Goal: Information Seeking & Learning: Compare options

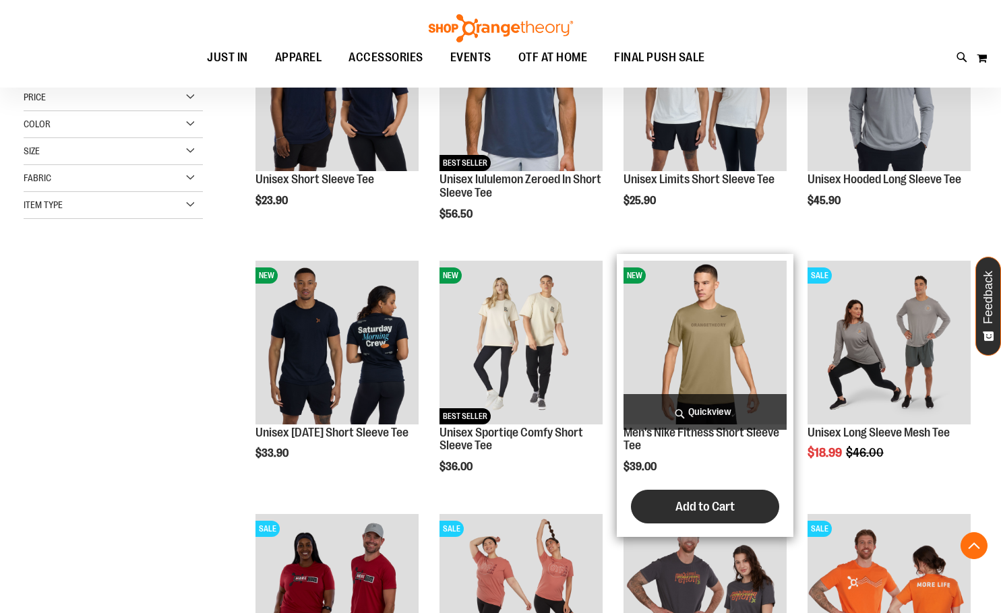
scroll to position [269, 0]
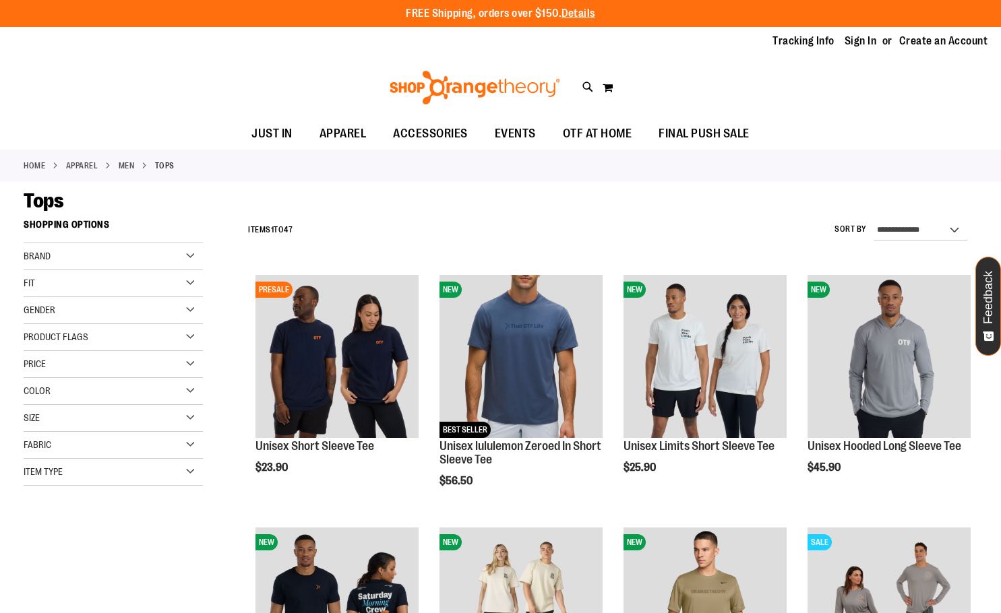
click at [88, 317] on div "Gender" at bounding box center [113, 310] width 179 height 27
click at [75, 317] on div "Gender" at bounding box center [113, 310] width 179 height 27
click at [59, 418] on div "Size" at bounding box center [113, 418] width 179 height 27
click at [91, 449] on div "M" at bounding box center [84, 452] width 20 height 20
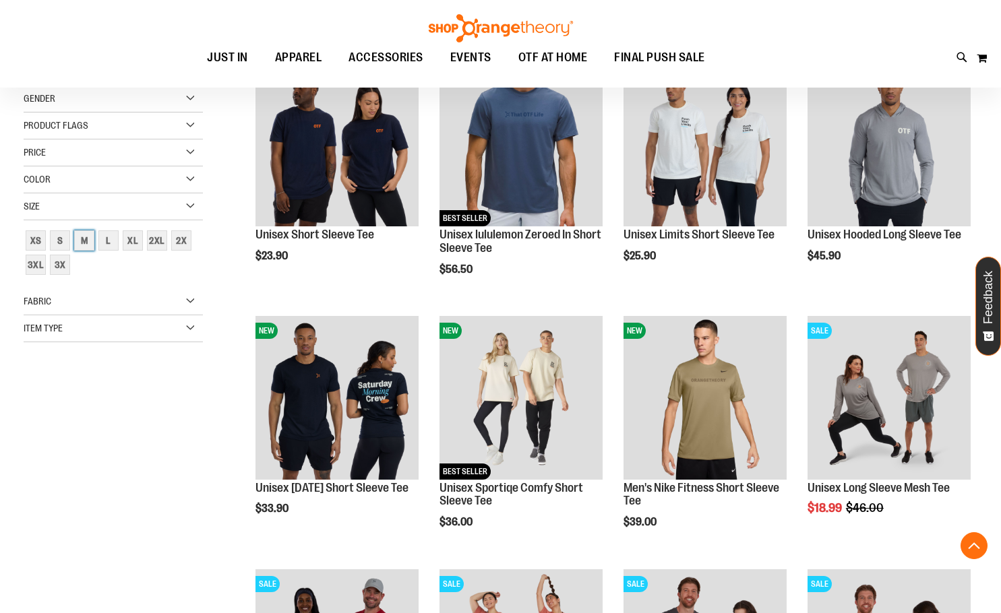
scroll to position [213, 0]
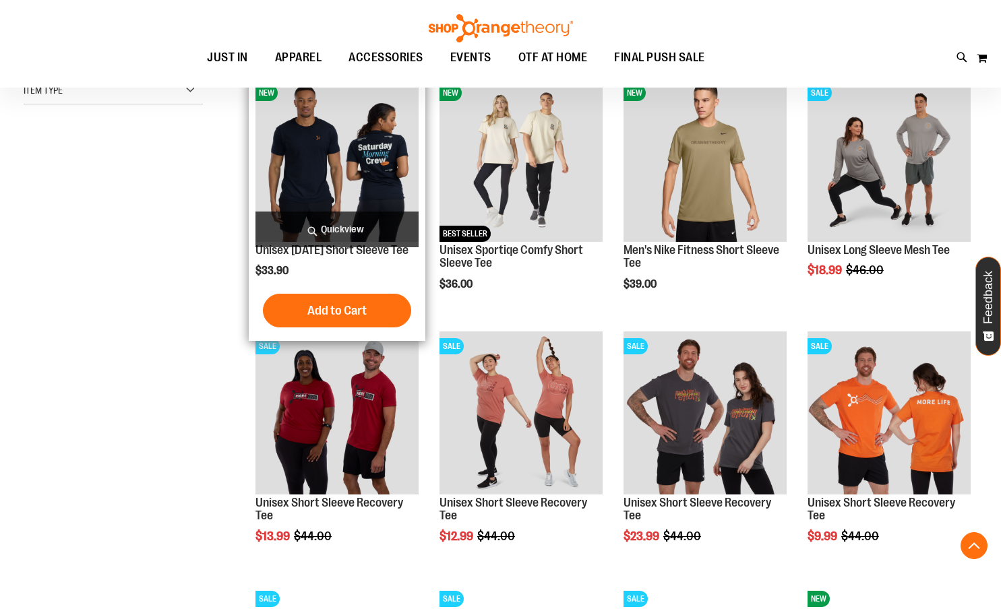
scroll to position [819, 0]
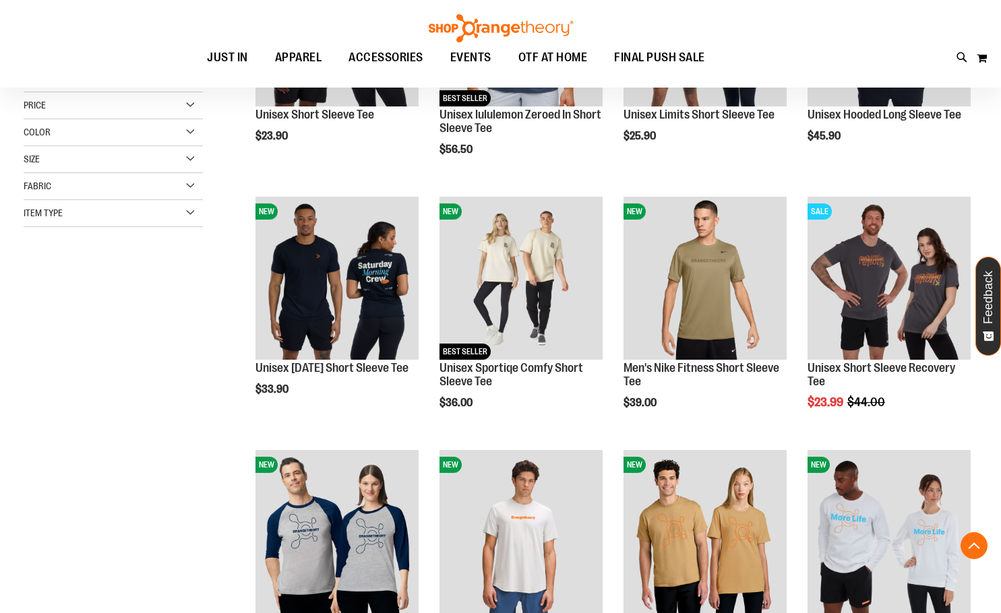
scroll to position [309, 0]
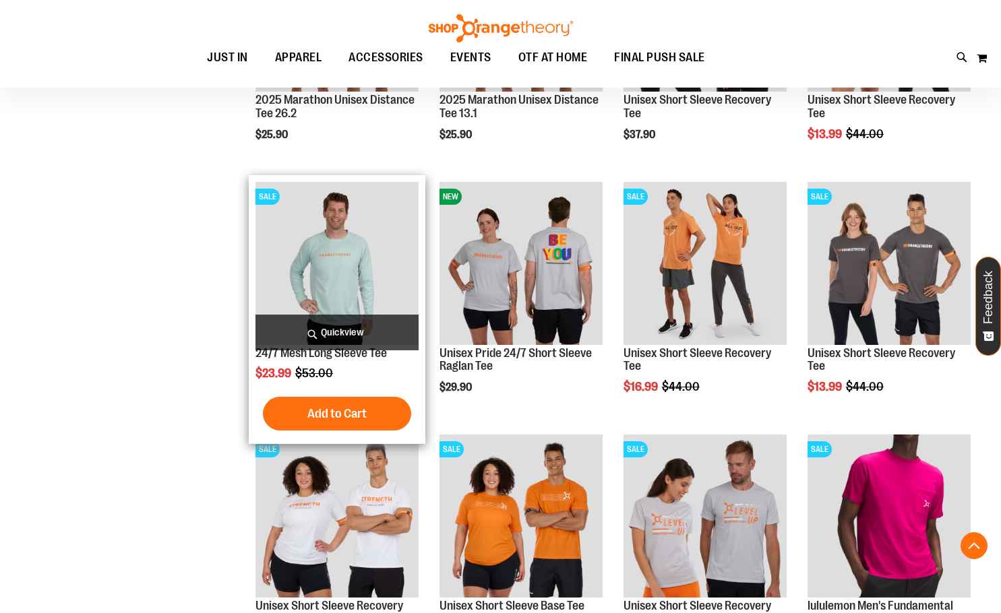
scroll to position [1291, 0]
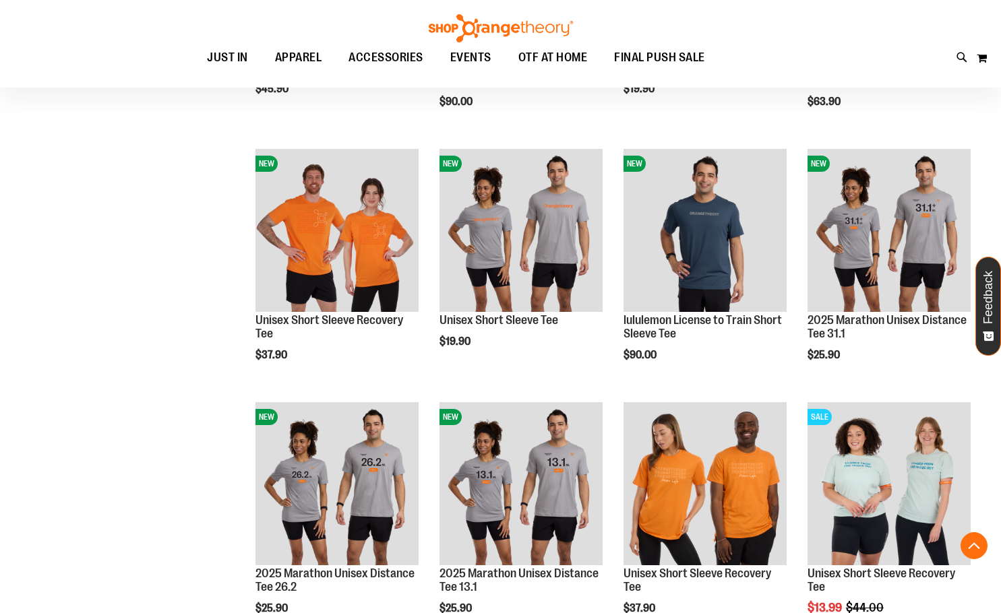
scroll to position [819, 0]
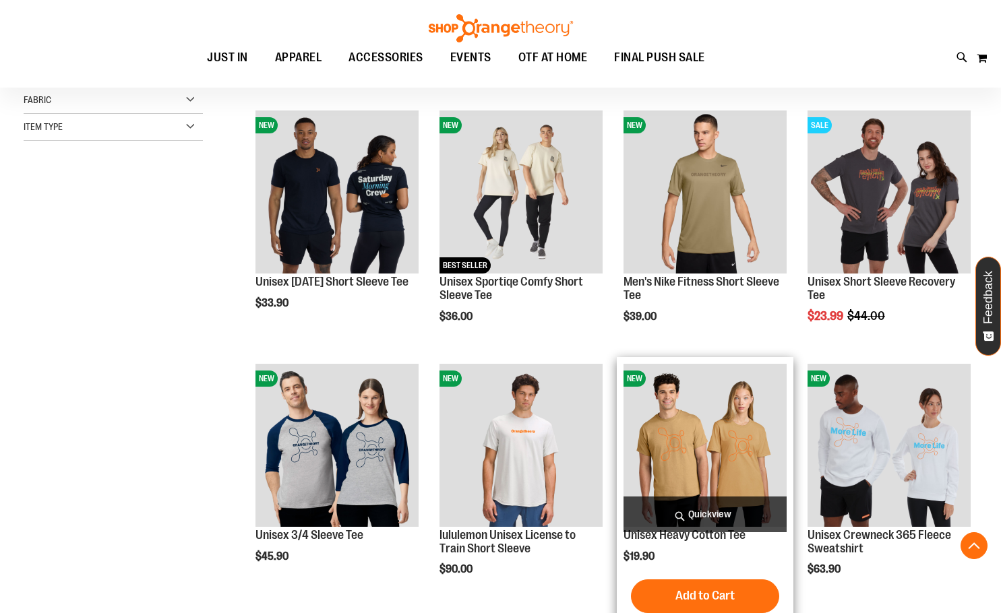
scroll to position [348, 0]
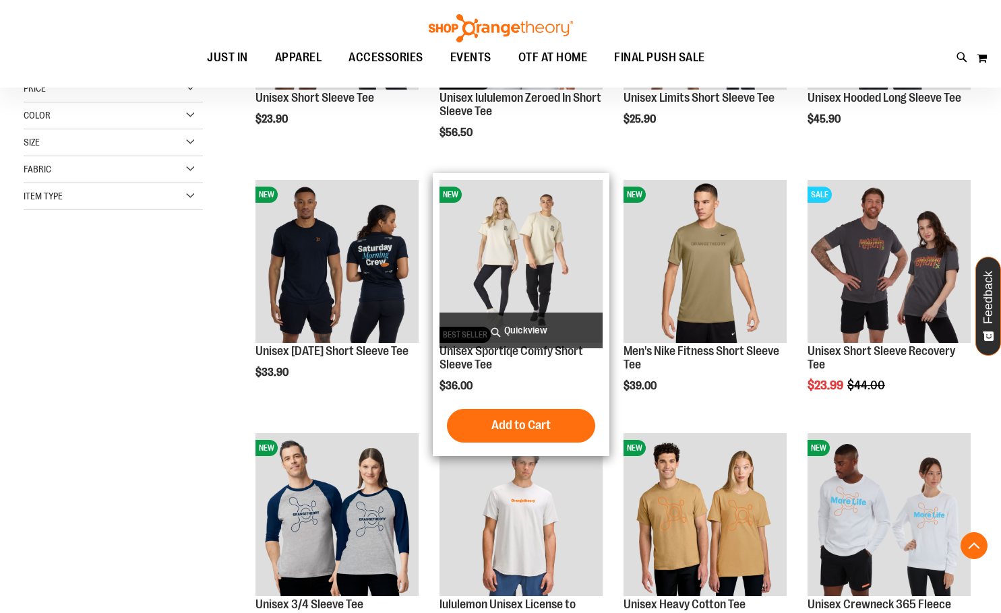
click at [581, 263] on img "product" at bounding box center [520, 261] width 163 height 163
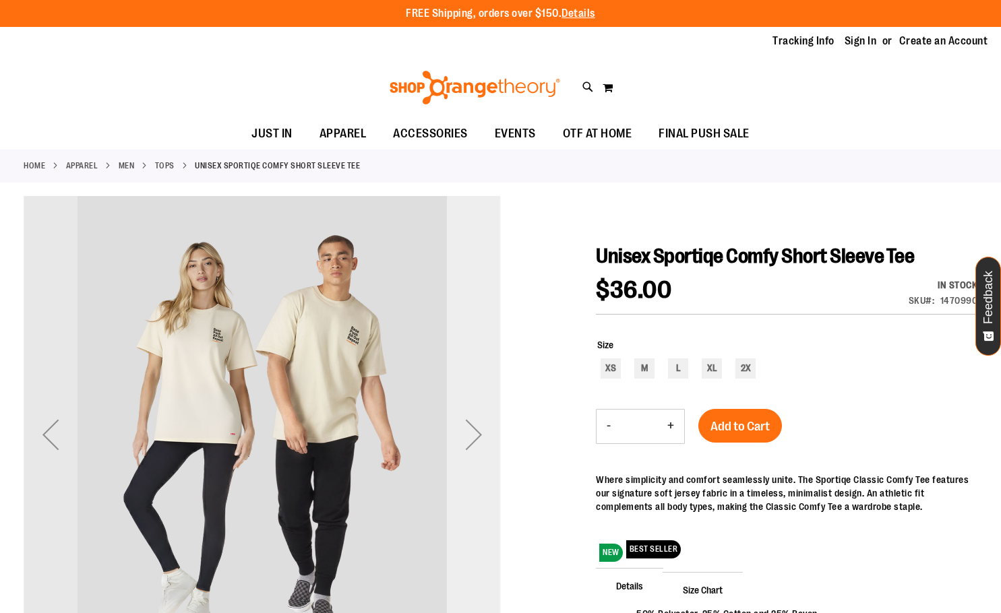
click at [465, 486] on div "Next" at bounding box center [474, 434] width 54 height 477
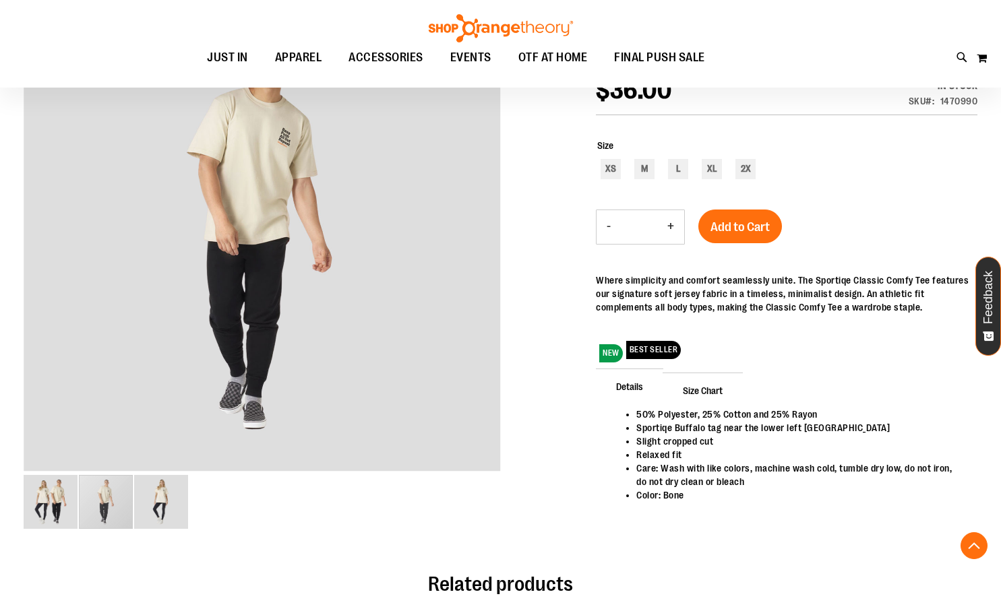
scroll to position [269, 0]
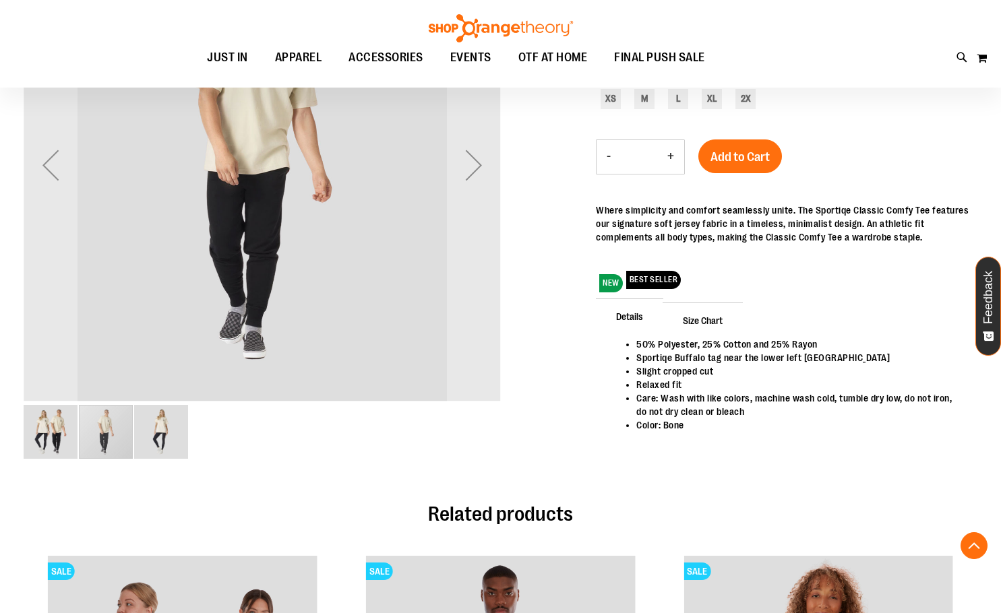
click at [164, 435] on img "image 3 of 3" at bounding box center [161, 432] width 54 height 54
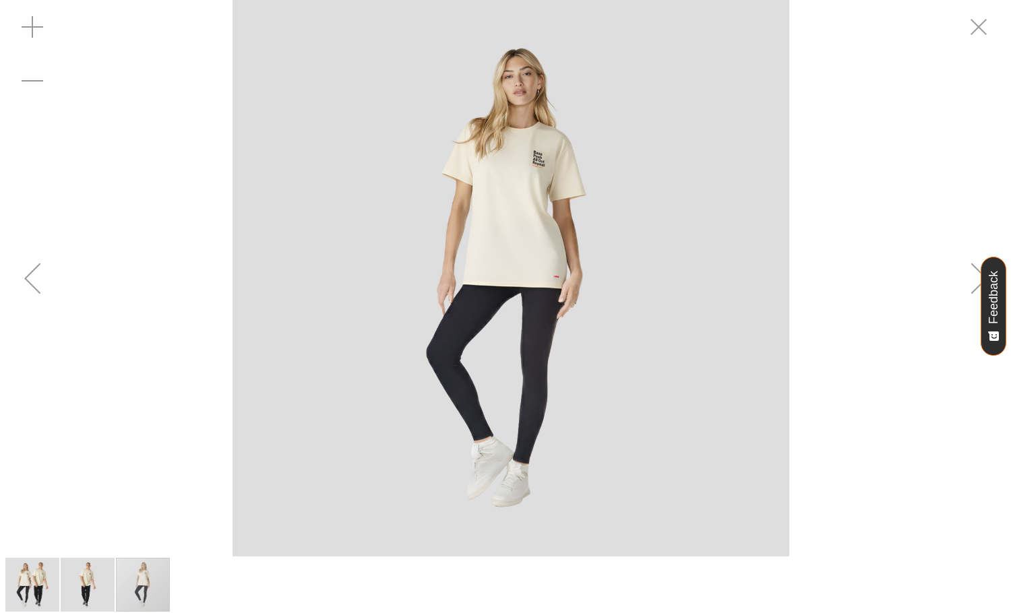
scroll to position [0, 0]
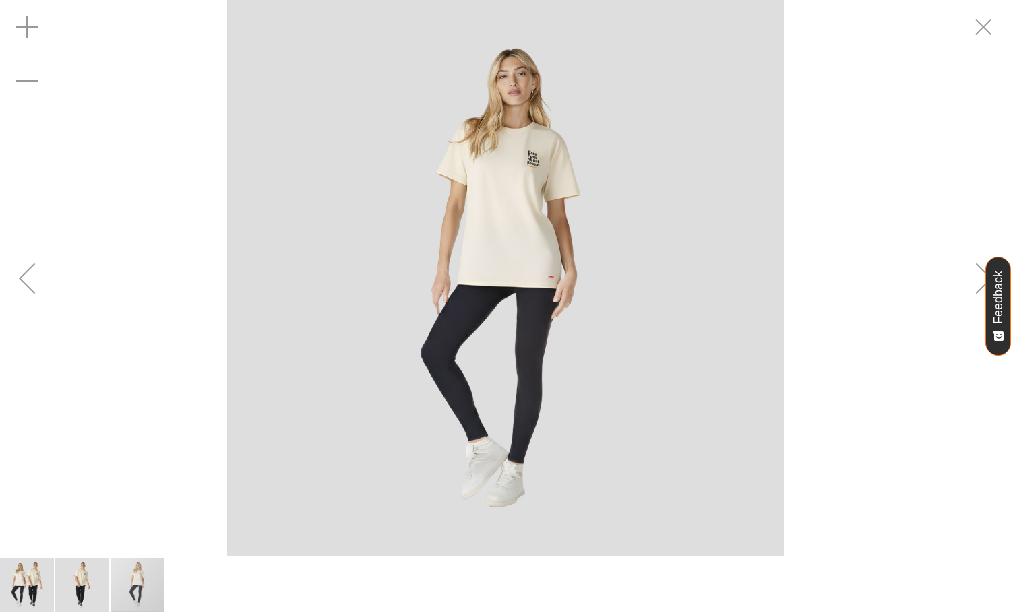
click at [541, 162] on img "carousel" at bounding box center [505, 278] width 557 height 557
click at [540, 166] on img "carousel" at bounding box center [505, 278] width 557 height 557
click at [88, 596] on img "image 2 of 3" at bounding box center [82, 585] width 54 height 54
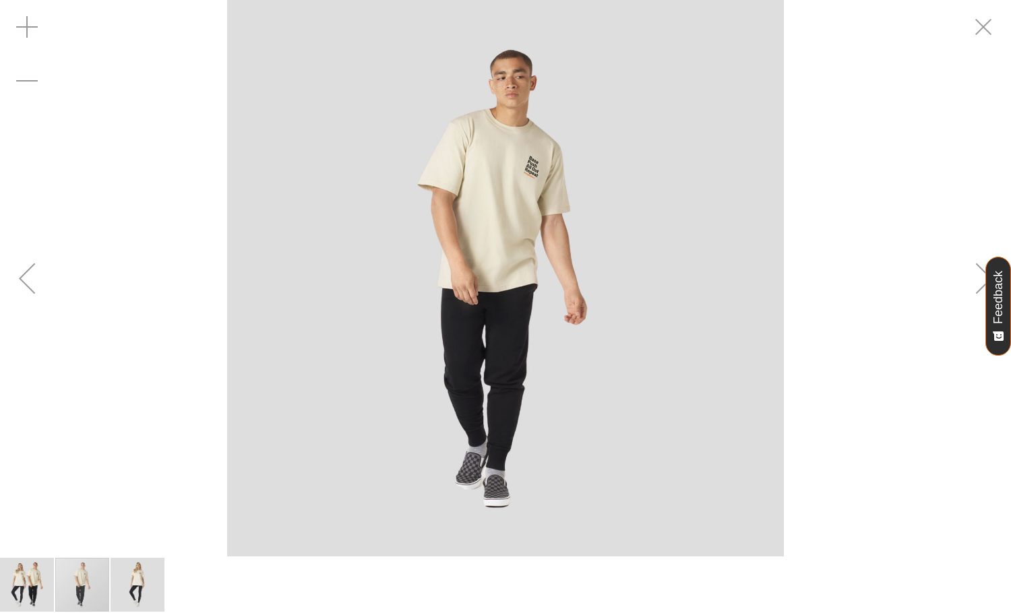
click at [51, 587] on img "image 1 of 3" at bounding box center [27, 585] width 54 height 54
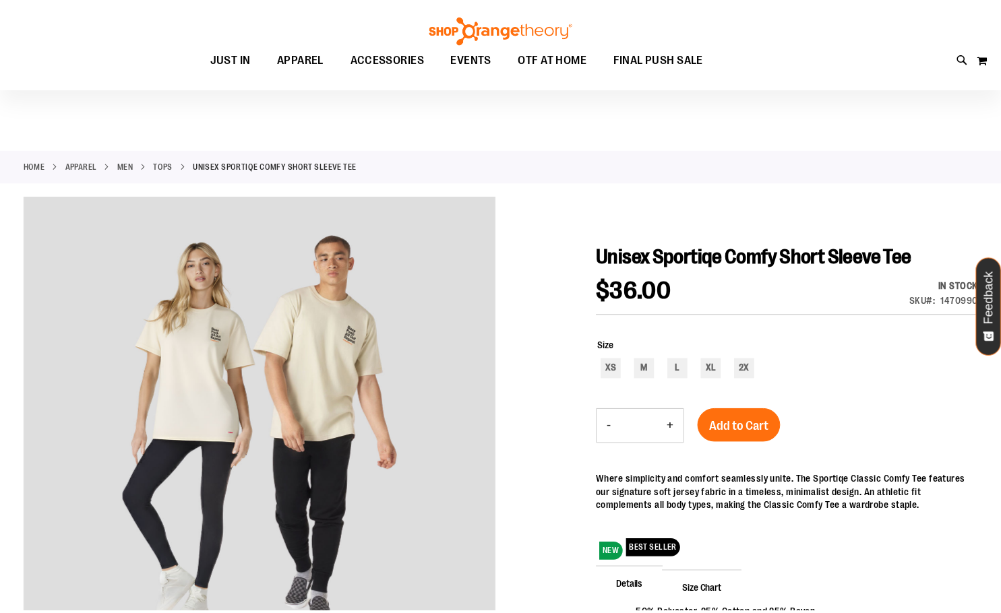
scroll to position [65, 0]
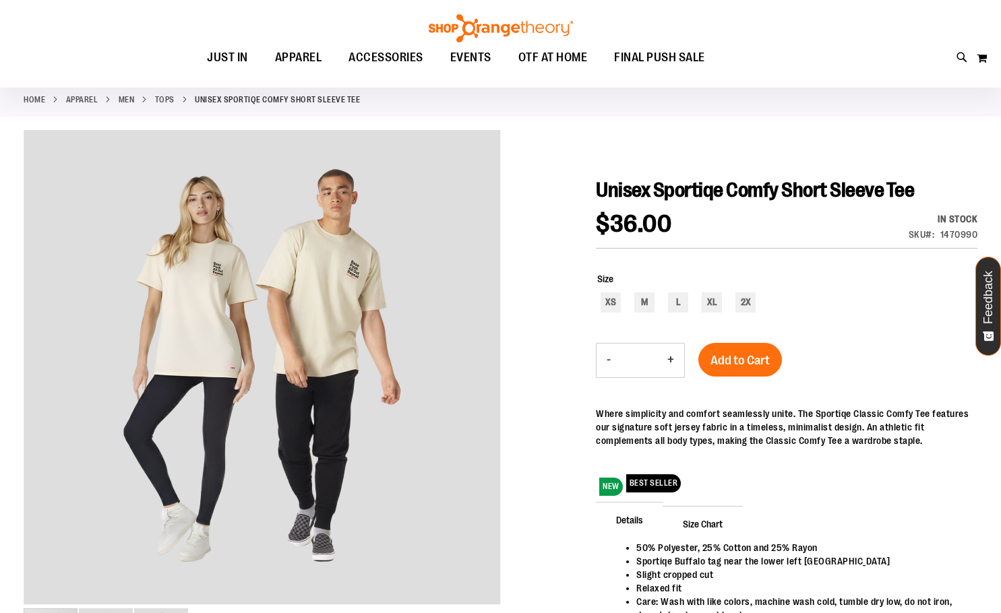
click at [176, 97] on li "Tops" at bounding box center [175, 100] width 40 height 12
click at [170, 99] on link "Tops" at bounding box center [165, 100] width 20 height 12
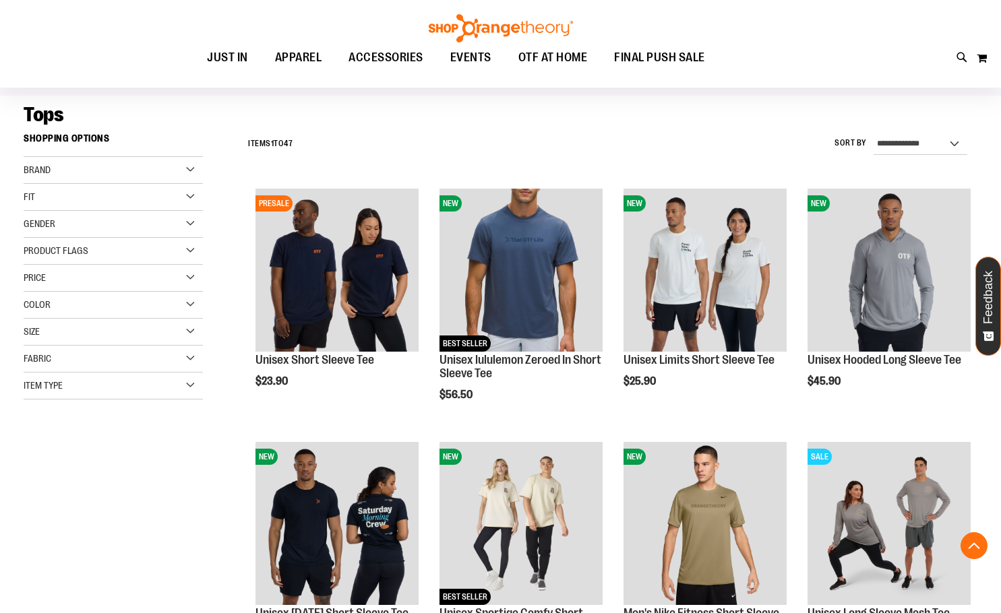
scroll to position [269, 0]
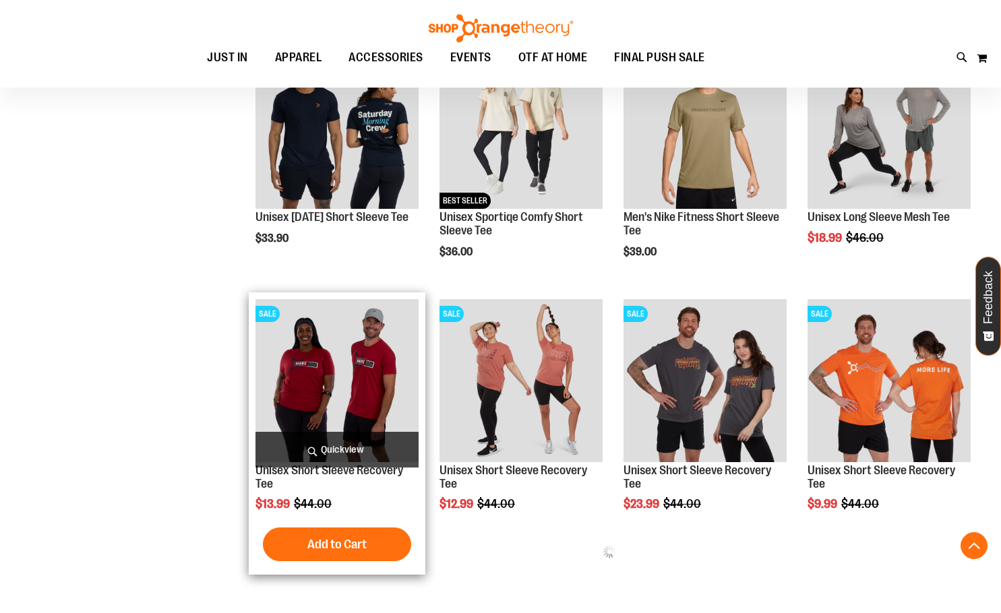
scroll to position [404, 0]
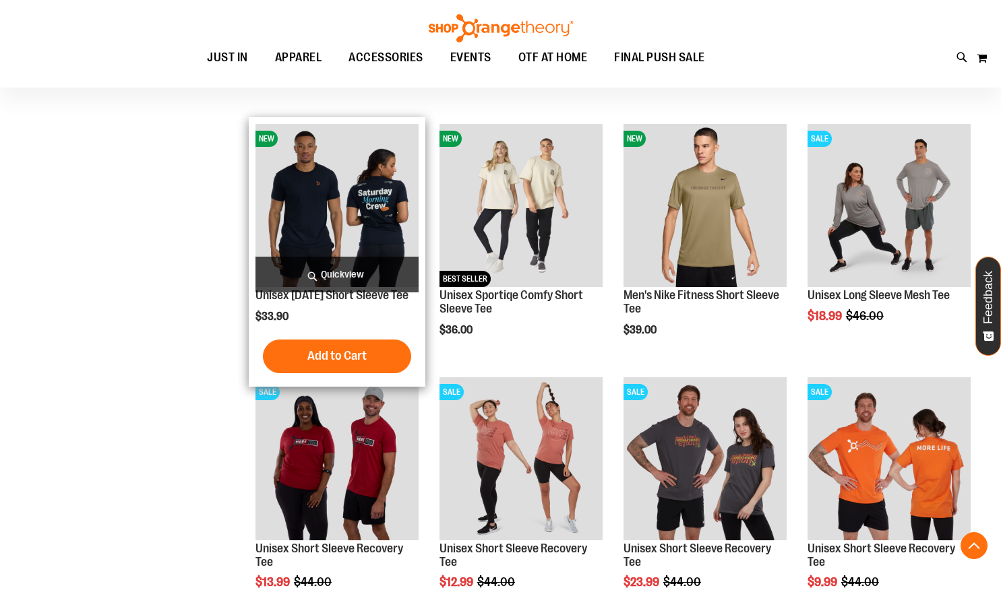
click at [363, 208] on img "product" at bounding box center [336, 205] width 163 height 163
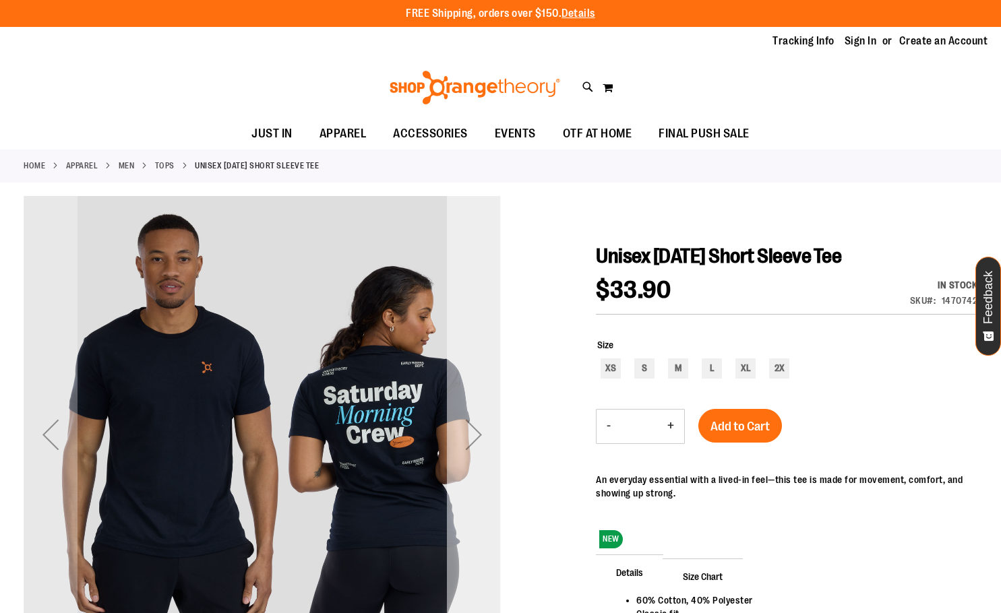
click at [471, 449] on div "Next" at bounding box center [474, 435] width 54 height 54
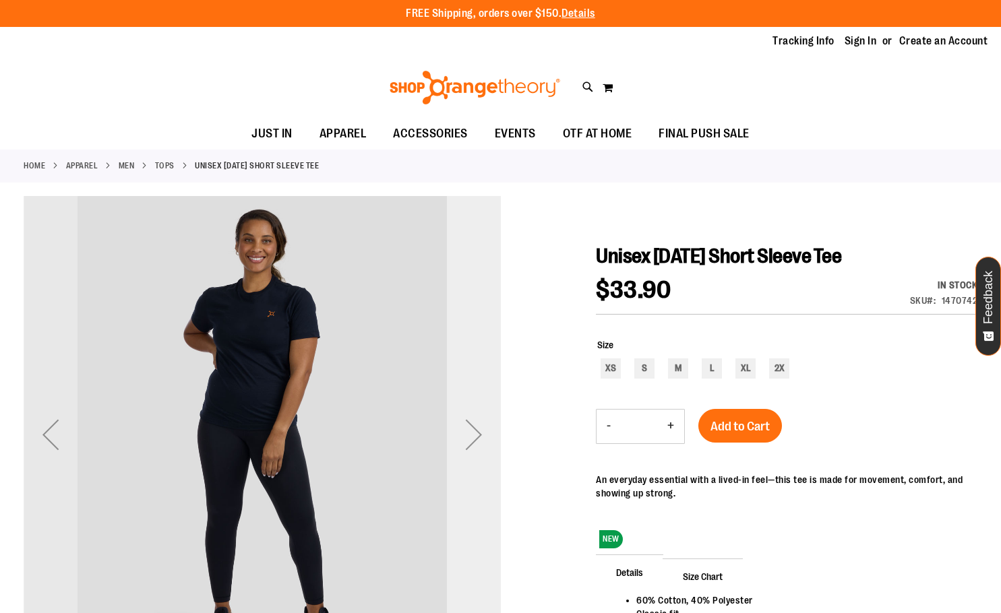
click at [471, 449] on div "Next" at bounding box center [474, 435] width 54 height 54
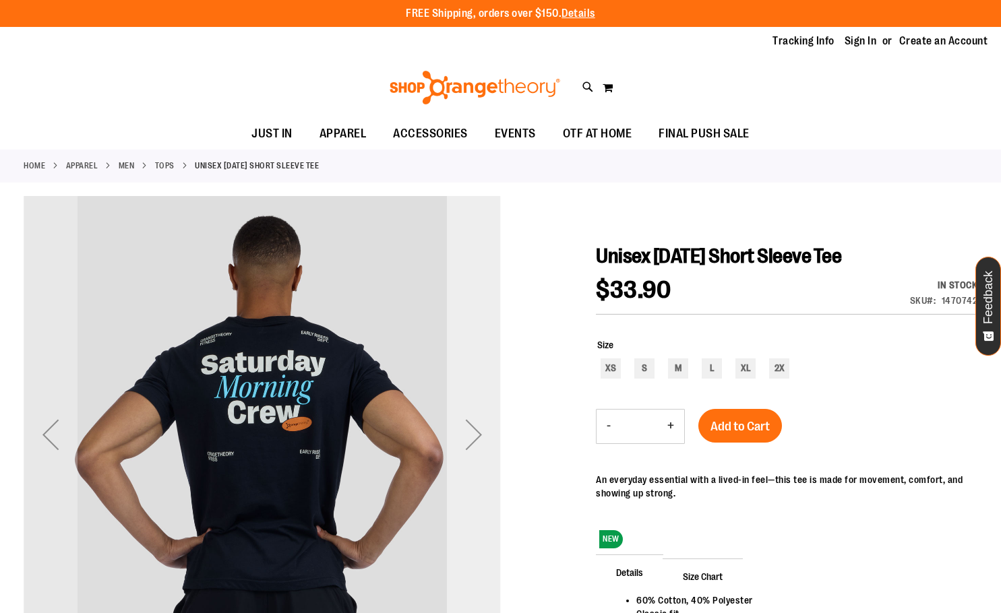
click at [473, 439] on div "Next" at bounding box center [474, 435] width 54 height 54
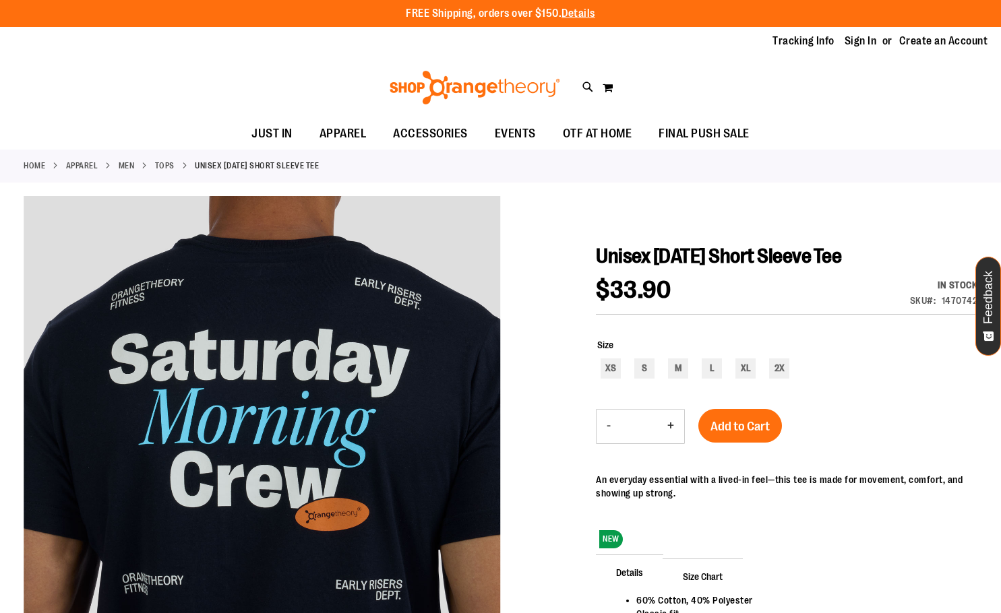
click at [941, 145] on ul "JUST IN JUST IN Balanced Basics New for Women New for Men New Accessories New B…" at bounding box center [500, 134] width 1001 height 31
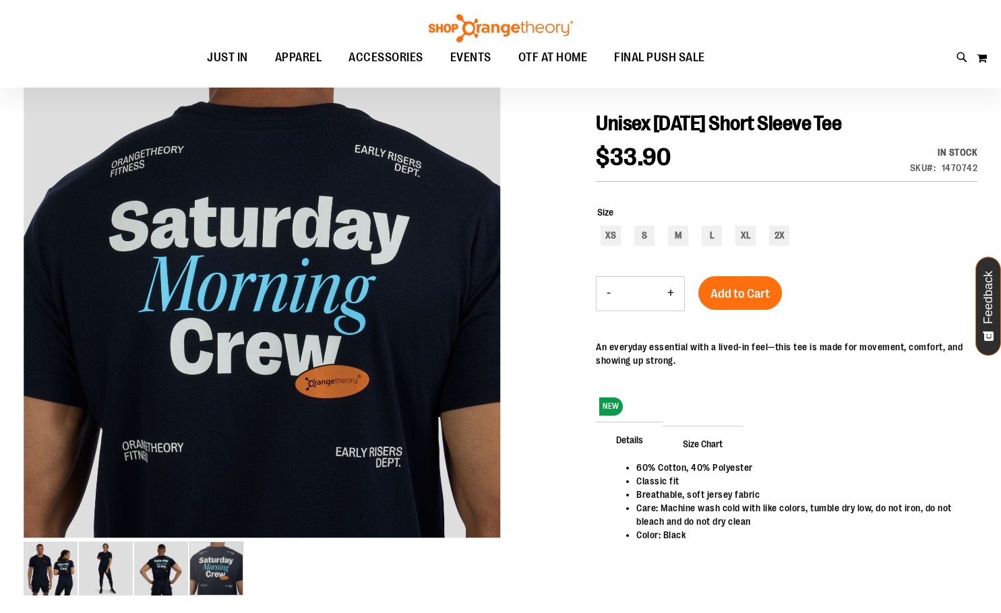
scroll to position [134, 0]
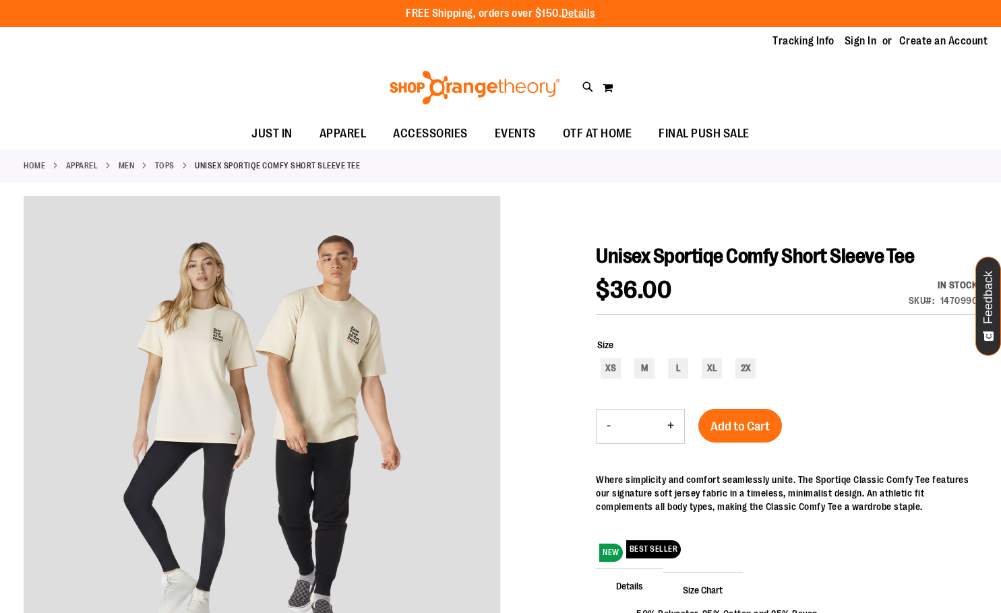
scroll to position [65, 0]
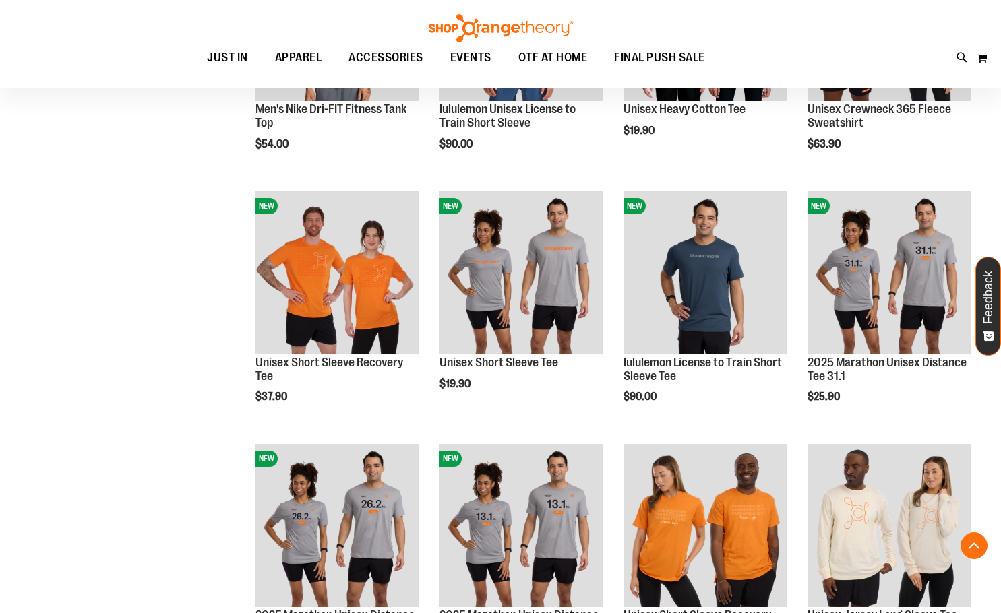
scroll to position [943, 0]
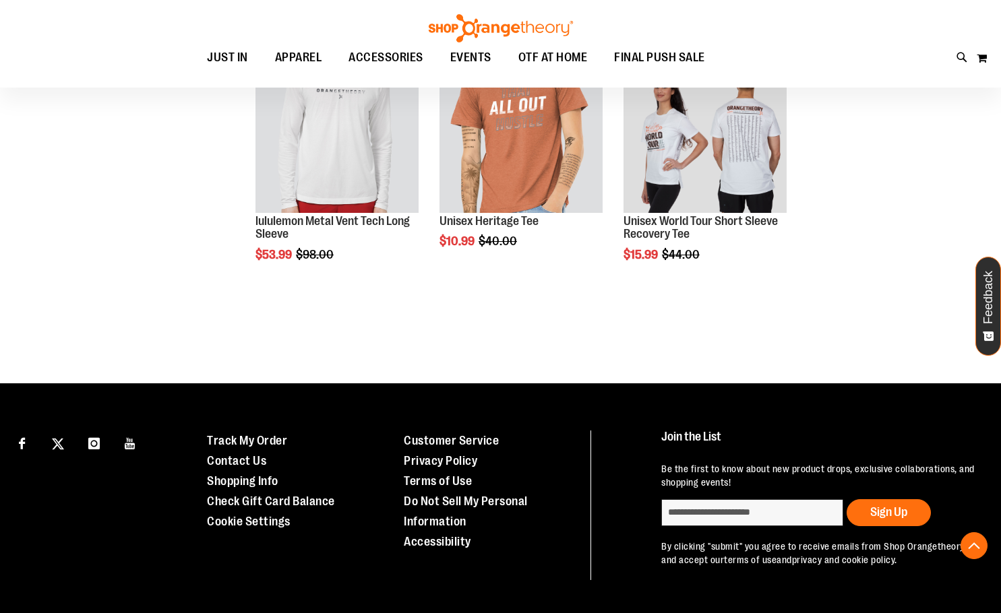
scroll to position [2290, 0]
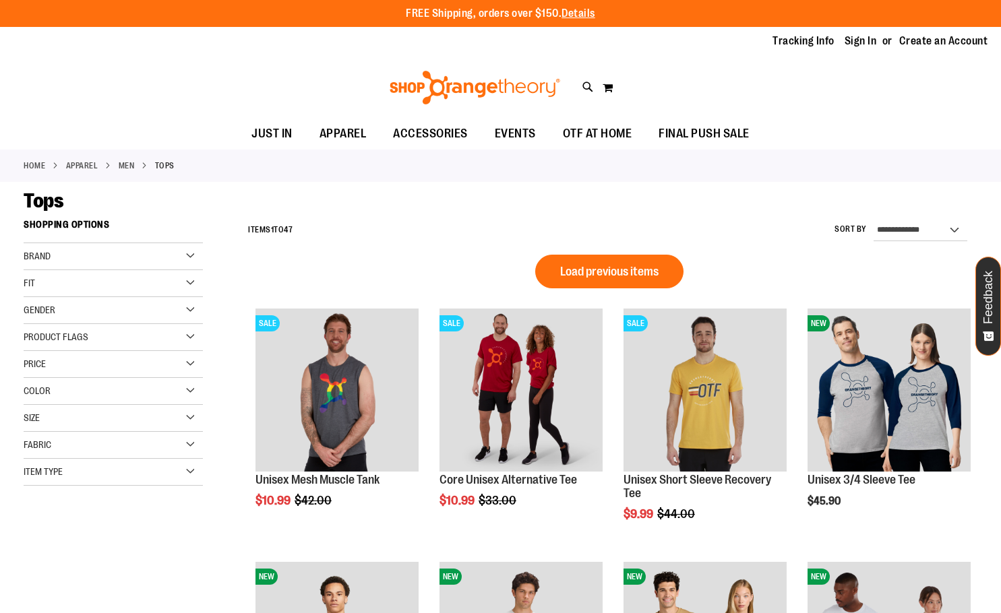
click at [86, 161] on link "APPAREL" at bounding box center [82, 166] width 32 height 12
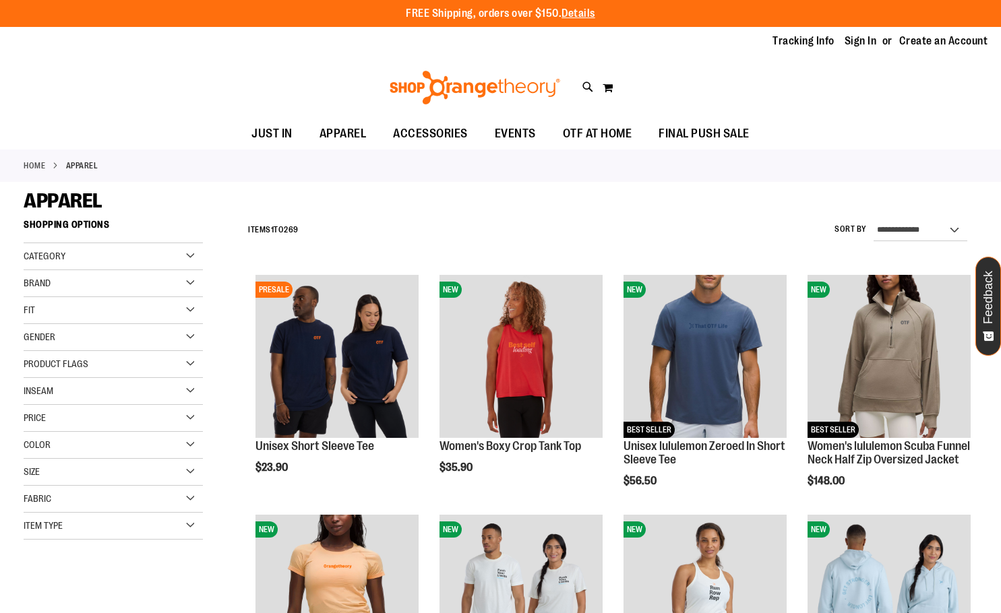
click at [72, 261] on div "Category" at bounding box center [113, 256] width 179 height 27
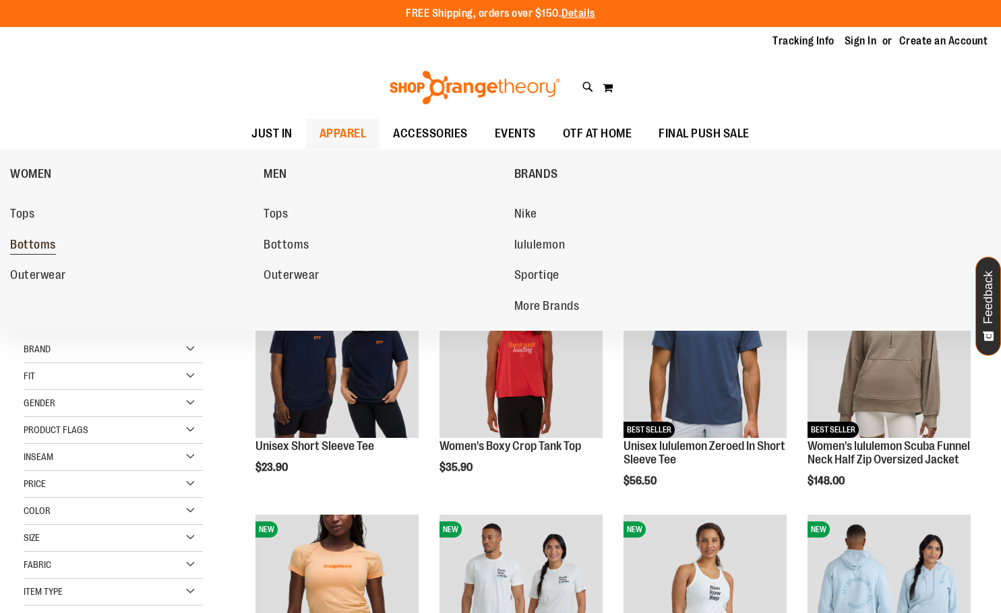
click at [33, 247] on span "Bottoms" at bounding box center [33, 246] width 46 height 17
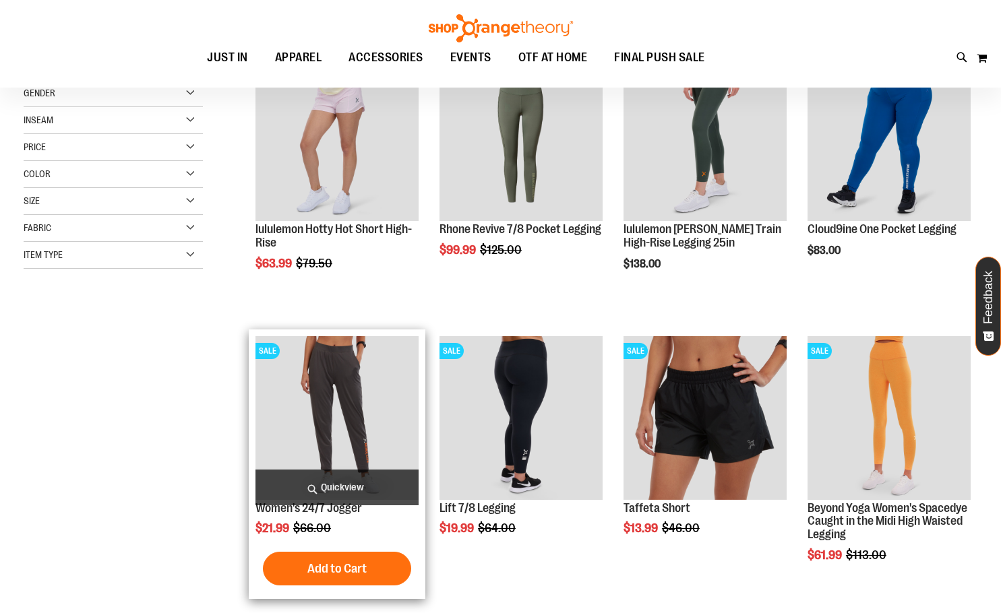
scroll to position [269, 0]
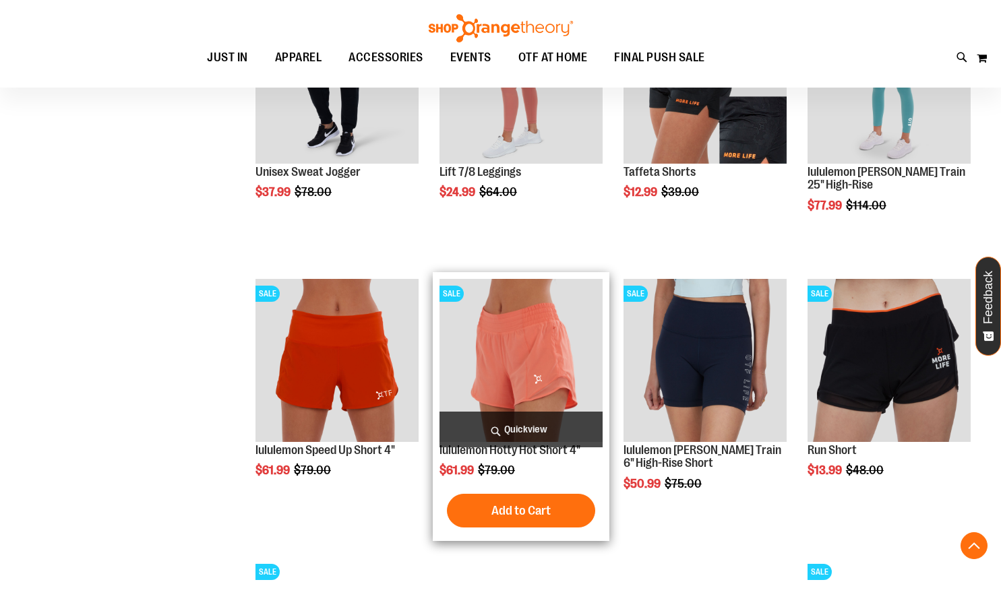
scroll to position [875, 0]
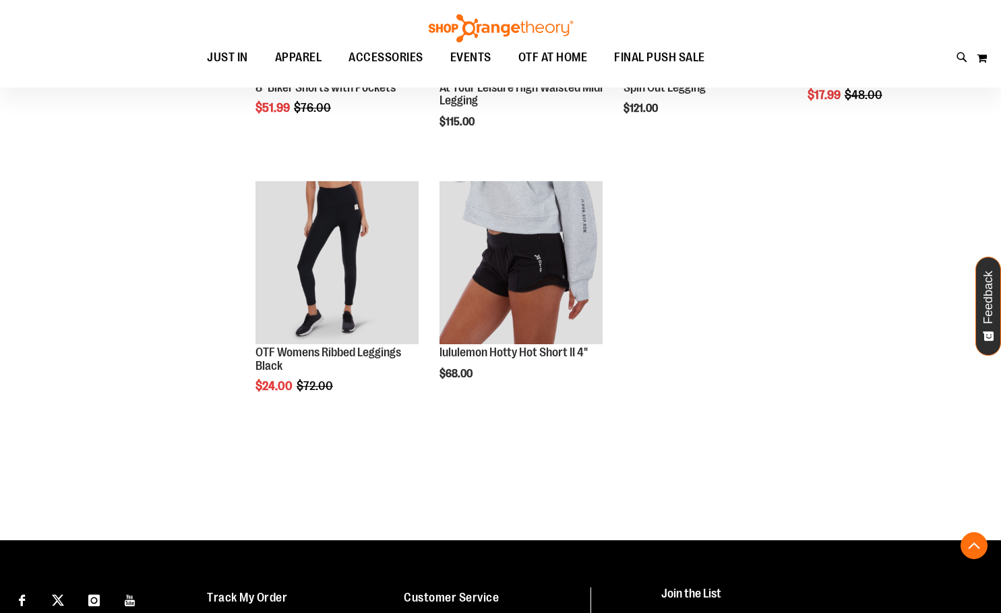
scroll to position [2095, 0]
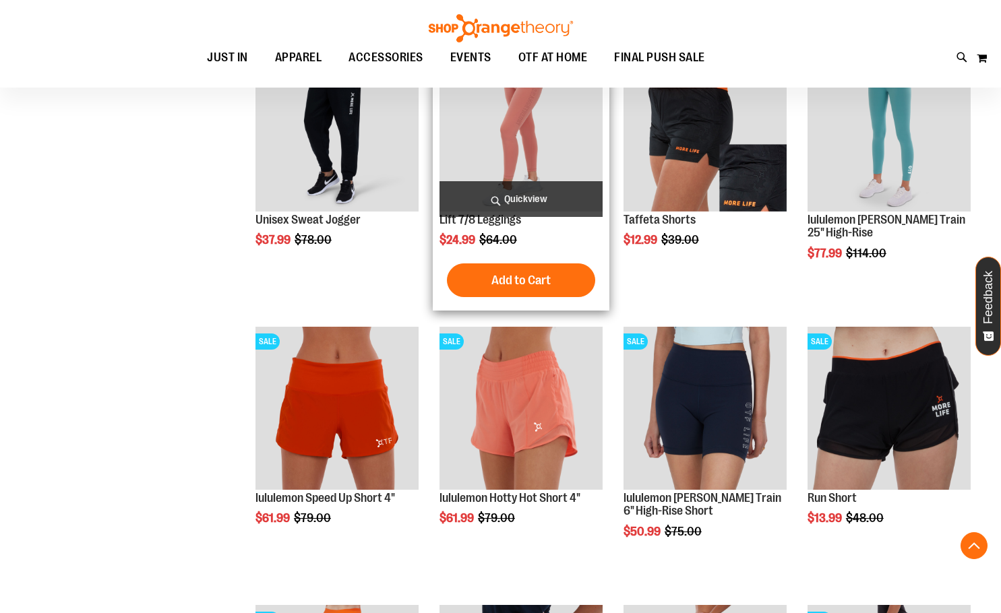
scroll to position [617, 0]
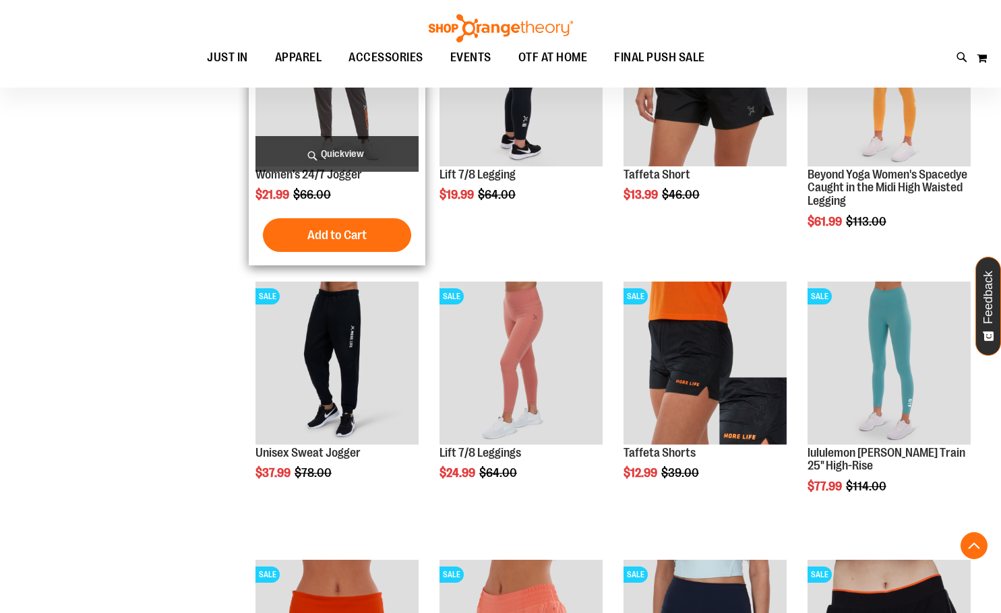
scroll to position [213, 0]
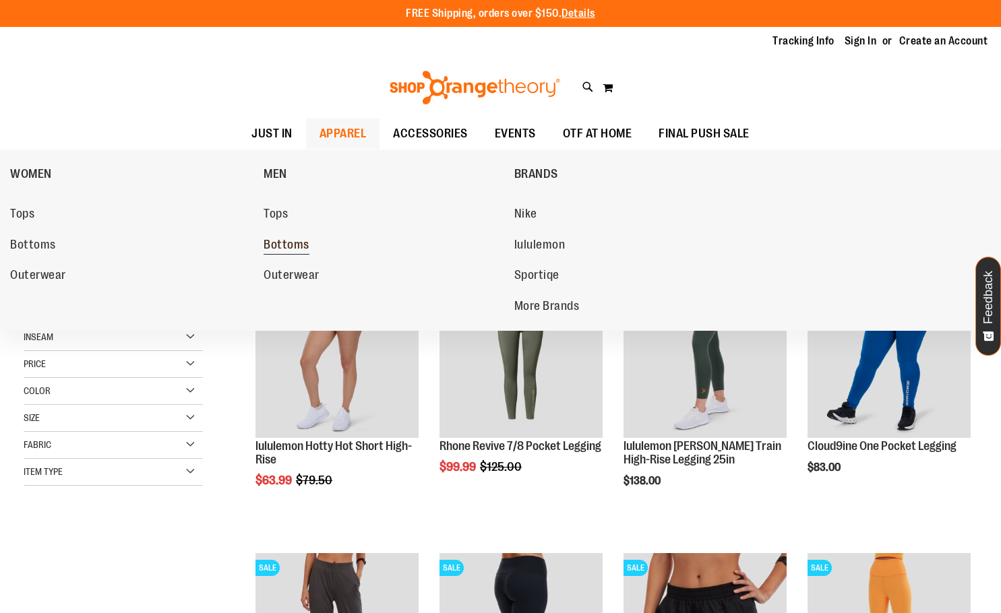
click at [282, 244] on span "Bottoms" at bounding box center [286, 246] width 46 height 17
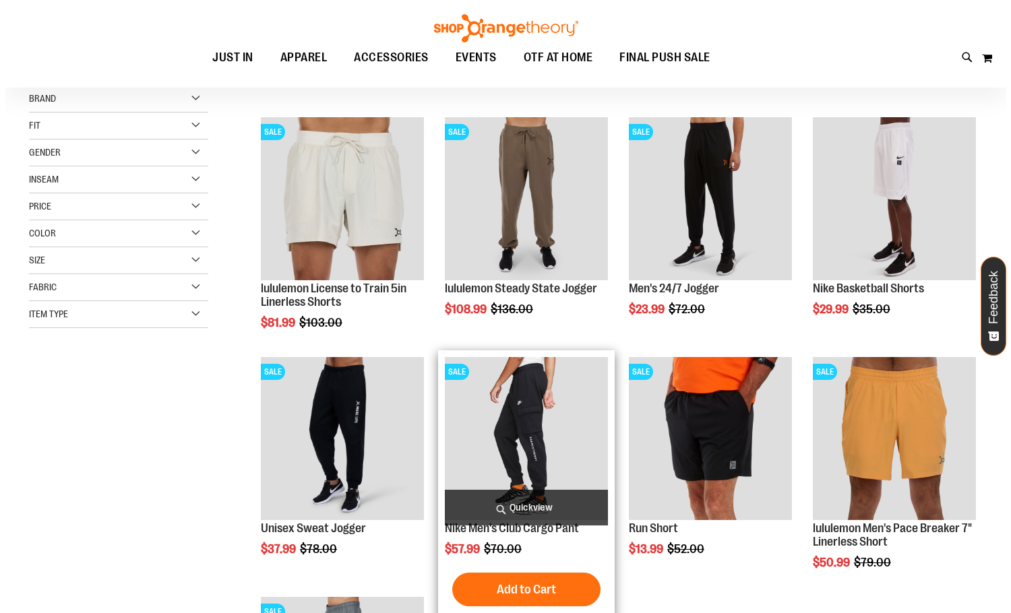
scroll to position [134, 0]
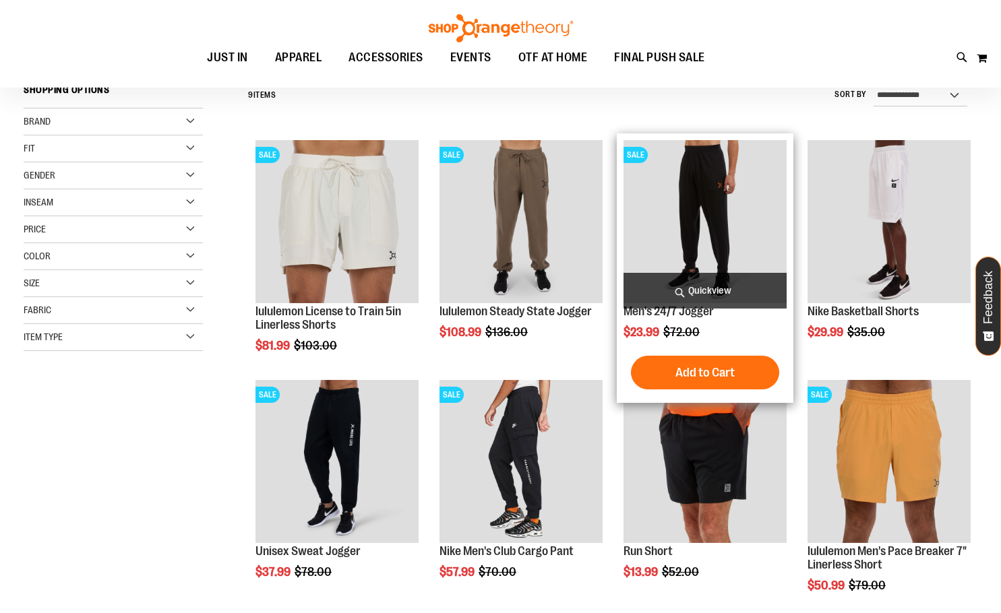
click at [691, 298] on span "Quickview" at bounding box center [704, 291] width 163 height 36
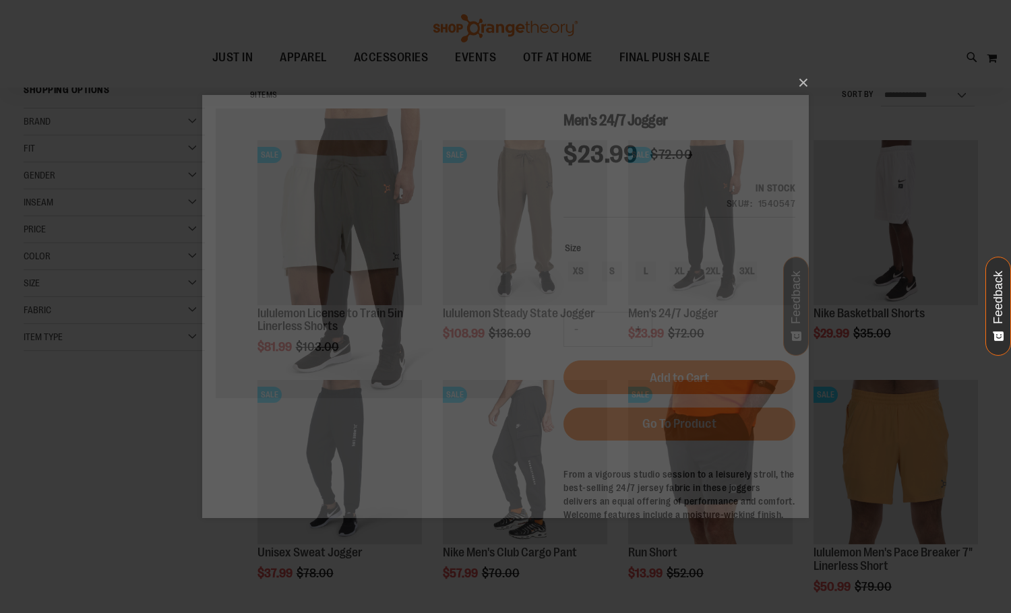
scroll to position [0, 0]
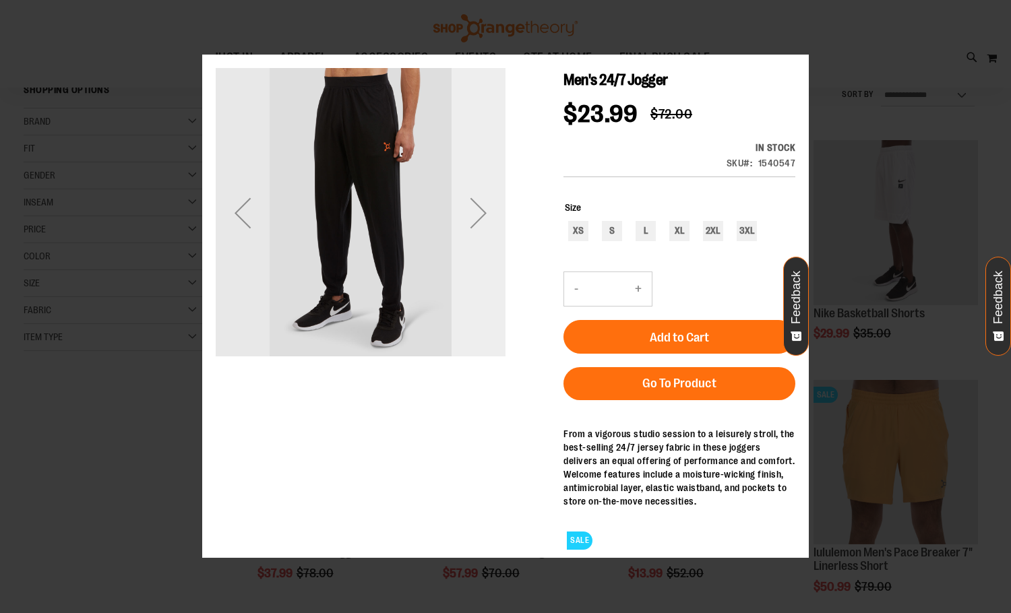
click at [488, 253] on div "Next" at bounding box center [478, 213] width 54 height 290
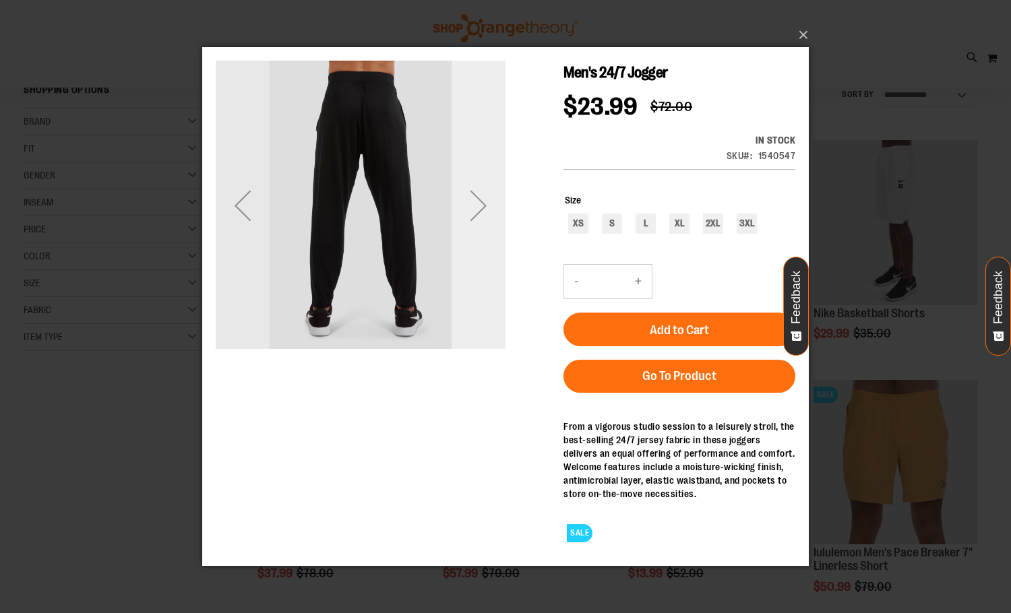
click at [476, 222] on div "Next" at bounding box center [478, 205] width 54 height 54
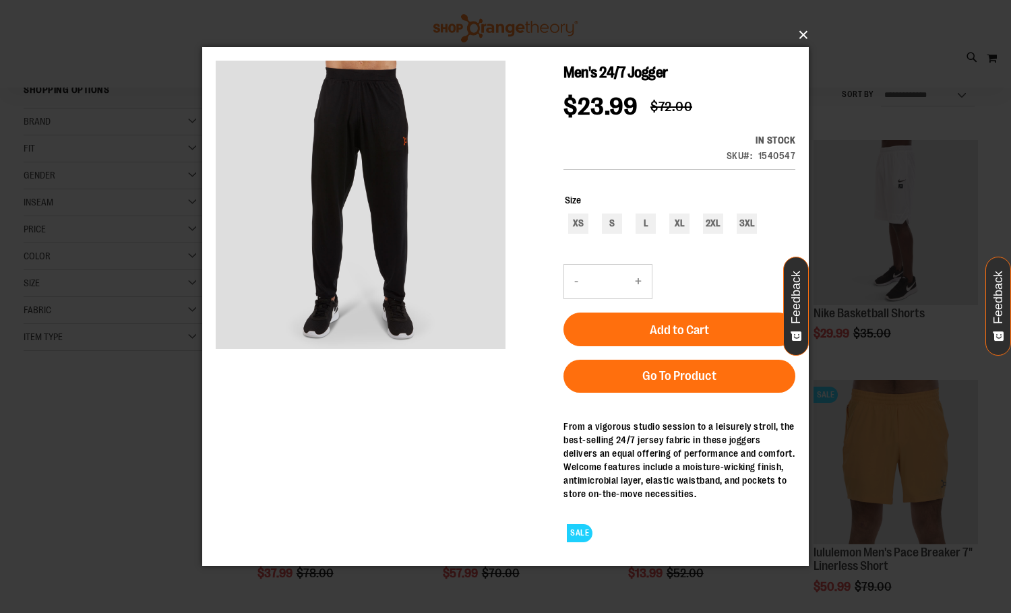
click at [810, 32] on button "×" at bounding box center [509, 35] width 606 height 30
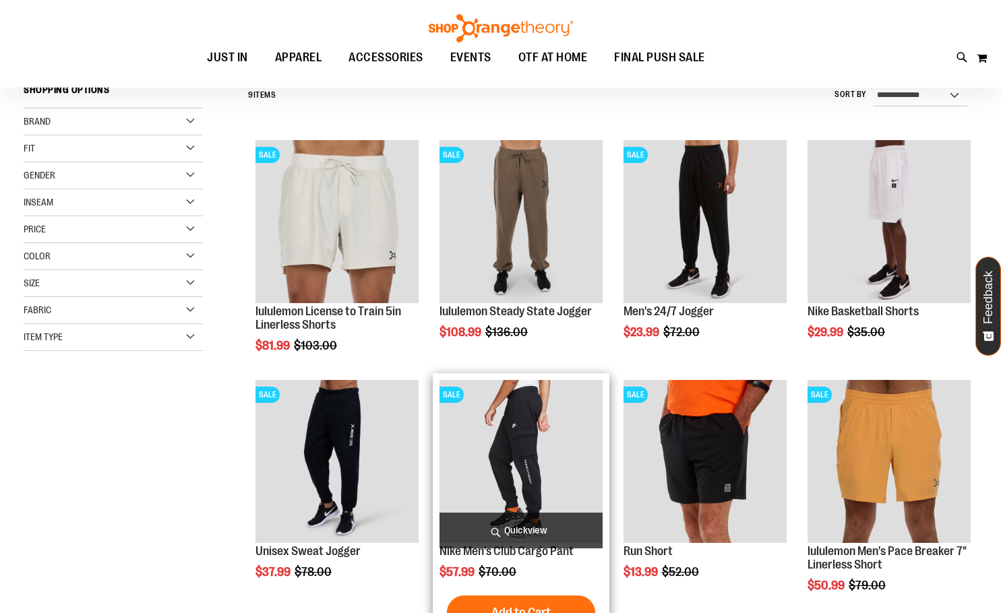
click at [506, 523] on span "Quickview" at bounding box center [520, 531] width 163 height 36
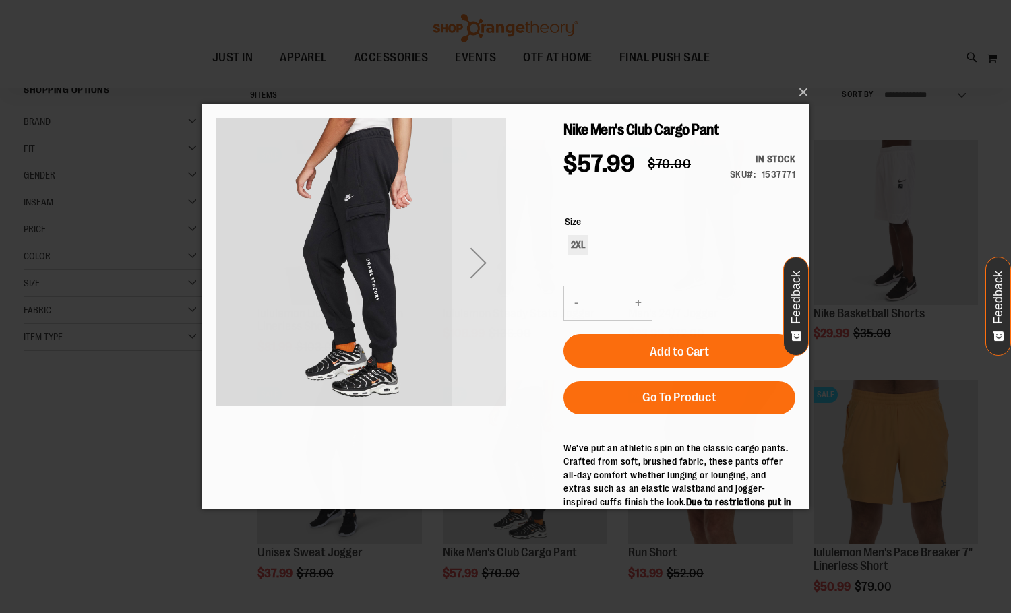
click at [484, 239] on div "Next" at bounding box center [478, 263] width 54 height 54
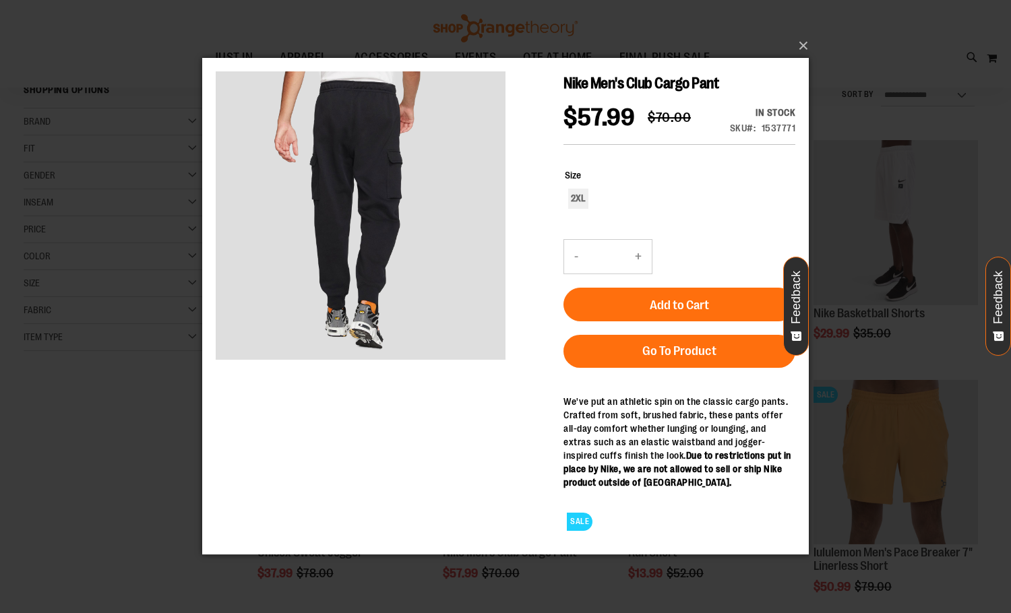
click at [876, 48] on div "×" at bounding box center [505, 306] width 1011 height 613
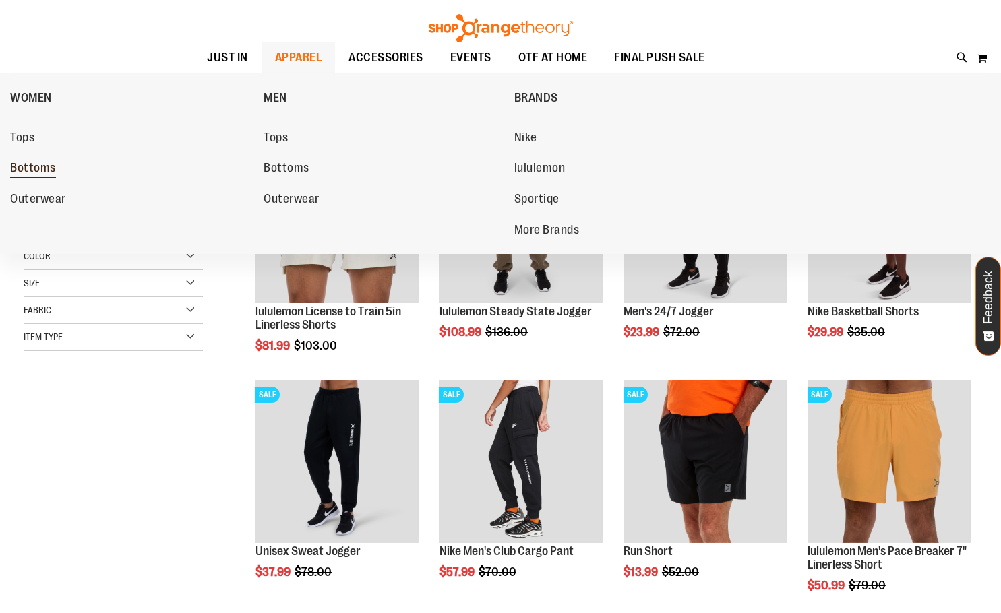
click at [15, 170] on span "Bottoms" at bounding box center [33, 169] width 46 height 17
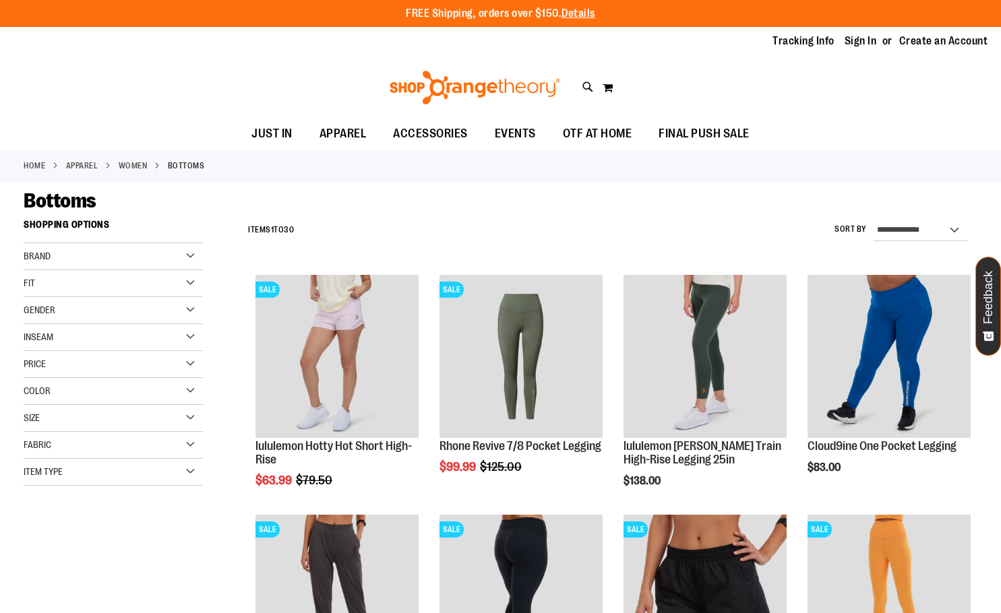
click at [51, 418] on div "Size" at bounding box center [113, 418] width 179 height 27
click at [69, 453] on div "S" at bounding box center [60, 452] width 20 height 20
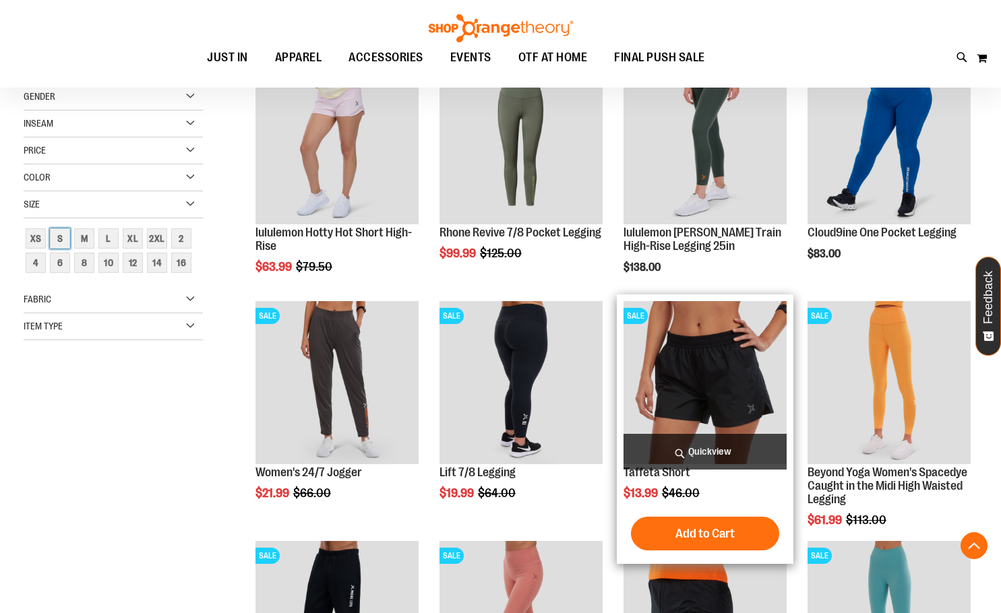
scroll to position [550, 0]
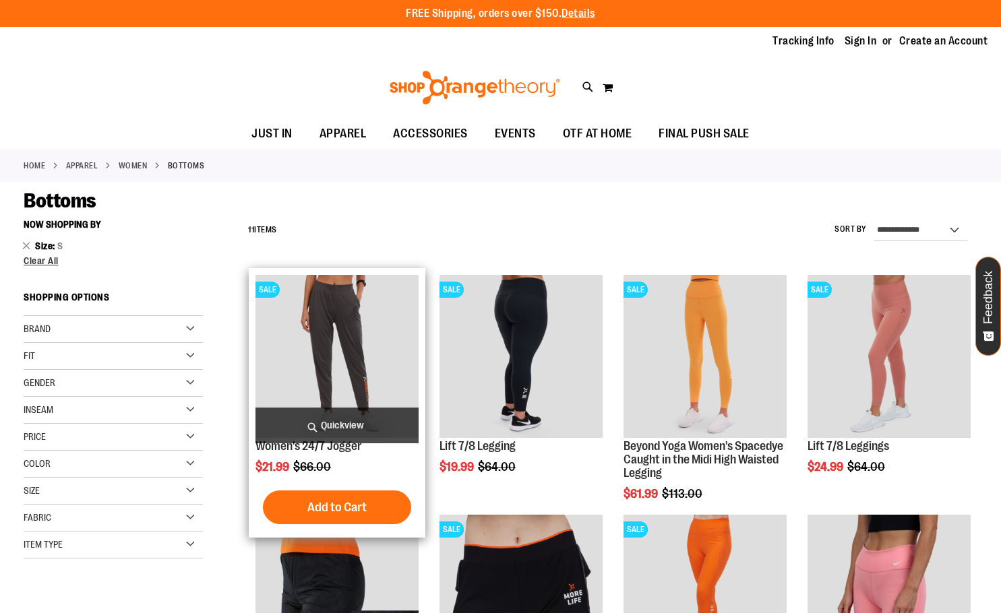
click at [339, 421] on span "Quickview" at bounding box center [336, 426] width 163 height 36
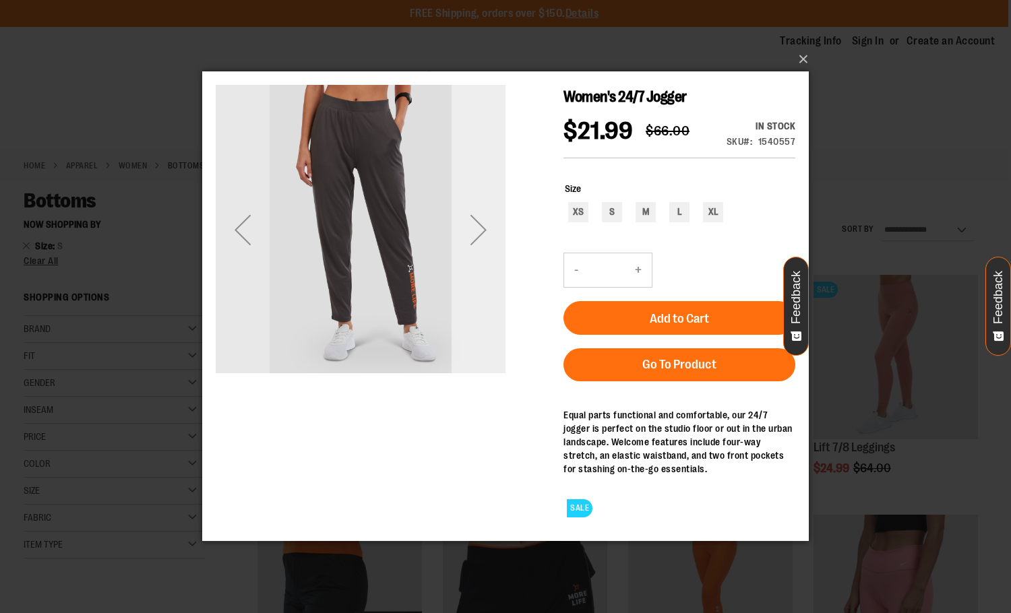
click at [483, 240] on div "Next" at bounding box center [478, 230] width 54 height 54
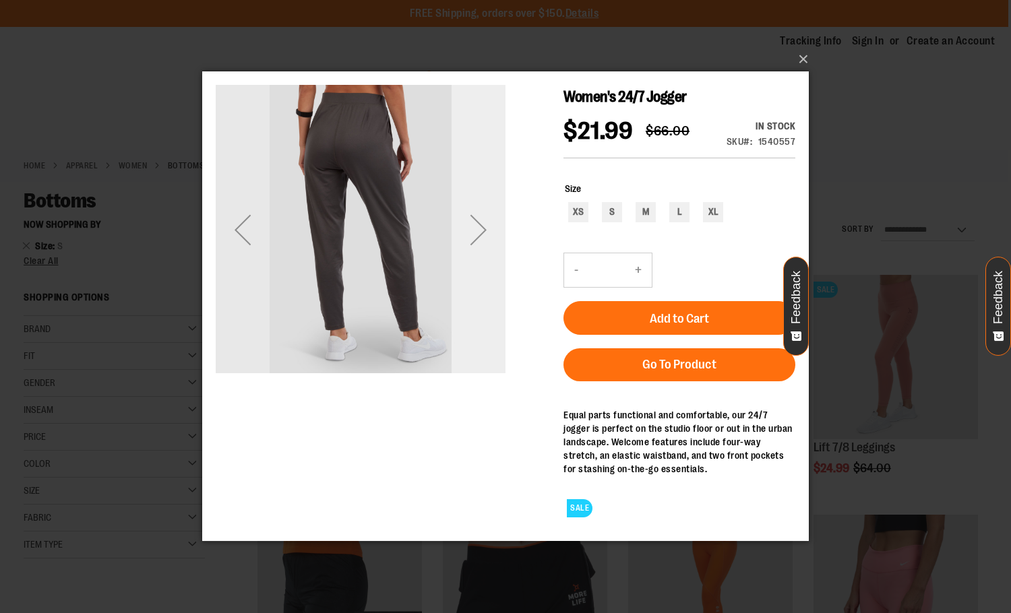
click at [482, 239] on div "Next" at bounding box center [478, 230] width 54 height 54
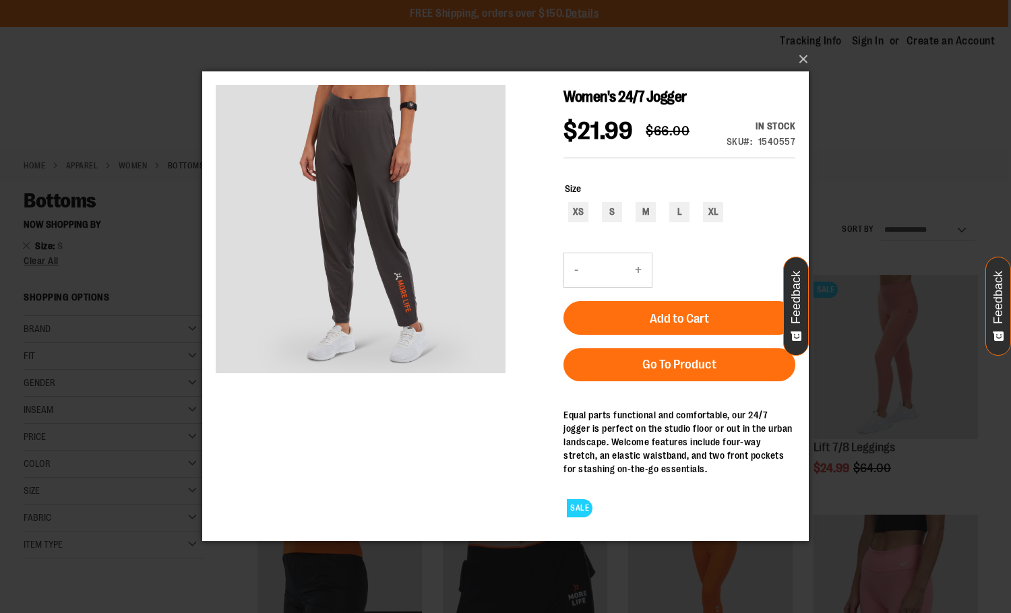
click at [551, 31] on div "×" at bounding box center [505, 306] width 1011 height 613
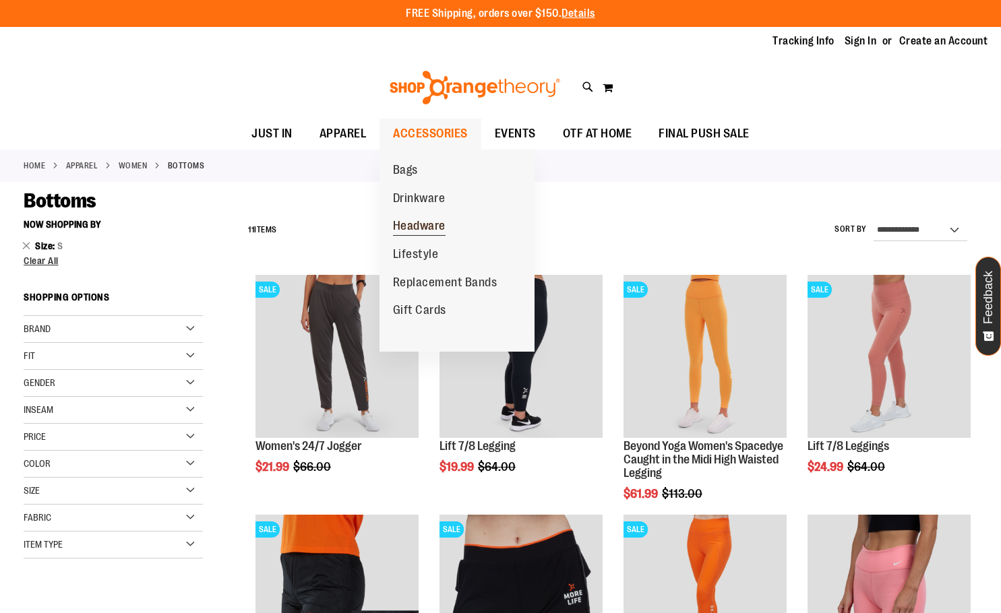
click at [427, 227] on span "Headware" at bounding box center [419, 227] width 53 height 17
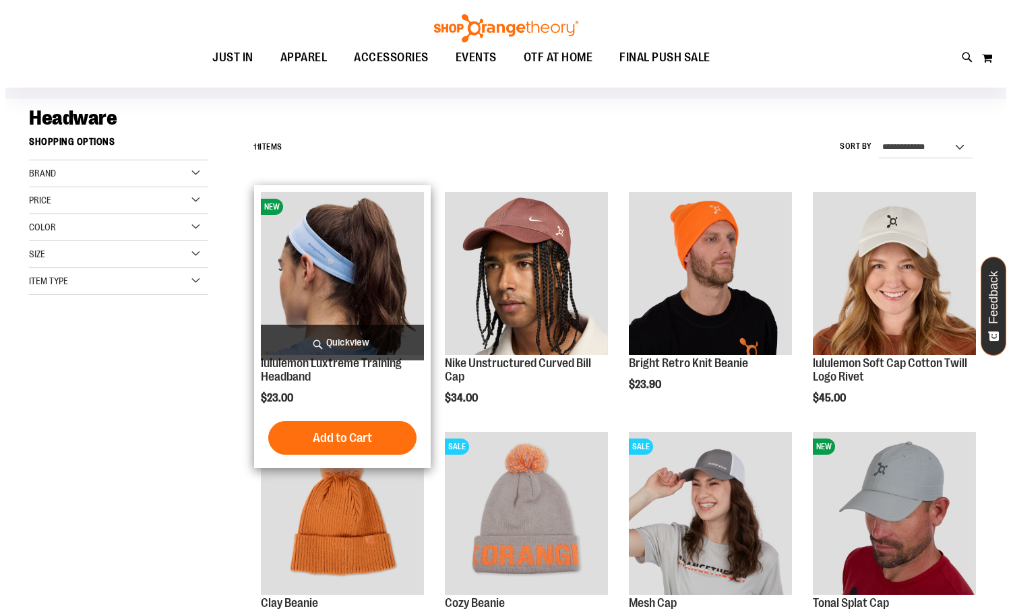
scroll to position [67, 0]
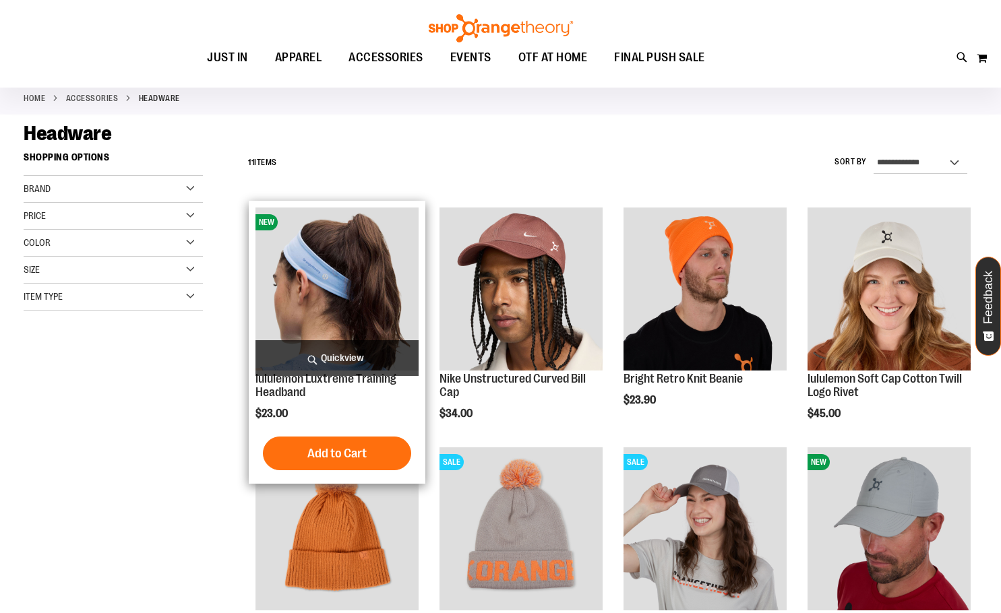
click at [373, 348] on span "Quickview" at bounding box center [336, 358] width 163 height 36
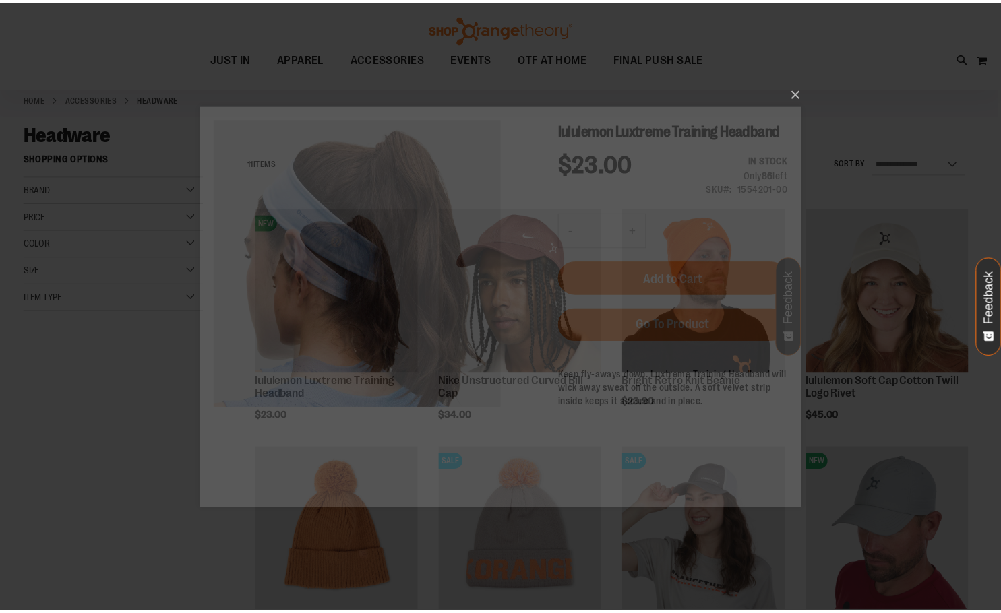
scroll to position [0, 0]
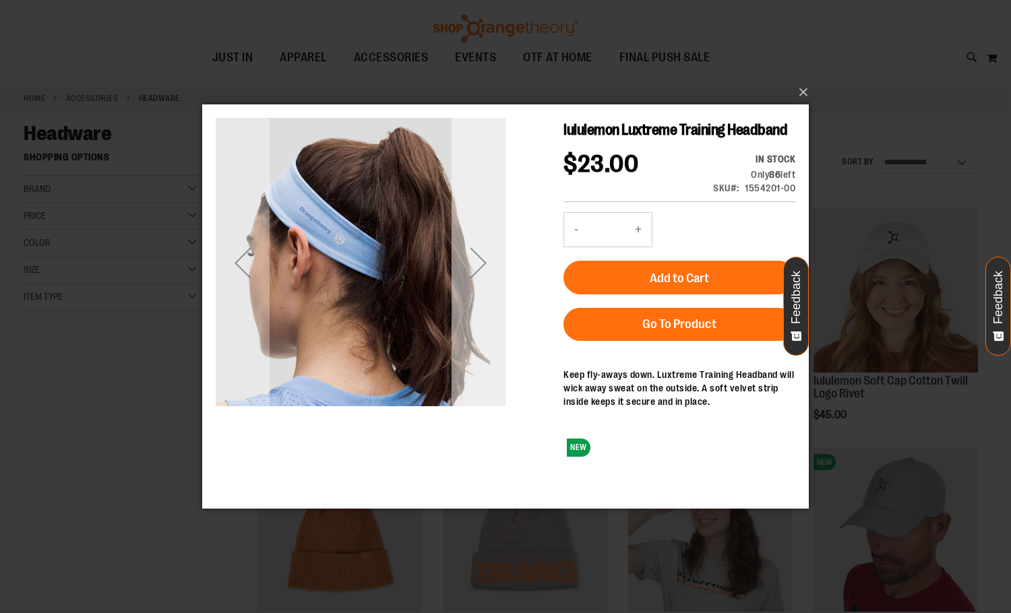
click at [482, 262] on div "Next" at bounding box center [478, 263] width 54 height 54
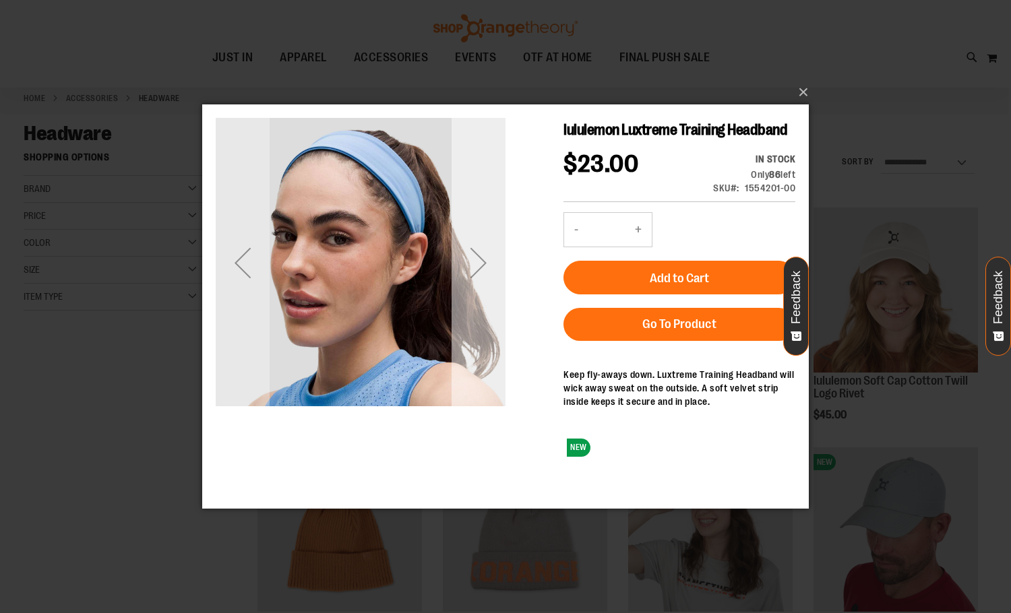
click at [464, 270] on div "Next" at bounding box center [478, 263] width 54 height 54
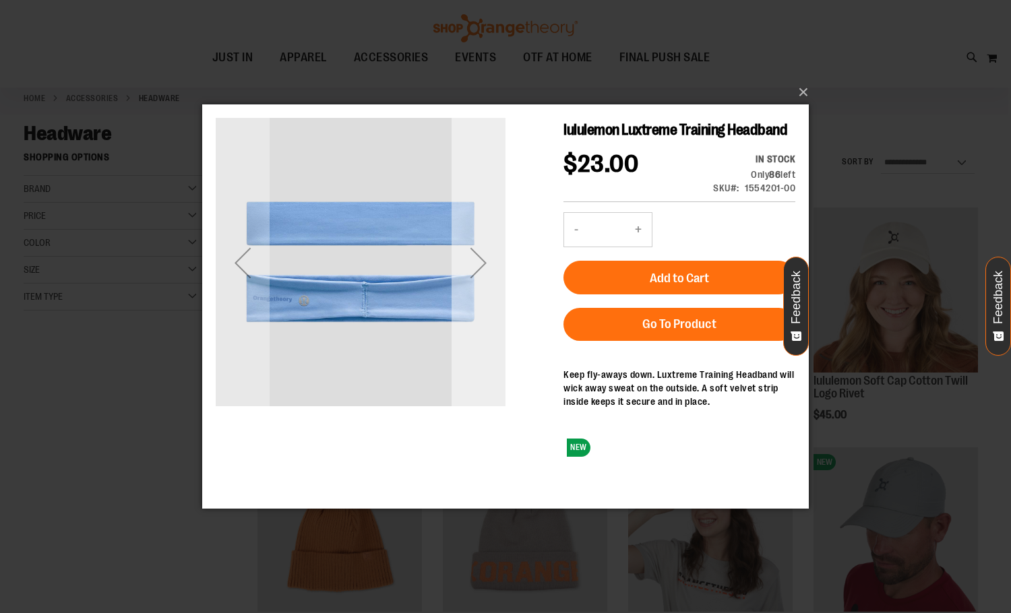
click at [472, 265] on div "Next" at bounding box center [478, 263] width 54 height 54
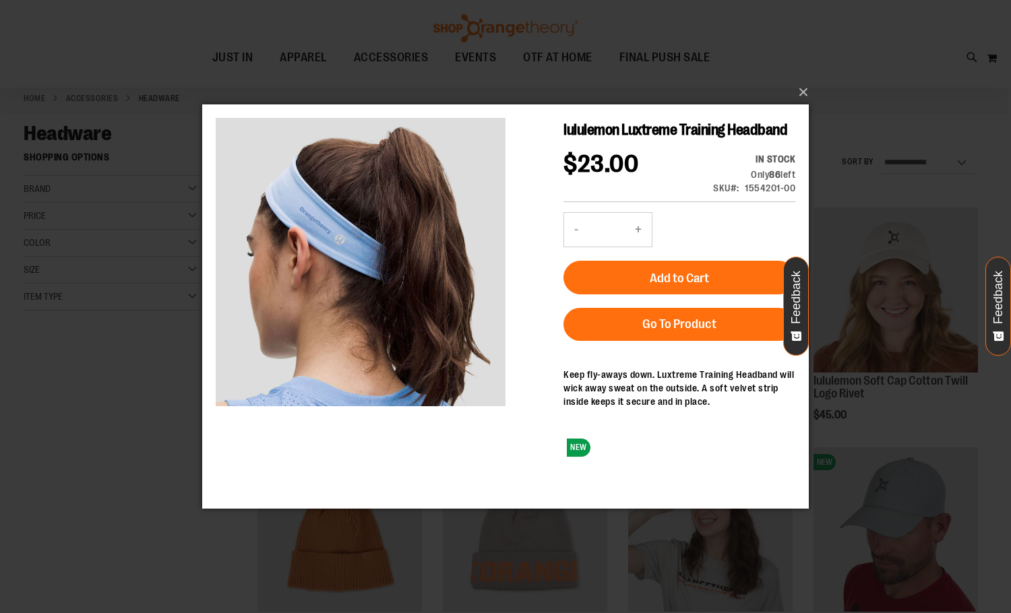
click at [605, 38] on div "×" at bounding box center [505, 306] width 1011 height 613
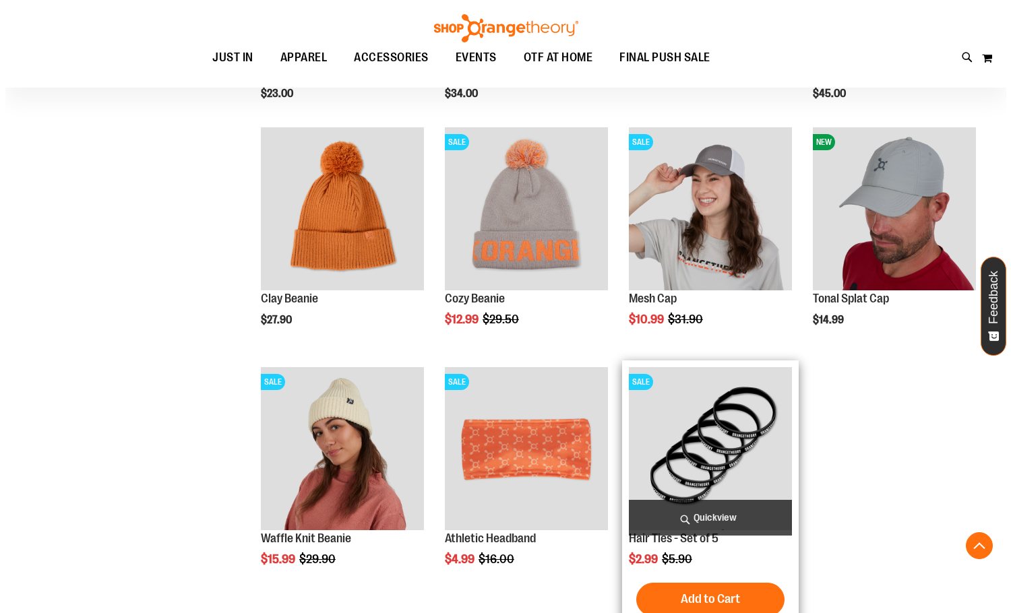
scroll to position [404, 0]
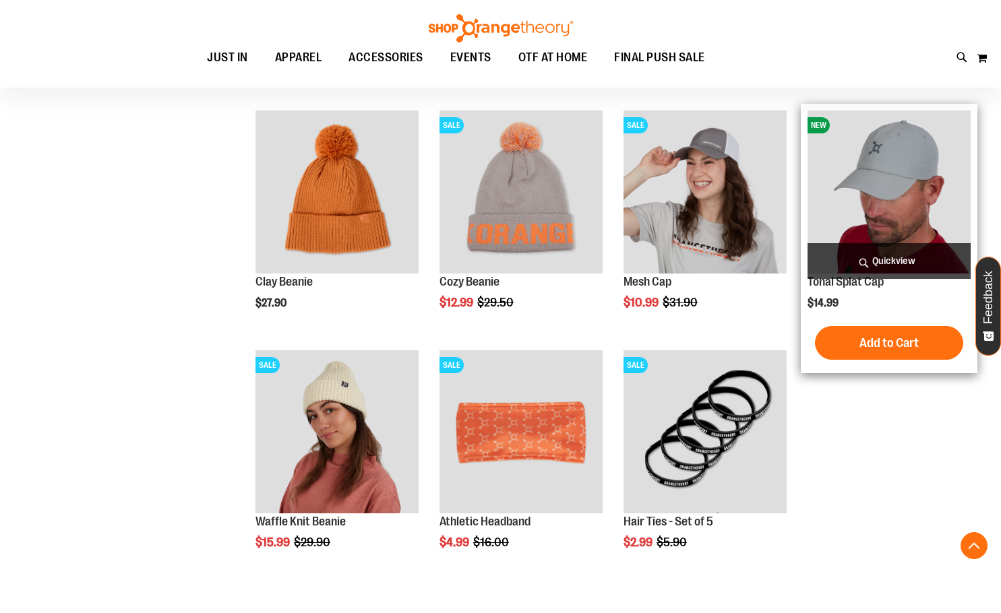
click at [883, 251] on span "Quickview" at bounding box center [888, 261] width 163 height 36
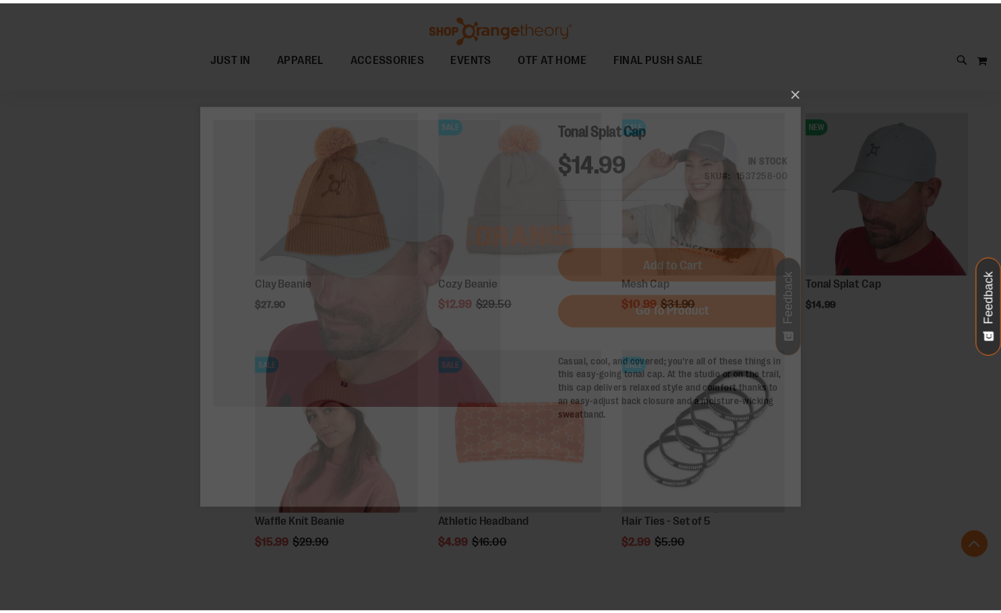
scroll to position [0, 0]
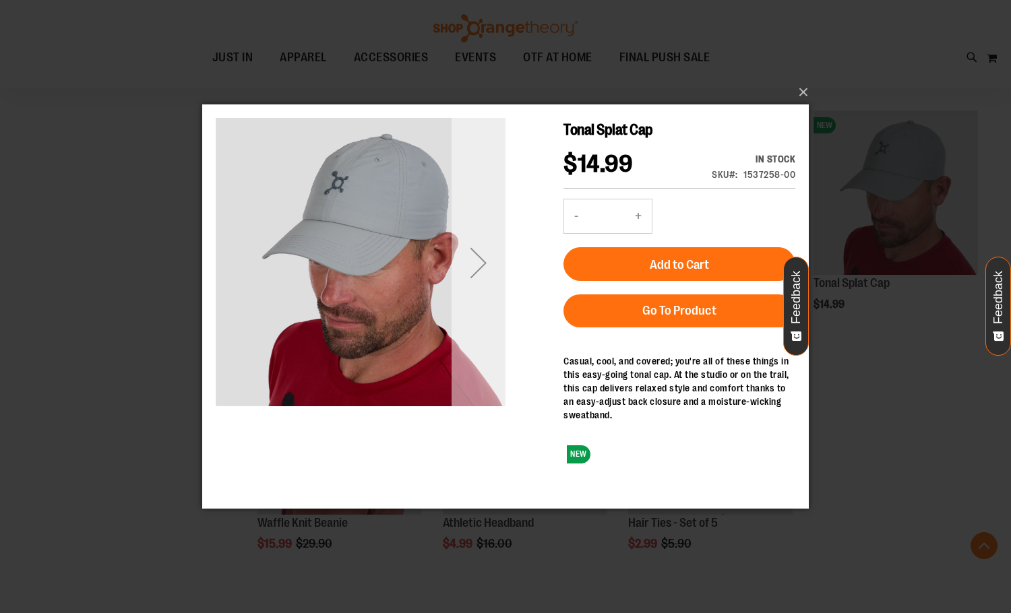
click at [482, 253] on div "Next" at bounding box center [478, 263] width 54 height 54
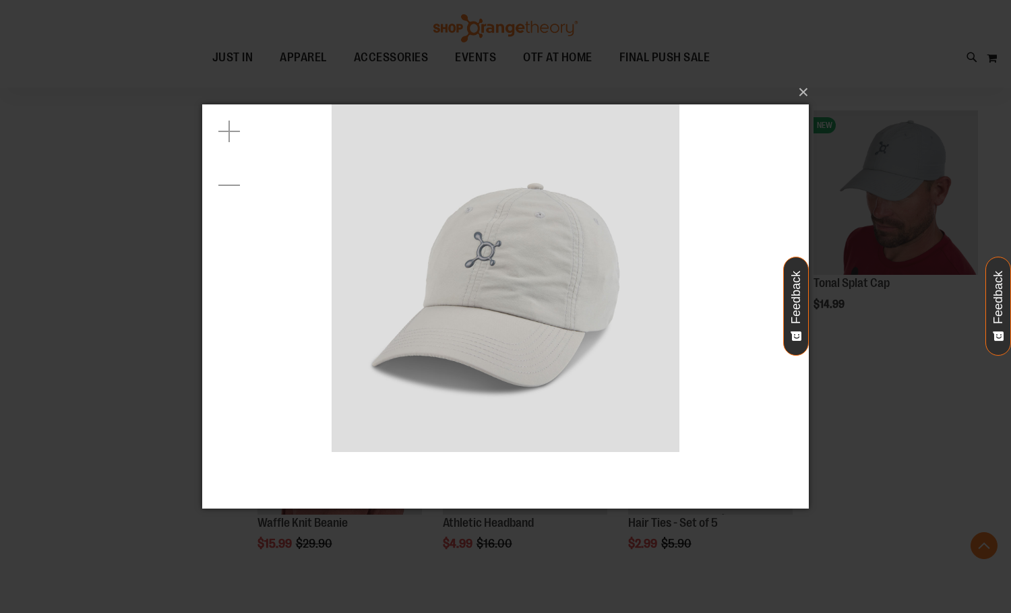
click at [86, 228] on div "×" at bounding box center [505, 306] width 1011 height 613
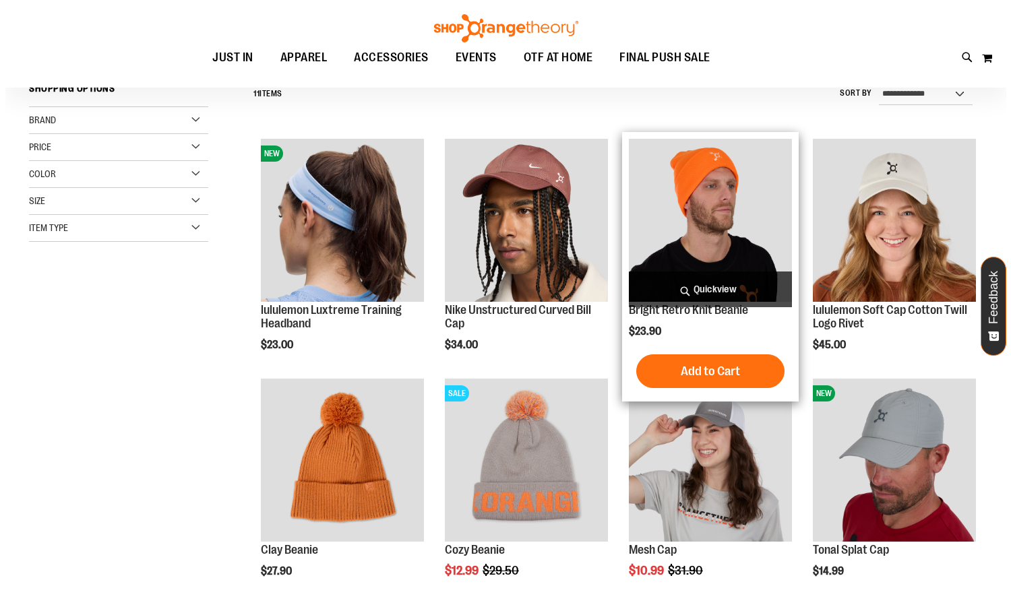
scroll to position [134, 0]
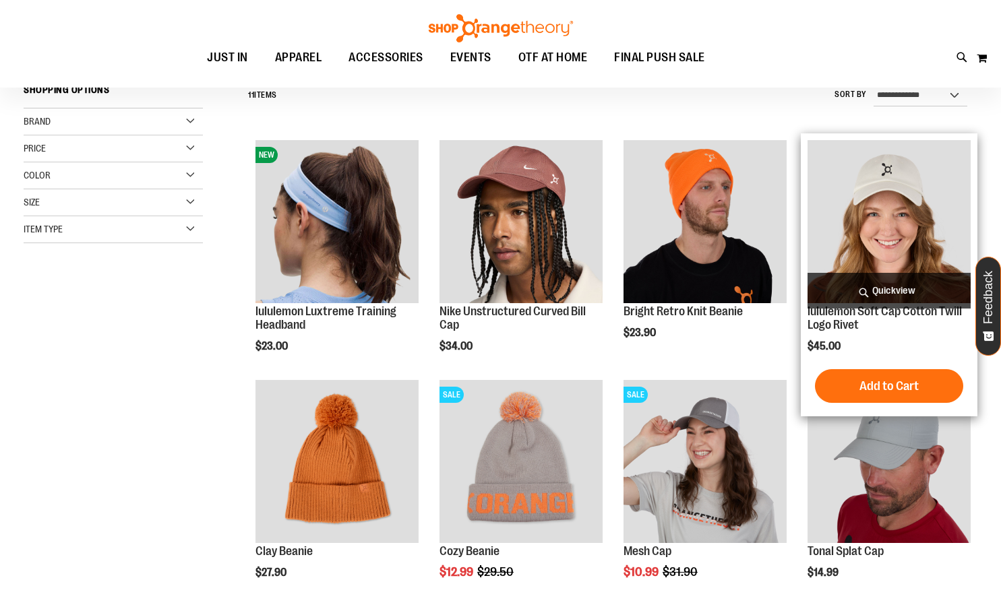
click at [870, 290] on span "Quickview" at bounding box center [888, 291] width 163 height 36
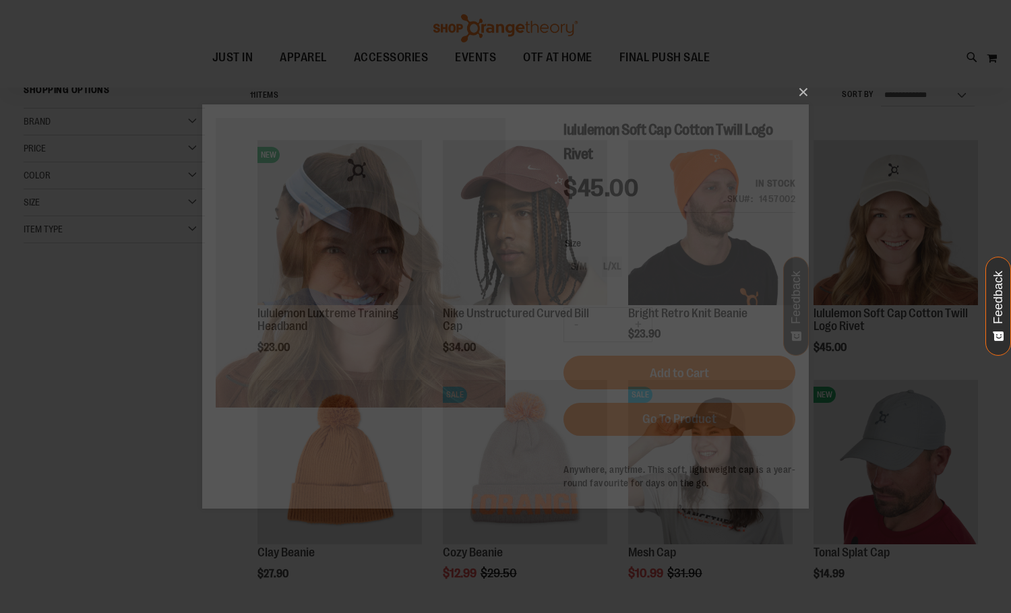
scroll to position [0, 0]
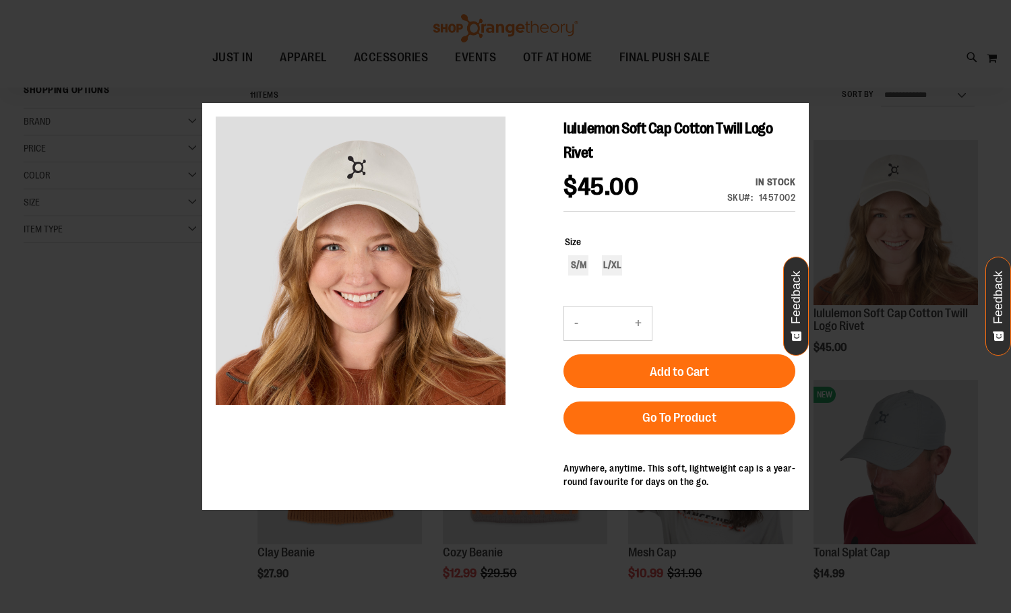
click at [800, 92] on div "×" at bounding box center [505, 306] width 1011 height 613
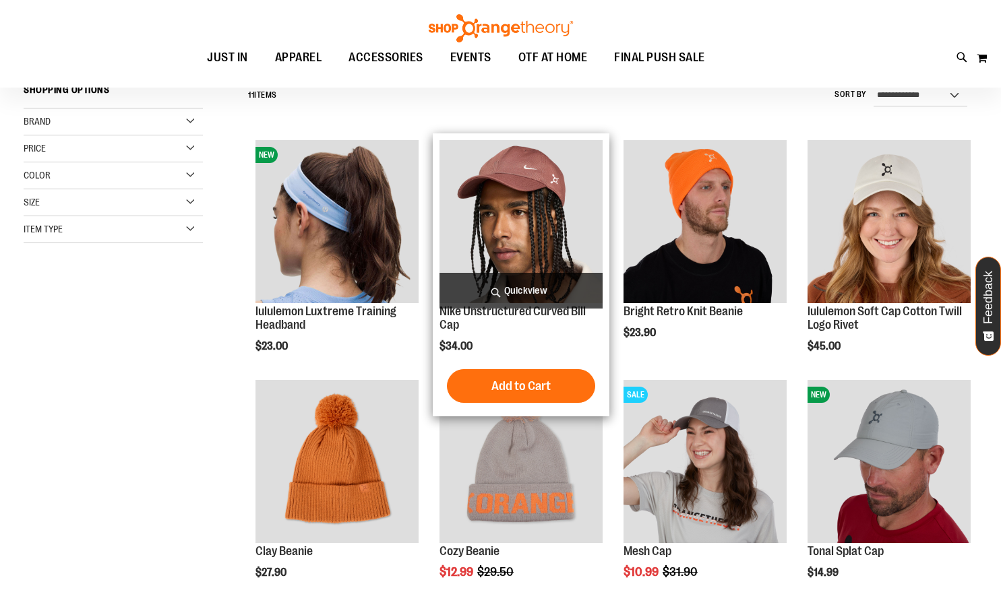
click at [524, 284] on span "Quickview" at bounding box center [520, 291] width 163 height 36
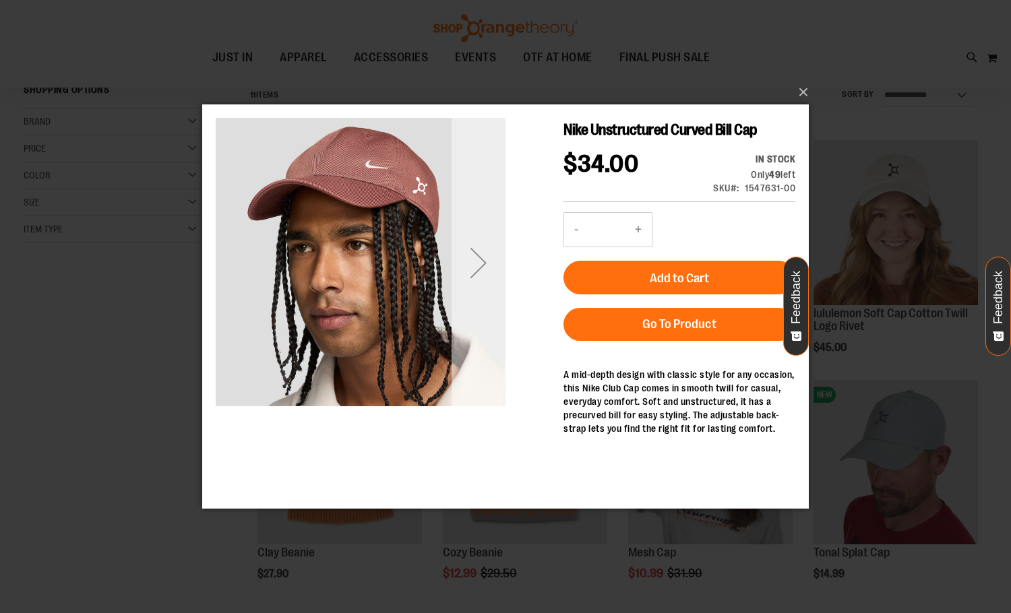
click at [476, 256] on div "Next" at bounding box center [478, 263] width 54 height 54
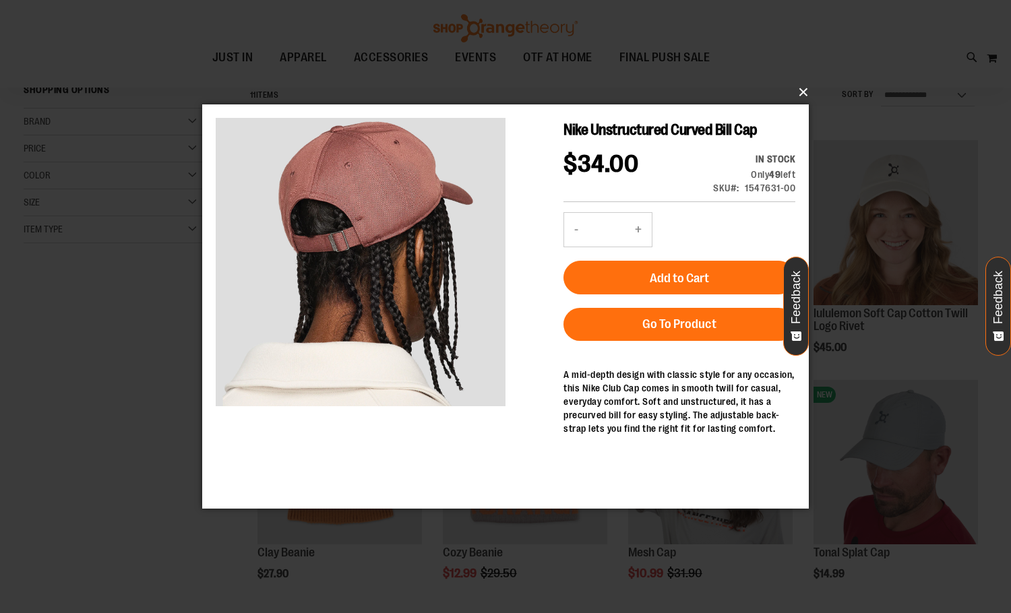
click at [802, 93] on button "×" at bounding box center [509, 92] width 606 height 30
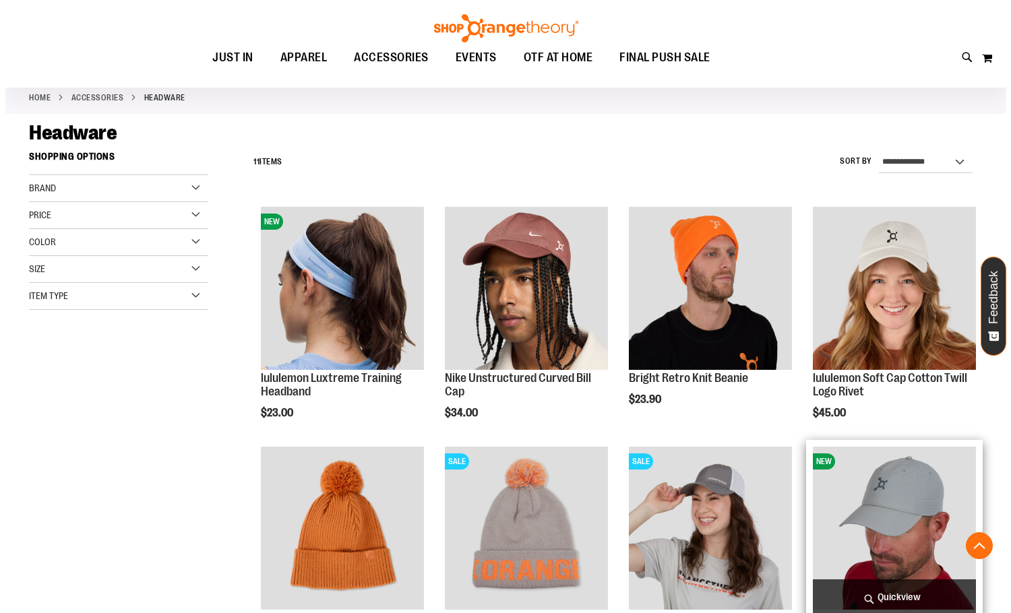
scroll to position [67, 0]
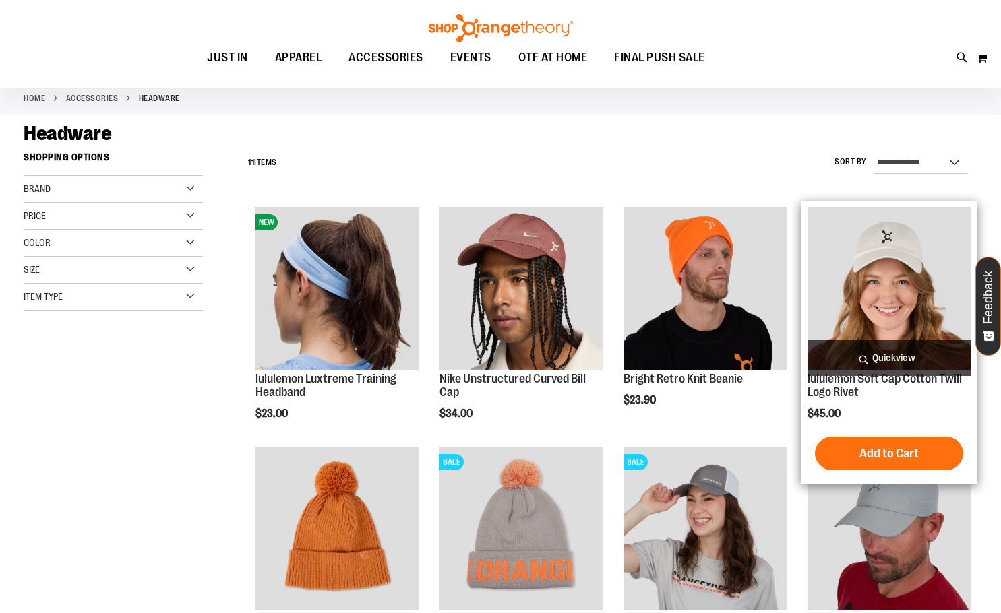
click at [862, 348] on span "Quickview" at bounding box center [888, 358] width 163 height 36
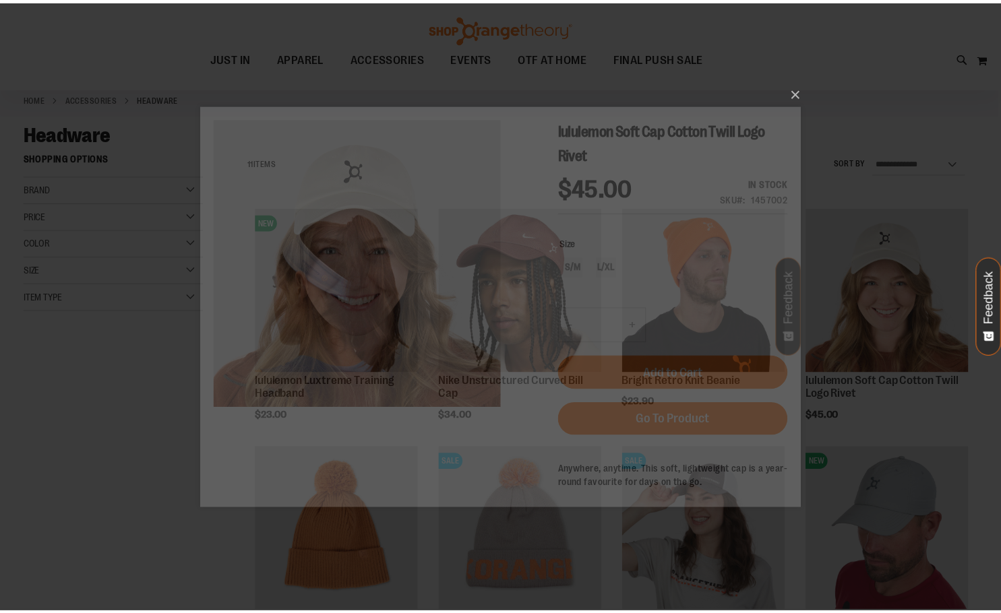
scroll to position [0, 0]
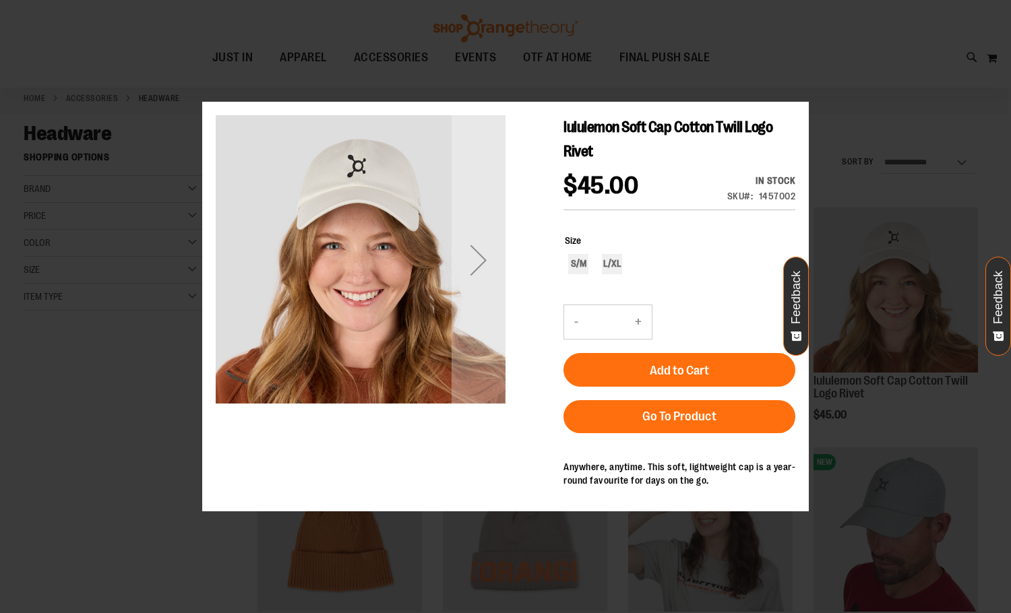
click at [484, 266] on div "Next" at bounding box center [478, 260] width 54 height 54
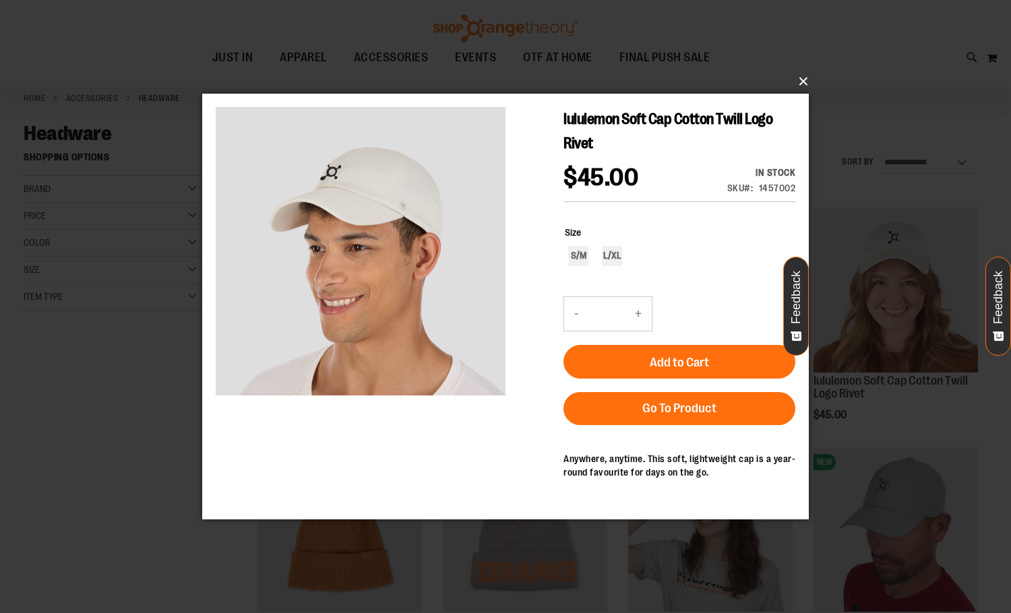
click at [797, 73] on button "×" at bounding box center [509, 82] width 606 height 30
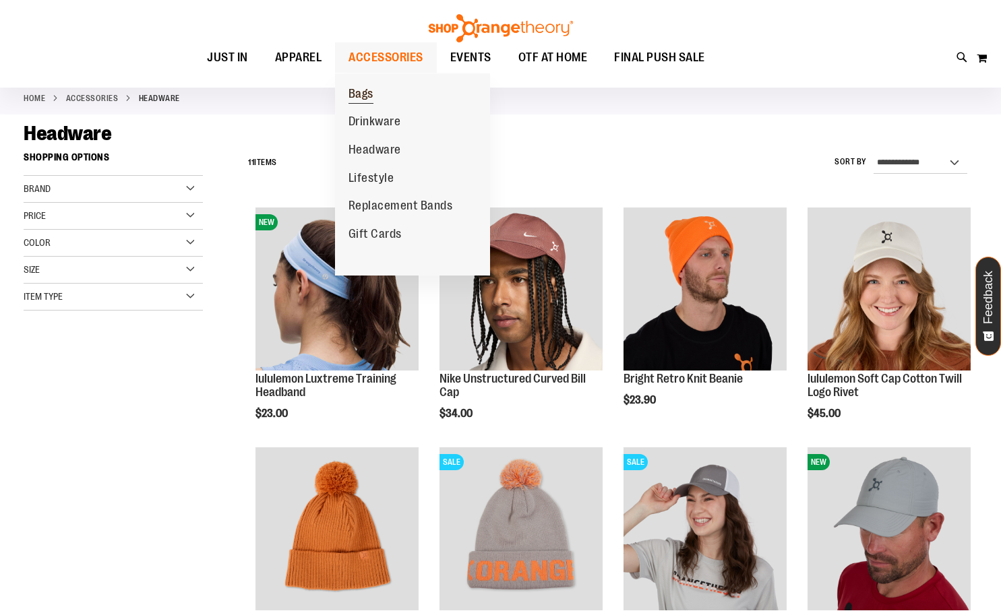
click at [369, 98] on span "Bags" at bounding box center [360, 95] width 25 height 17
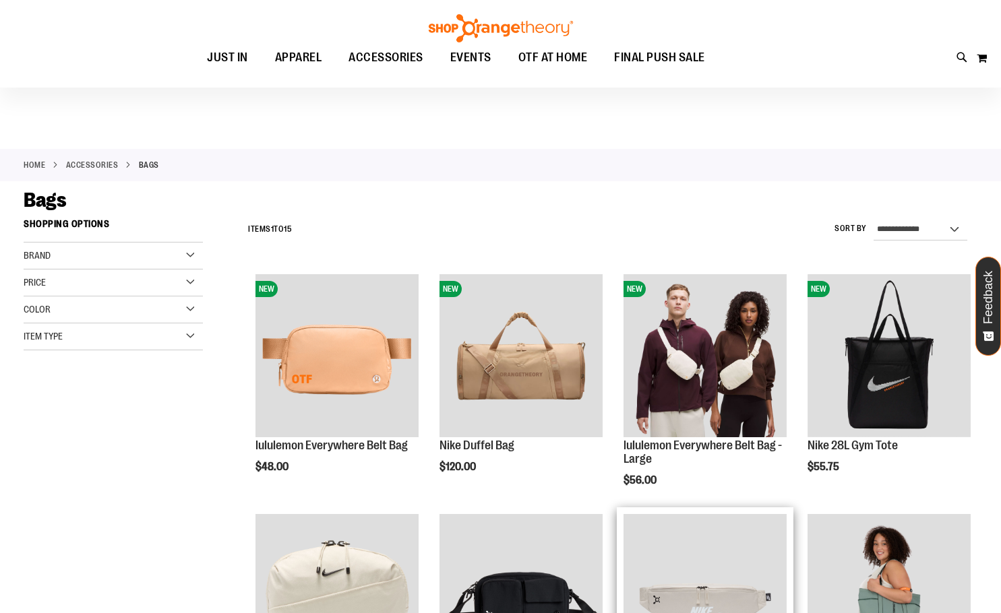
scroll to position [269, 0]
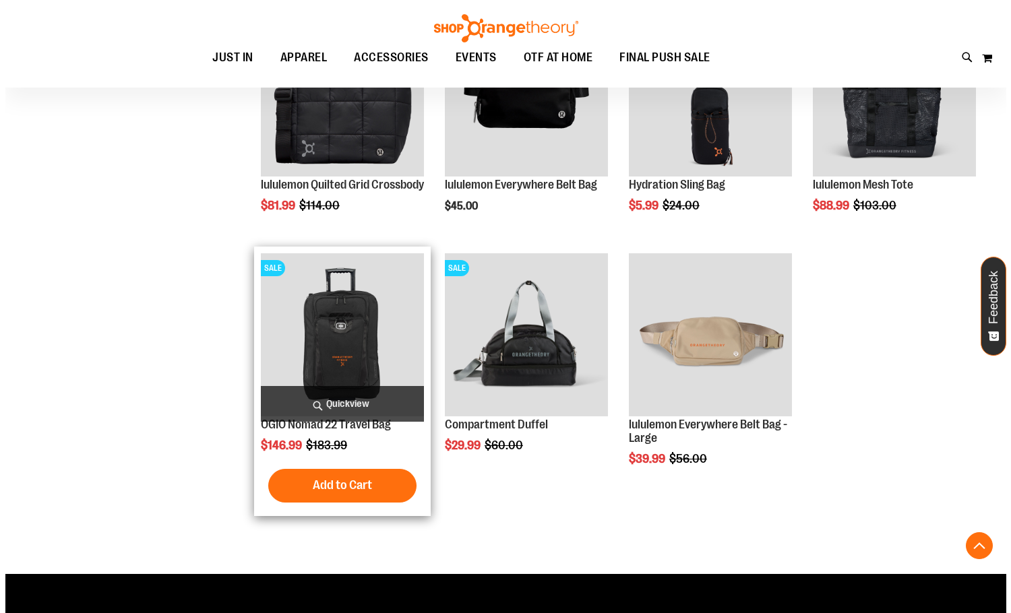
scroll to position [673, 0]
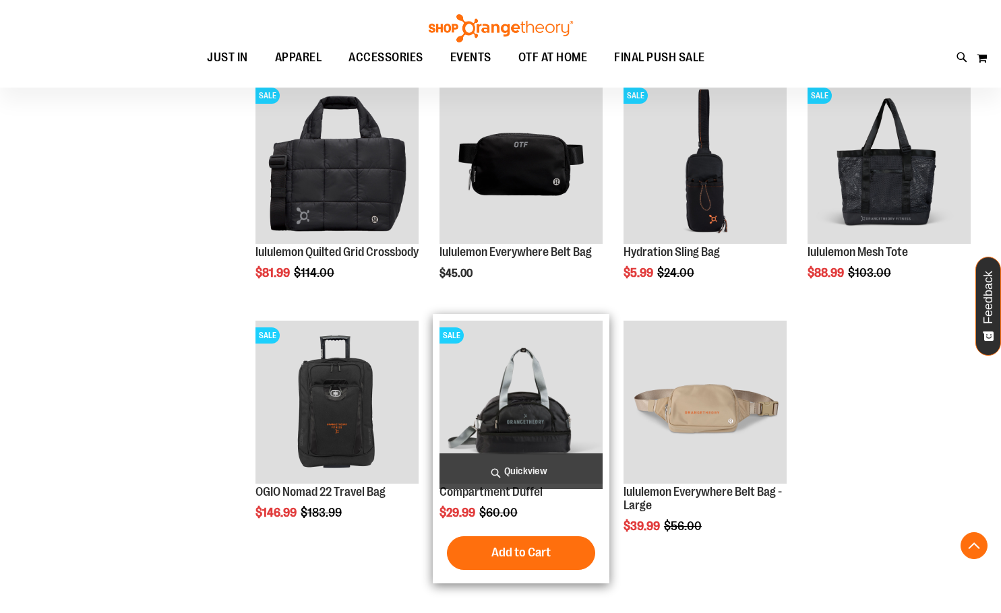
click at [548, 471] on span "Quickview" at bounding box center [520, 471] width 163 height 36
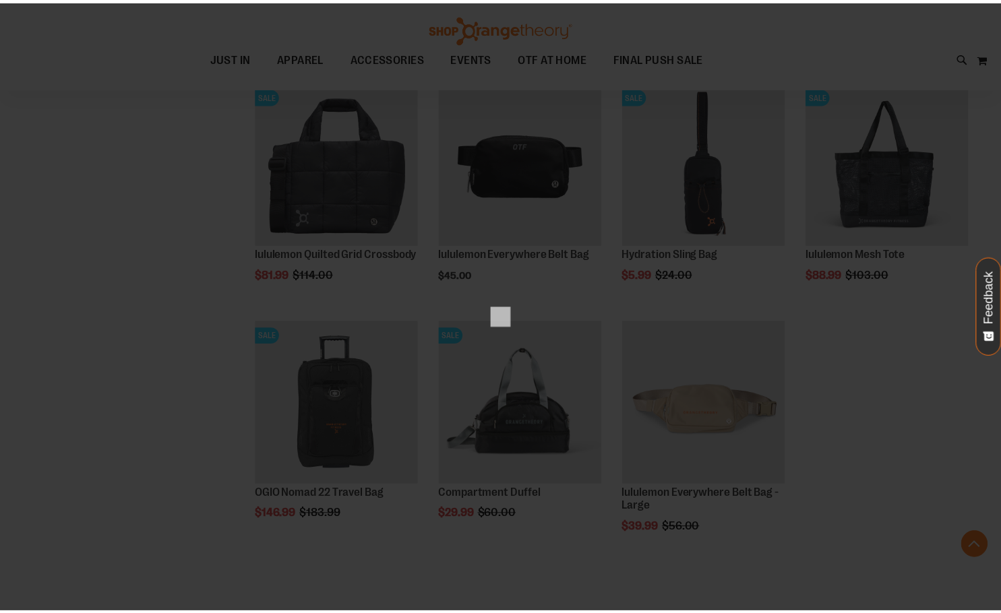
scroll to position [0, 0]
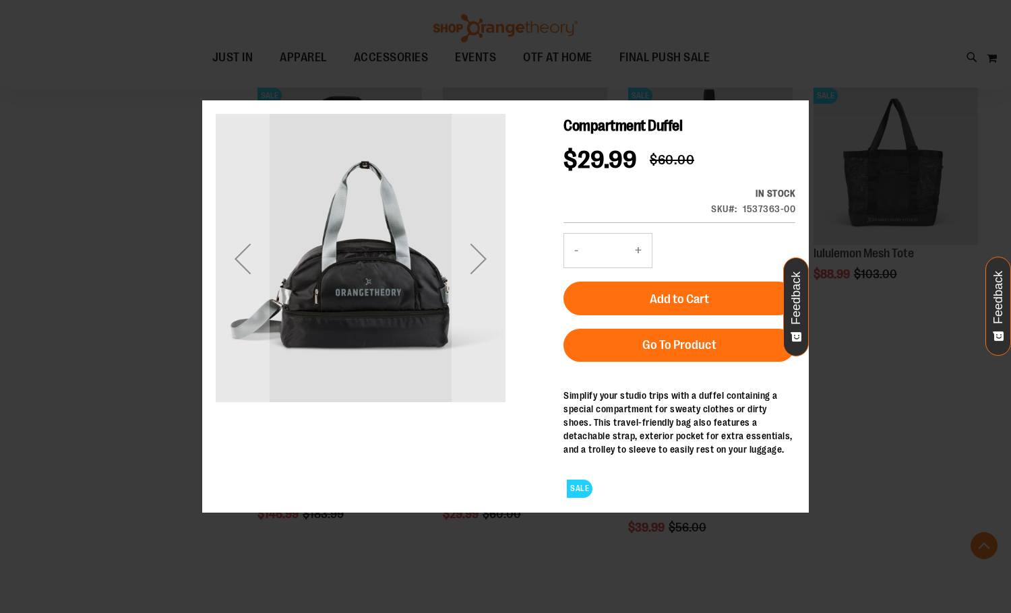
click at [794, 92] on div "×" at bounding box center [505, 306] width 1011 height 613
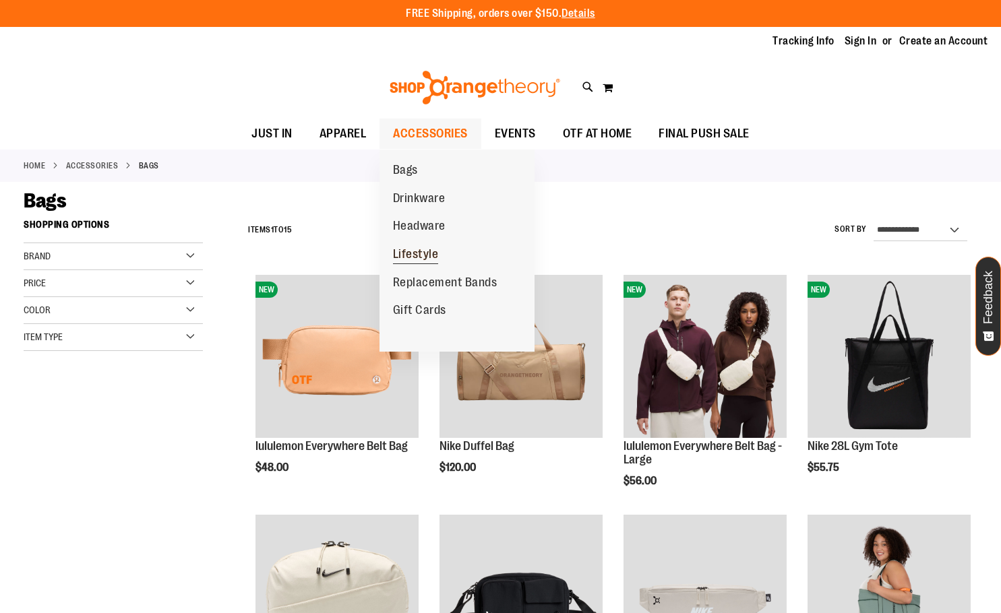
click at [435, 257] on span "Lifestyle" at bounding box center [416, 255] width 46 height 17
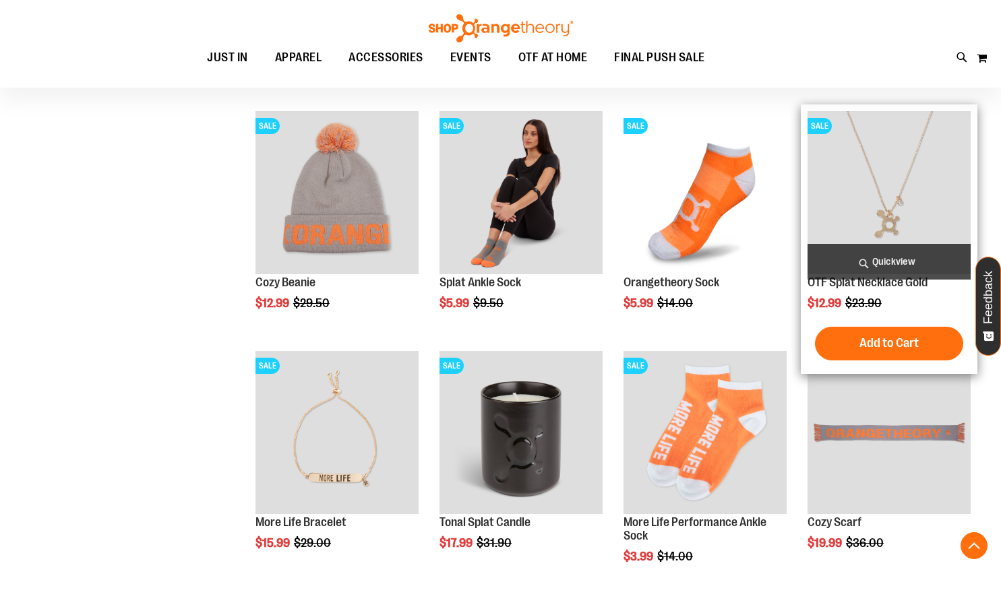
scroll to position [673, 0]
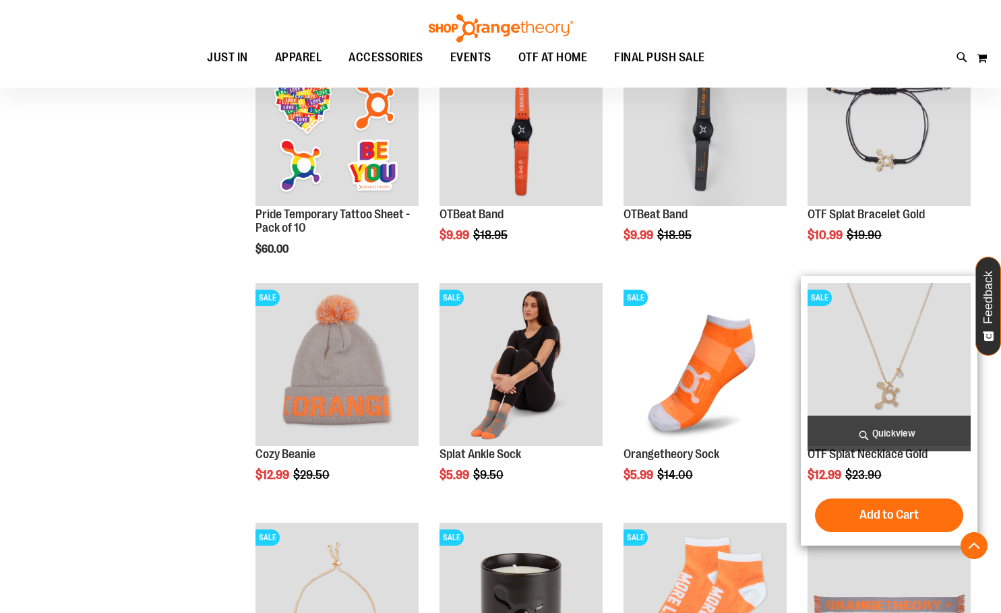
scroll to position [252, 0]
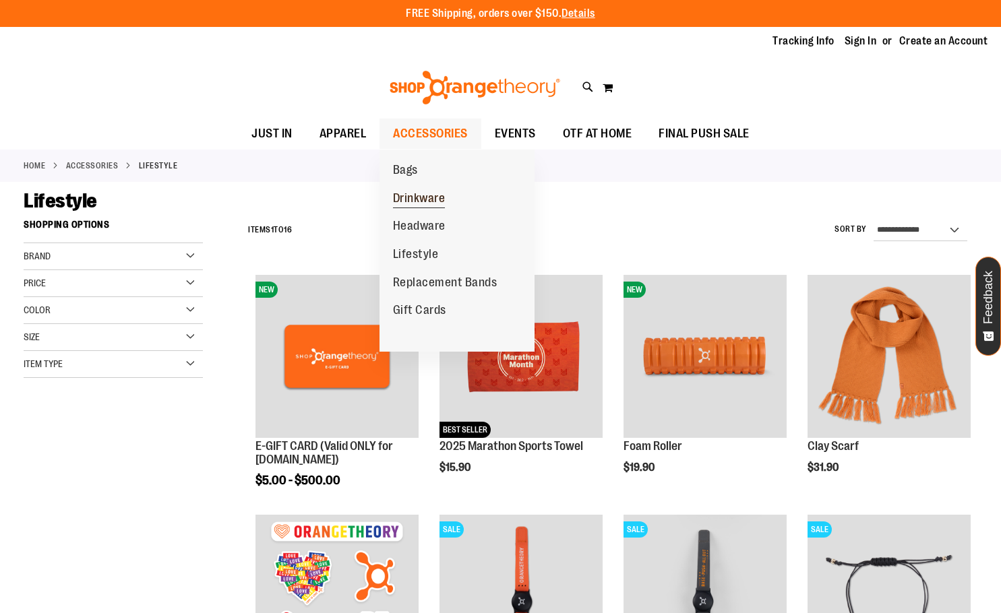
click at [410, 203] on span "Drinkware" at bounding box center [419, 199] width 53 height 17
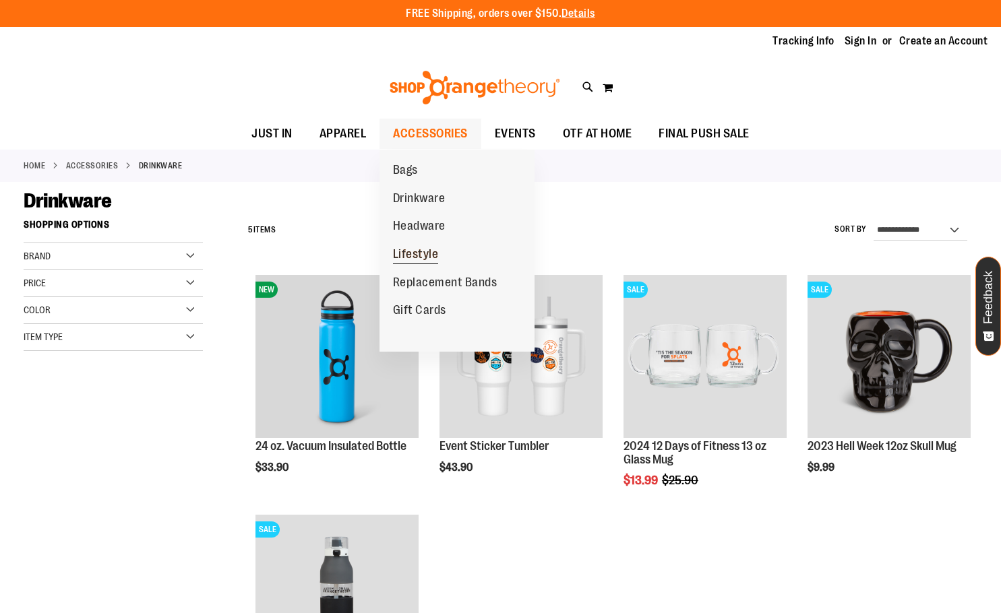
click at [429, 261] on span "Lifestyle" at bounding box center [416, 255] width 46 height 17
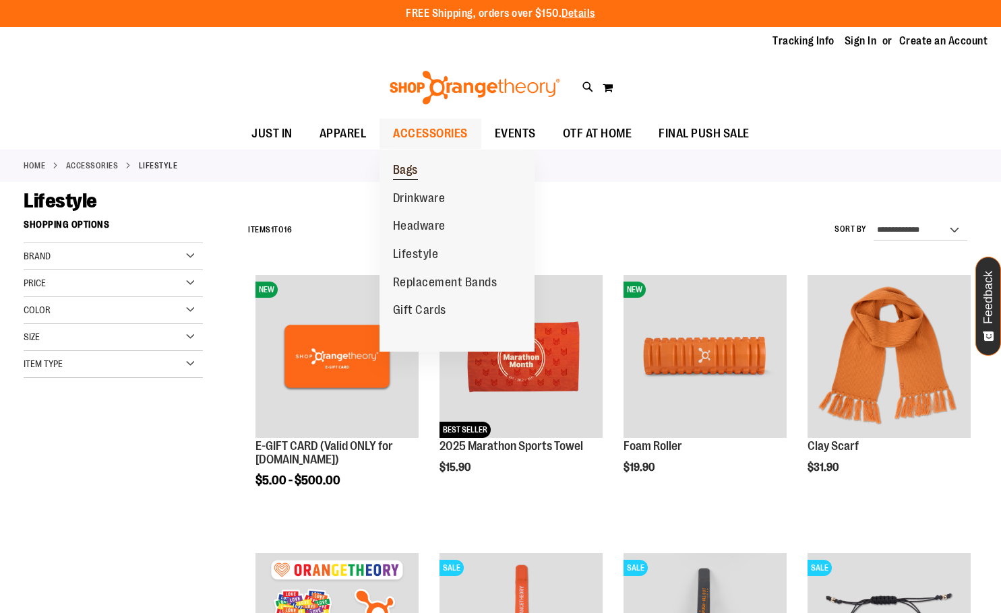
click at [406, 172] on span "Bags" at bounding box center [405, 171] width 25 height 17
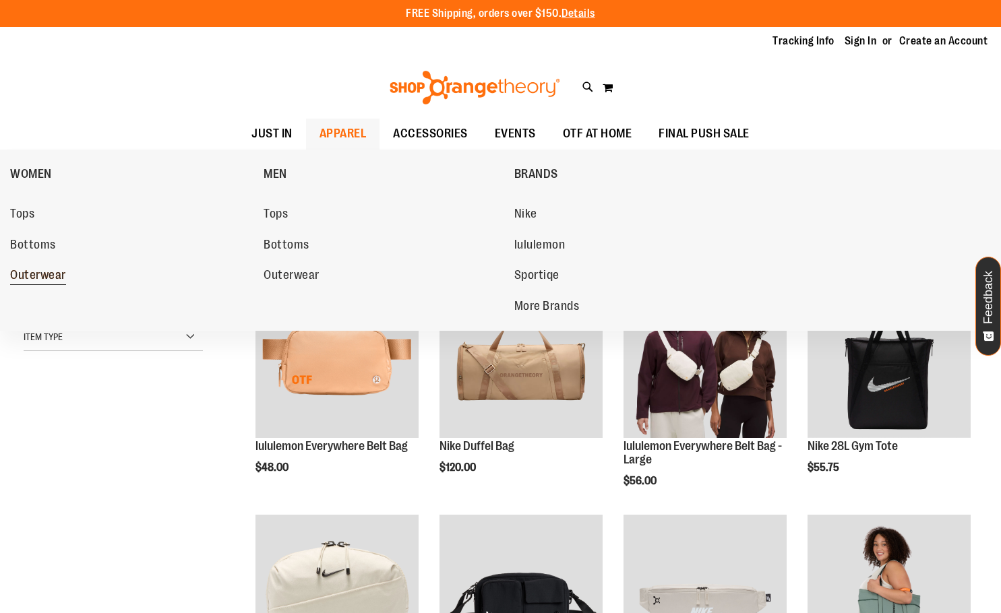
click at [47, 278] on span "Outerwear" at bounding box center [38, 276] width 56 height 17
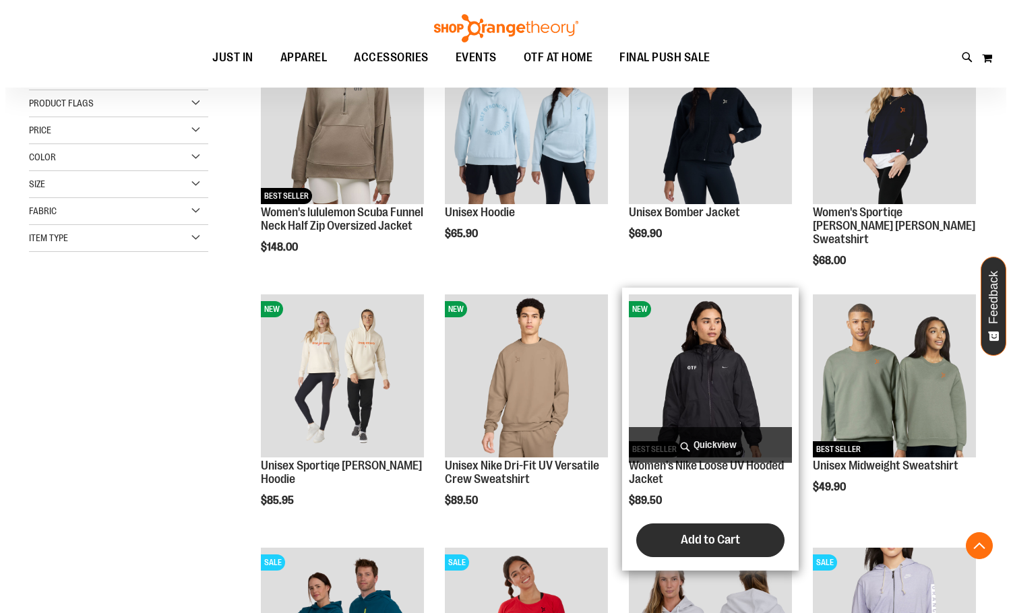
scroll to position [269, 0]
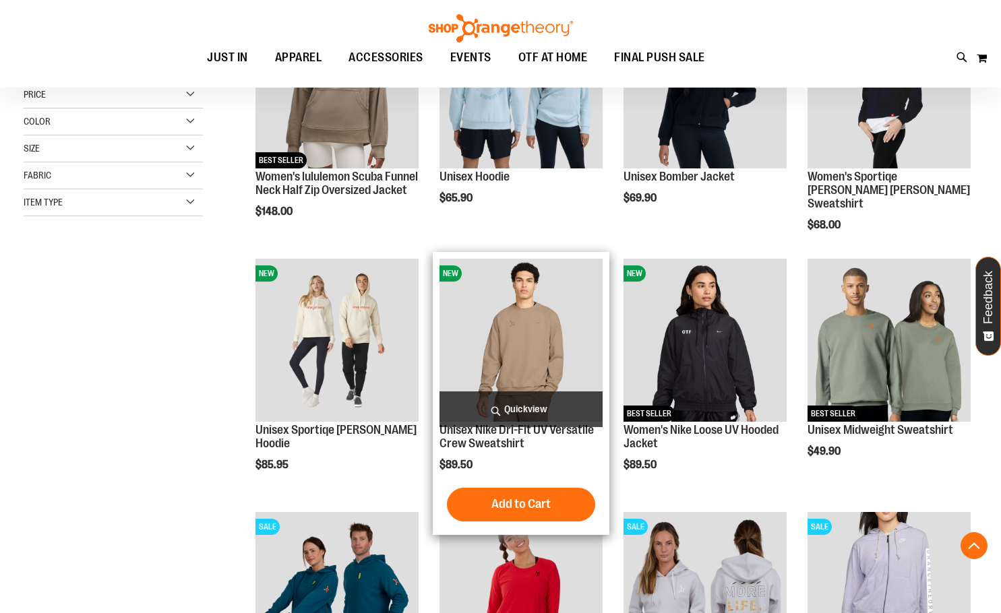
click at [535, 410] on span "Quickview" at bounding box center [520, 409] width 163 height 36
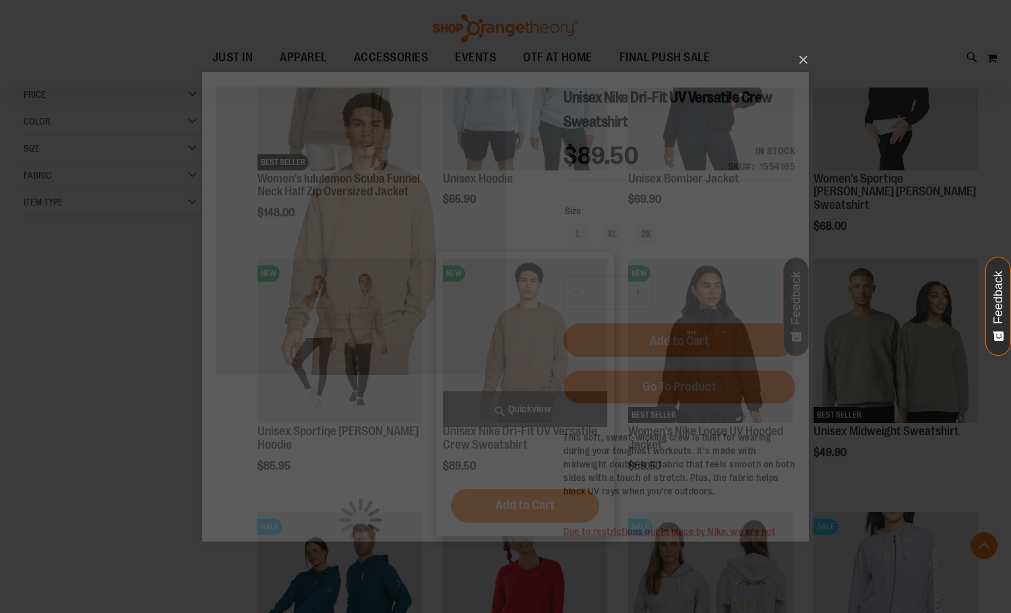
scroll to position [0, 0]
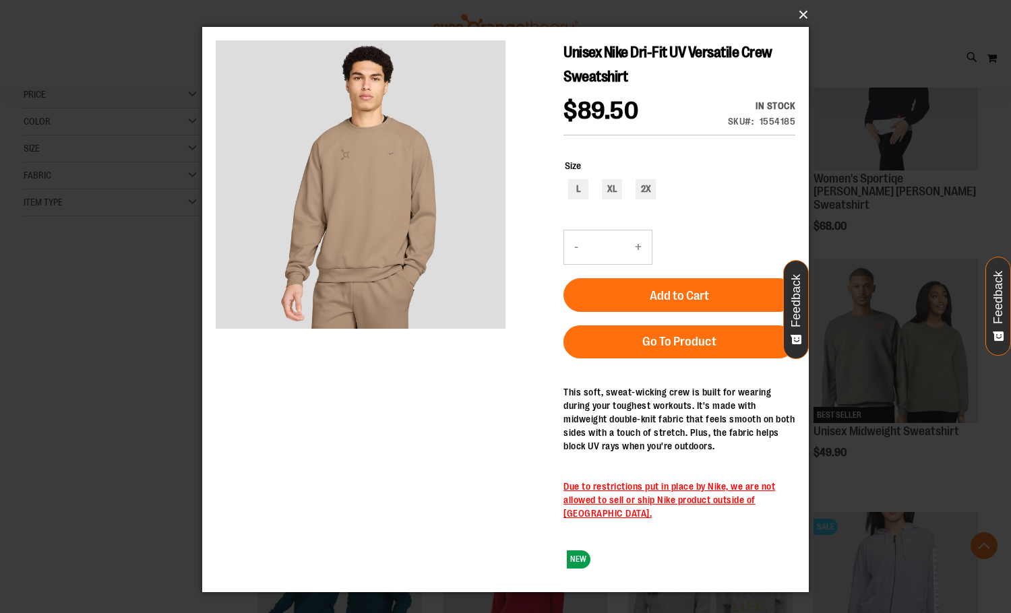
click at [802, 14] on button "×" at bounding box center [509, 15] width 606 height 30
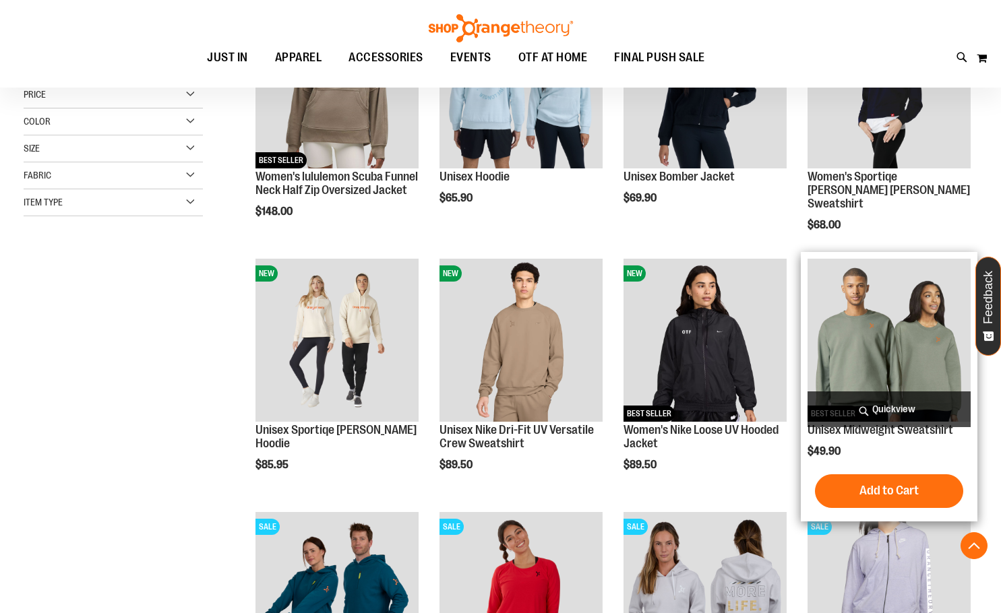
click at [850, 414] on span "Quickview" at bounding box center [888, 409] width 163 height 36
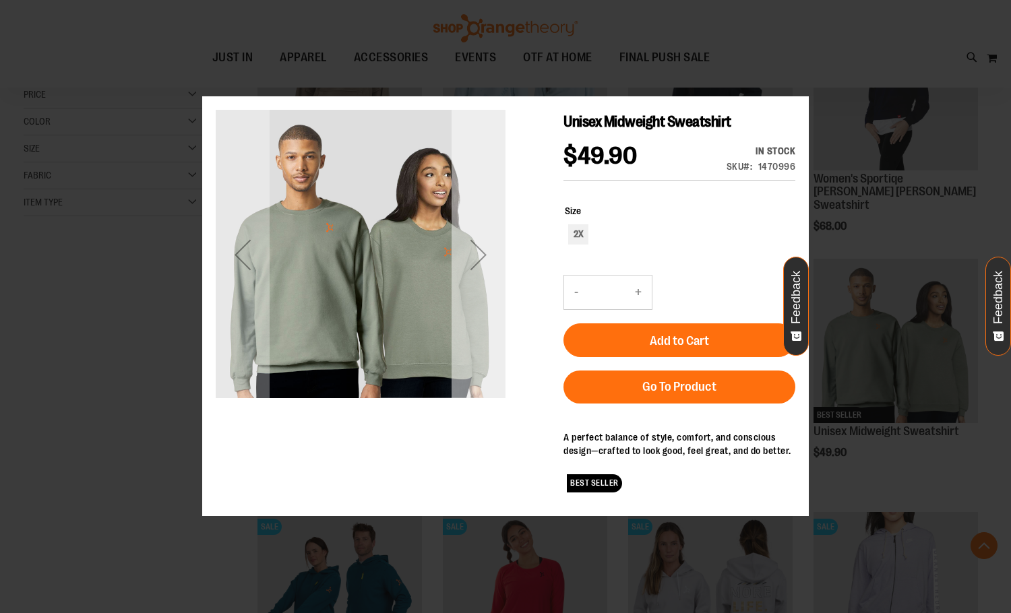
click at [494, 263] on div "Next" at bounding box center [478, 255] width 54 height 54
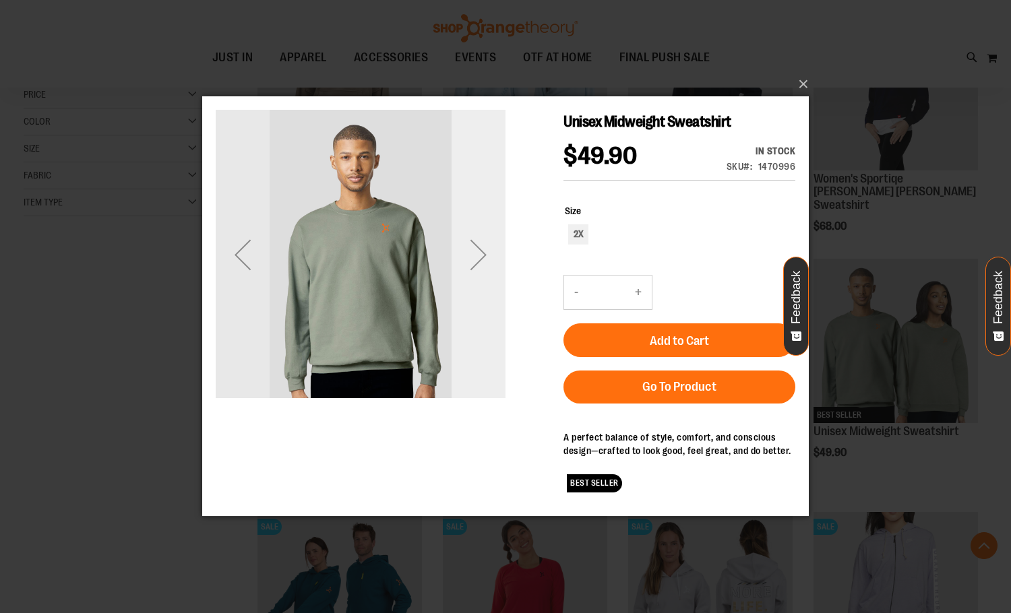
click at [494, 263] on div "Next" at bounding box center [478, 255] width 54 height 54
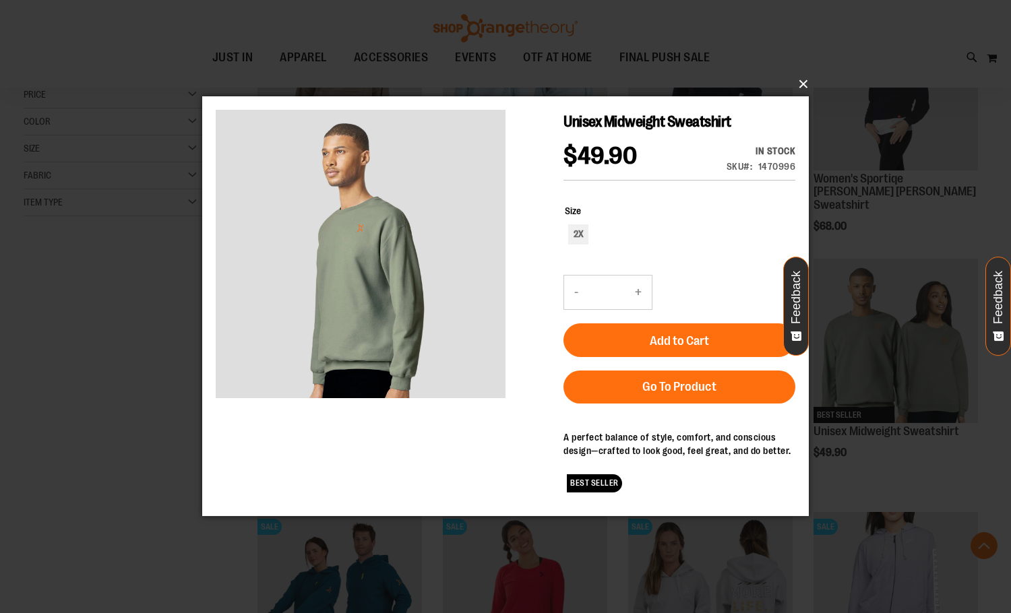
click at [795, 83] on button "×" at bounding box center [509, 84] width 606 height 30
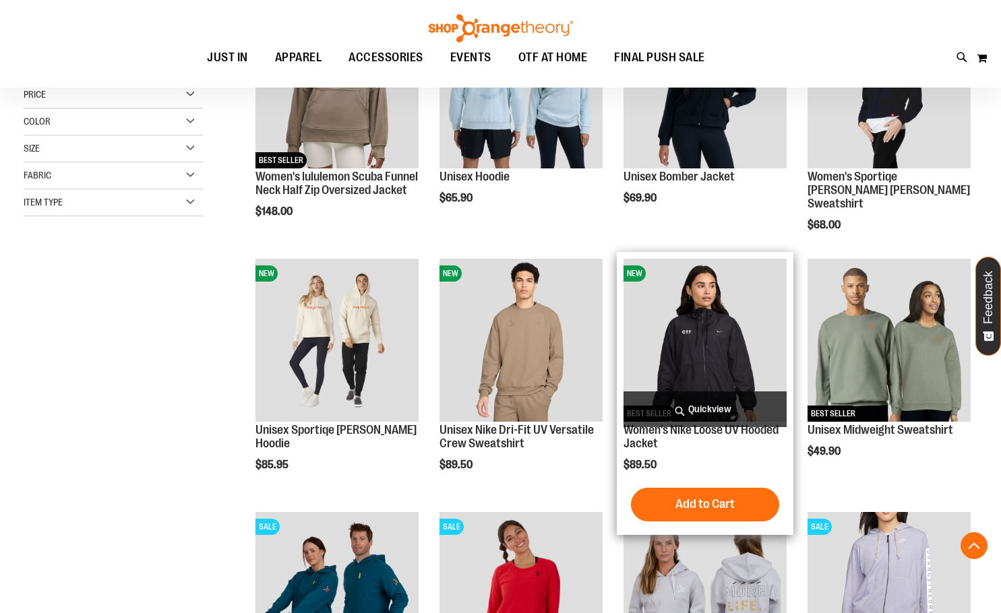
click at [740, 406] on span "Quickview" at bounding box center [704, 409] width 163 height 36
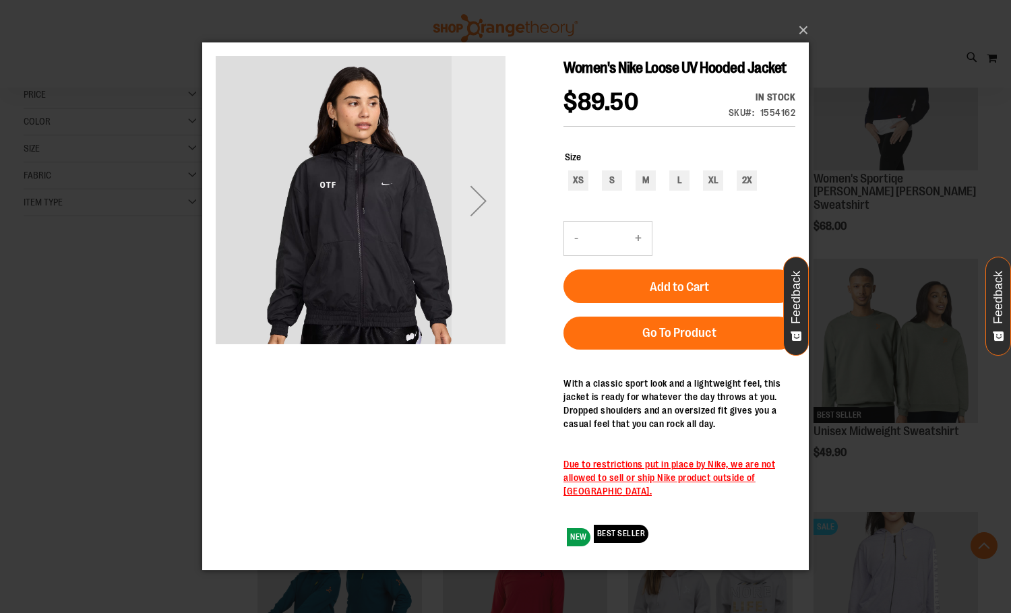
click at [492, 210] on div "Next" at bounding box center [478, 201] width 54 height 54
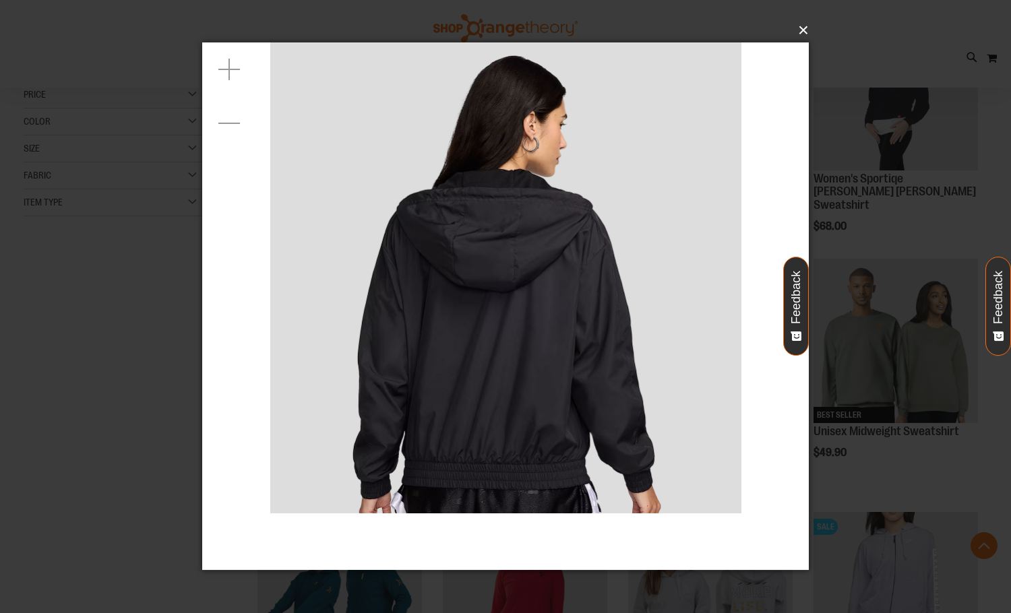
click at [802, 26] on button "×" at bounding box center [509, 30] width 606 height 30
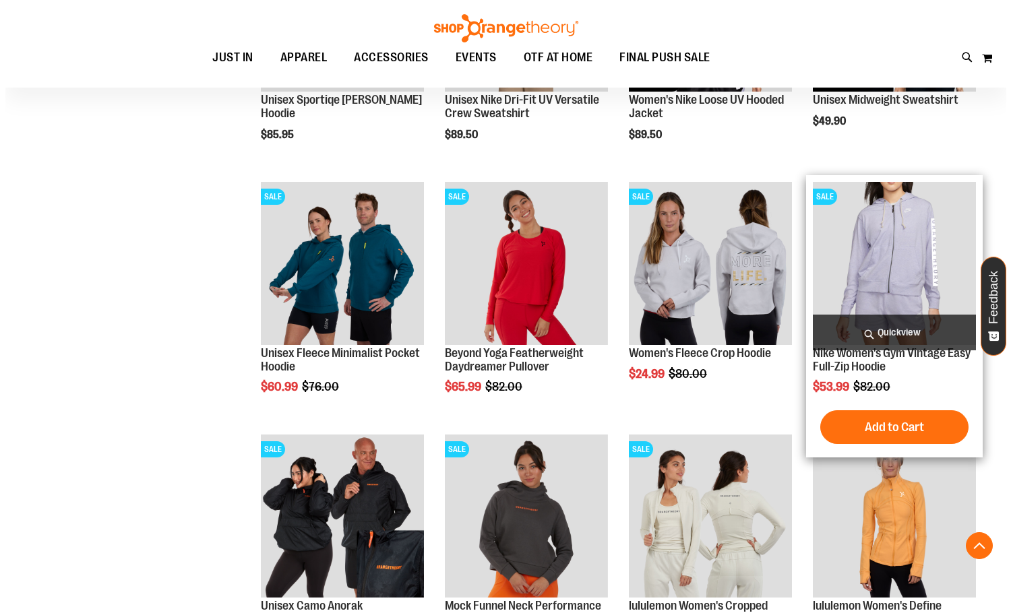
scroll to position [713, 0]
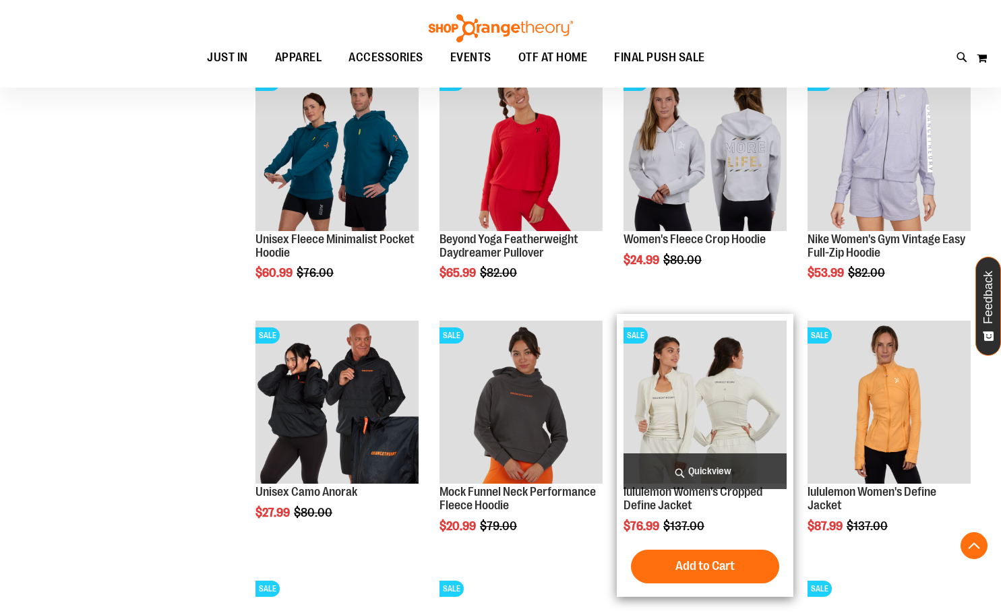
click at [695, 463] on span "Quickview" at bounding box center [704, 471] width 163 height 36
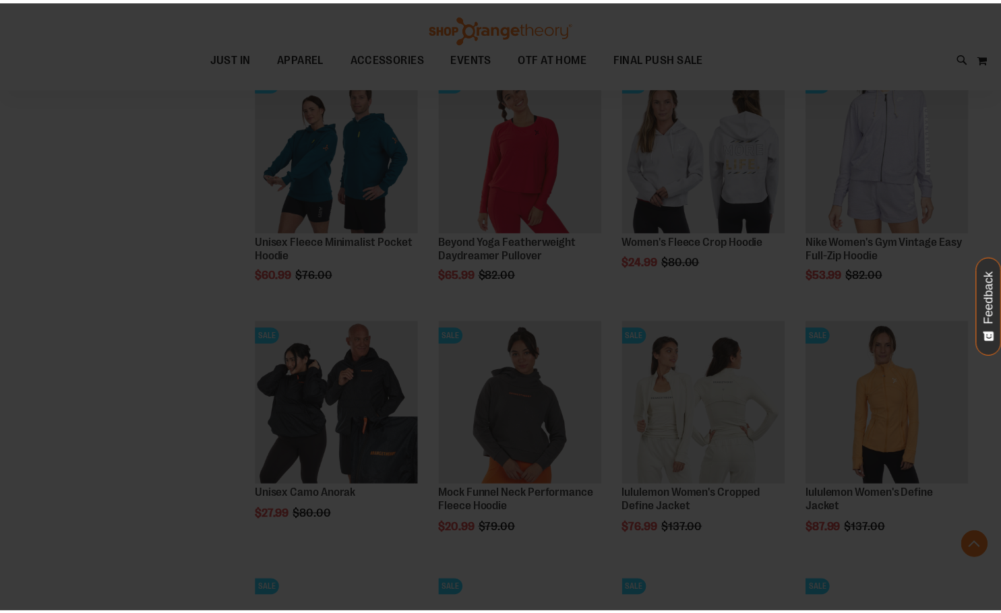
scroll to position [0, 0]
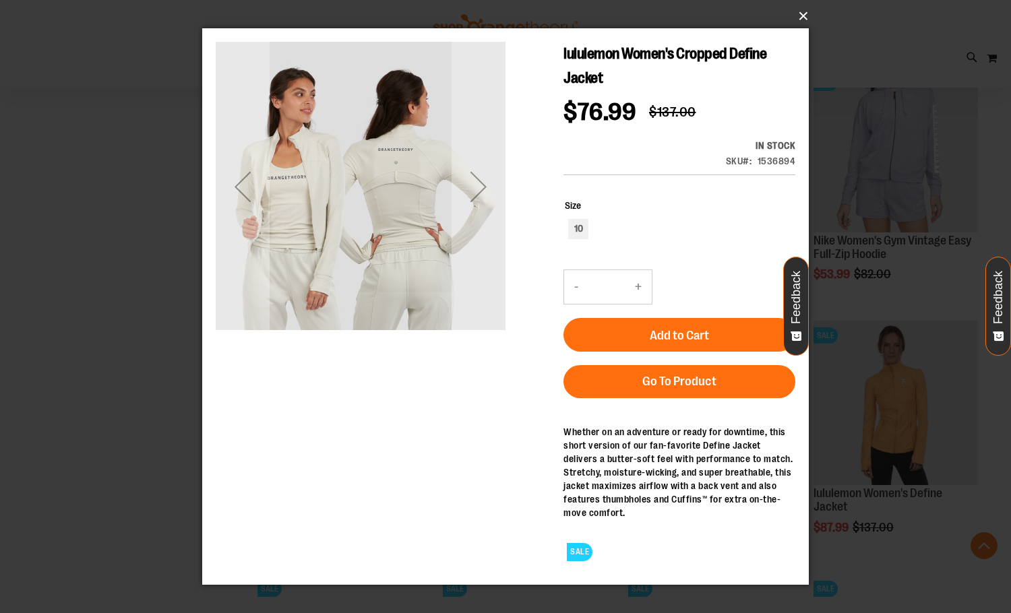
click at [796, 13] on button "×" at bounding box center [509, 16] width 606 height 30
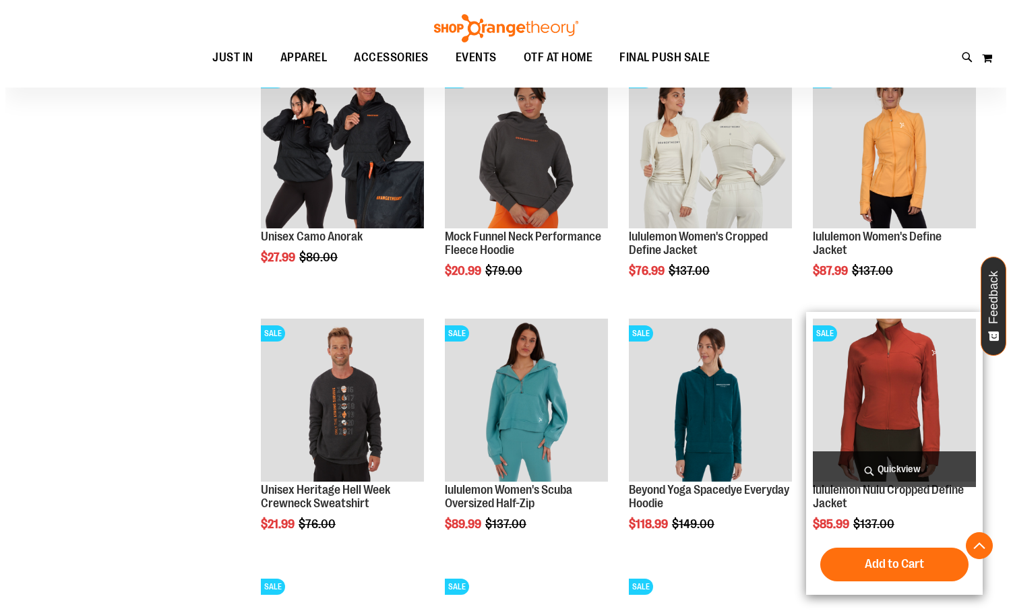
scroll to position [982, 0]
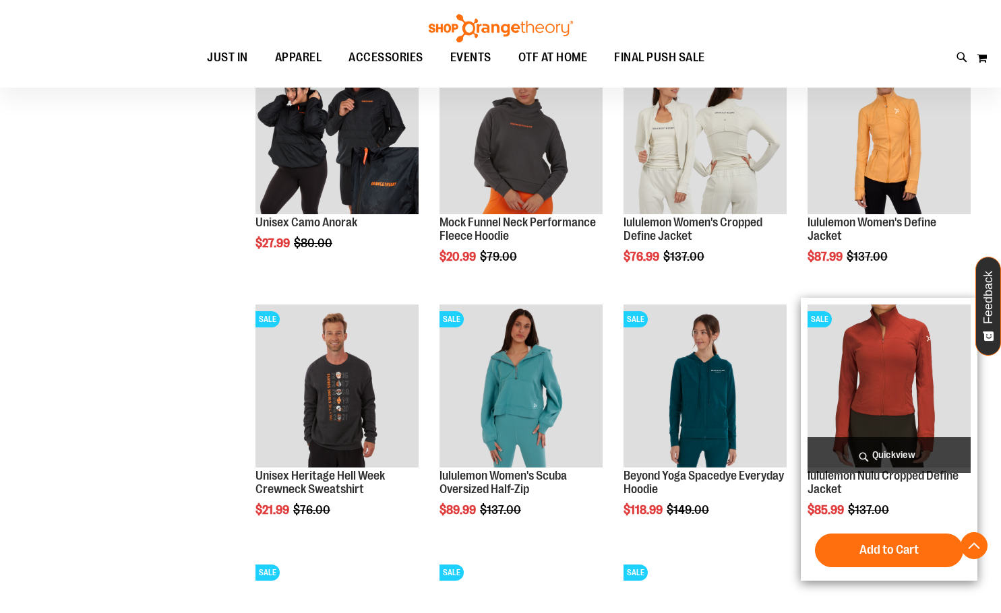
click at [907, 445] on span "Quickview" at bounding box center [888, 455] width 163 height 36
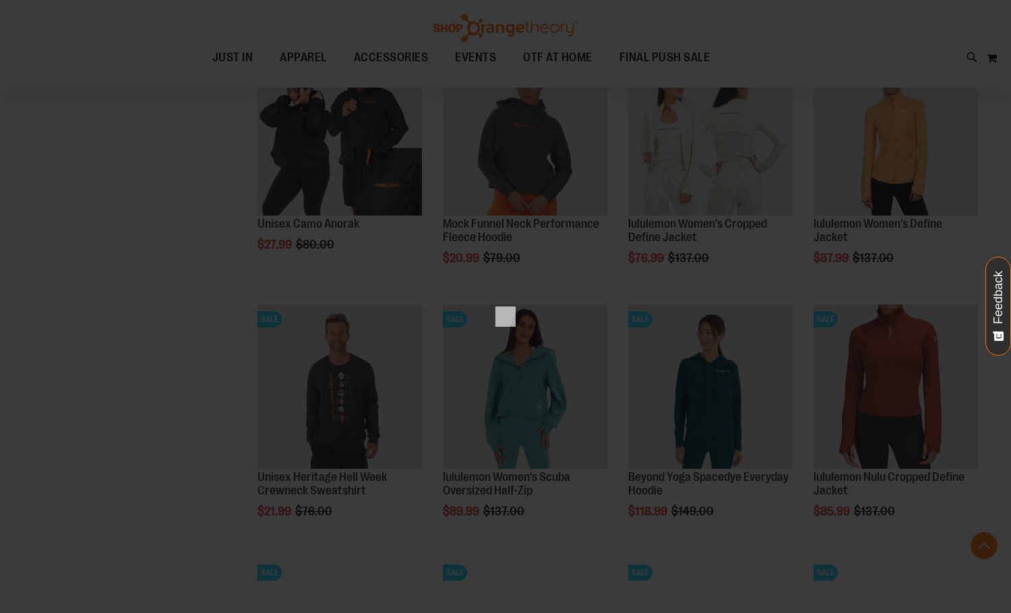
scroll to position [0, 0]
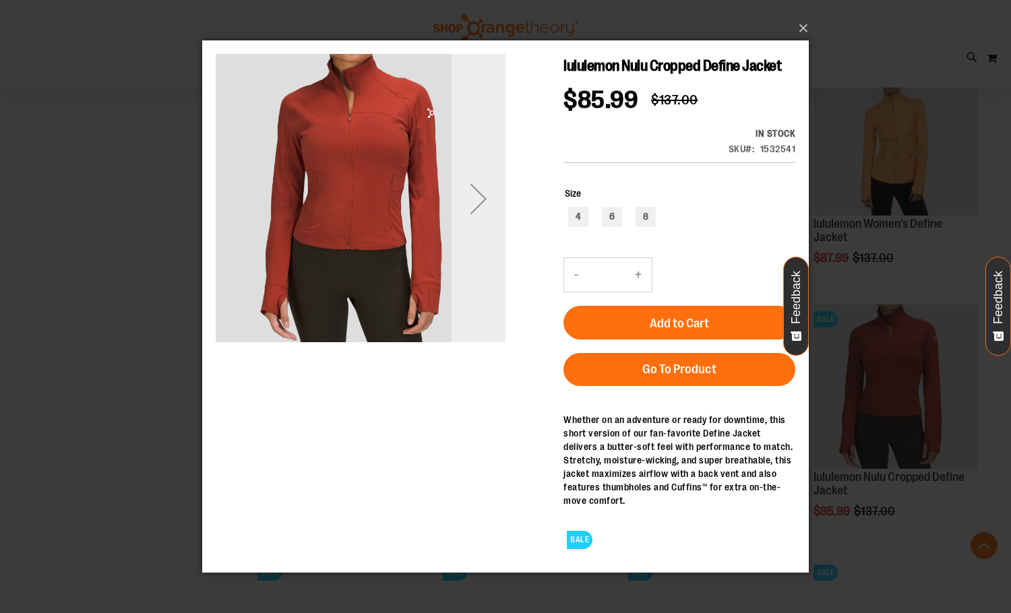
click at [487, 226] on div "Next" at bounding box center [478, 198] width 54 height 290
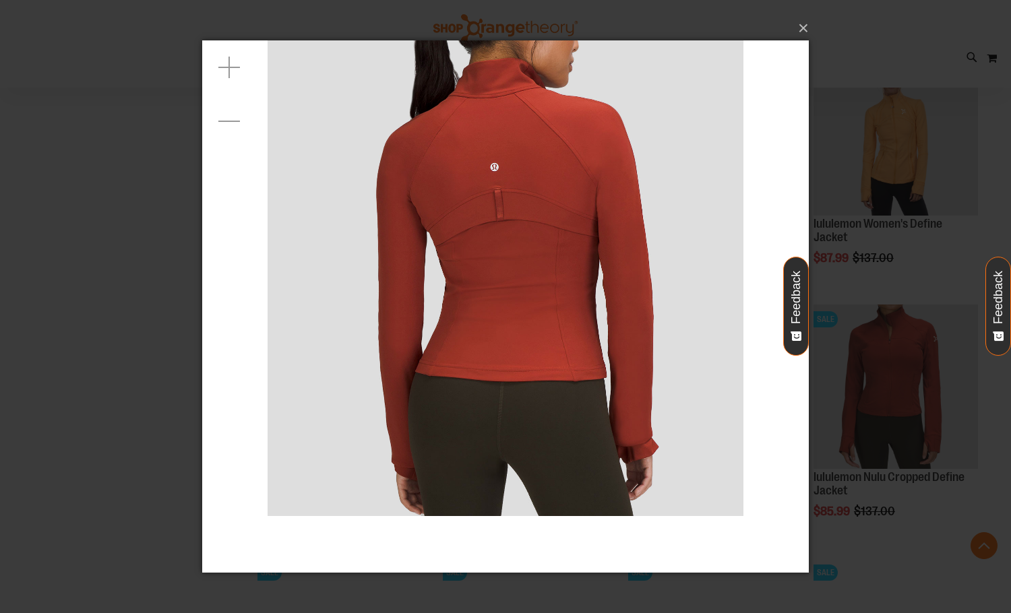
click at [102, 180] on div "×" at bounding box center [505, 306] width 1011 height 613
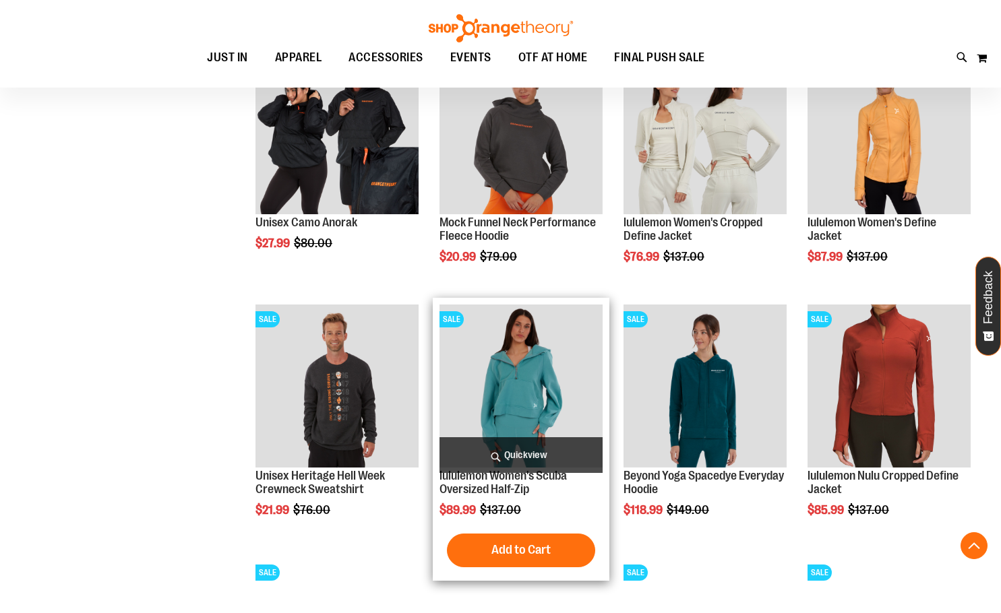
click at [544, 460] on span "Quickview" at bounding box center [520, 455] width 163 height 36
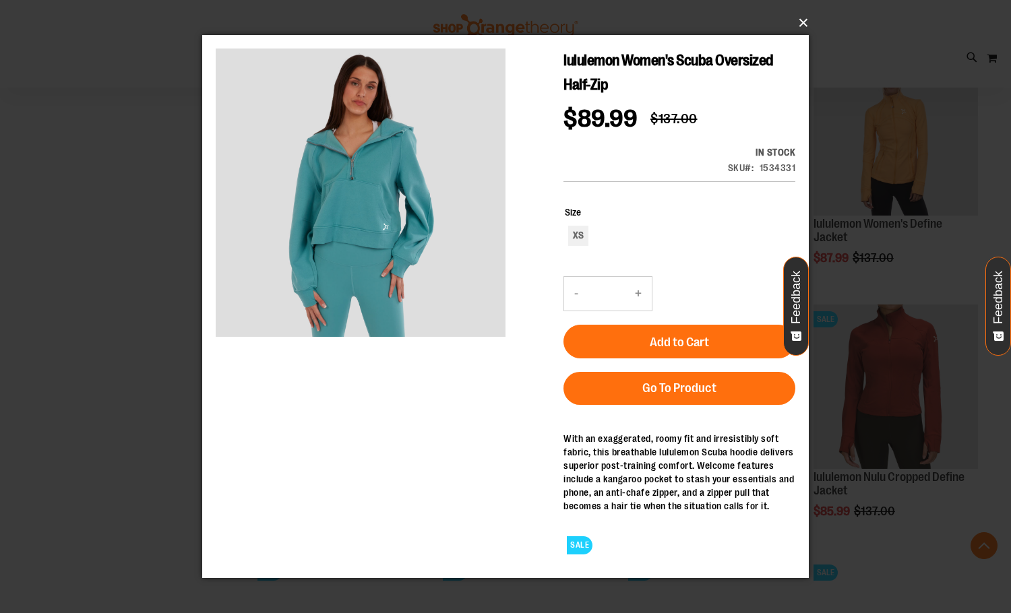
click at [788, 34] on button "×" at bounding box center [509, 23] width 606 height 30
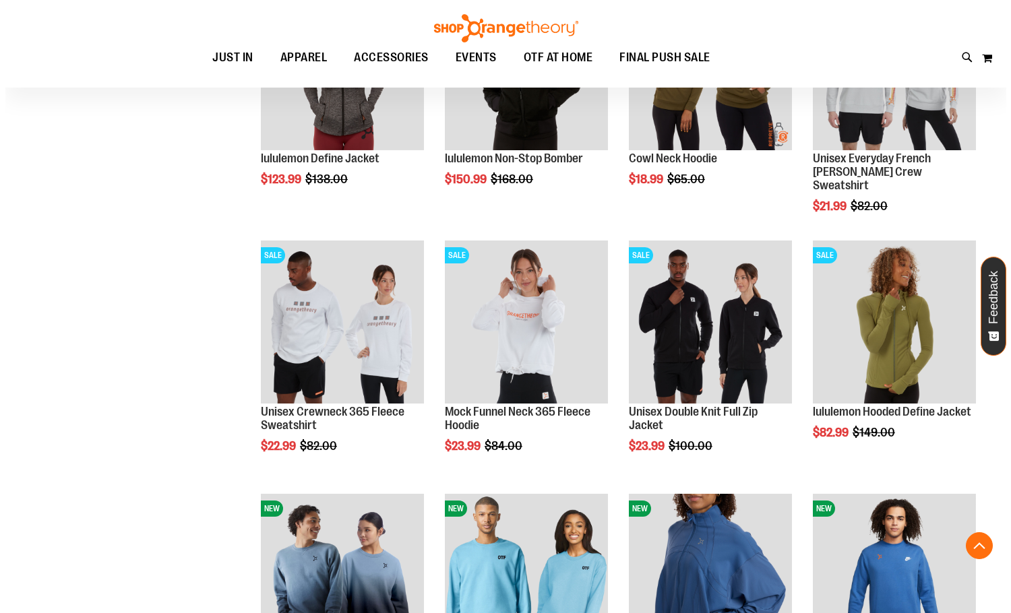
scroll to position [1858, 0]
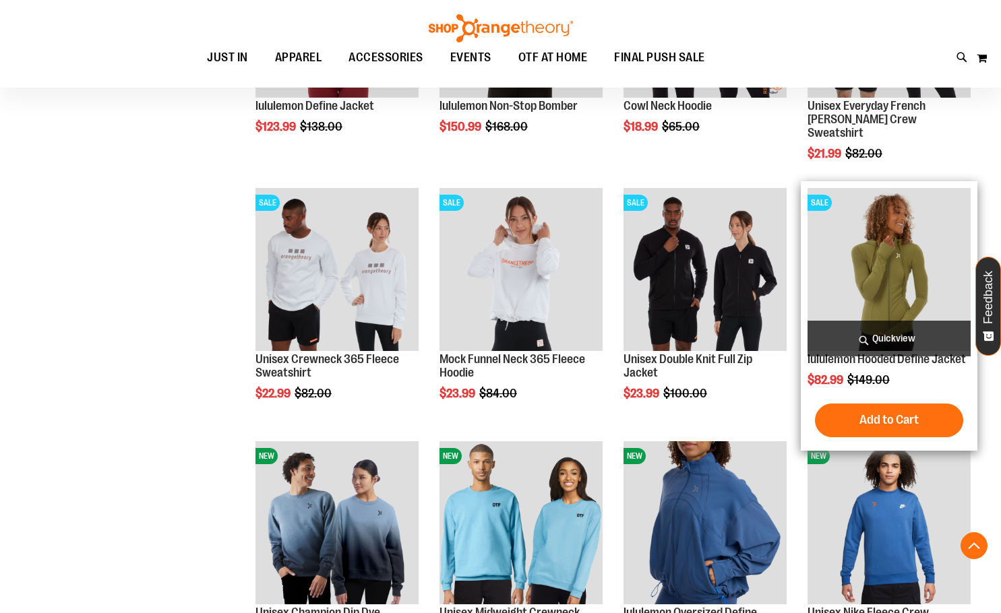
click at [884, 324] on span "Quickview" at bounding box center [888, 339] width 163 height 36
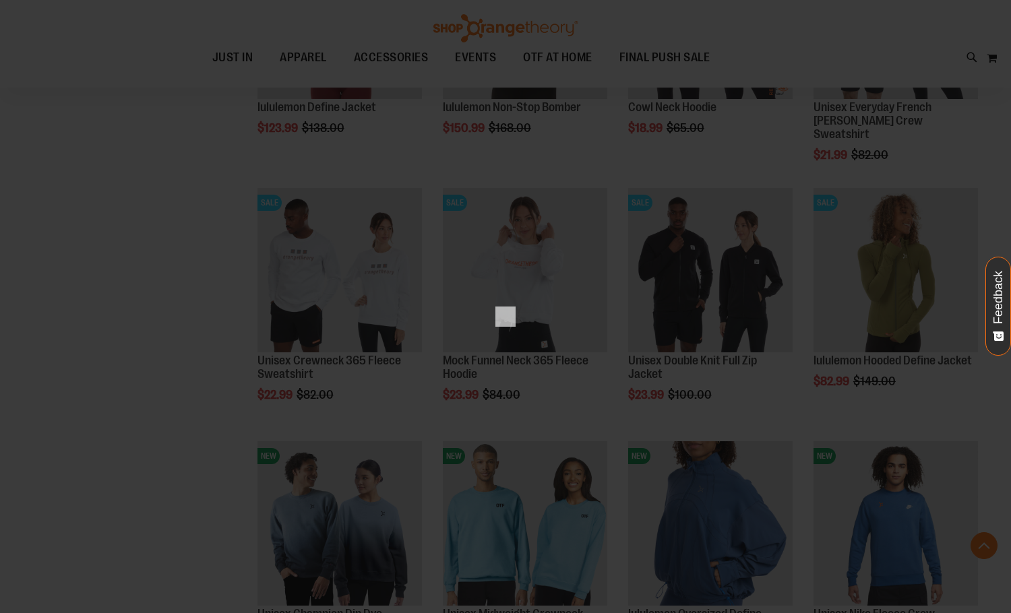
scroll to position [0, 0]
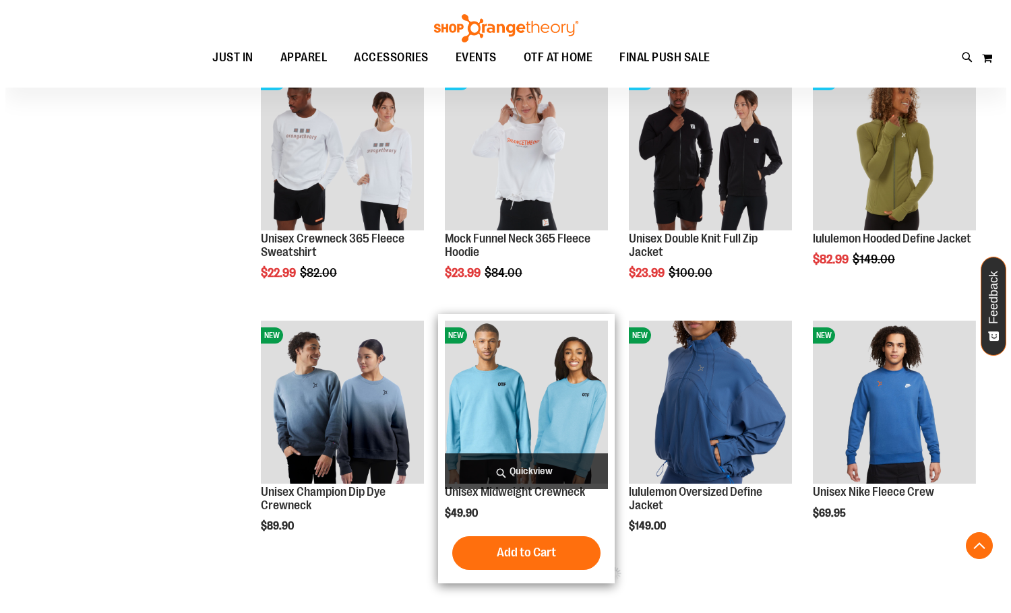
scroll to position [328, 0]
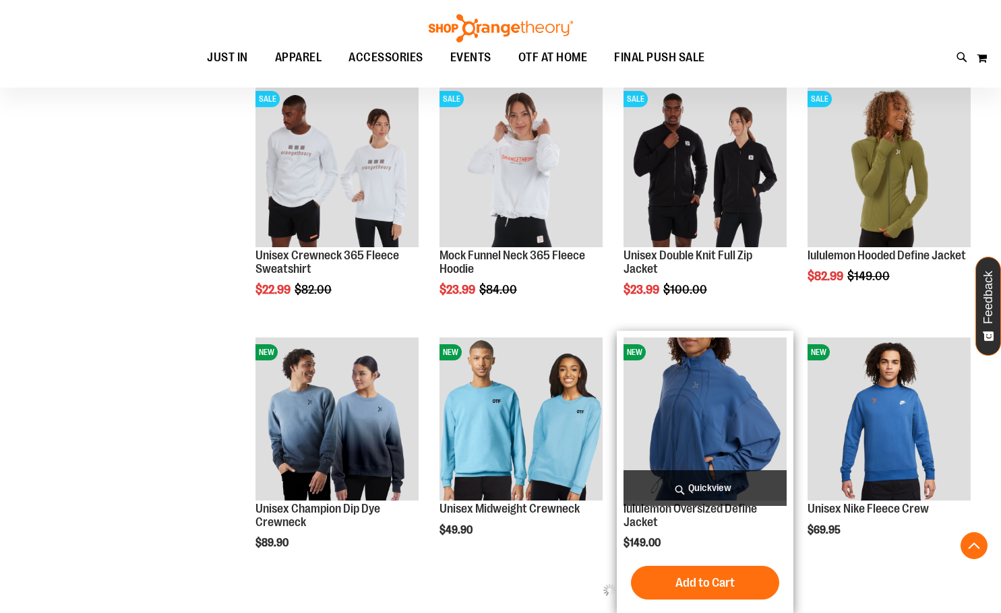
click at [715, 486] on span "Quickview" at bounding box center [704, 488] width 163 height 36
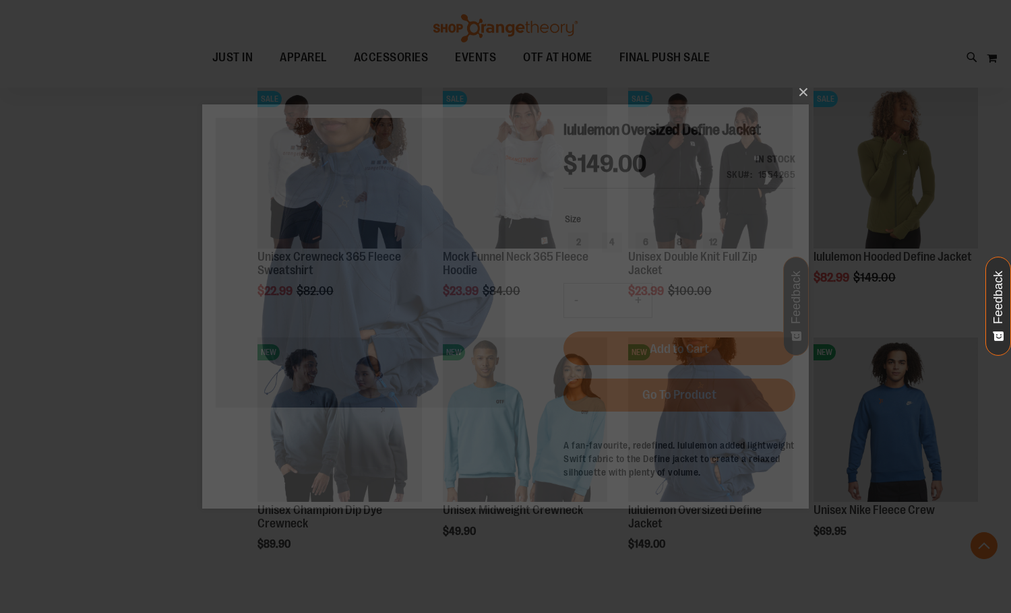
scroll to position [0, 0]
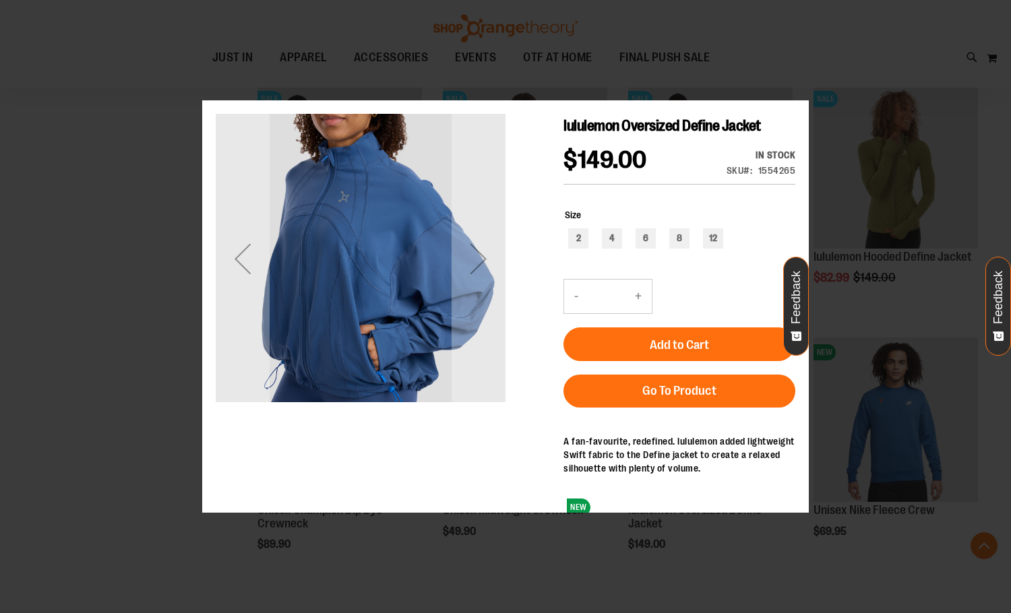
click at [803, 90] on div "×" at bounding box center [505, 306] width 1011 height 613
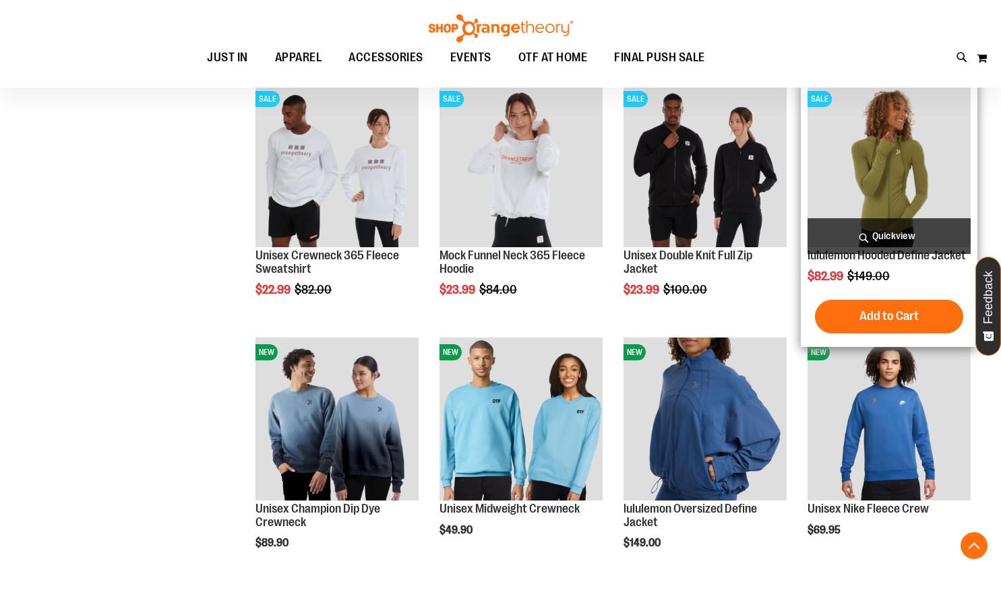
click at [896, 234] on span "Quickview" at bounding box center [888, 236] width 163 height 36
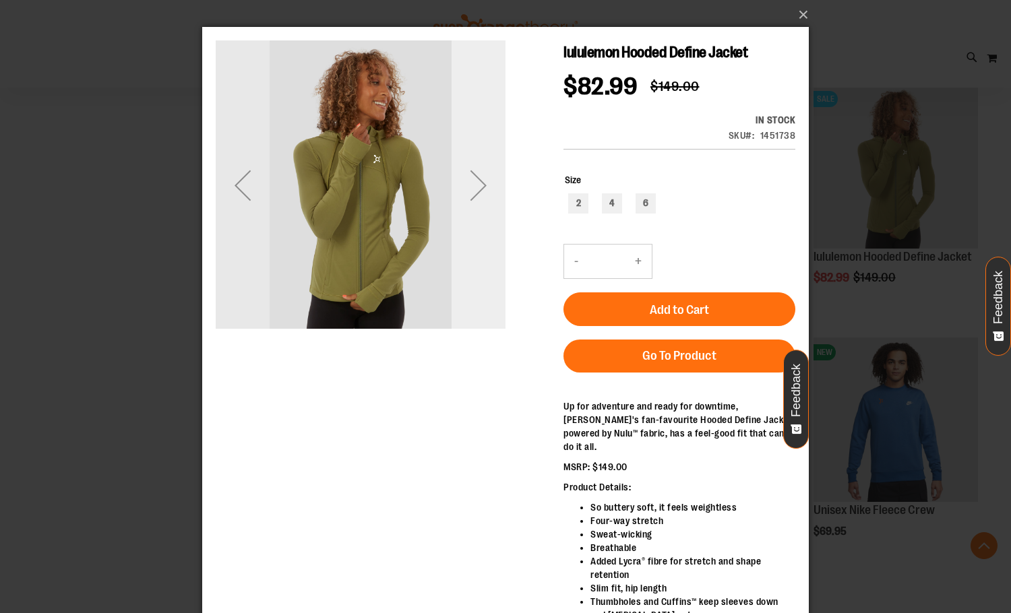
click at [495, 178] on div "Next" at bounding box center [478, 185] width 54 height 54
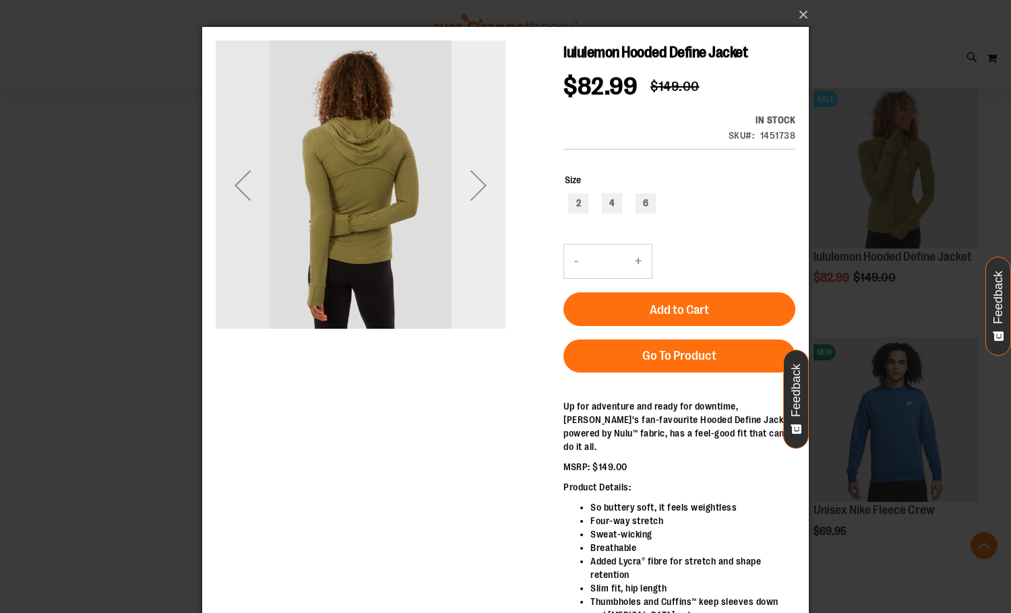
click at [495, 178] on div "Next" at bounding box center [478, 185] width 54 height 54
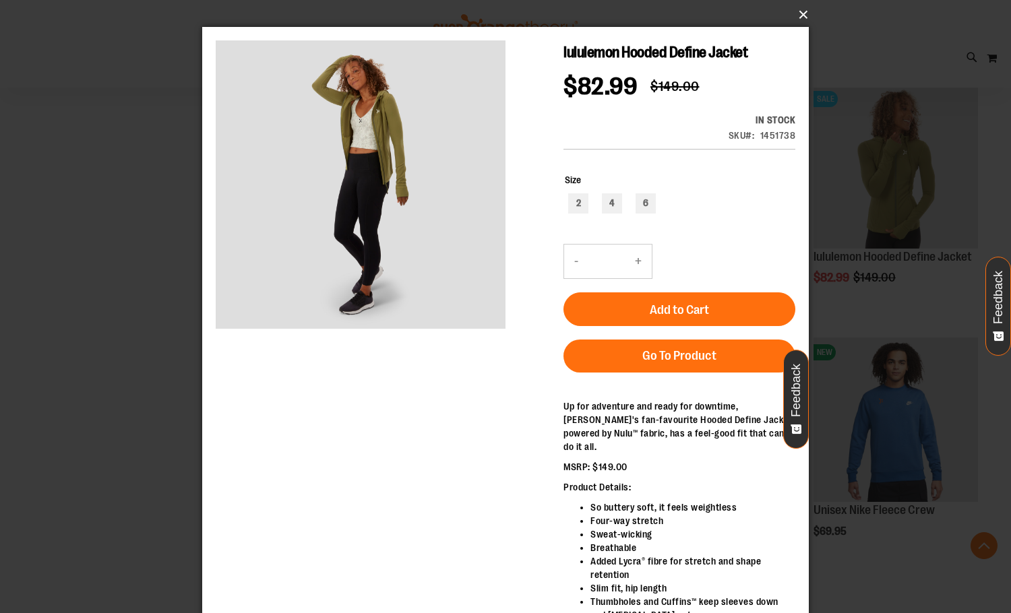
click at [802, 14] on button "×" at bounding box center [509, 15] width 606 height 30
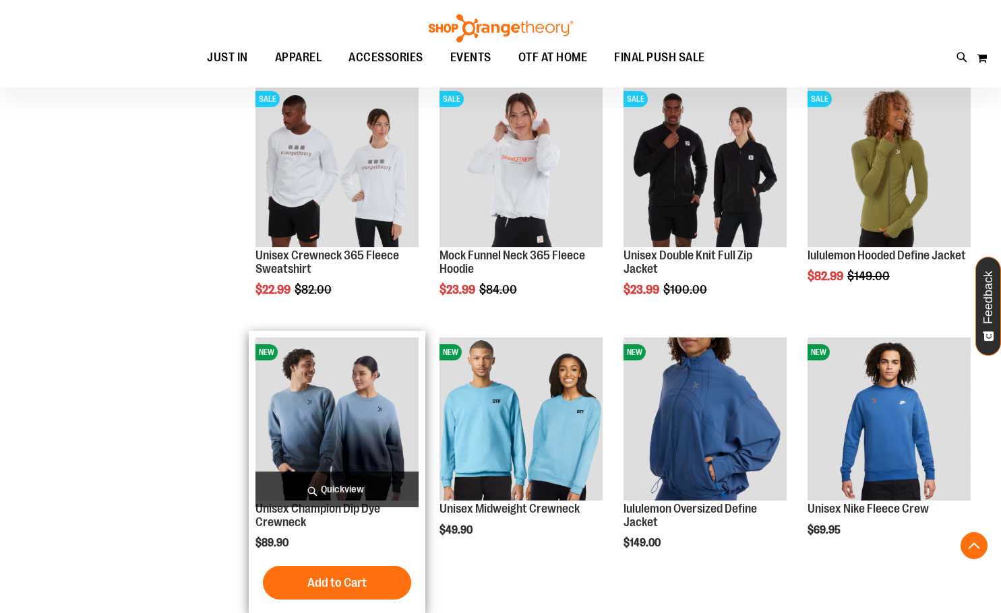
click at [339, 494] on span "Quickview" at bounding box center [336, 490] width 163 height 36
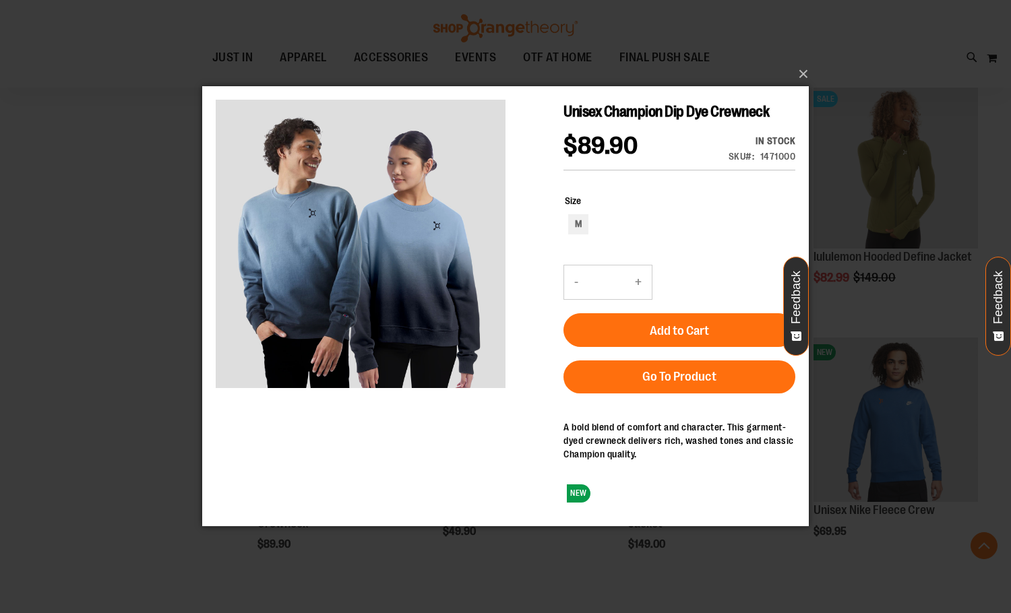
click at [99, 261] on div "×" at bounding box center [505, 306] width 1011 height 613
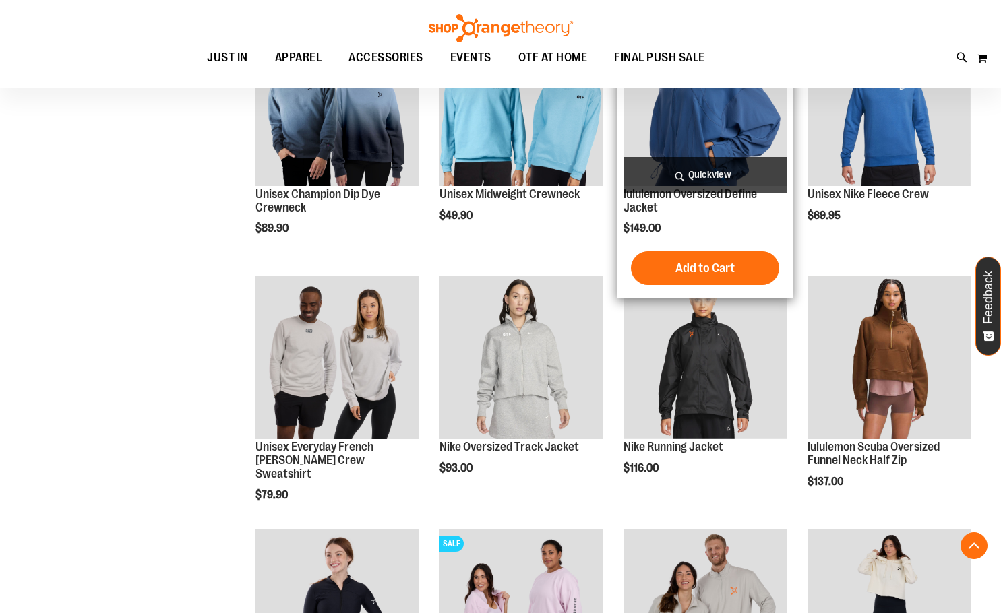
scroll to position [665, 0]
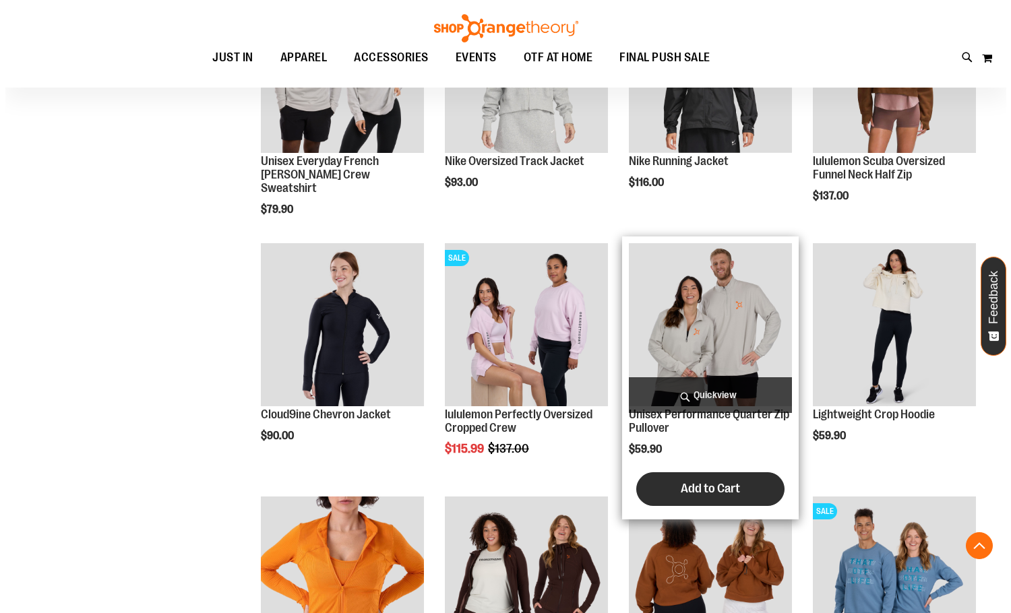
scroll to position [935, 0]
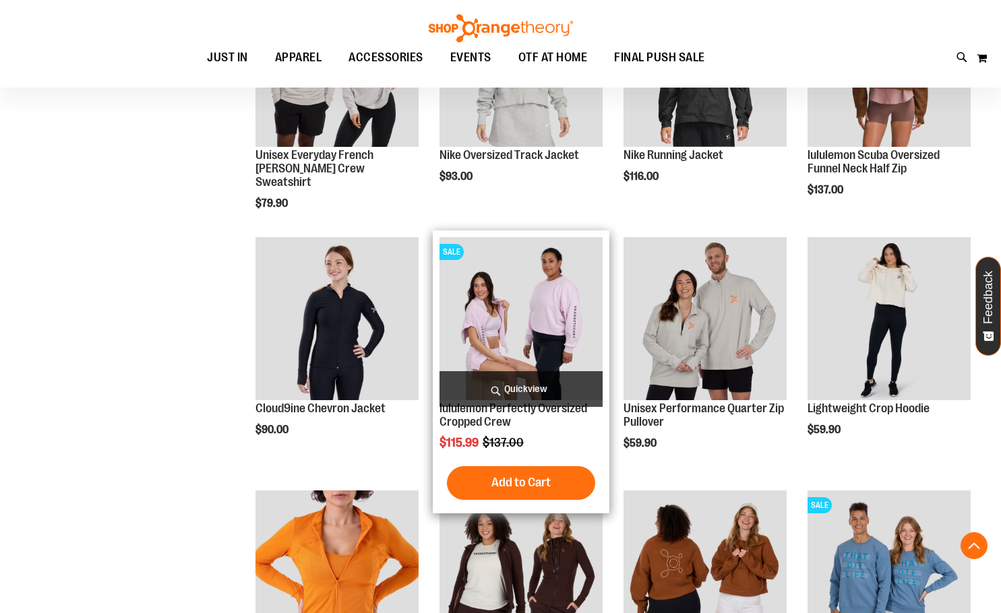
click at [550, 387] on span "Quickview" at bounding box center [520, 389] width 163 height 36
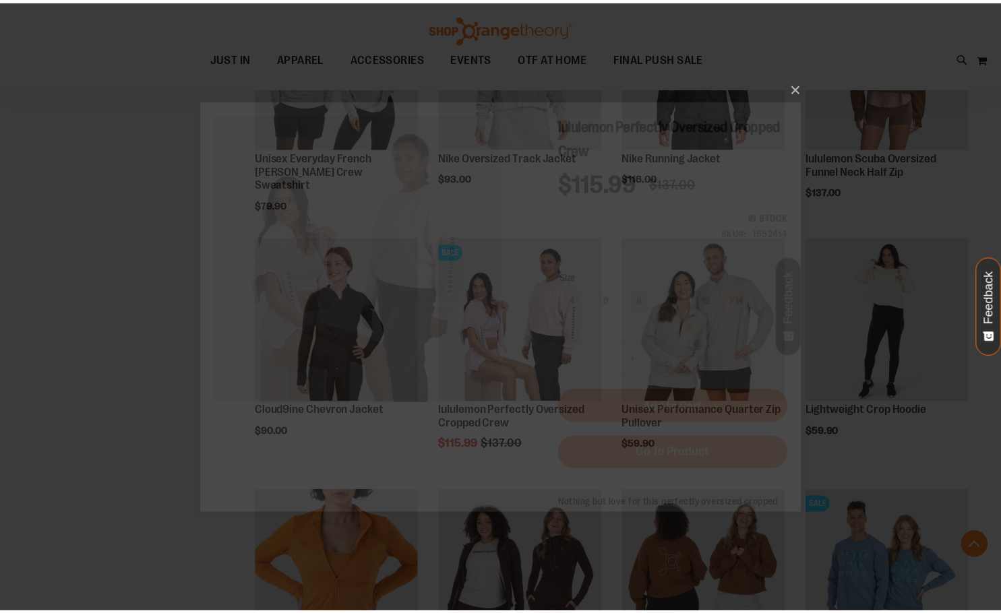
scroll to position [0, 0]
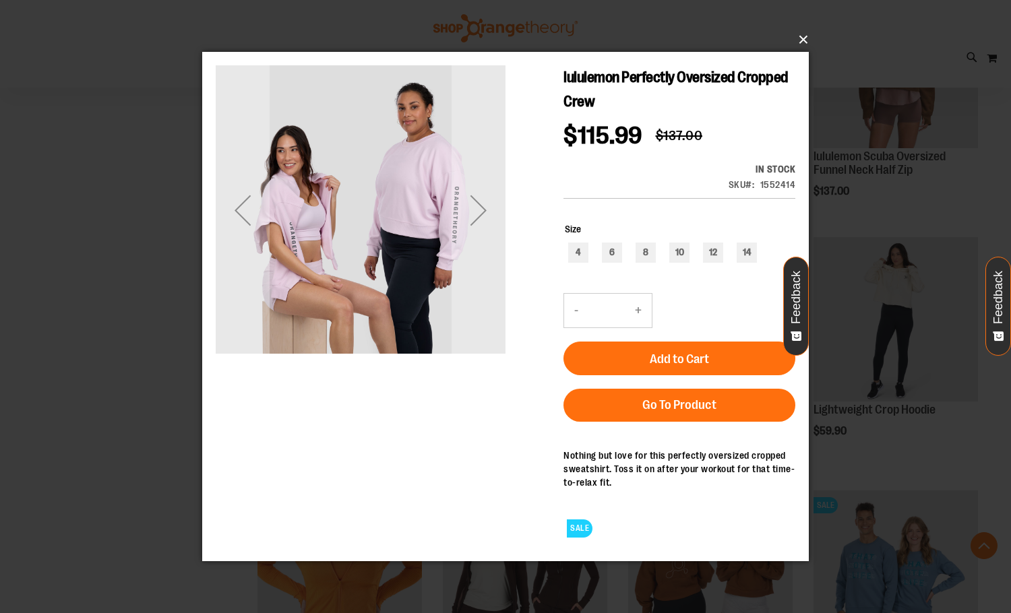
click at [805, 37] on button "×" at bounding box center [509, 40] width 606 height 30
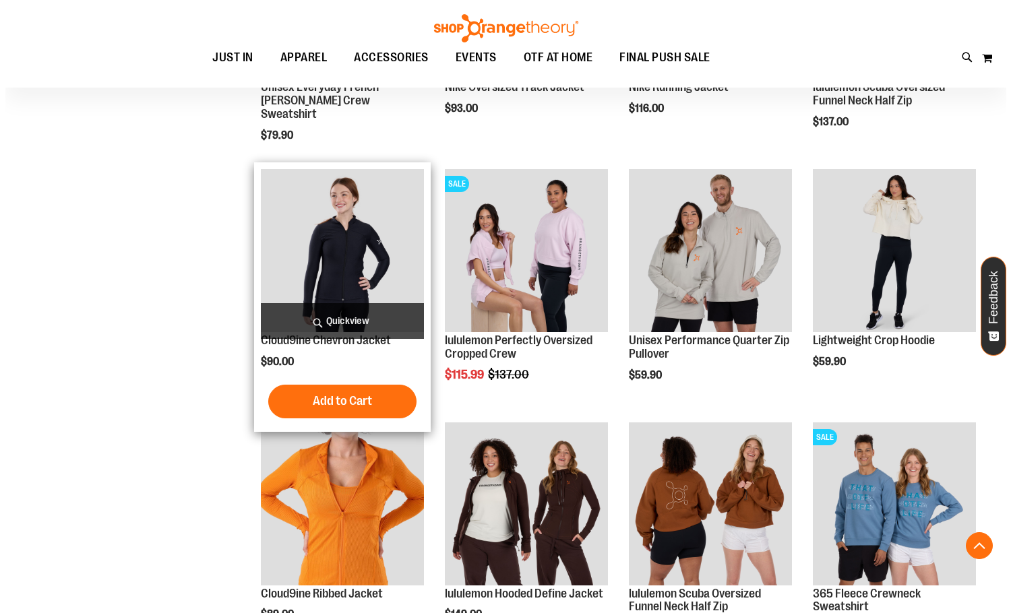
scroll to position [1137, 0]
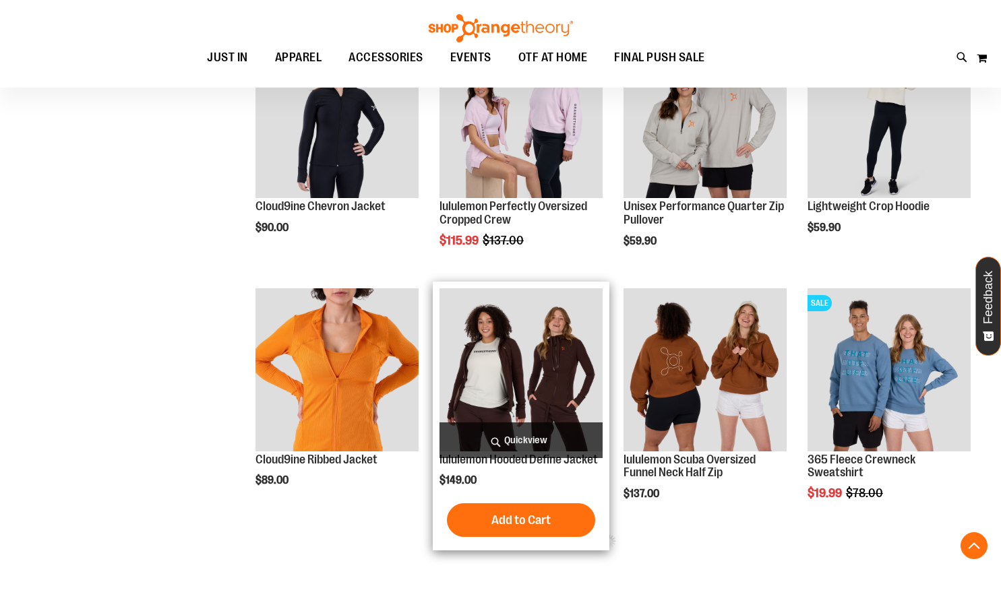
click at [529, 433] on span "Quickview" at bounding box center [520, 440] width 163 height 36
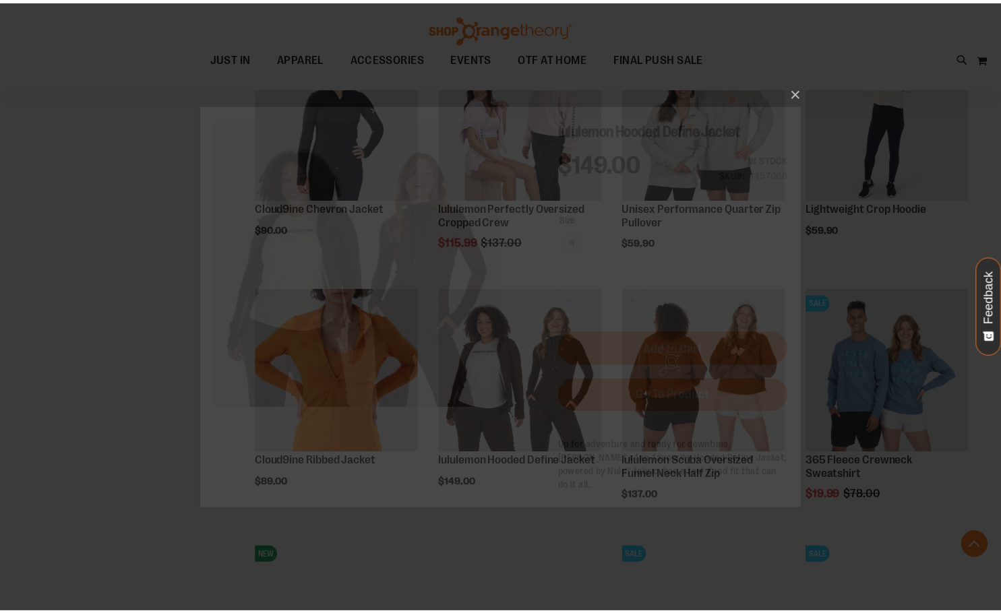
scroll to position [0, 0]
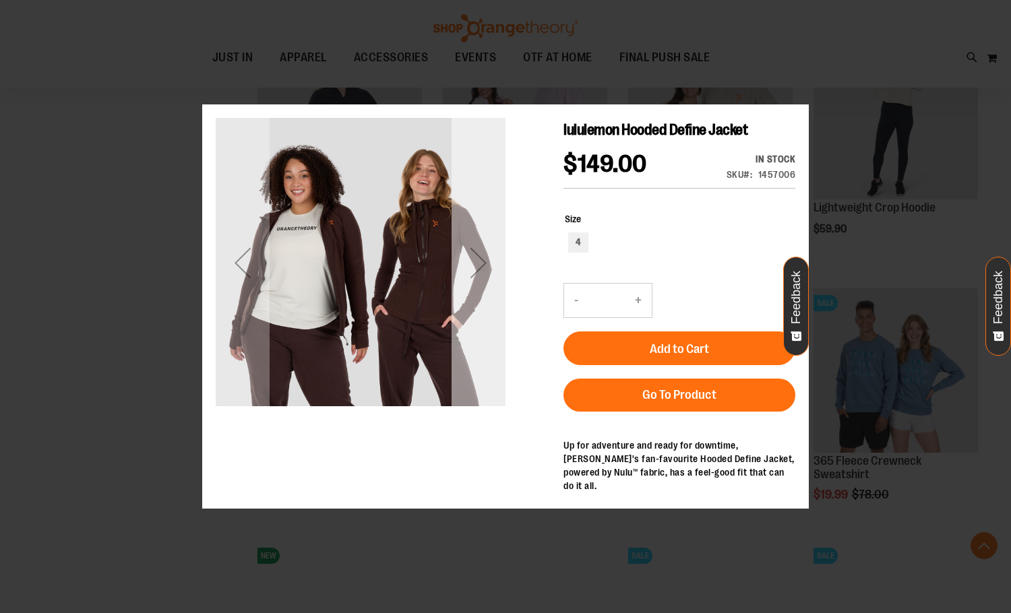
click at [489, 247] on div "Next" at bounding box center [478, 262] width 54 height 54
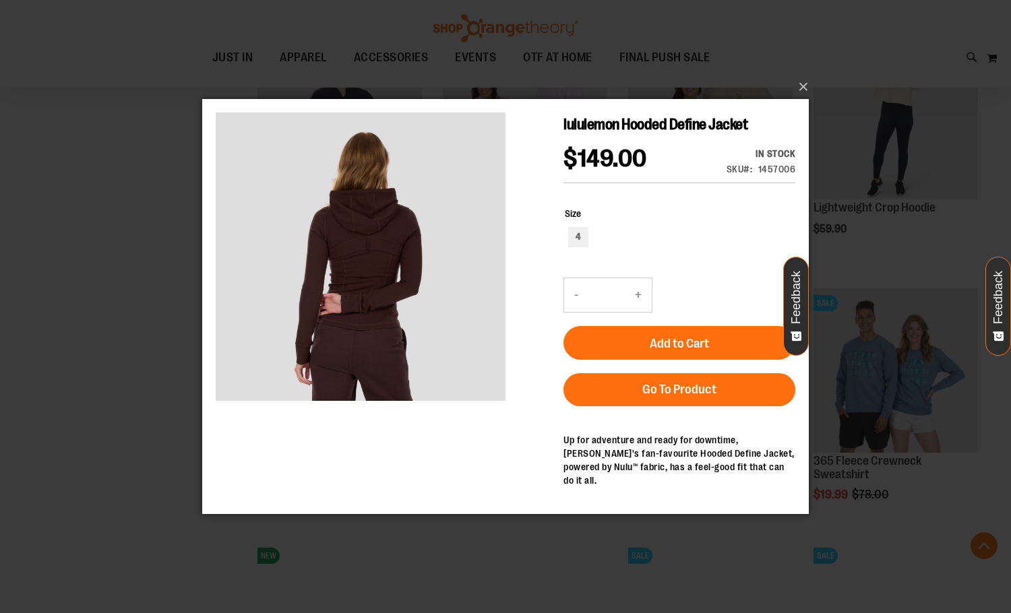
click at [464, 46] on div "×" at bounding box center [505, 306] width 1011 height 613
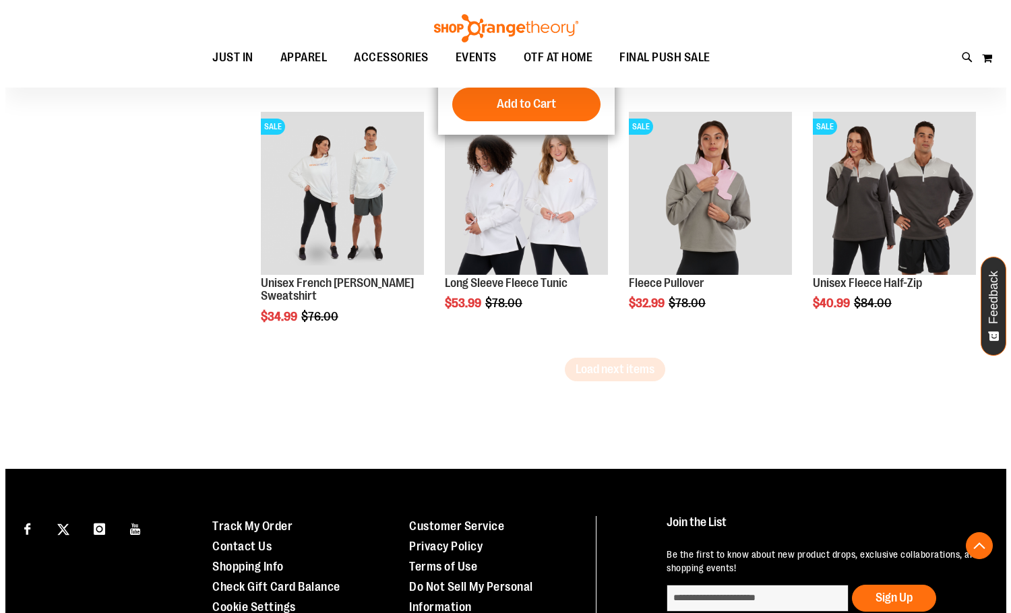
scroll to position [2080, 0]
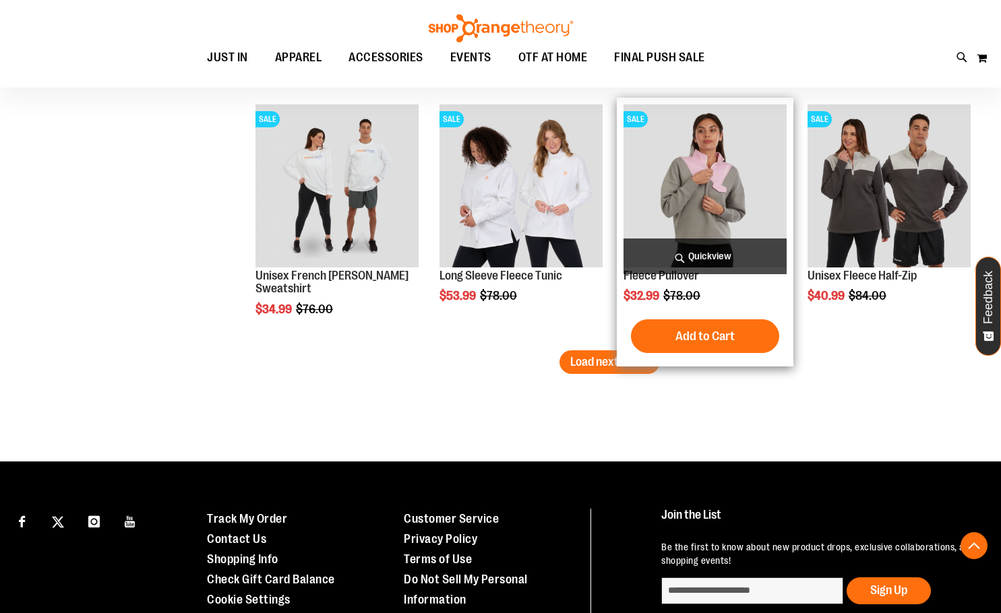
click at [724, 249] on span "Quickview" at bounding box center [704, 257] width 163 height 36
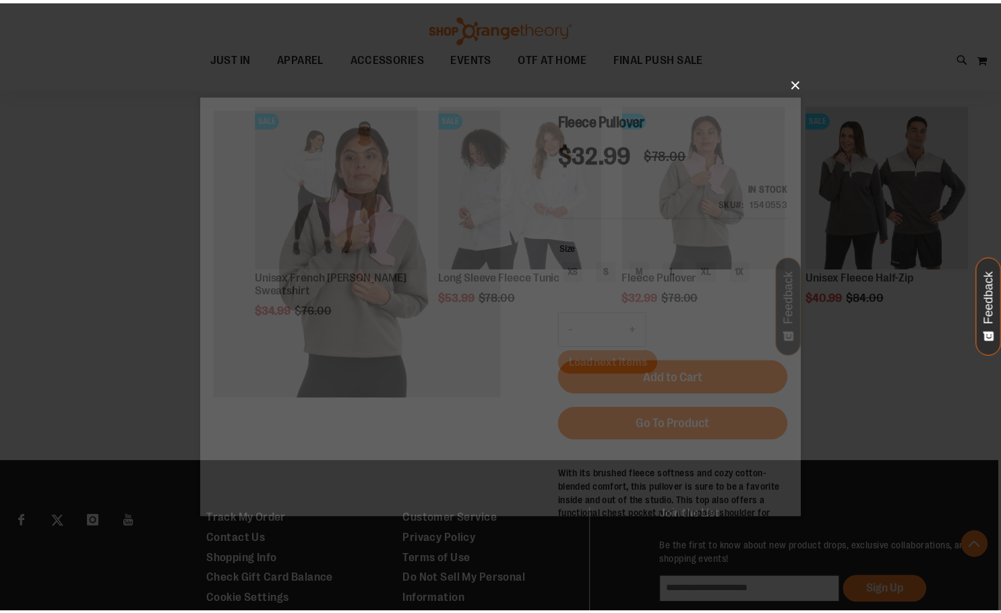
scroll to position [0, 0]
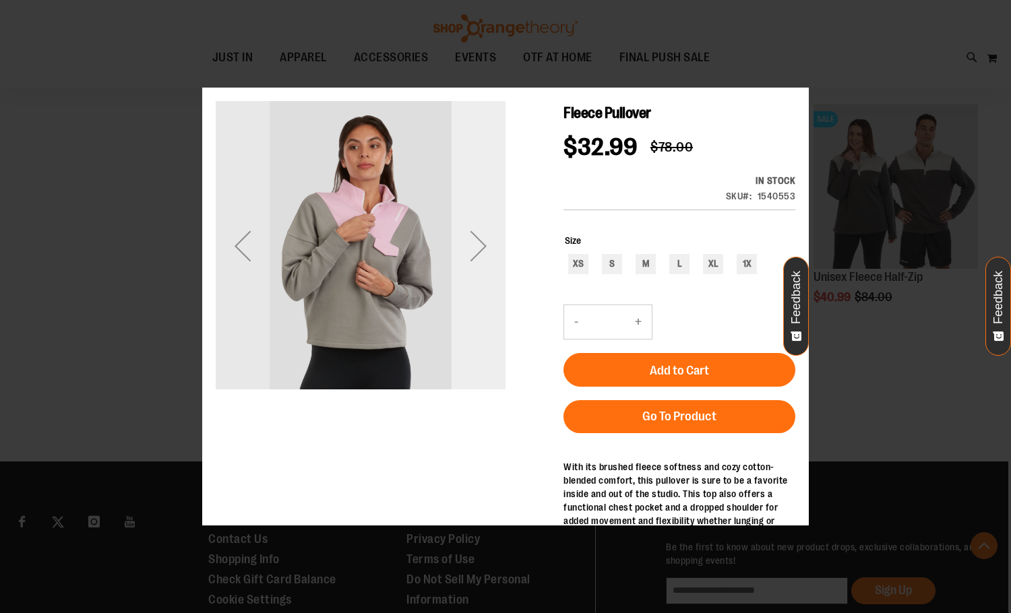
click at [478, 284] on div "Next" at bounding box center [478, 246] width 54 height 290
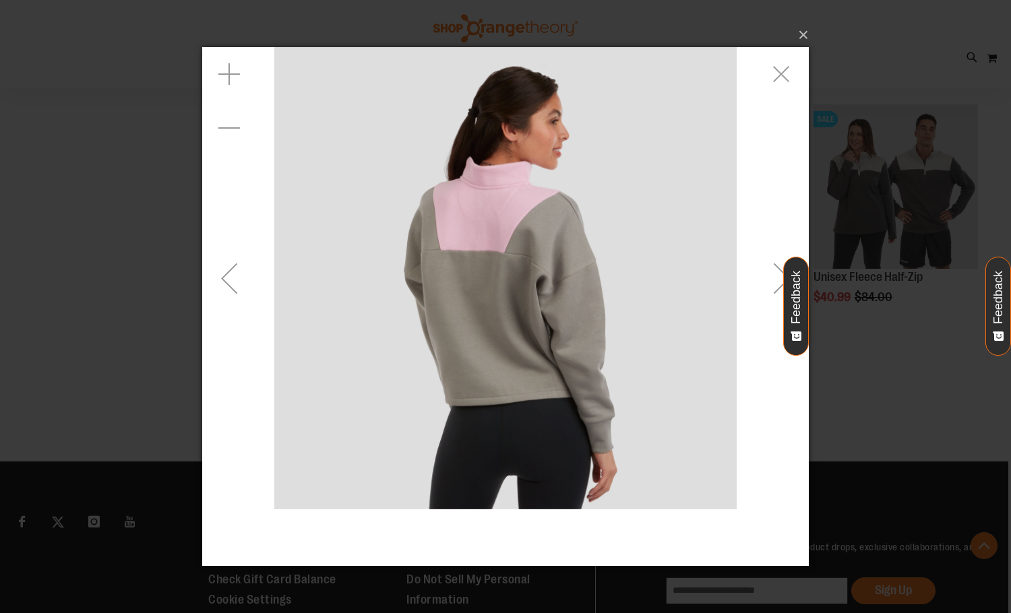
click at [247, 262] on div "Previous" at bounding box center [229, 278] width 54 height 54
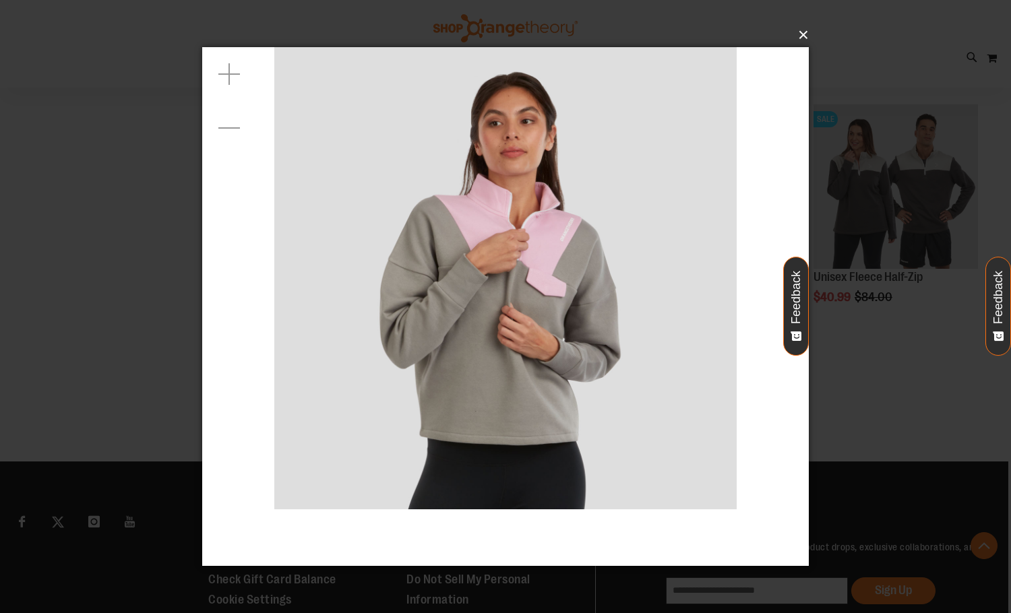
click at [798, 32] on button "×" at bounding box center [509, 35] width 606 height 30
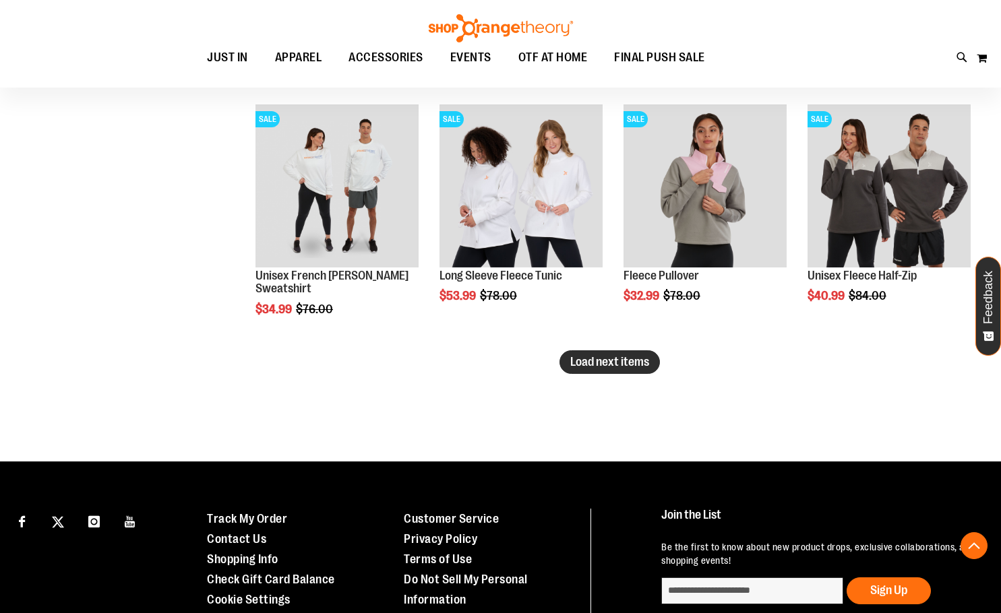
click at [596, 356] on span "Load next items" at bounding box center [609, 361] width 79 height 13
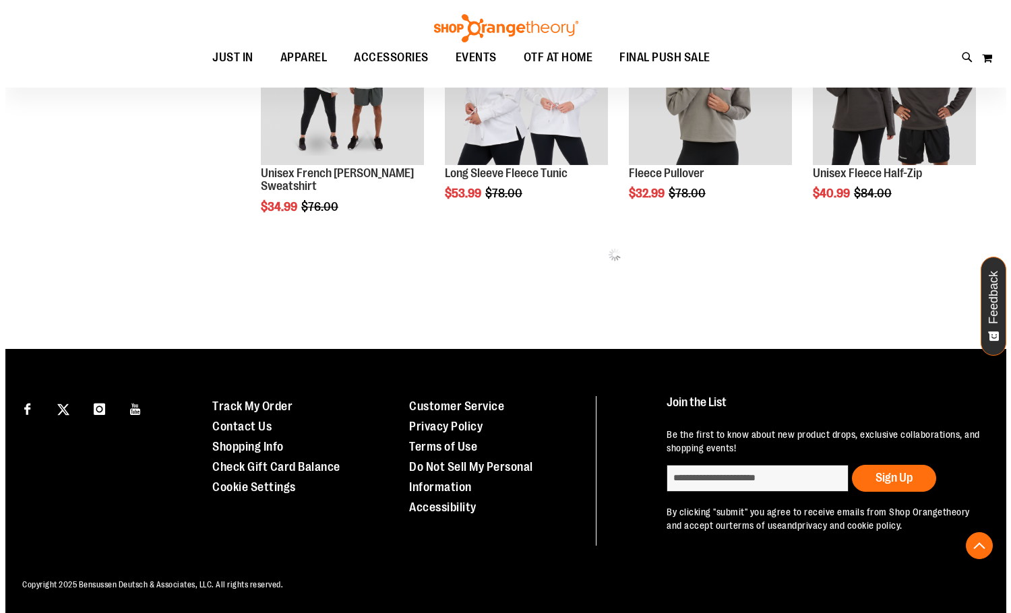
scroll to position [2184, 0]
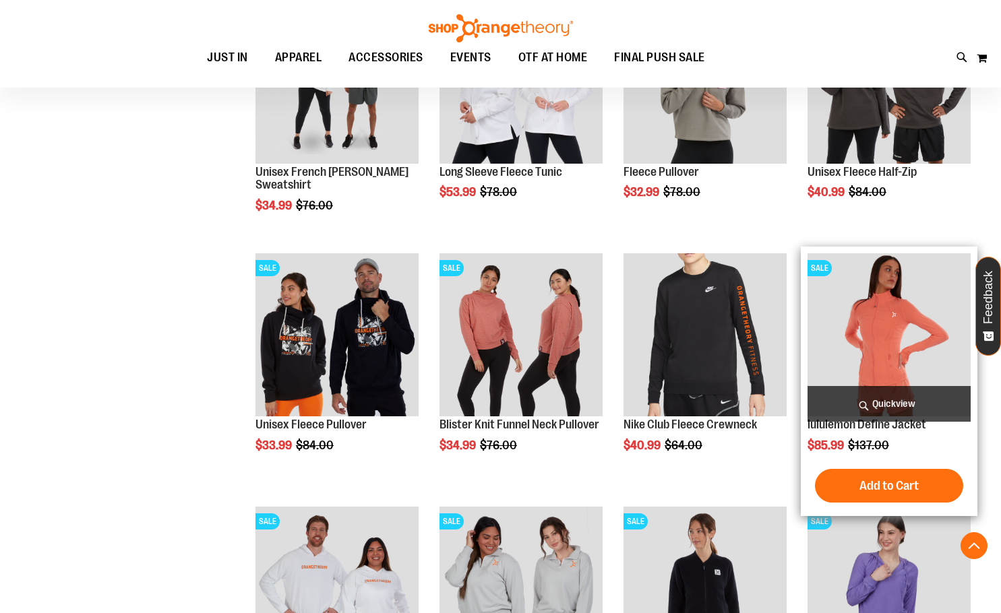
click at [887, 404] on span "Quickview" at bounding box center [888, 404] width 163 height 36
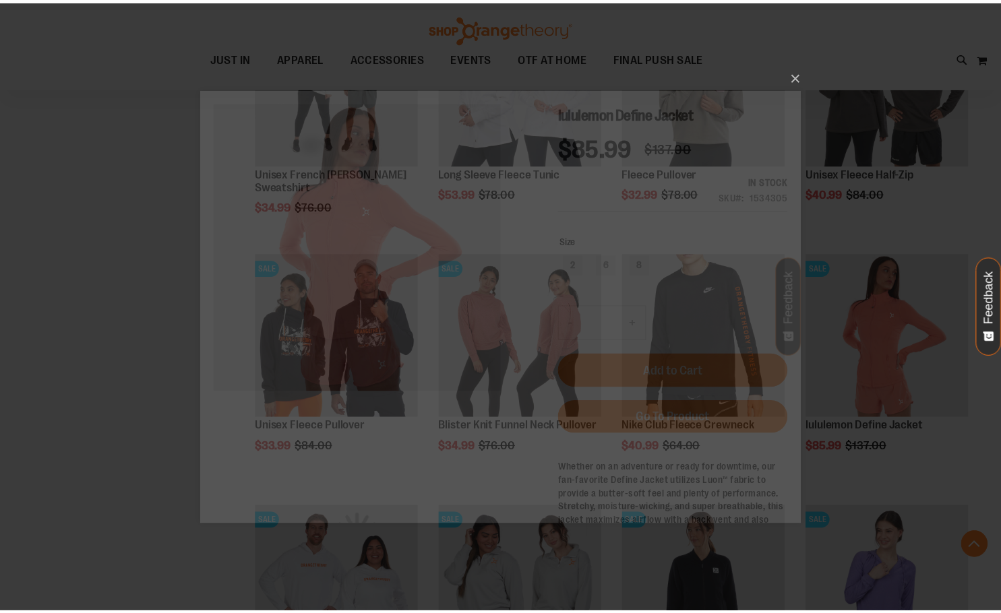
scroll to position [0, 0]
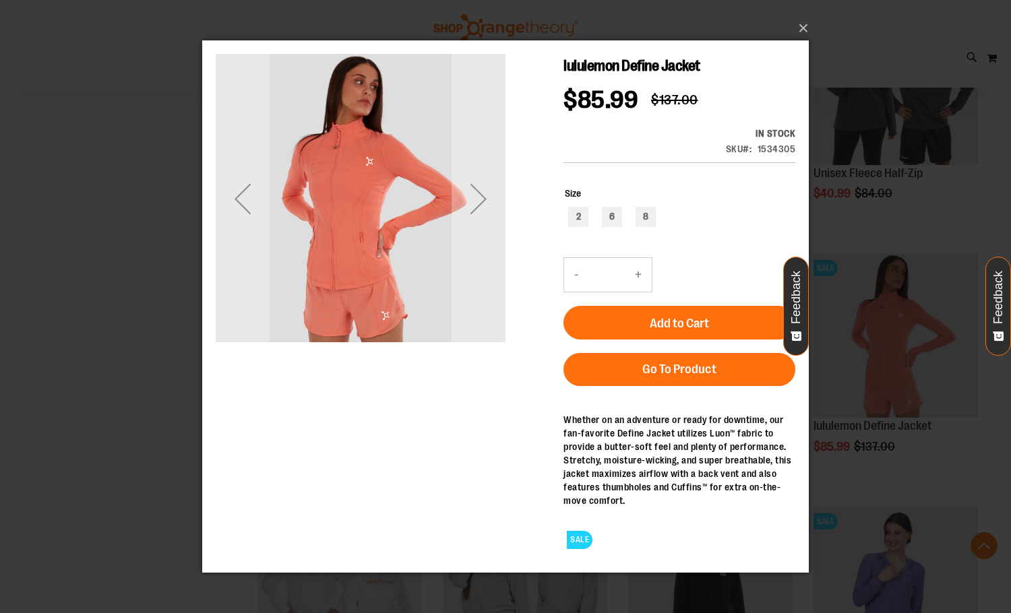
click at [955, 166] on div "×" at bounding box center [505, 306] width 1011 height 613
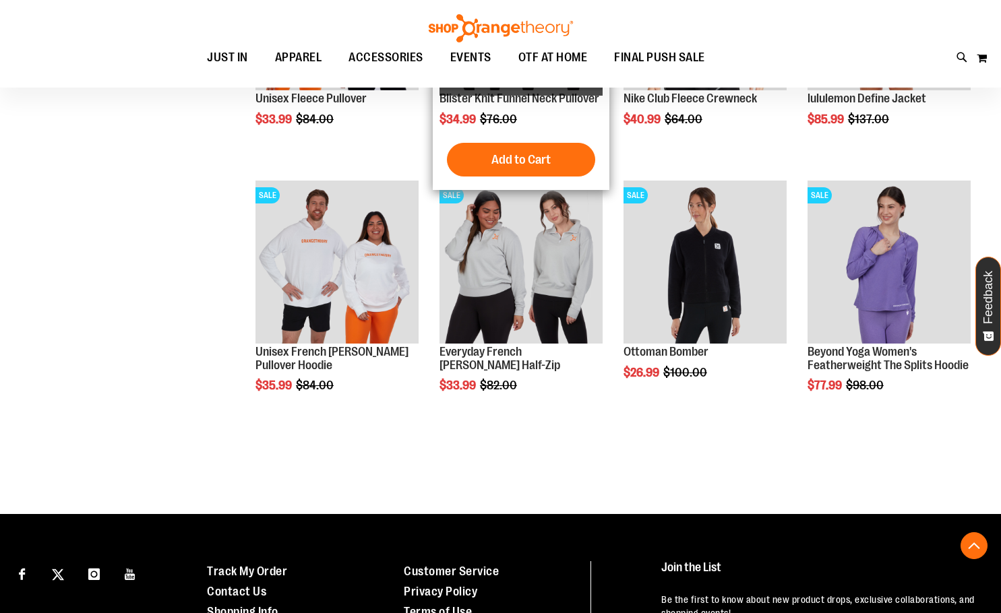
scroll to position [2521, 0]
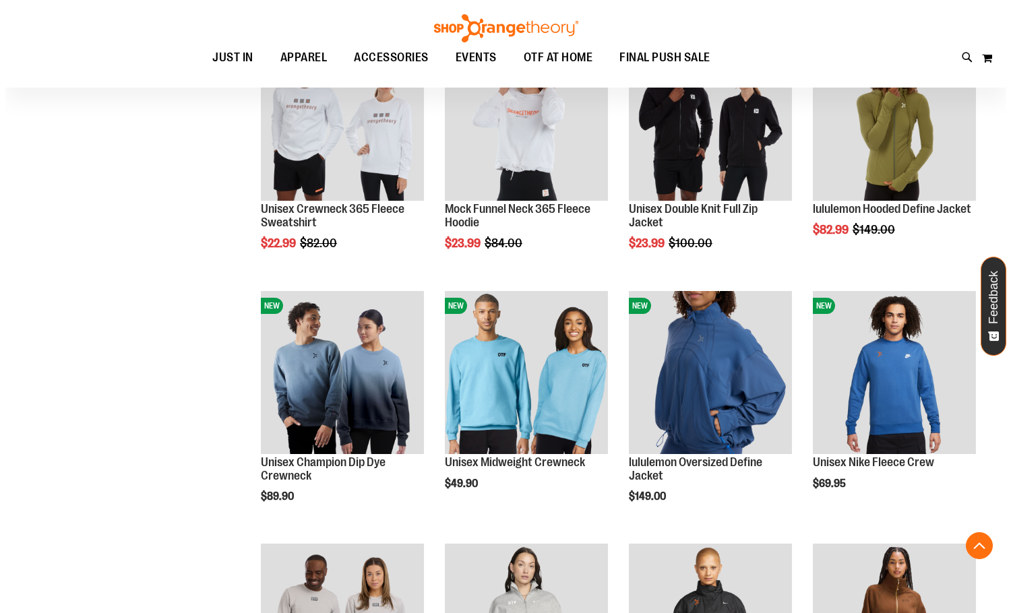
scroll to position [588, 0]
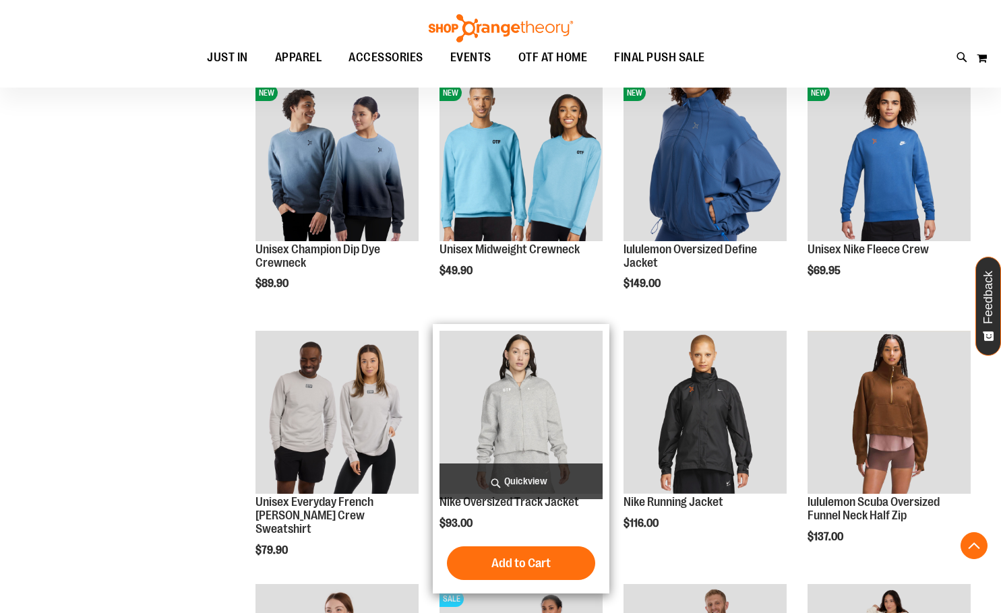
click at [544, 478] on span "Quickview" at bounding box center [520, 482] width 163 height 36
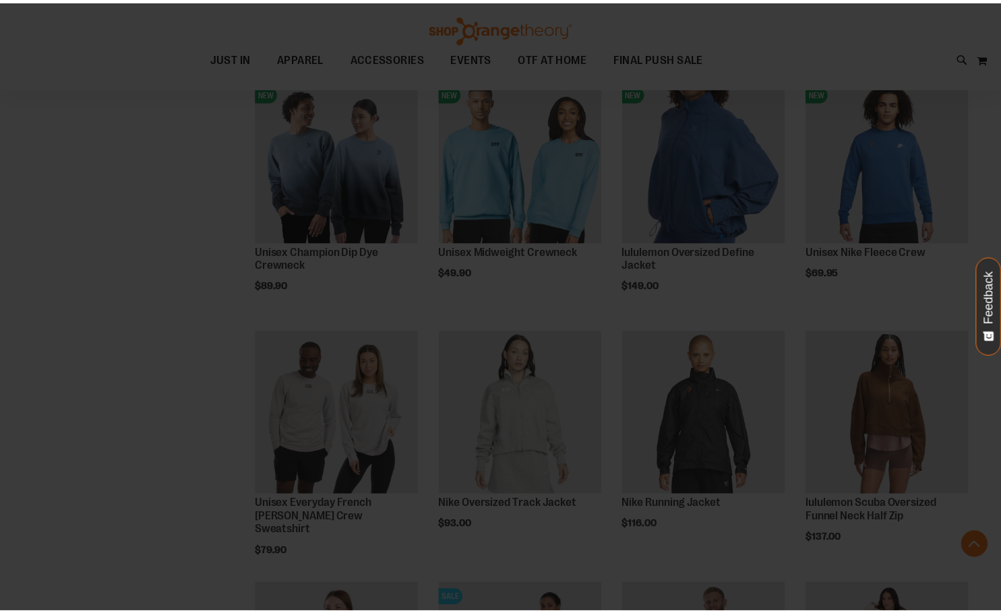
scroll to position [0, 0]
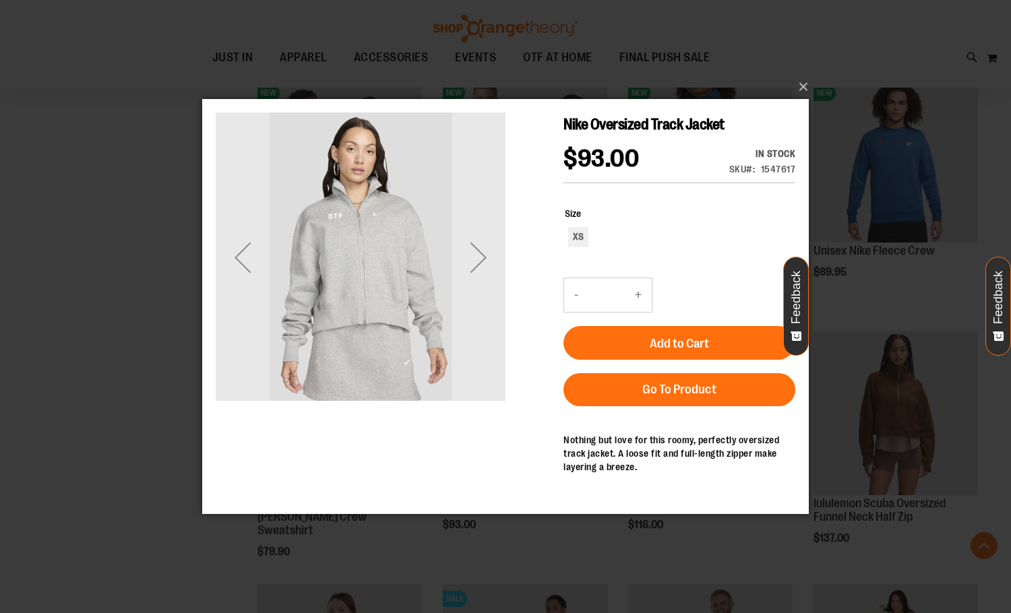
click at [796, 67] on div "×" at bounding box center [505, 306] width 1011 height 613
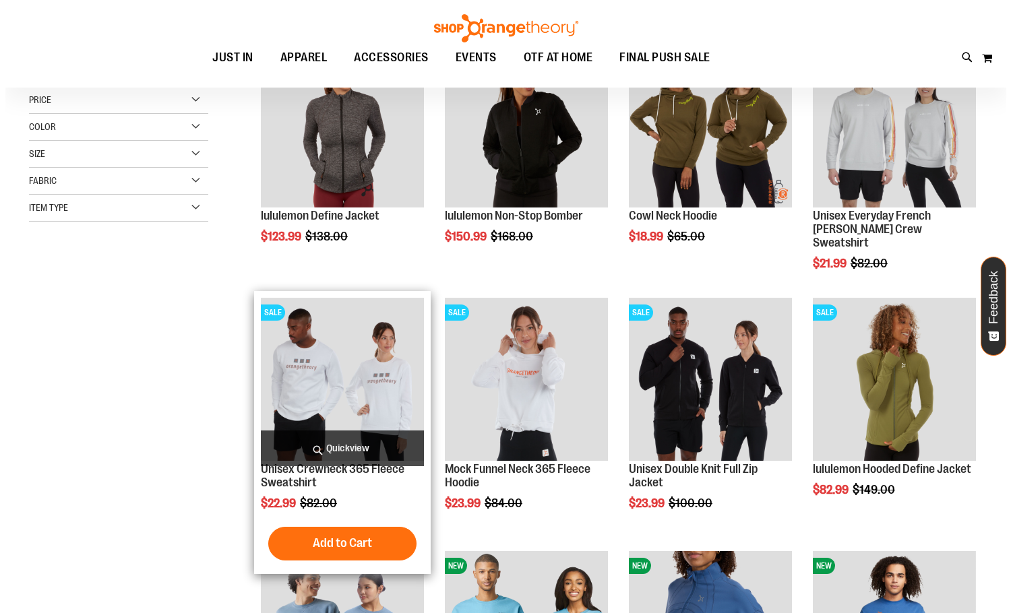
scroll to position [49, 0]
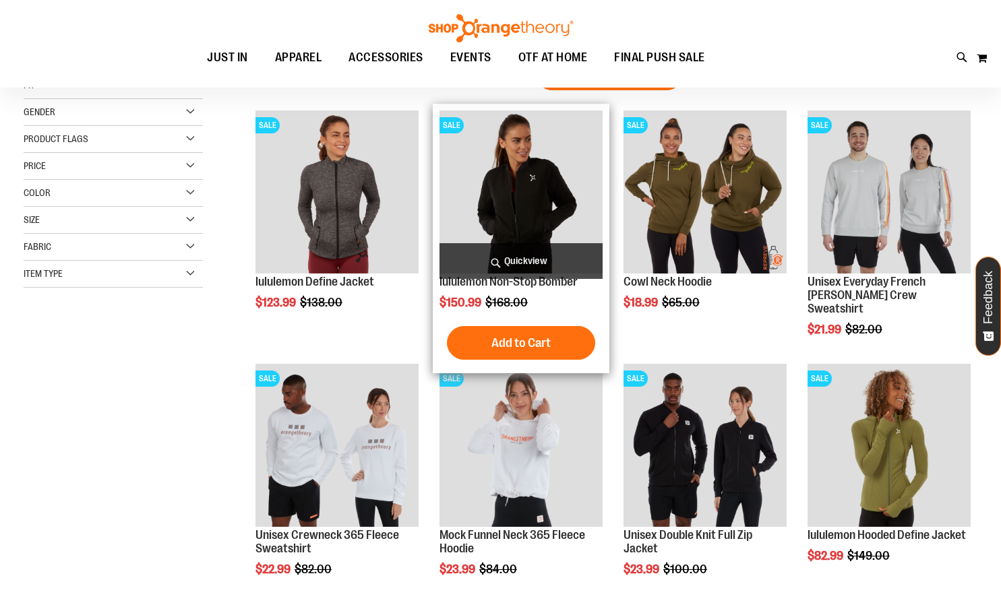
click at [517, 262] on span "Quickview" at bounding box center [520, 261] width 163 height 36
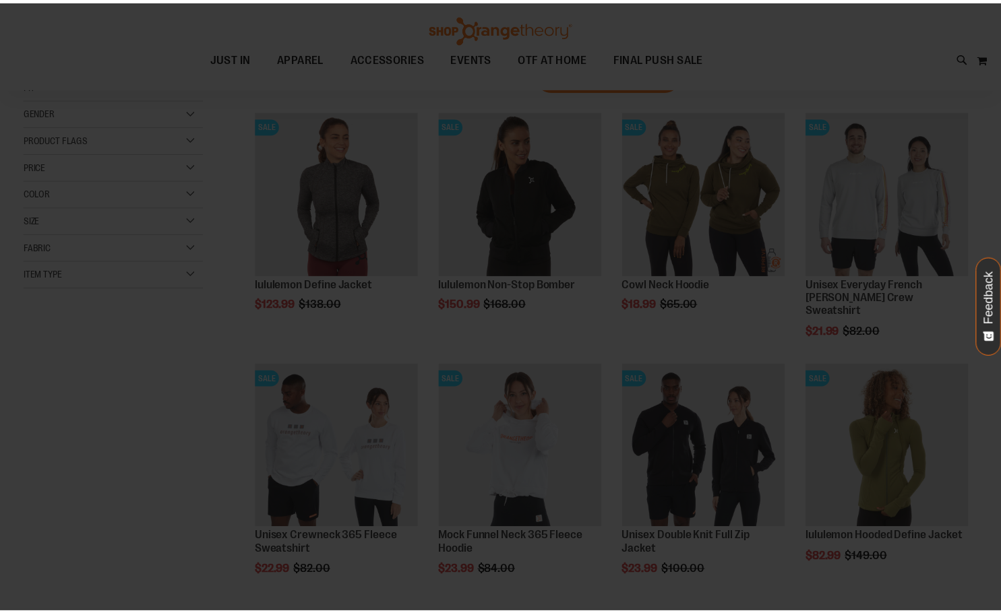
scroll to position [0, 0]
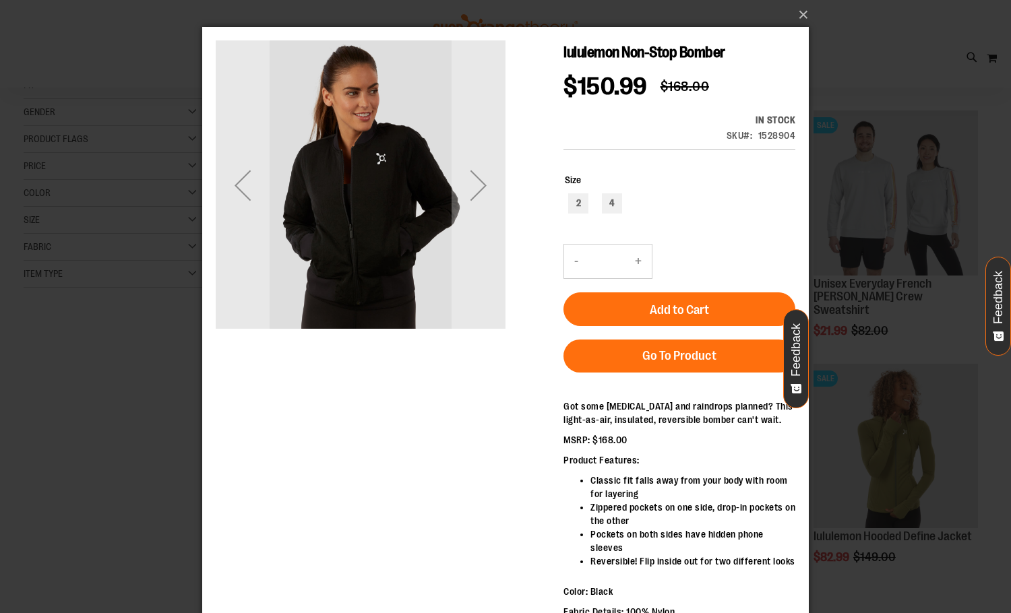
click at [515, 225] on div "lululemon Non-Stop Bomber $150.99 Regular Price $168.00 In stock Only %1 left S…" at bounding box center [505, 141] width 579 height 202
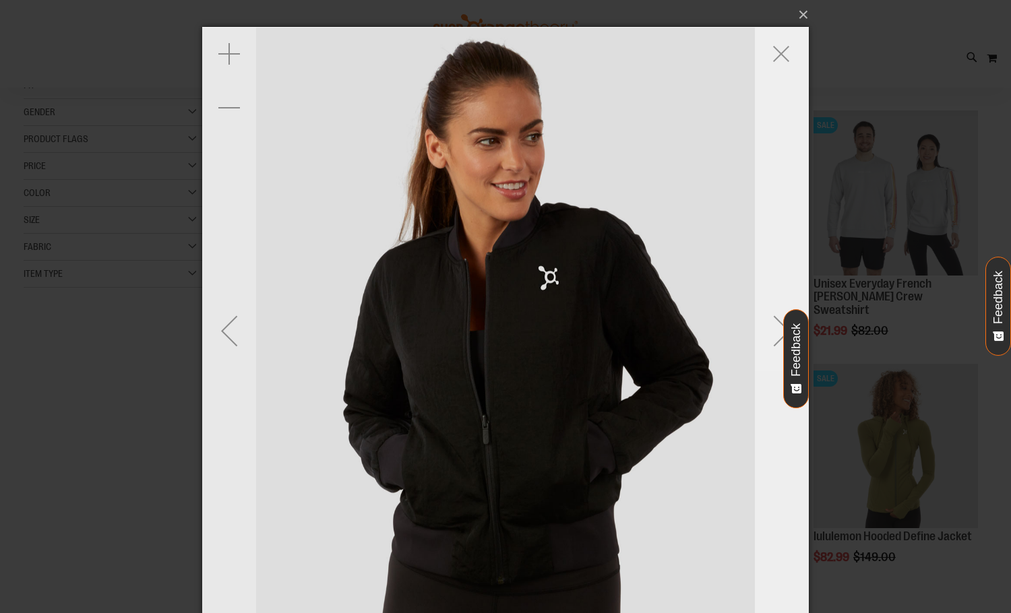
click at [790, 183] on div "Next" at bounding box center [782, 330] width 54 height 607
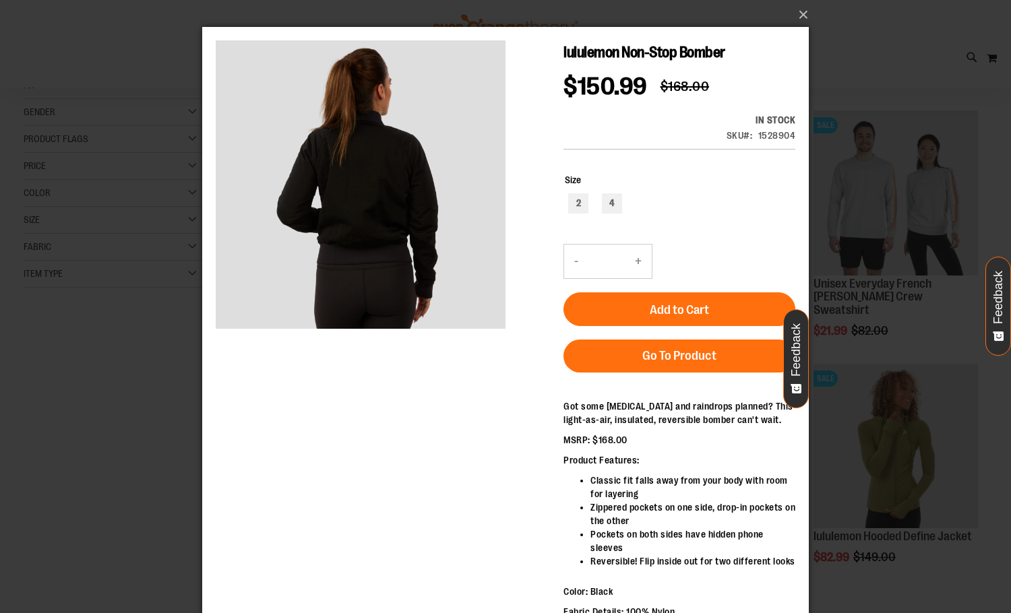
drag, startPoint x: 813, startPoint y: 8, endPoint x: 815, endPoint y: 15, distance: 7.0
click at [815, 13] on div "×" at bounding box center [505, 306] width 1011 height 613
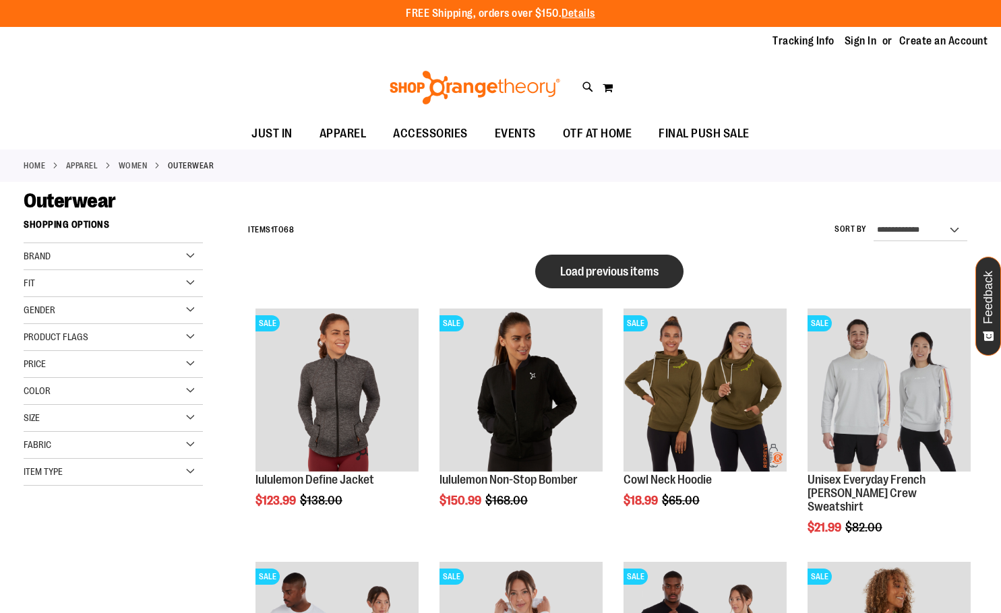
click at [664, 269] on button "Load previous items" at bounding box center [609, 272] width 148 height 34
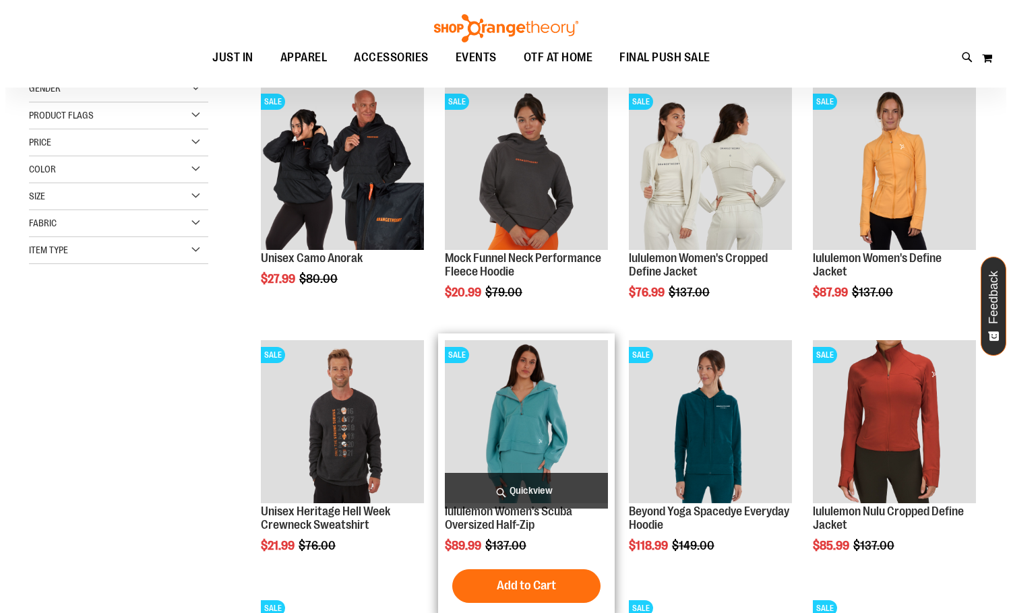
scroll to position [67, 0]
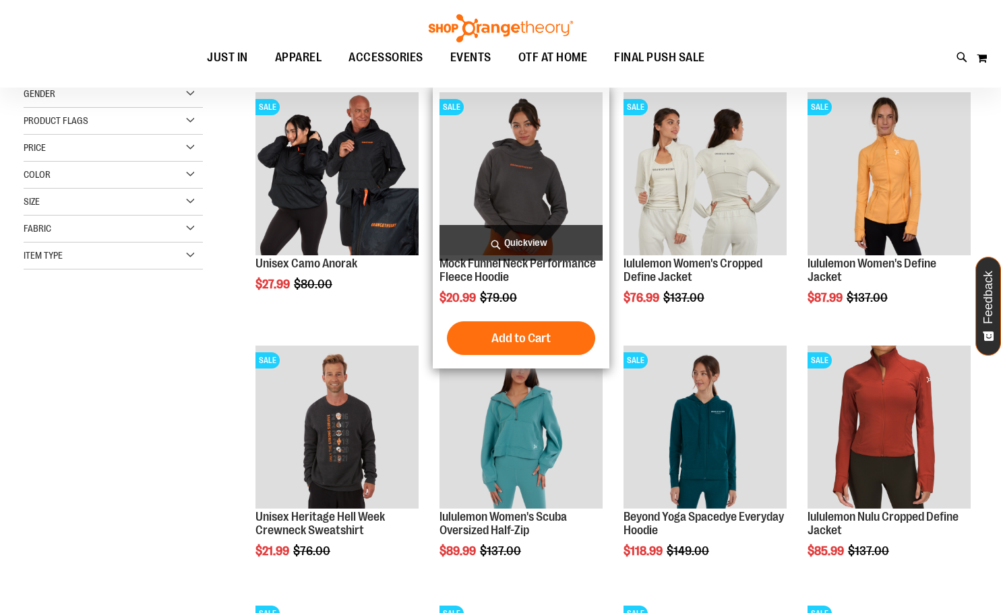
click at [548, 239] on span "Quickview" at bounding box center [520, 243] width 163 height 36
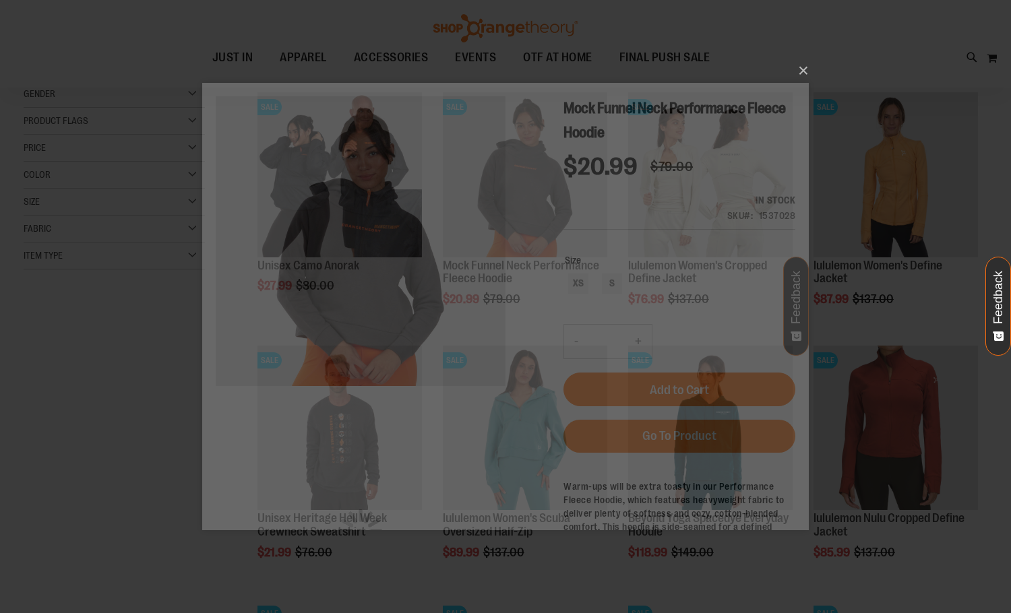
scroll to position [0, 0]
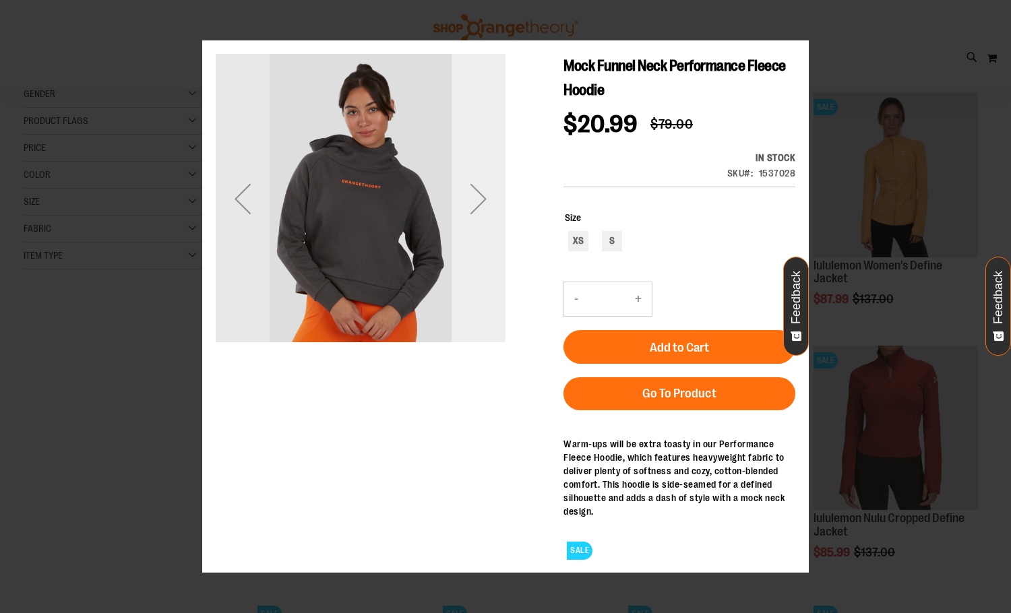
click at [486, 209] on div "Next" at bounding box center [478, 199] width 54 height 54
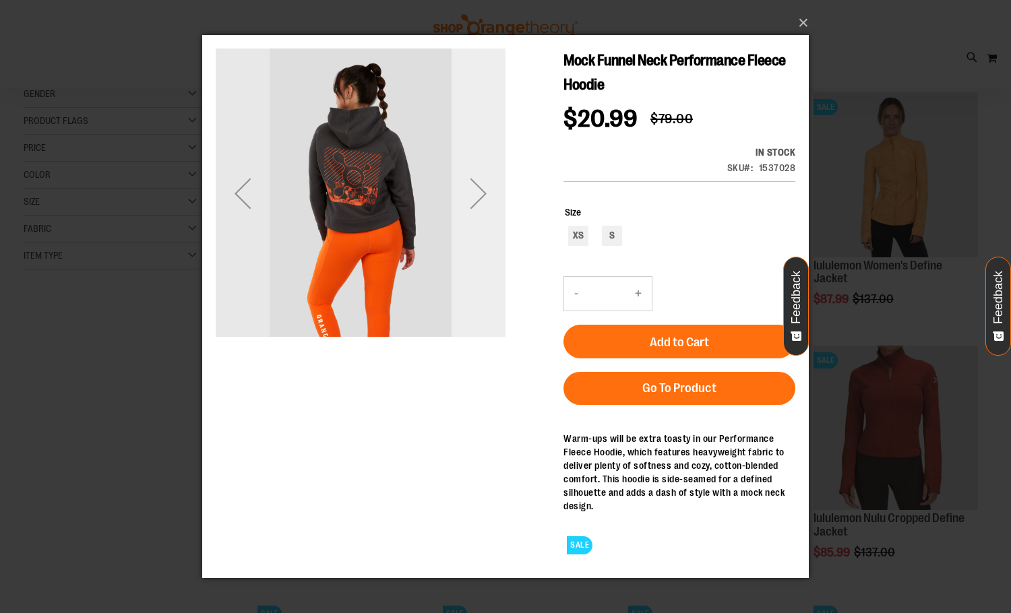
click at [486, 203] on div "Next" at bounding box center [478, 193] width 54 height 54
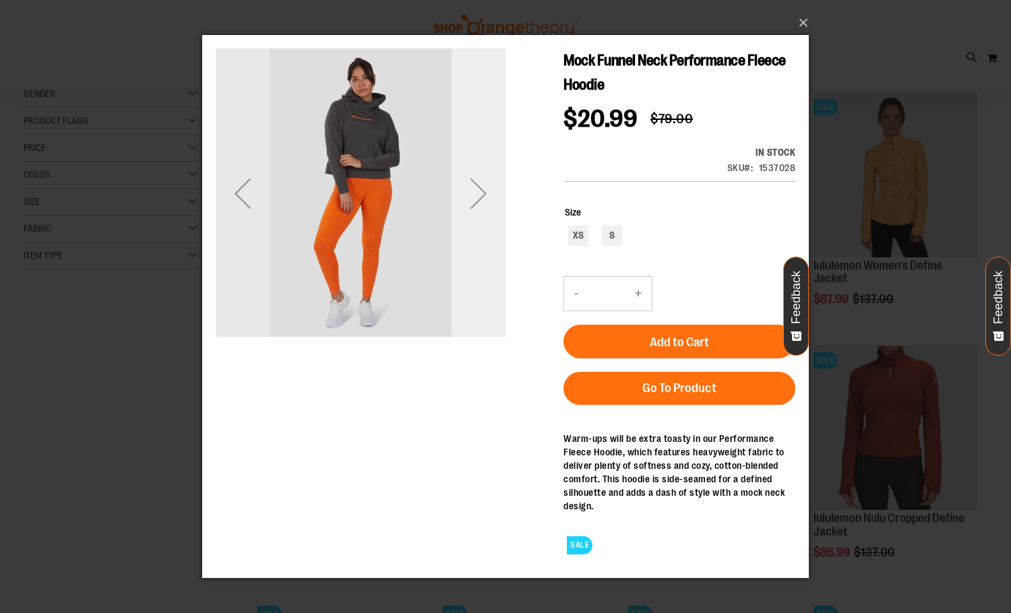
click at [486, 203] on div "Next" at bounding box center [478, 193] width 54 height 54
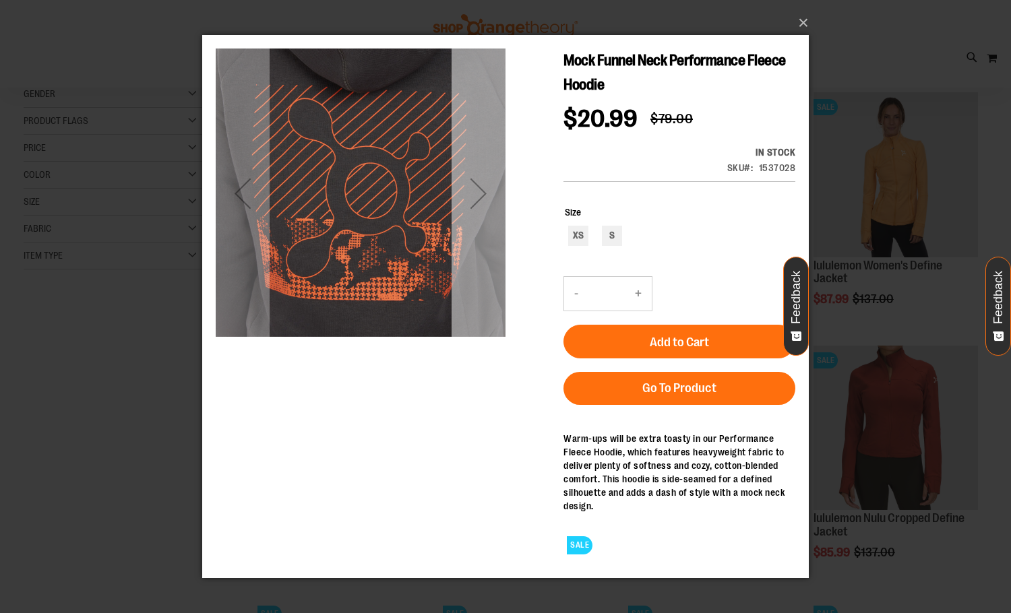
drag, startPoint x: 486, startPoint y: 201, endPoint x: 1013, endPoint y: 73, distance: 542.7
click at [486, 203] on div "Next" at bounding box center [478, 193] width 54 height 54
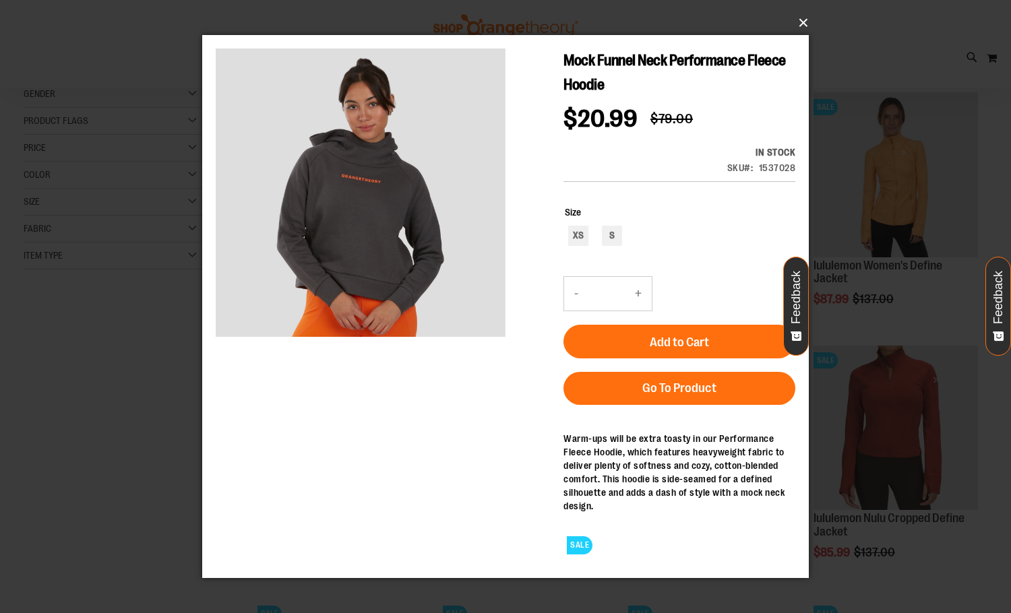
click at [801, 19] on button "×" at bounding box center [509, 23] width 606 height 30
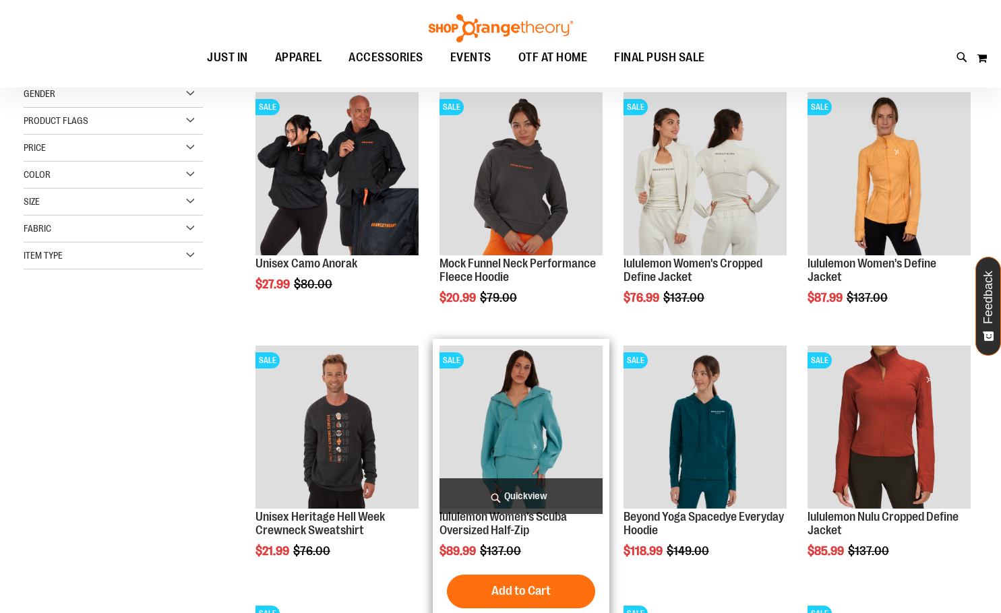
click at [546, 489] on span "Quickview" at bounding box center [520, 496] width 163 height 36
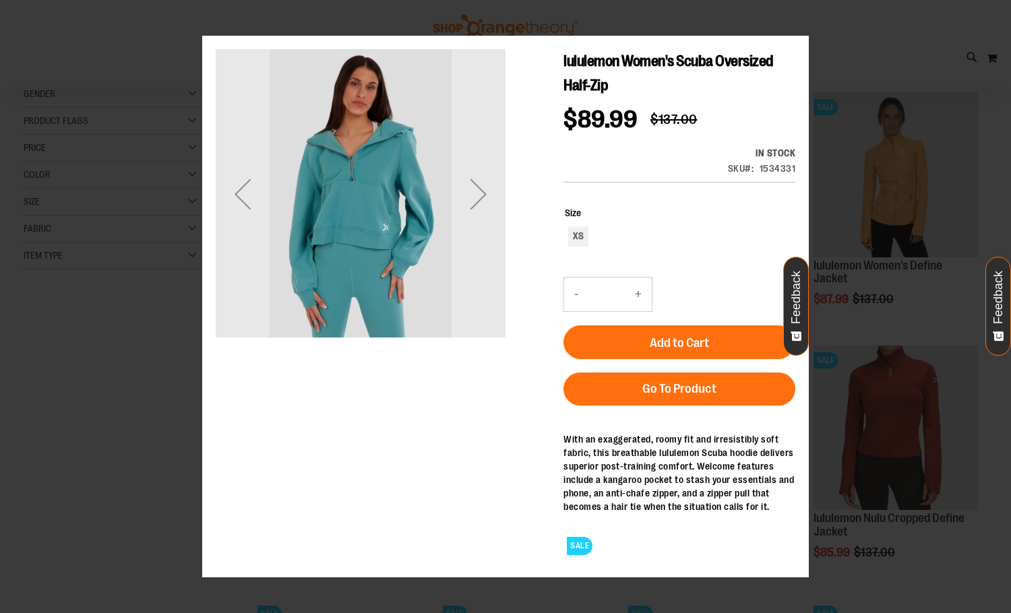
click at [810, 20] on button "×" at bounding box center [509, 24] width 606 height 30
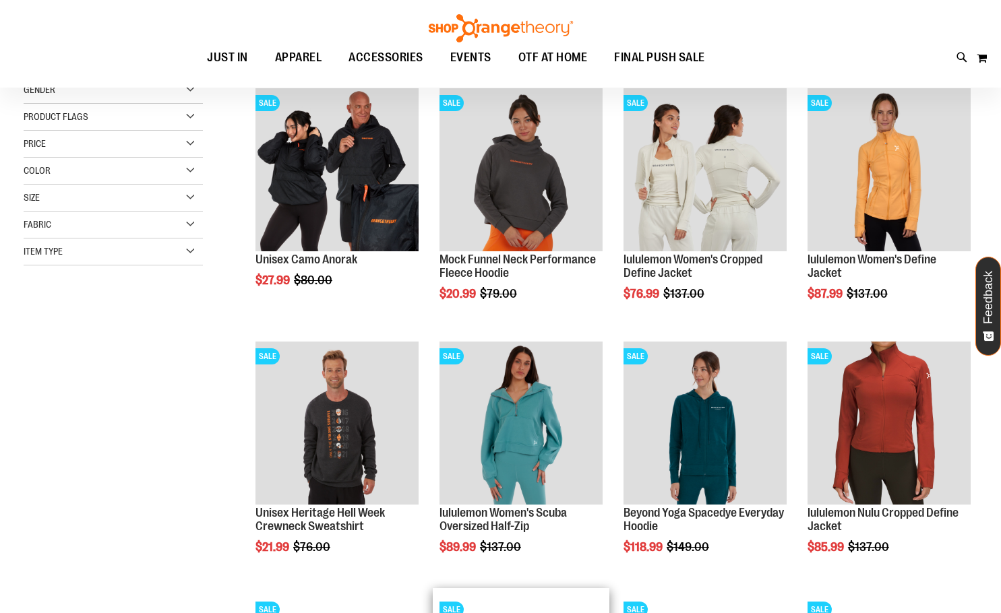
scroll to position [269, 0]
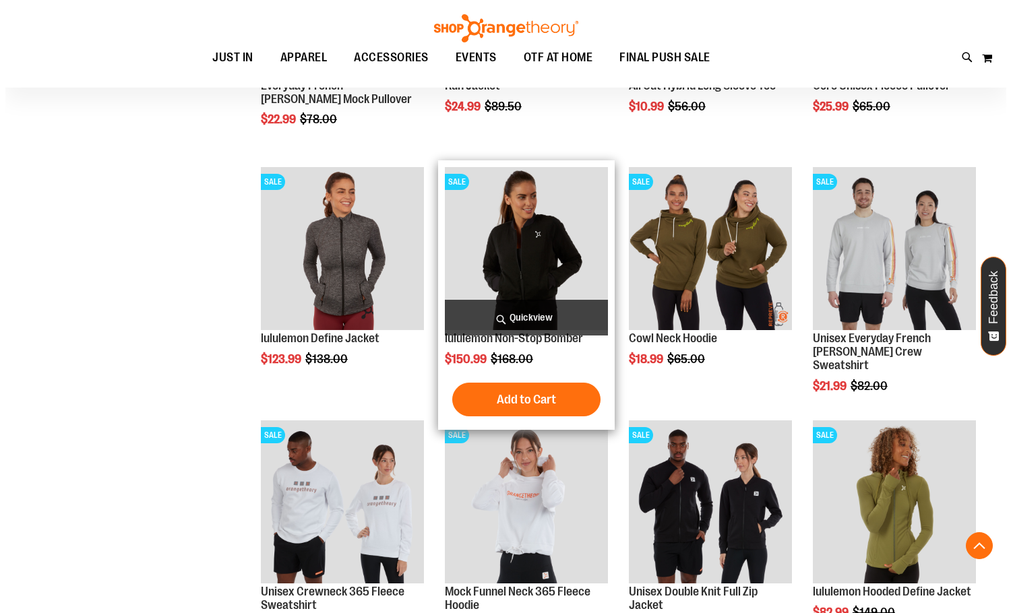
scroll to position [875, 0]
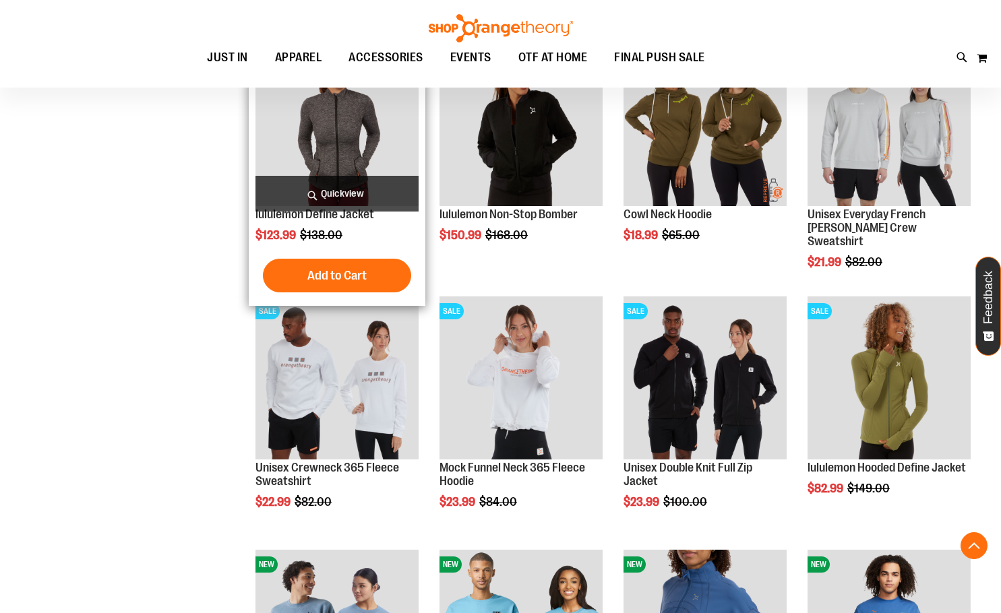
click at [379, 178] on span "Quickview" at bounding box center [336, 194] width 163 height 36
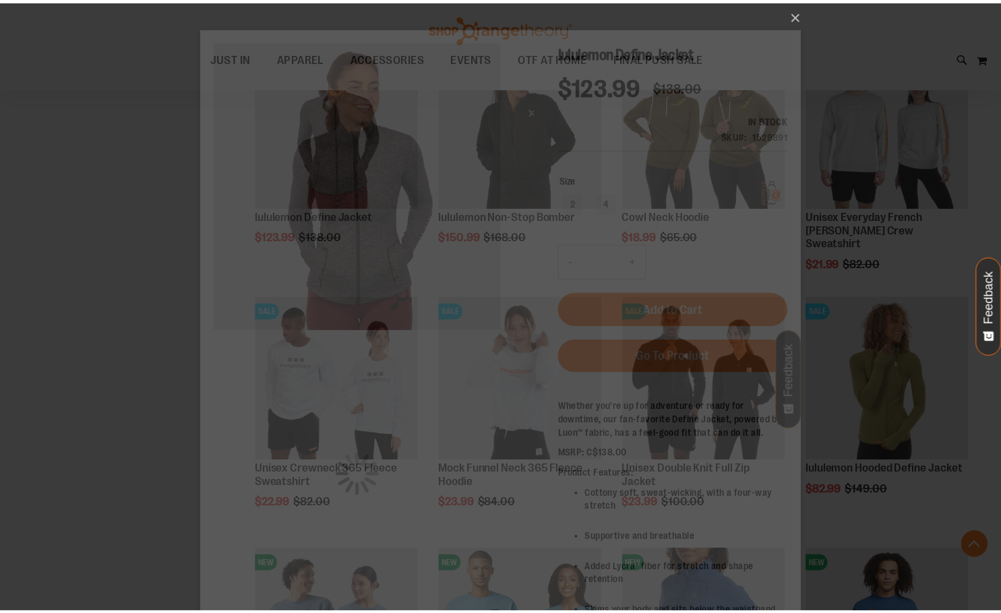
scroll to position [0, 0]
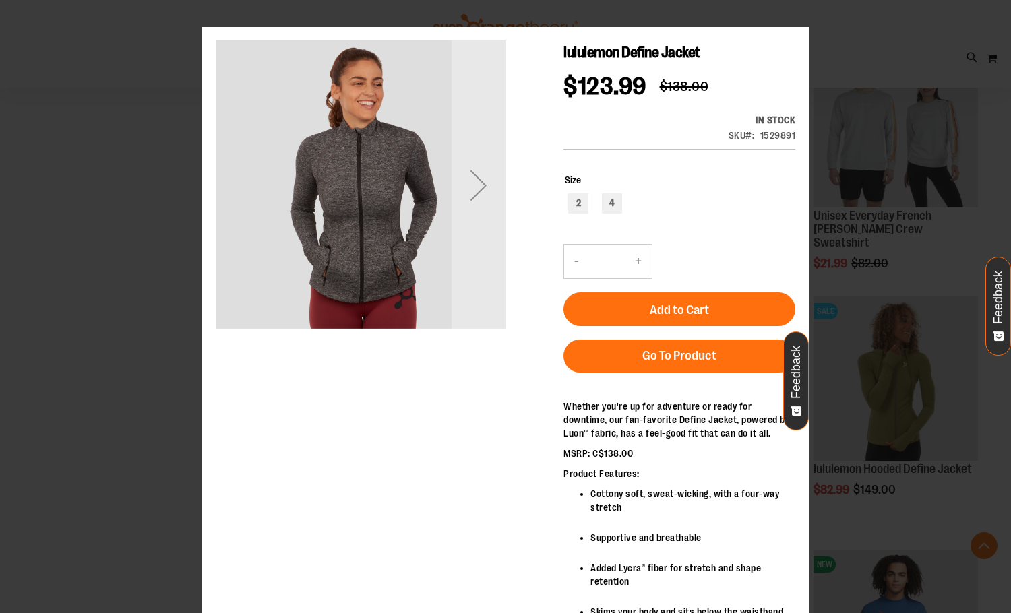
click at [806, 10] on div "×" at bounding box center [505, 306] width 1011 height 613
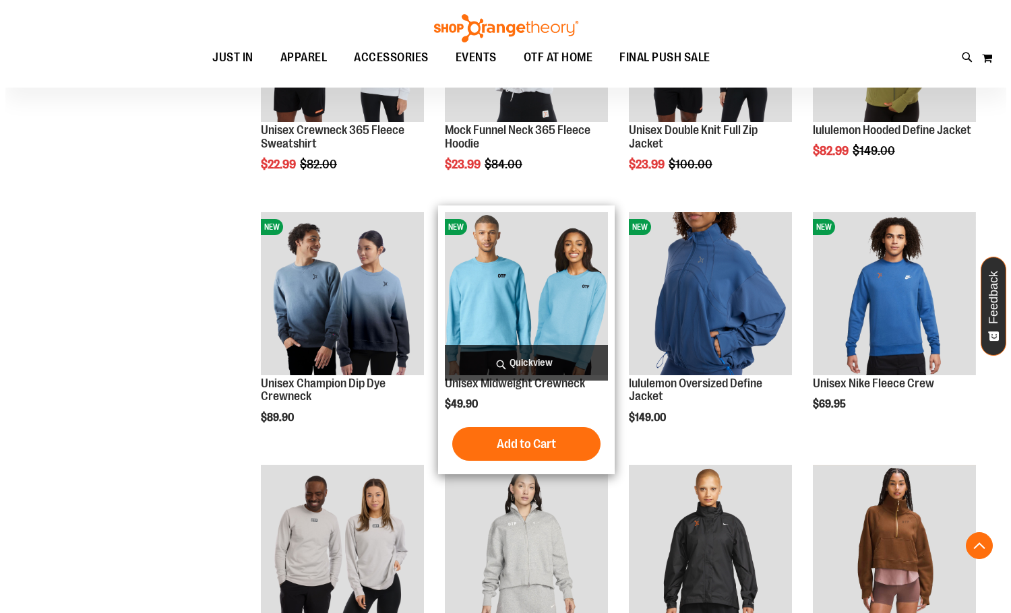
scroll to position [1280, 0]
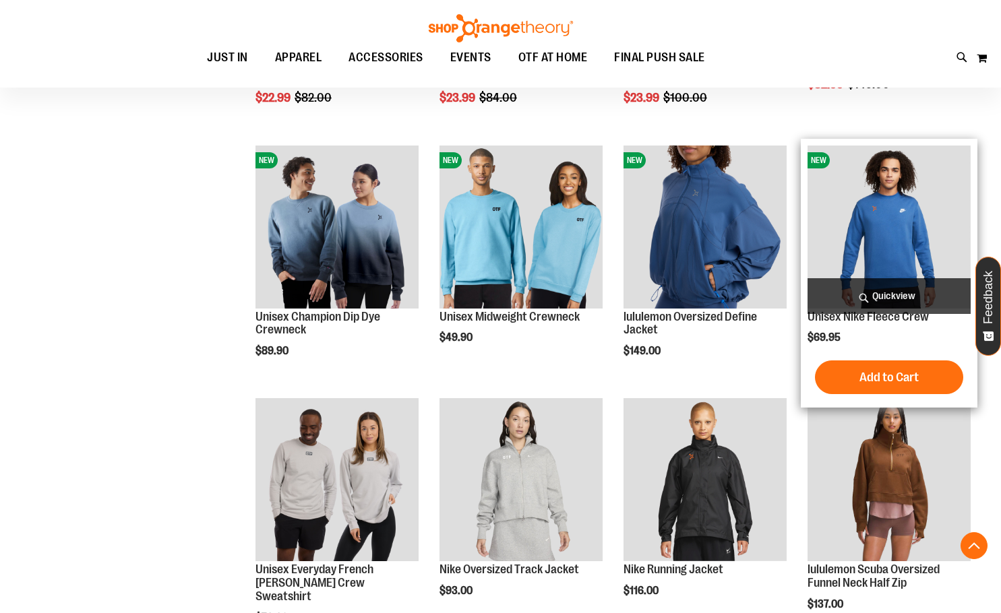
click at [954, 290] on span "Quickview" at bounding box center [888, 296] width 163 height 36
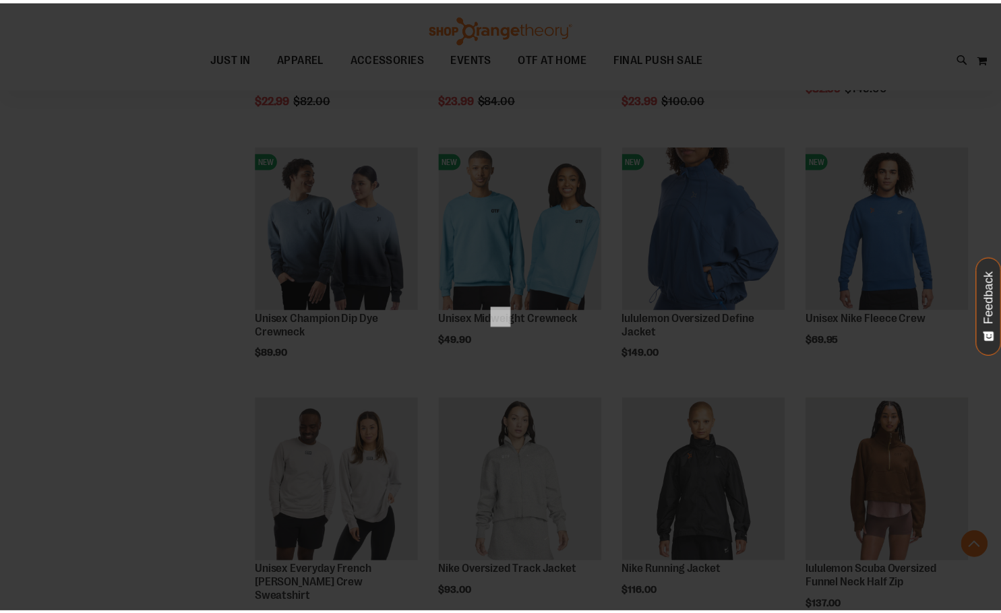
scroll to position [0, 0]
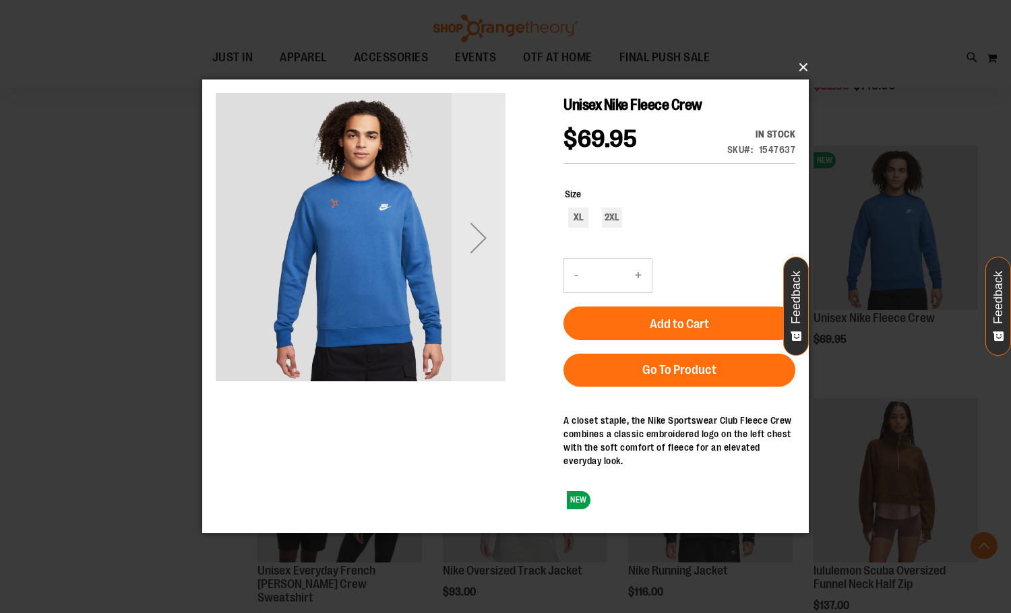
click at [809, 67] on button "×" at bounding box center [509, 68] width 606 height 30
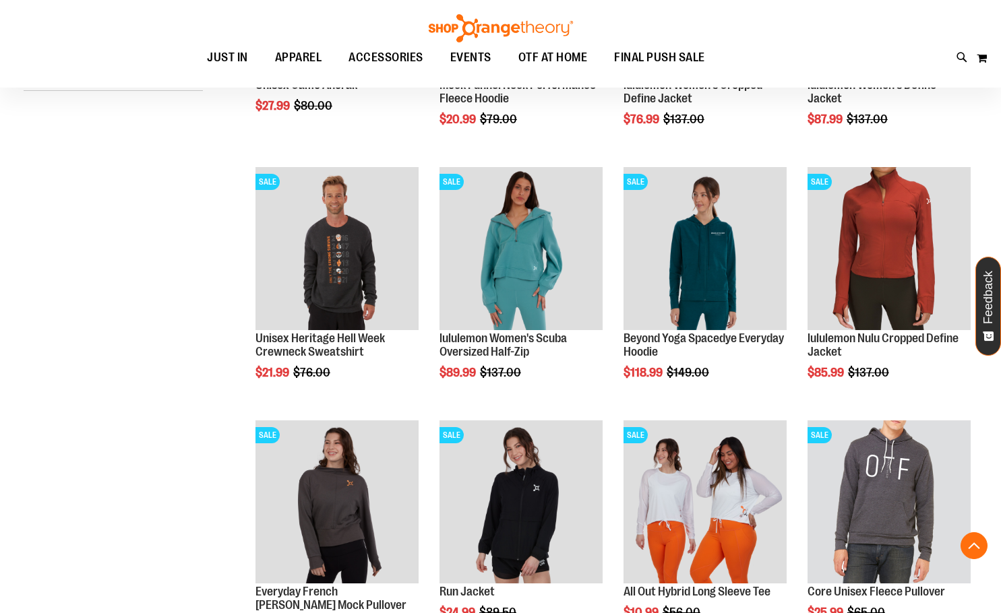
scroll to position [201, 0]
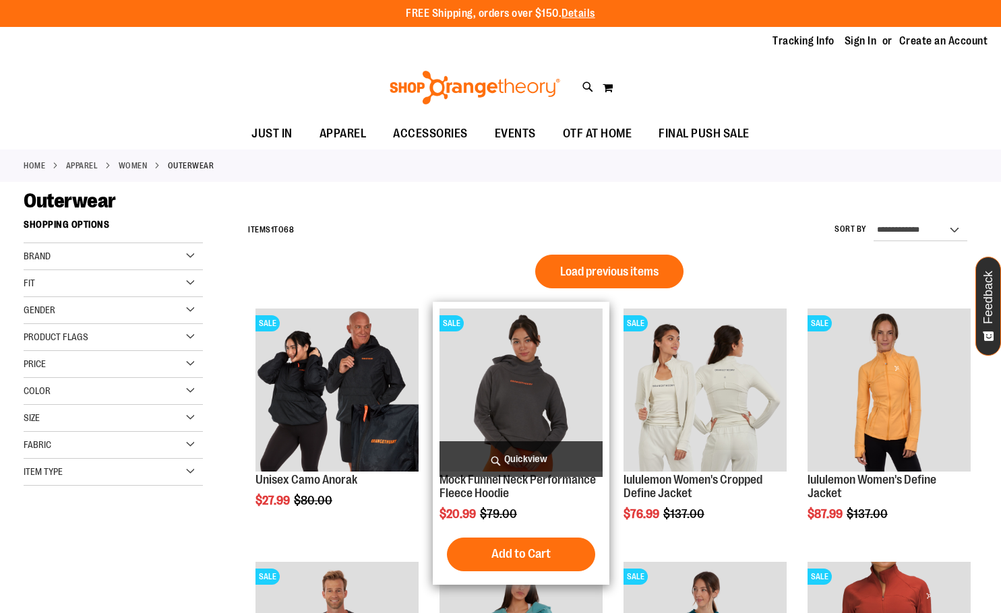
click at [548, 460] on span "Quickview" at bounding box center [520, 459] width 163 height 36
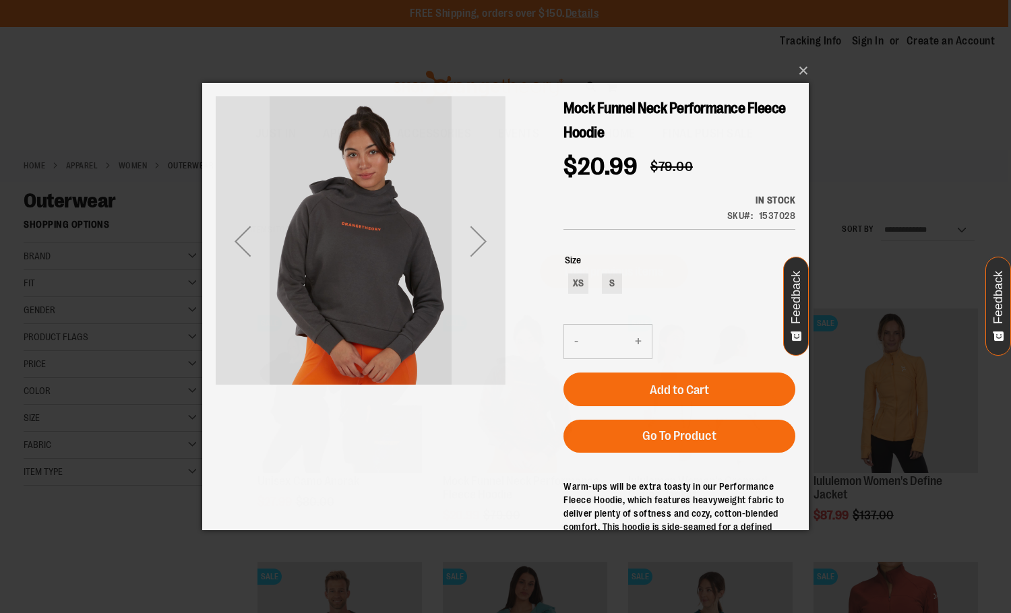
click at [491, 248] on div "Next" at bounding box center [478, 241] width 54 height 54
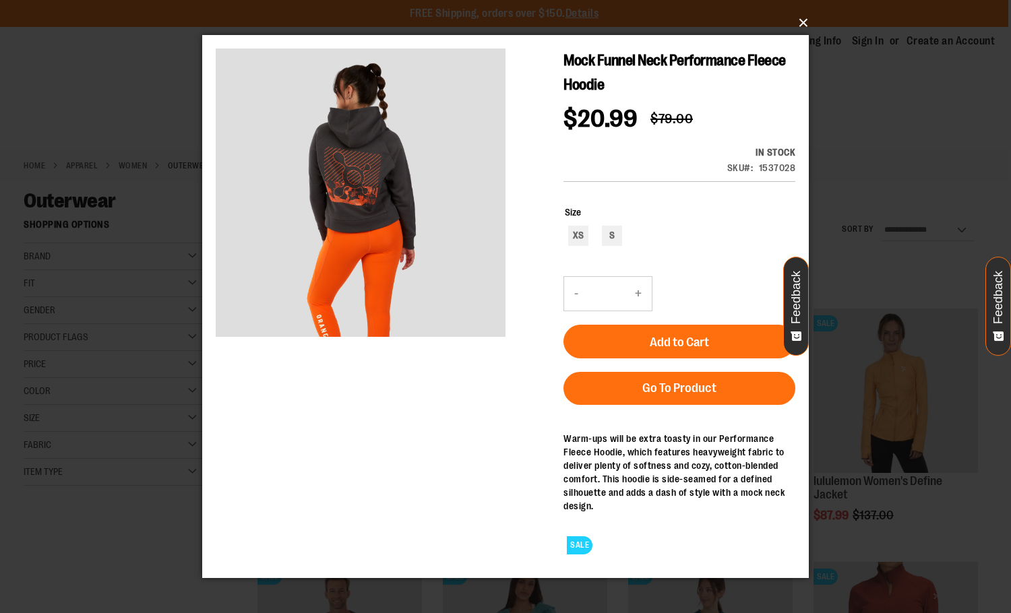
click at [800, 26] on button "×" at bounding box center [509, 23] width 606 height 30
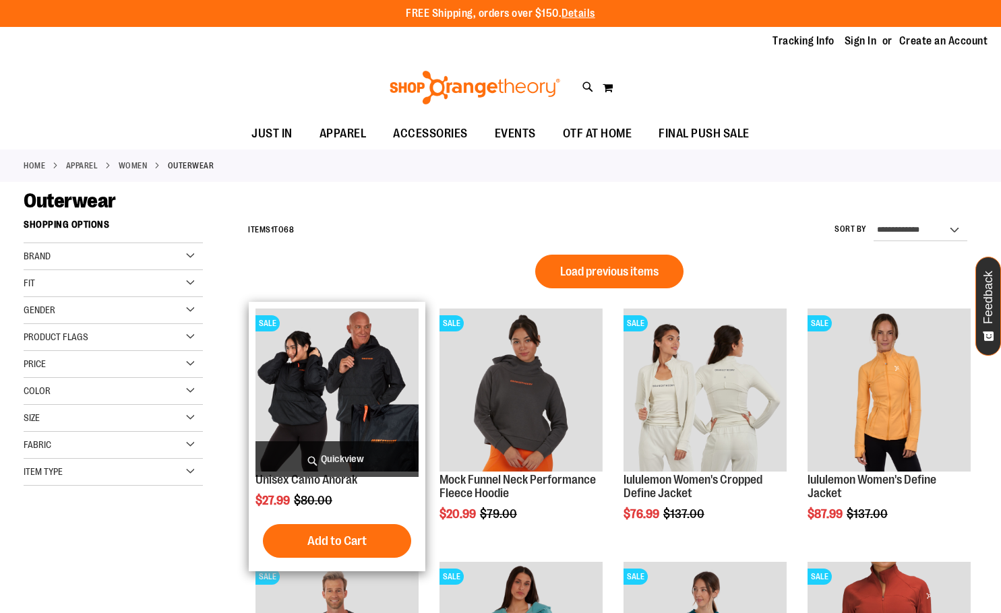
click at [377, 460] on span "Quickview" at bounding box center [336, 459] width 163 height 36
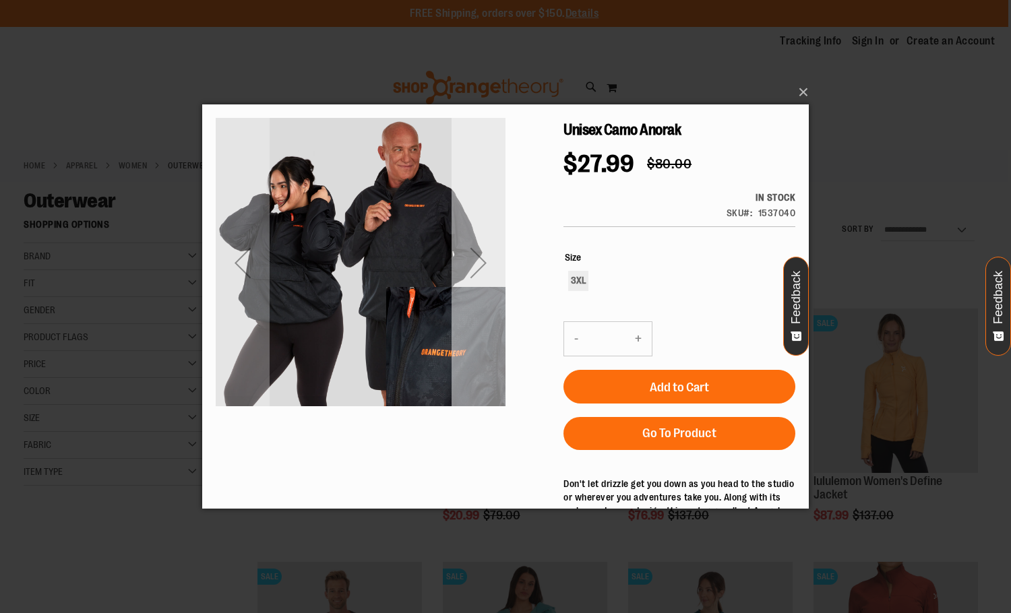
click at [478, 220] on div "Next" at bounding box center [478, 263] width 54 height 290
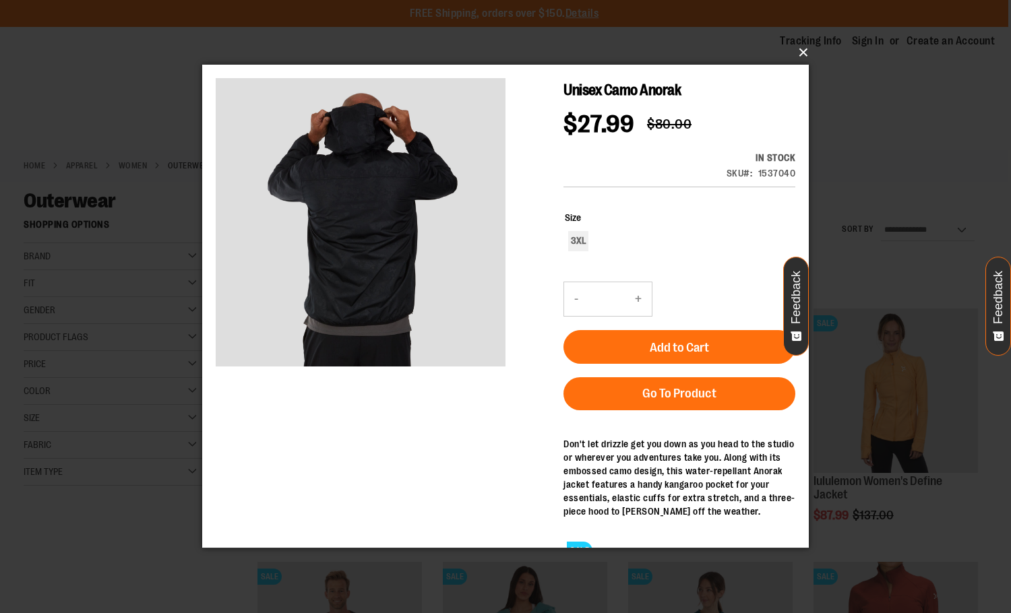
click at [802, 48] on button "×" at bounding box center [509, 53] width 606 height 30
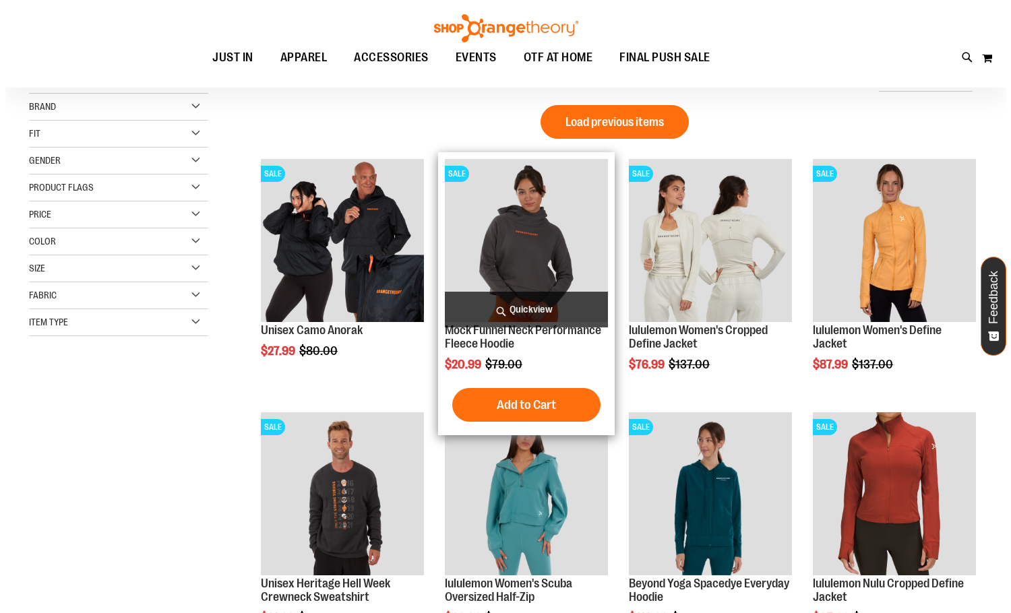
scroll to position [336, 0]
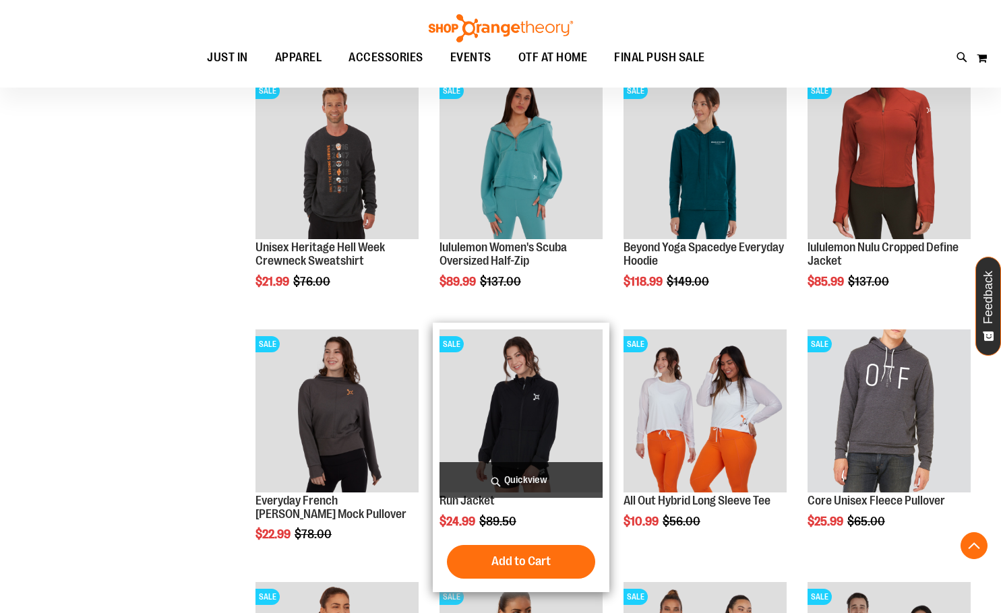
click at [507, 476] on span "Quickview" at bounding box center [520, 480] width 163 height 36
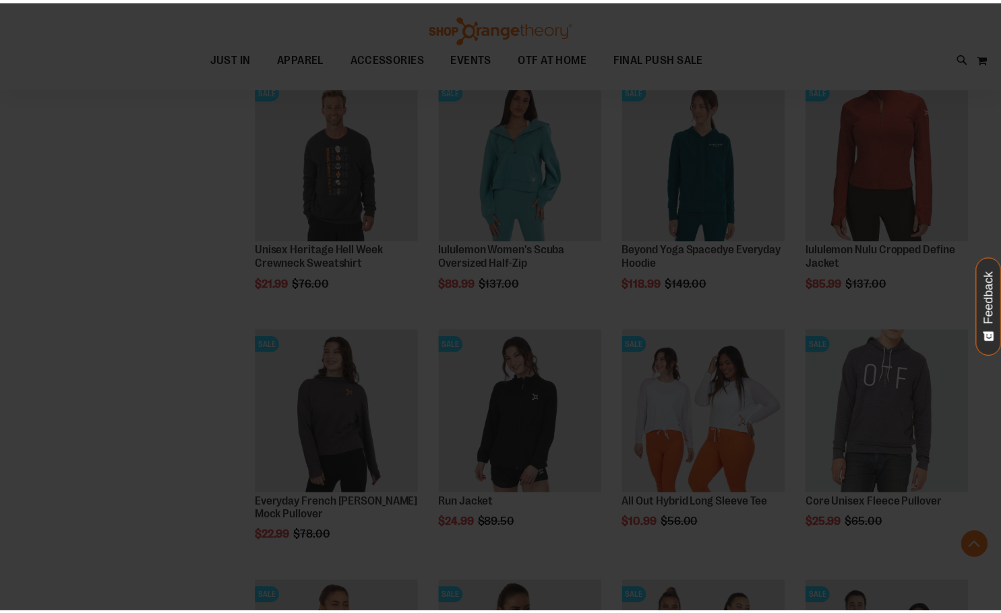
scroll to position [0, 0]
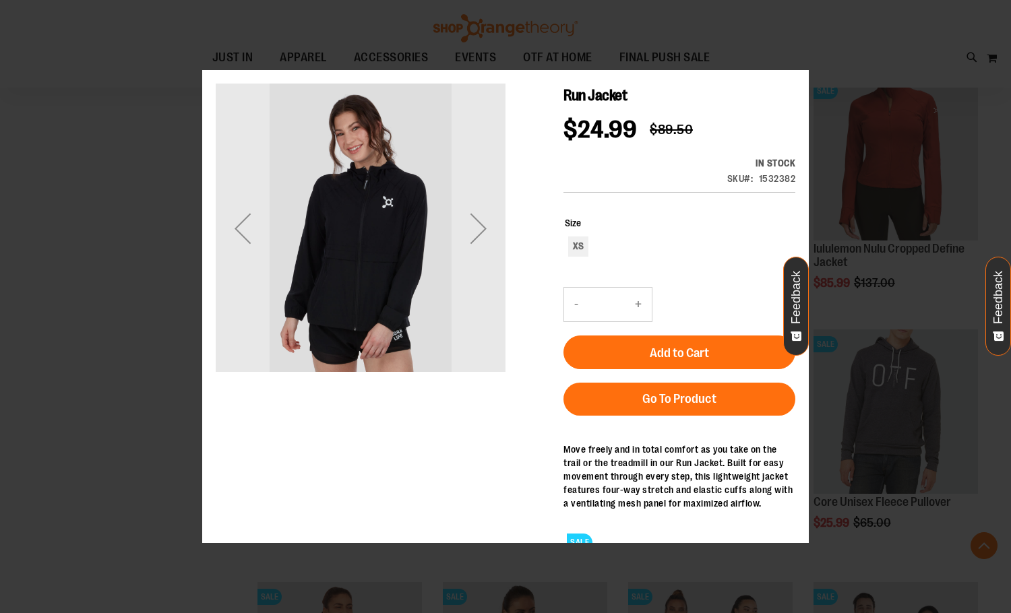
click at [800, 96] on main "Run Jacket $24.99 Regular Price $89.50 In stock Only %1 left SKU 1532382 Size X…" at bounding box center [505, 322] width 606 height 505
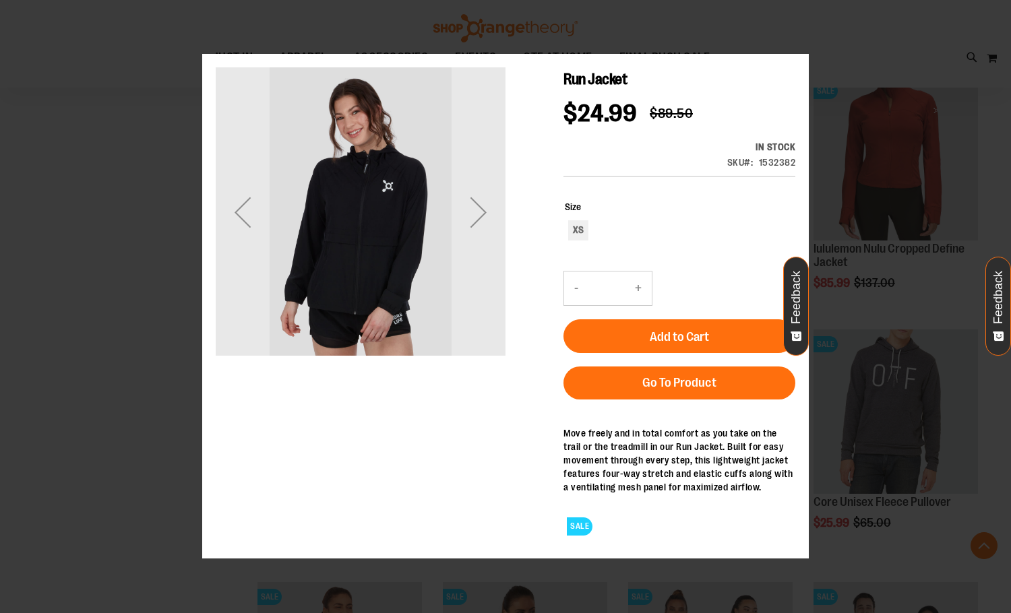
click at [799, 25] on div "×" at bounding box center [505, 306] width 1011 height 613
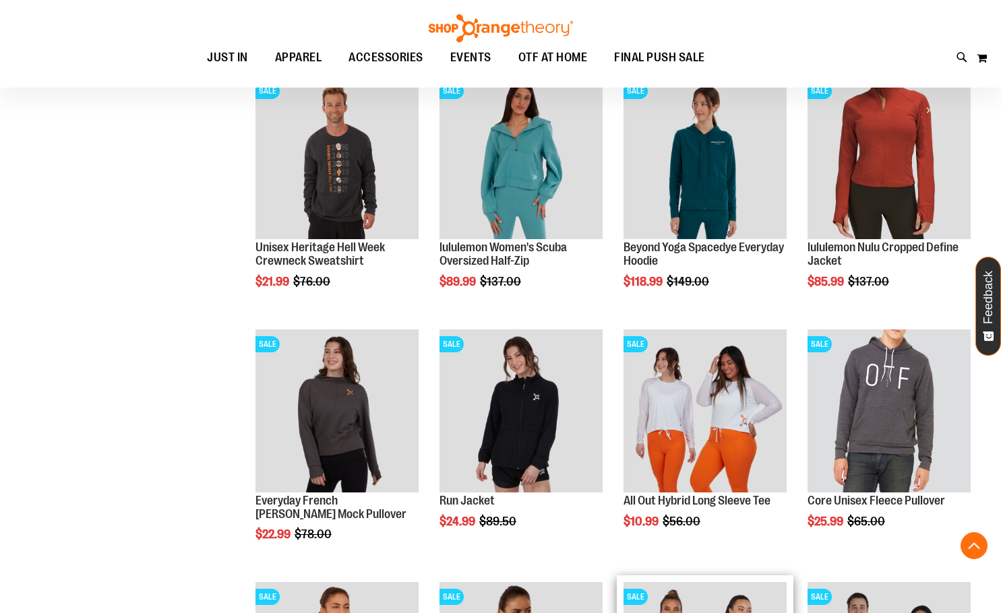
scroll to position [606, 0]
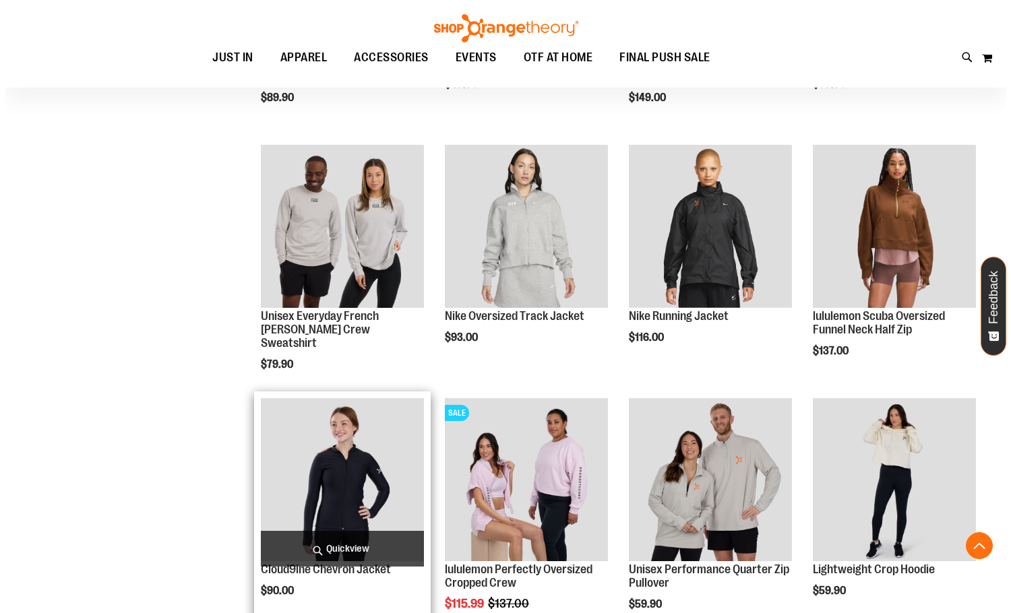
scroll to position [1616, 0]
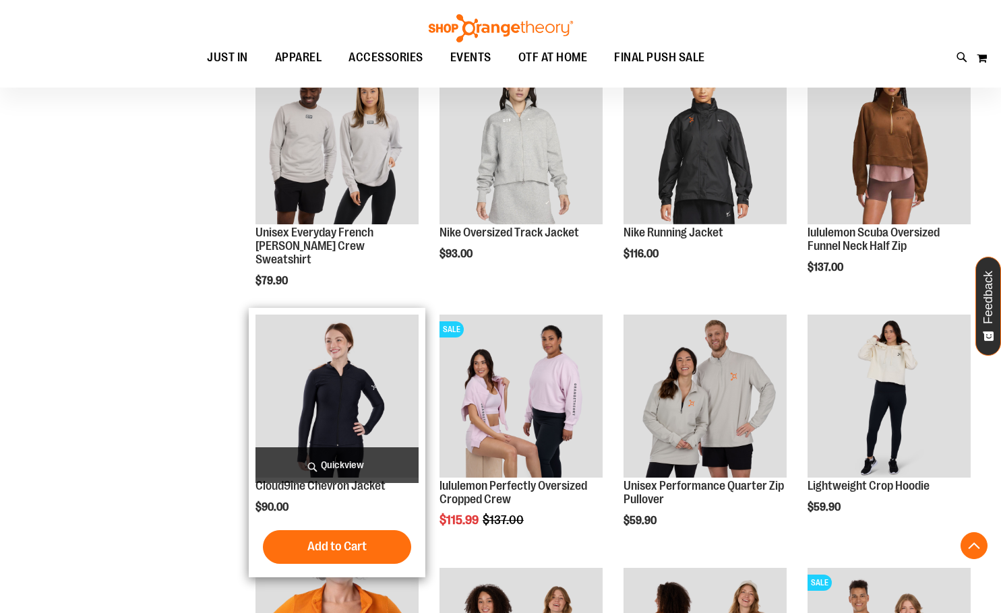
click at [322, 478] on span "Quickview" at bounding box center [336, 465] width 163 height 36
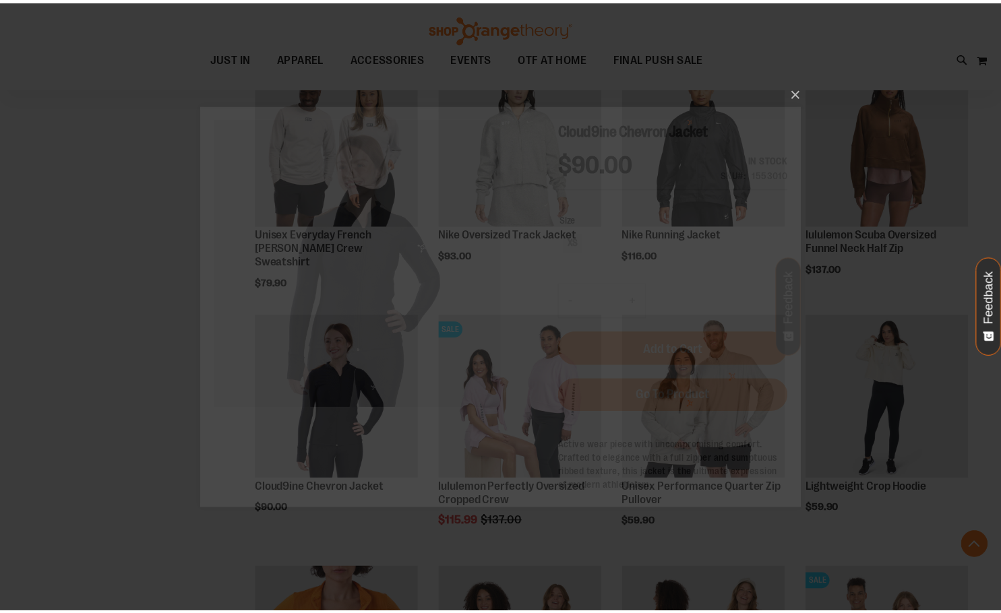
scroll to position [0, 0]
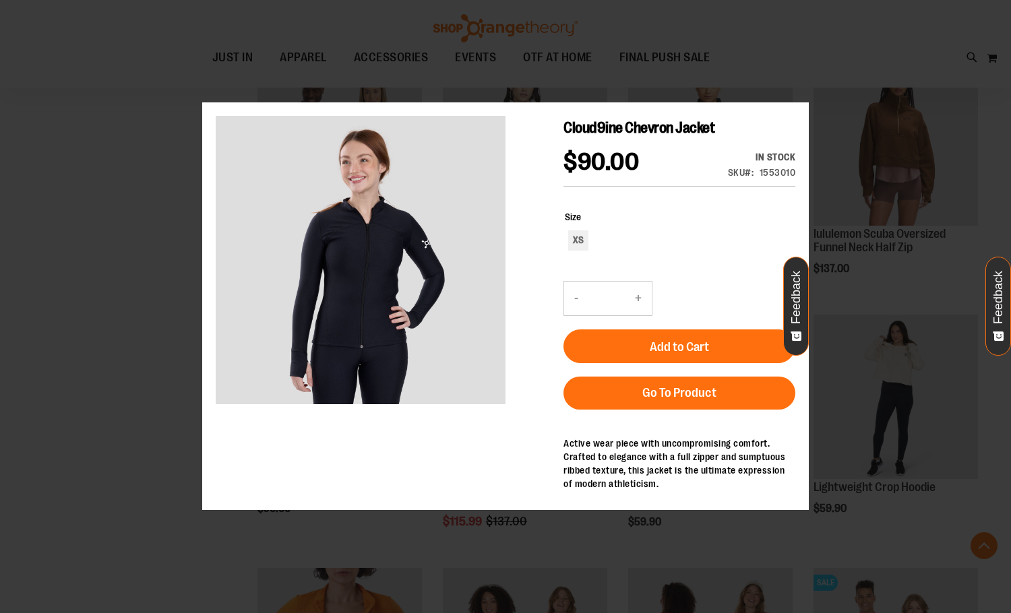
click at [935, 243] on div "×" at bounding box center [505, 306] width 1011 height 613
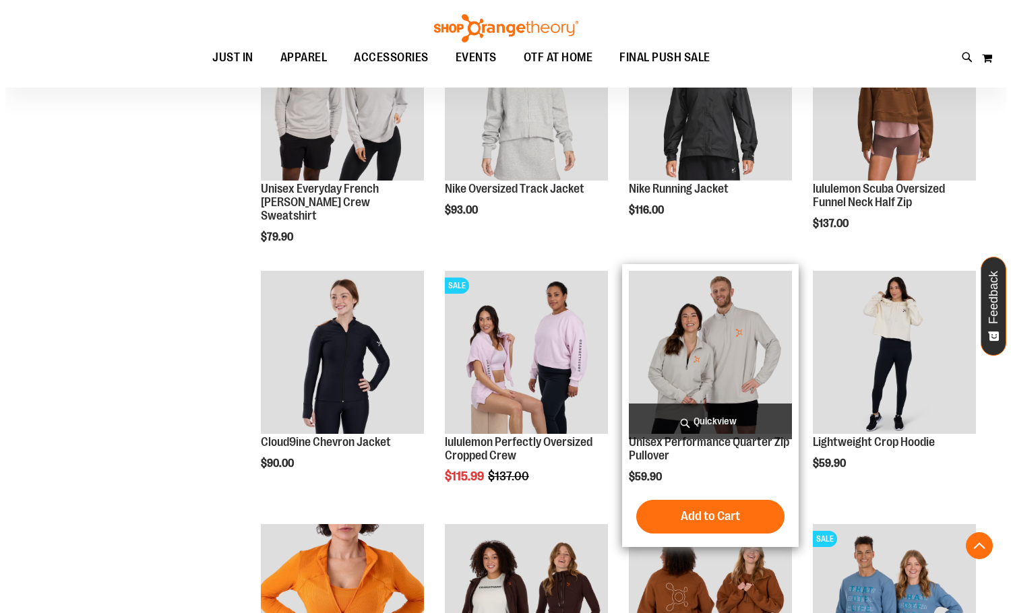
scroll to position [1684, 0]
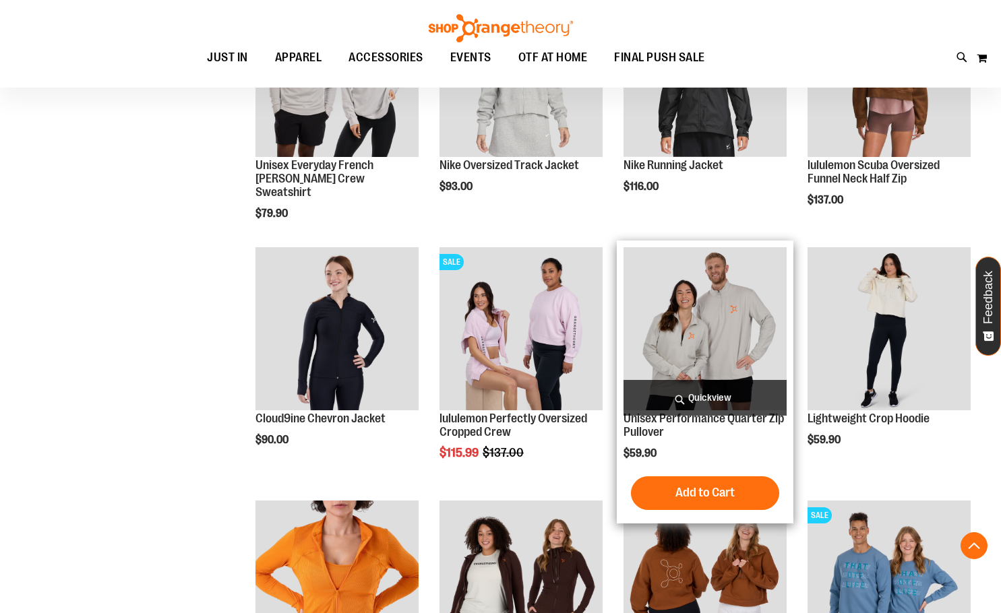
click at [714, 399] on span "Quickview" at bounding box center [704, 398] width 163 height 36
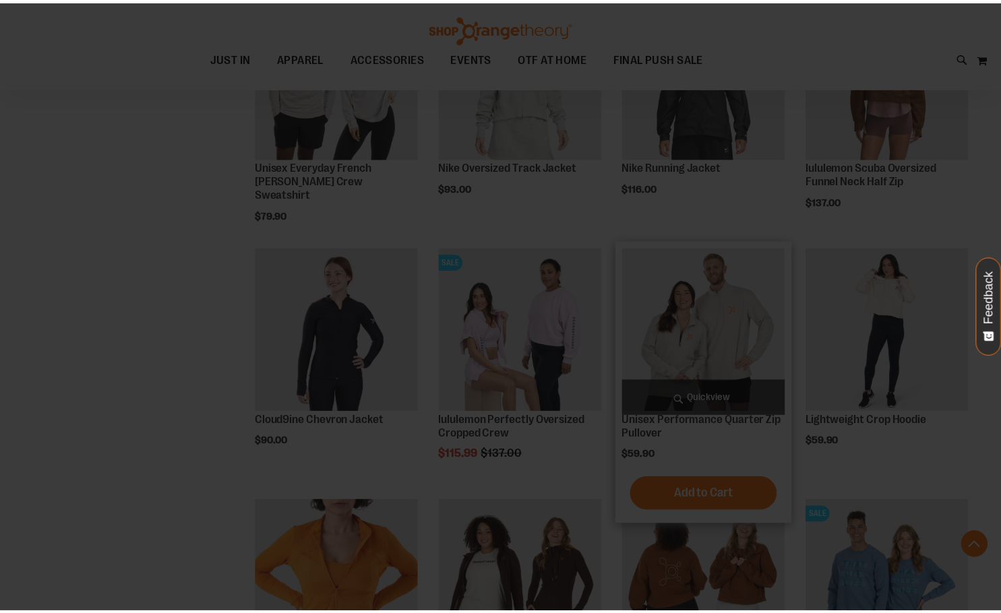
scroll to position [0, 0]
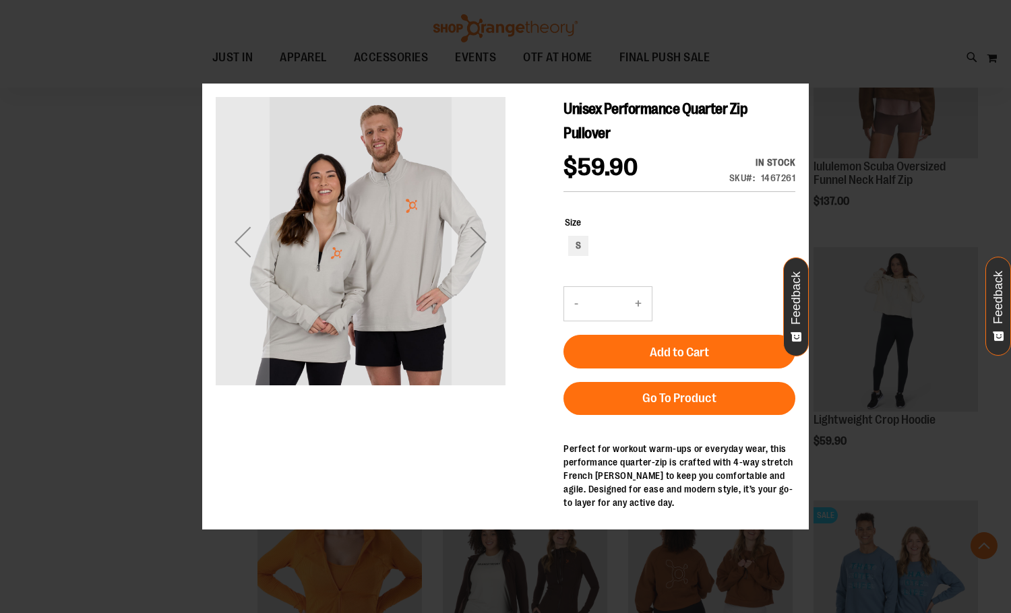
click at [890, 295] on div "×" at bounding box center [505, 306] width 1011 height 613
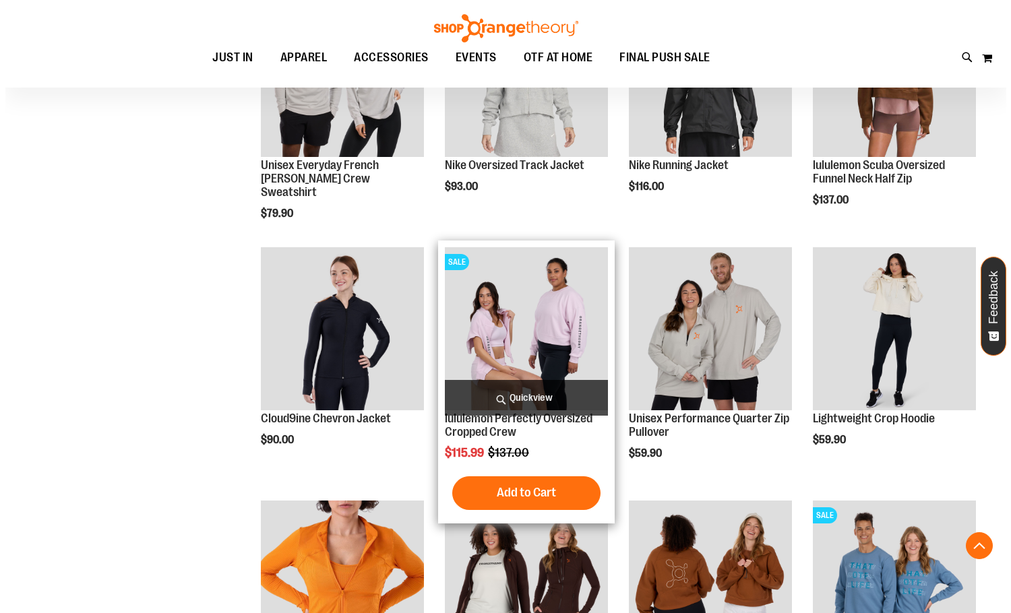
scroll to position [1819, 0]
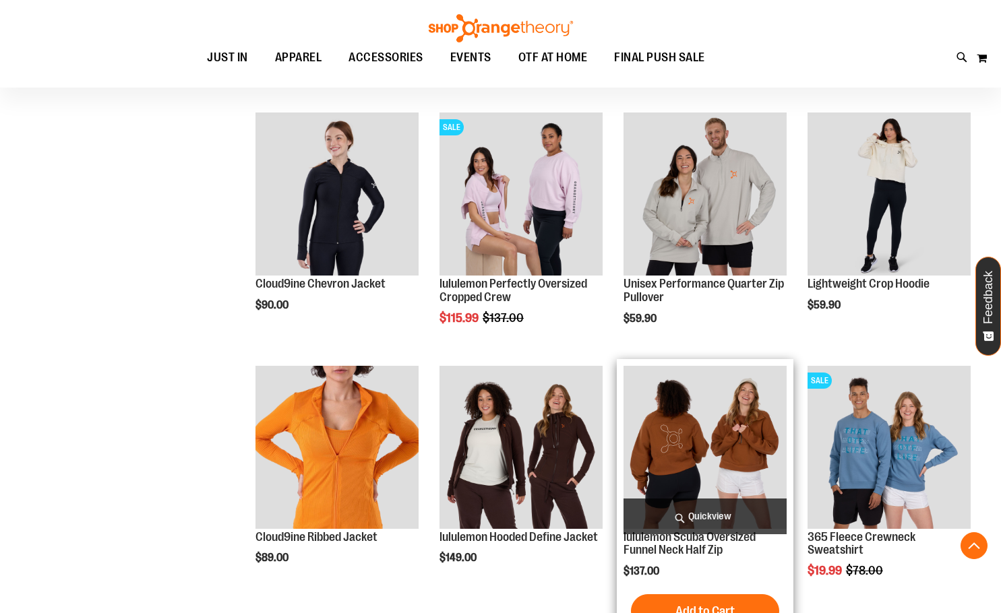
click at [727, 509] on span "Quickview" at bounding box center [704, 517] width 163 height 36
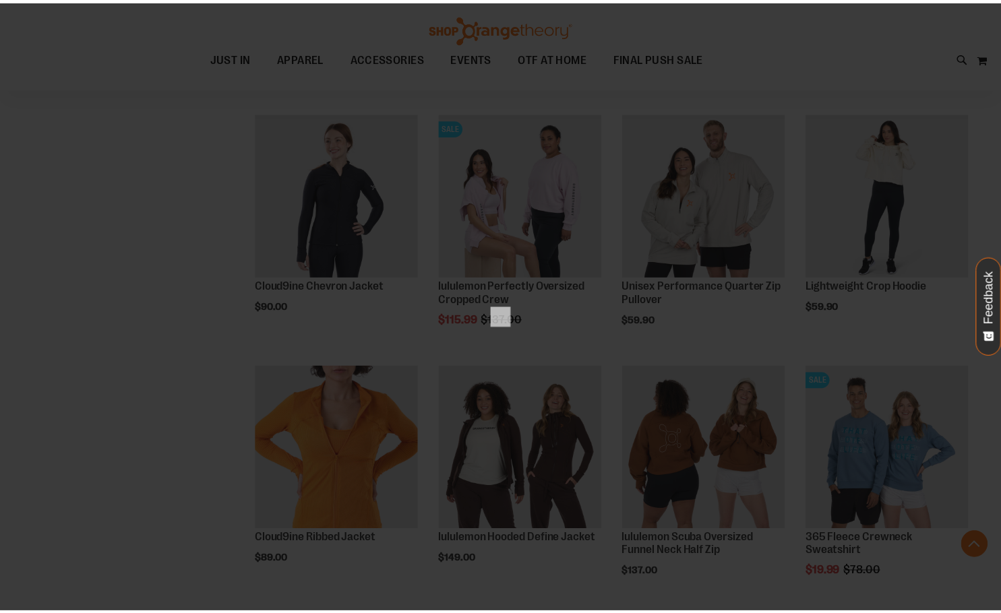
scroll to position [0, 0]
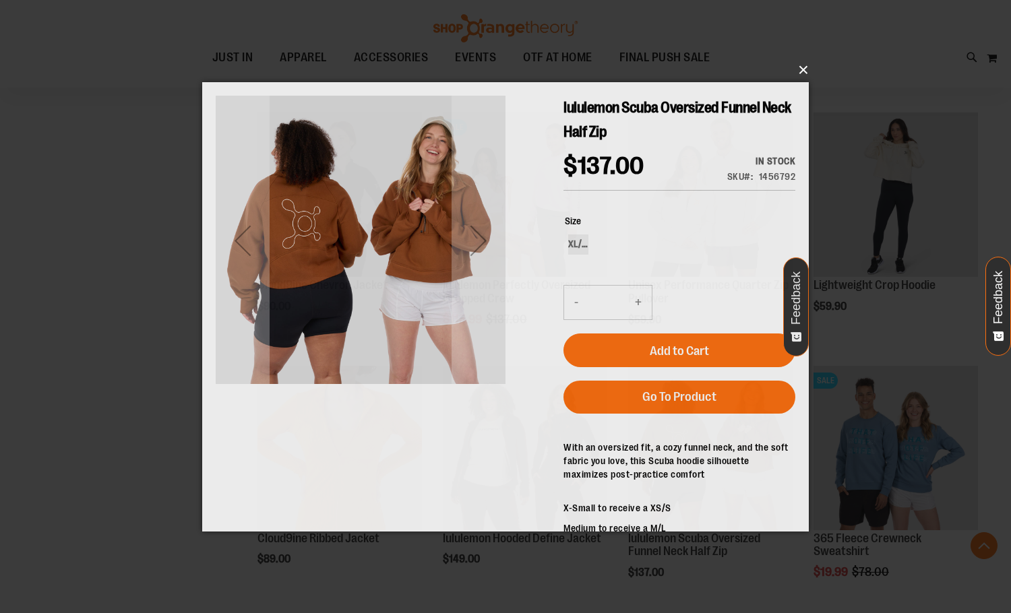
click at [801, 63] on button "×" at bounding box center [509, 70] width 606 height 30
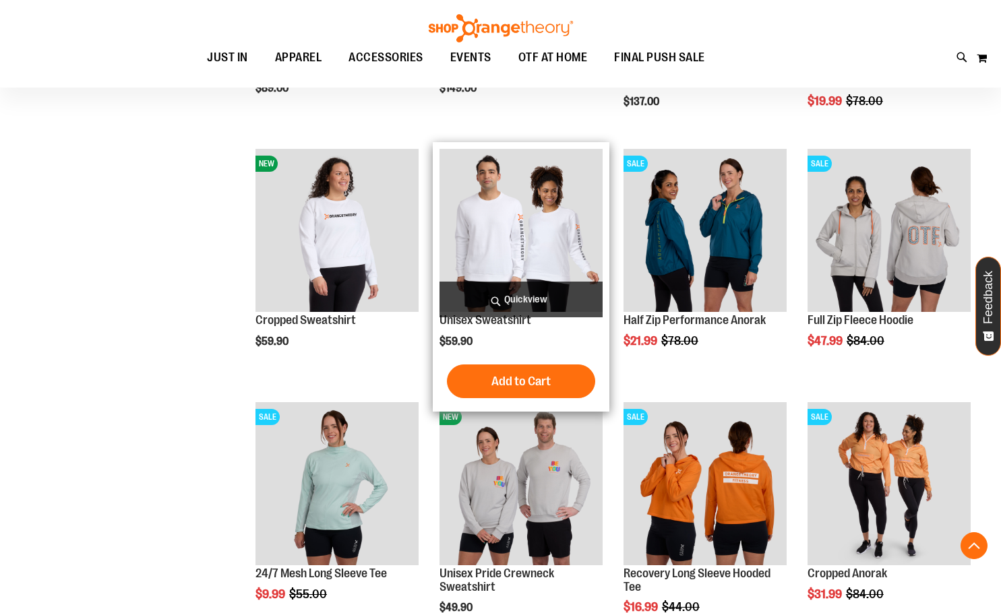
scroll to position [2290, 0]
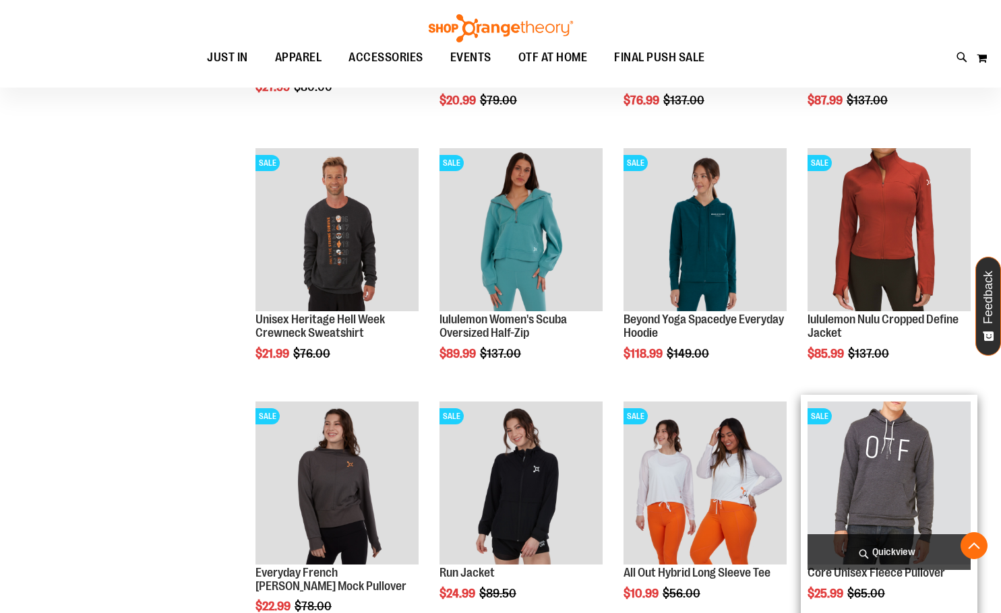
scroll to position [269, 0]
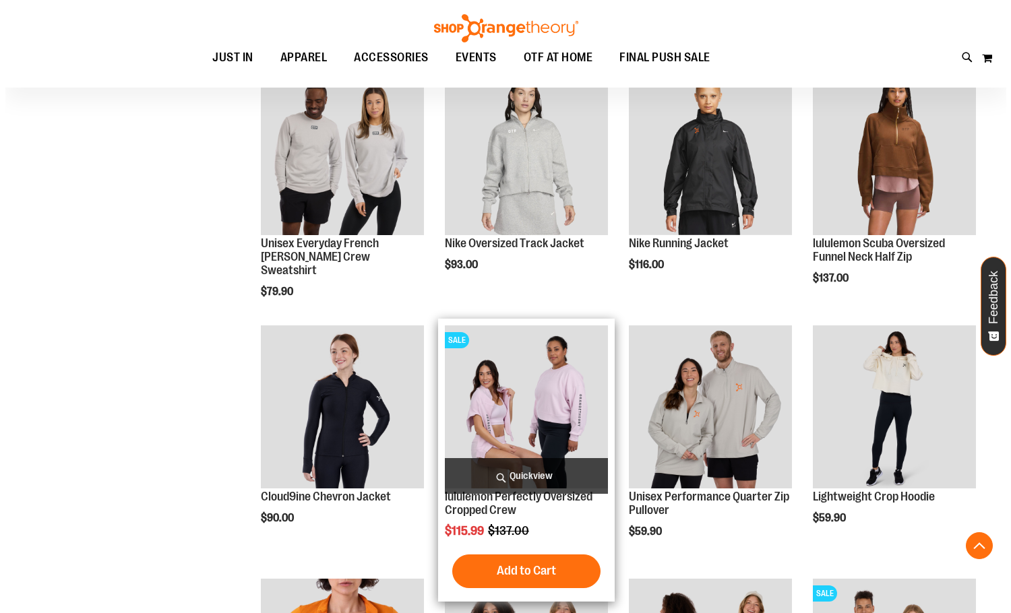
scroll to position [1616, 0]
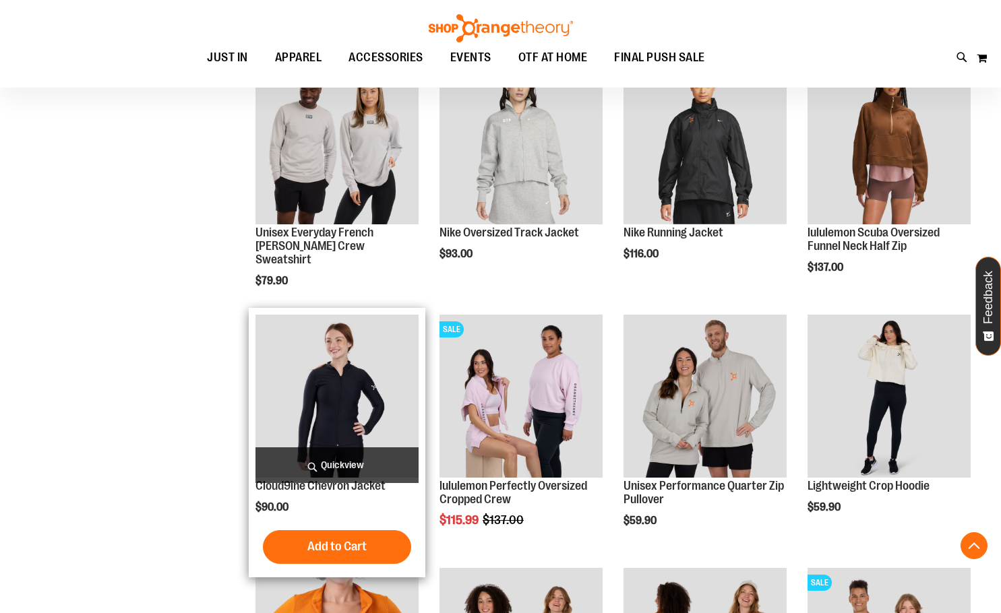
click at [374, 462] on span "Quickview" at bounding box center [336, 465] width 163 height 36
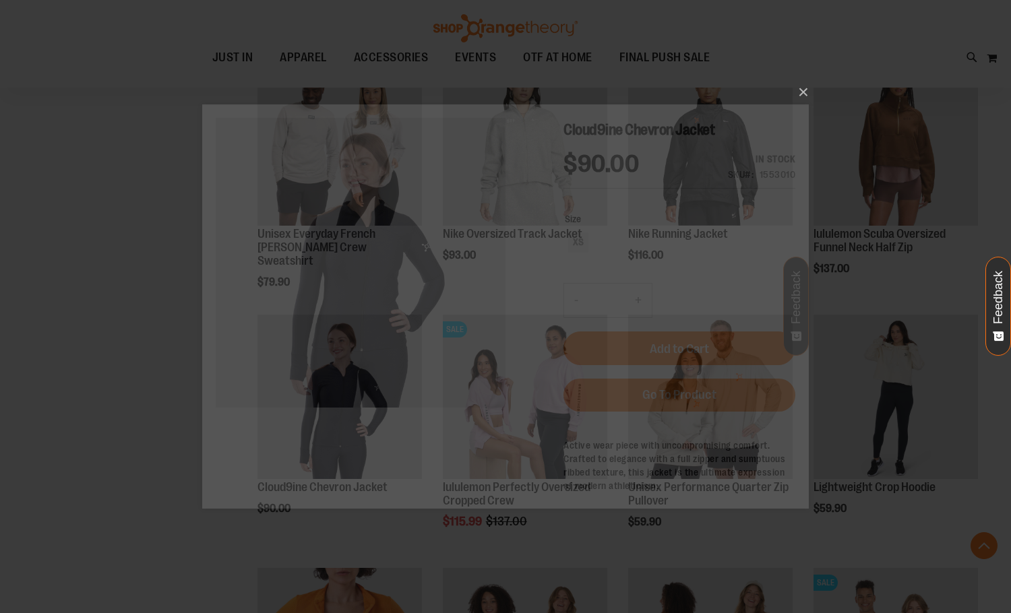
scroll to position [0, 0]
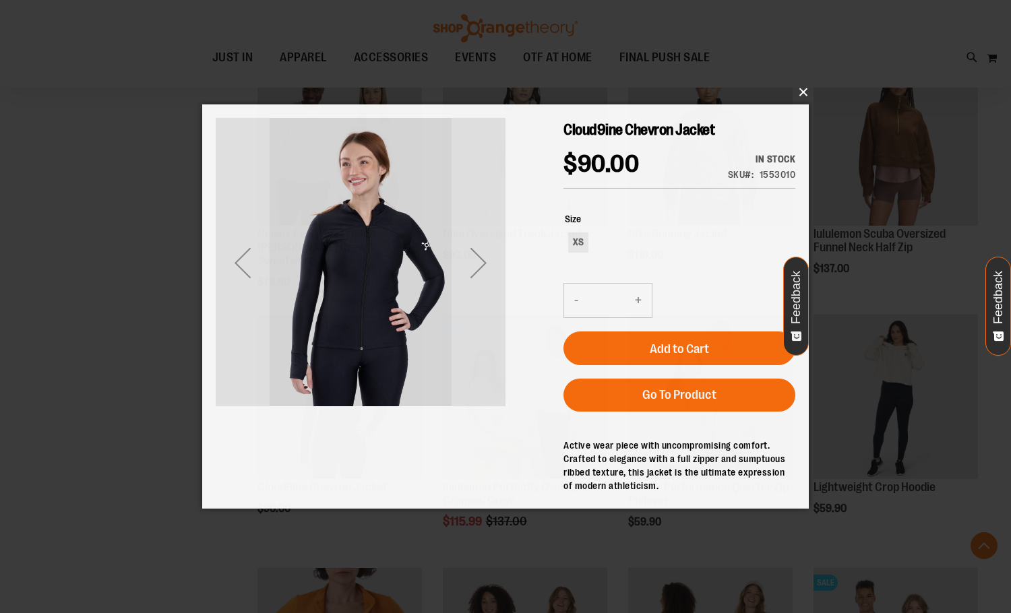
click at [800, 91] on button "×" at bounding box center [509, 92] width 606 height 30
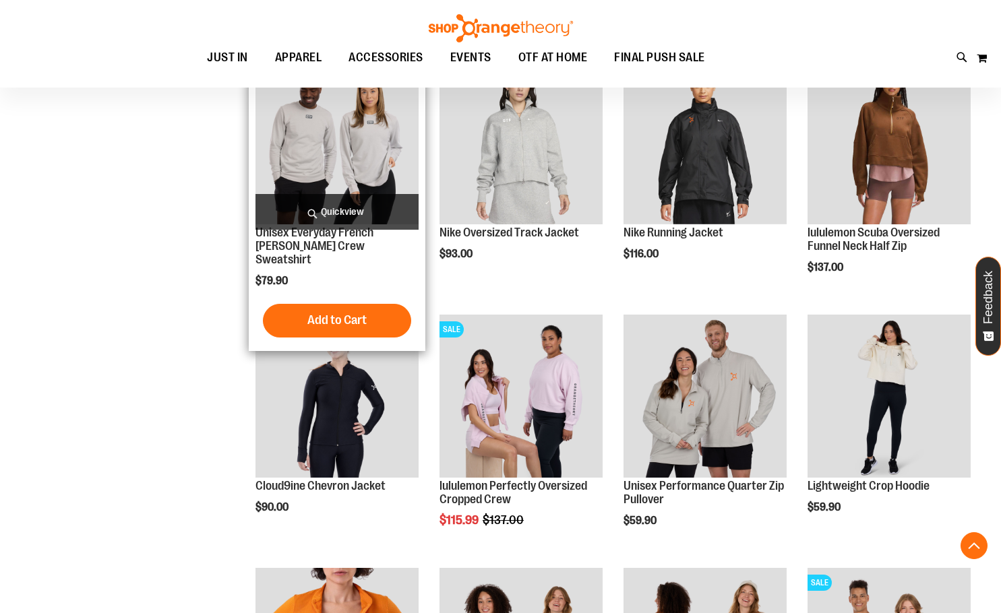
click at [327, 203] on span "Quickview" at bounding box center [336, 212] width 163 height 36
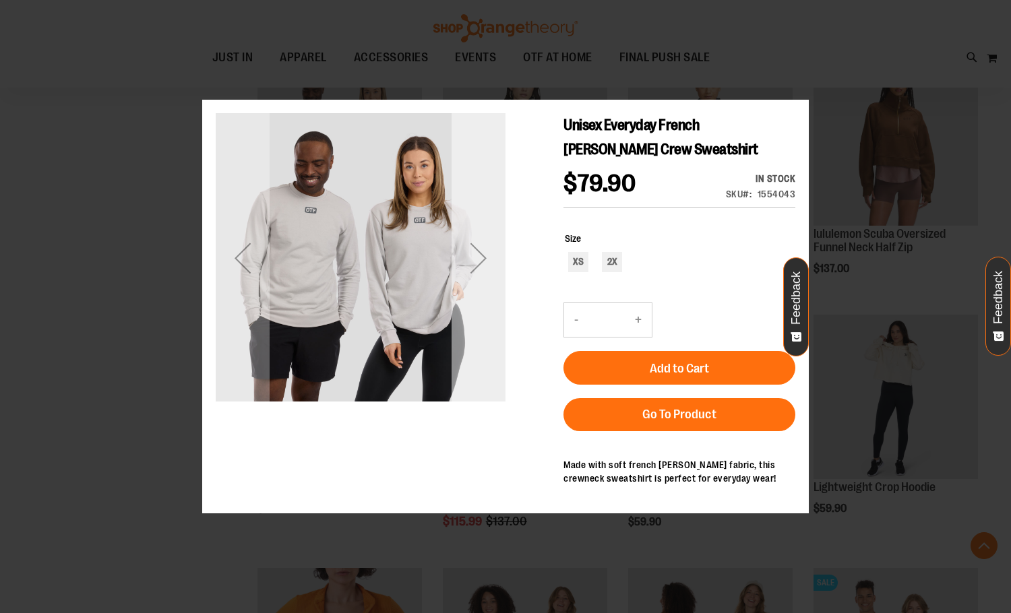
click at [483, 285] on div "Next" at bounding box center [478, 258] width 54 height 290
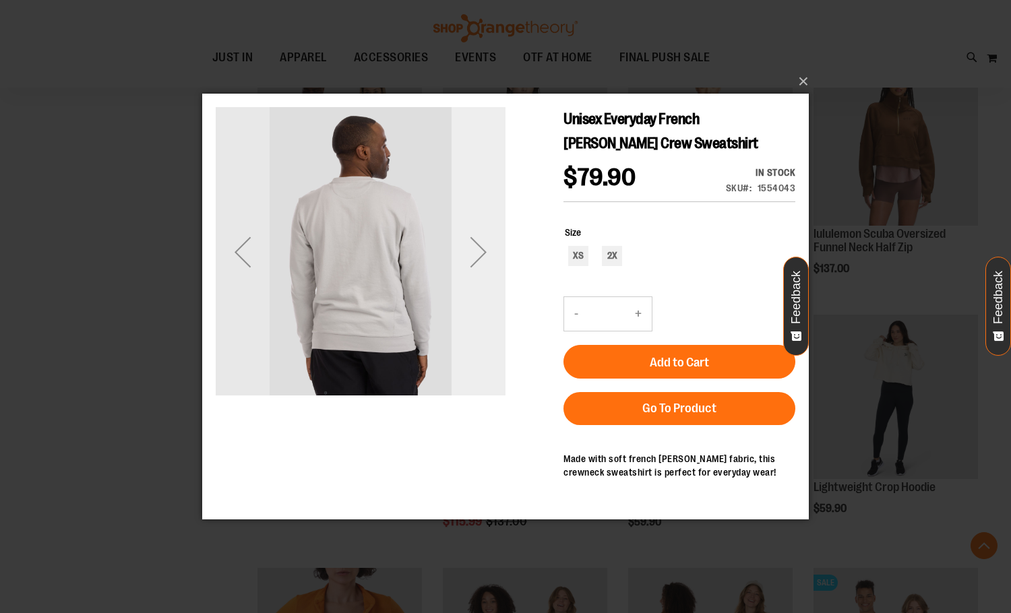
click at [483, 285] on div "Next" at bounding box center [478, 252] width 54 height 290
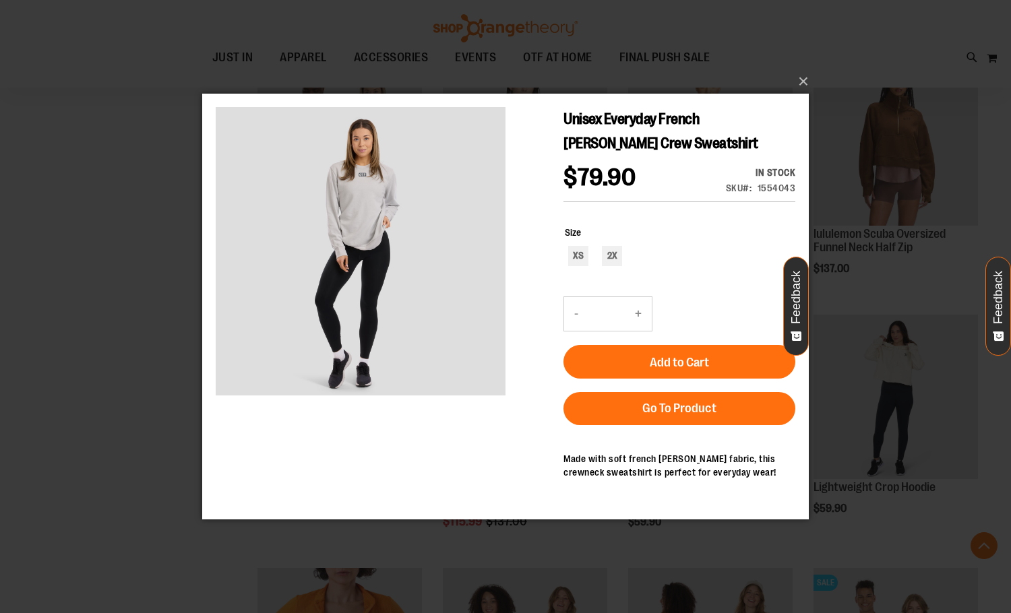
click at [932, 229] on div "×" at bounding box center [505, 306] width 1011 height 613
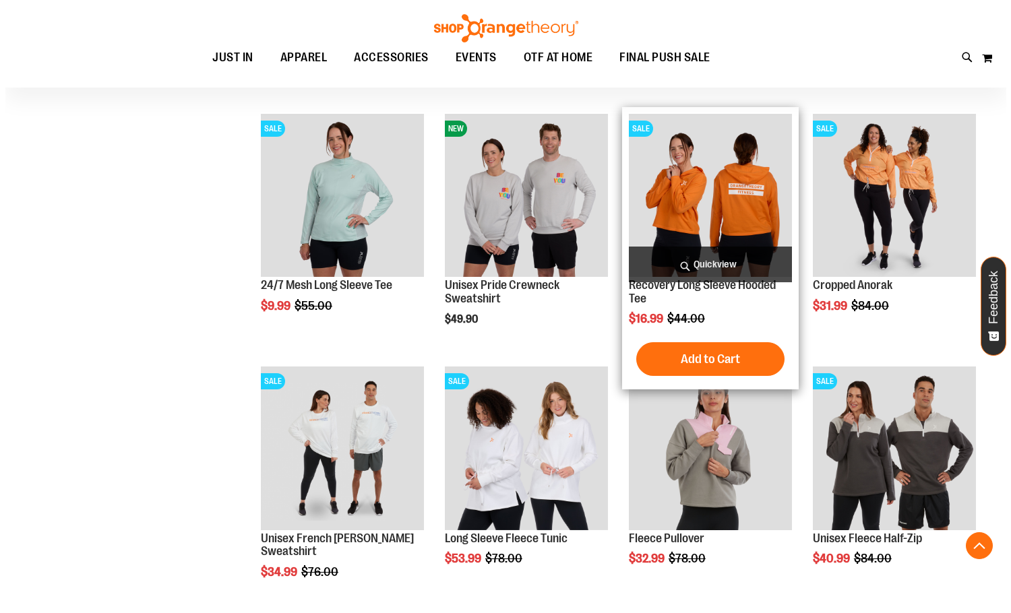
scroll to position [2829, 0]
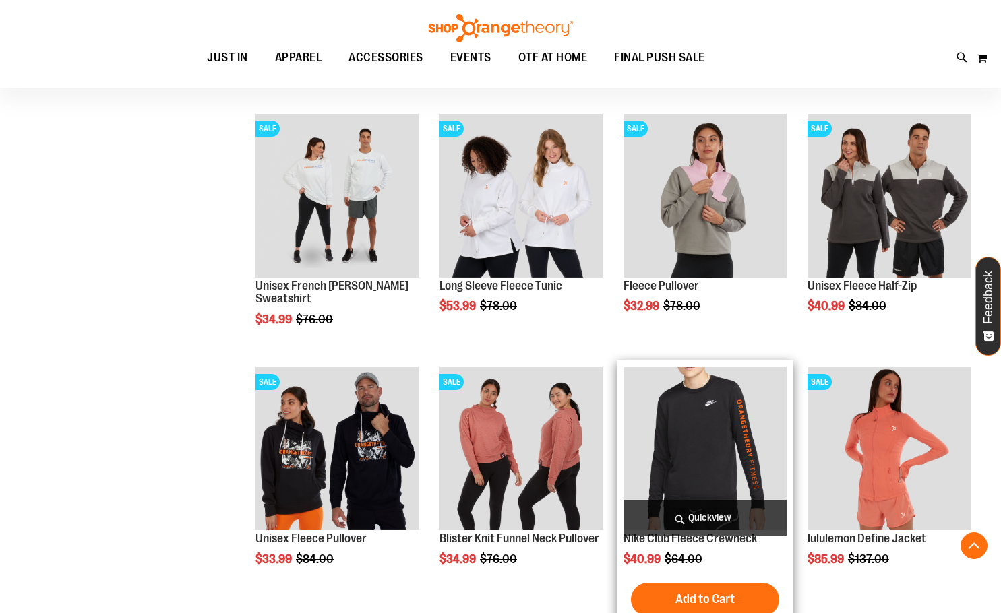
click at [721, 517] on span "Quickview" at bounding box center [704, 518] width 163 height 36
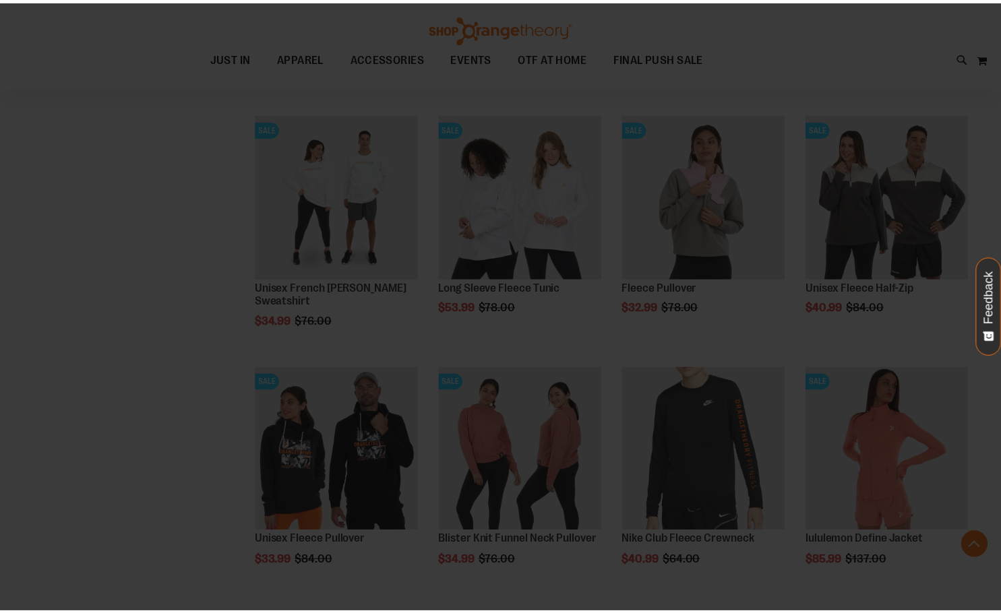
scroll to position [0, 0]
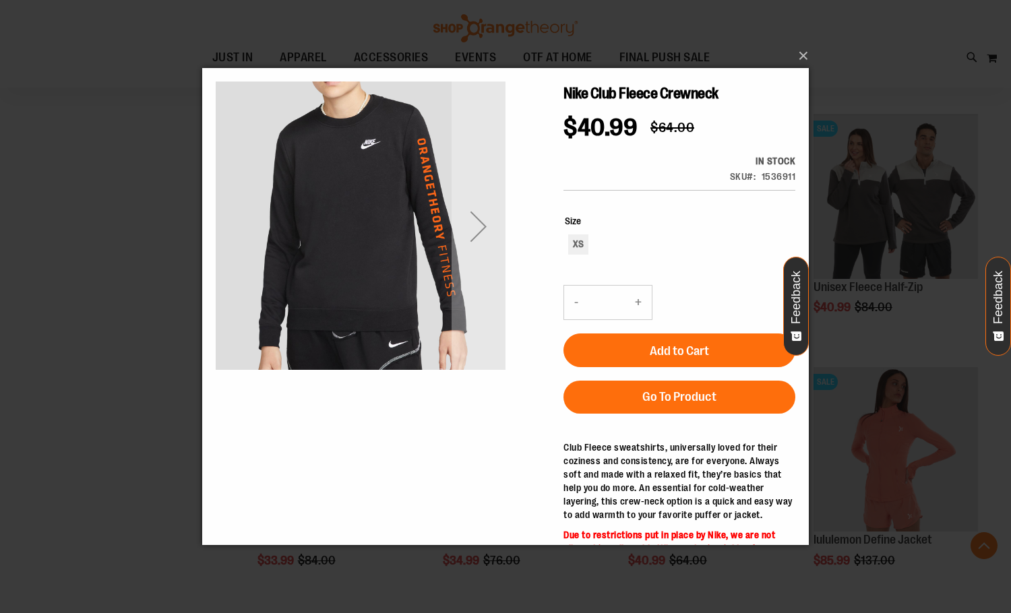
click at [803, 71] on main "Nike Club Fleece Crewneck $40.99 Regular Price $64.00 In stock Only %1 left SKU…" at bounding box center [505, 342] width 606 height 548
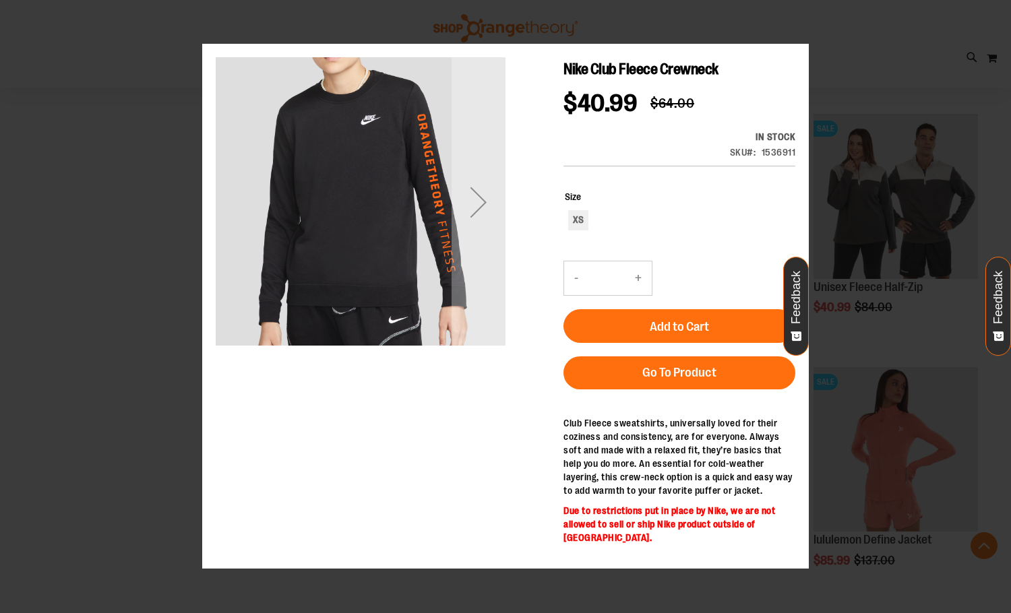
click at [804, 59] on main "Nike Club Fleece Crewneck $40.99 Regular Price $64.00 In stock Only %1 left SKU…" at bounding box center [505, 318] width 606 height 548
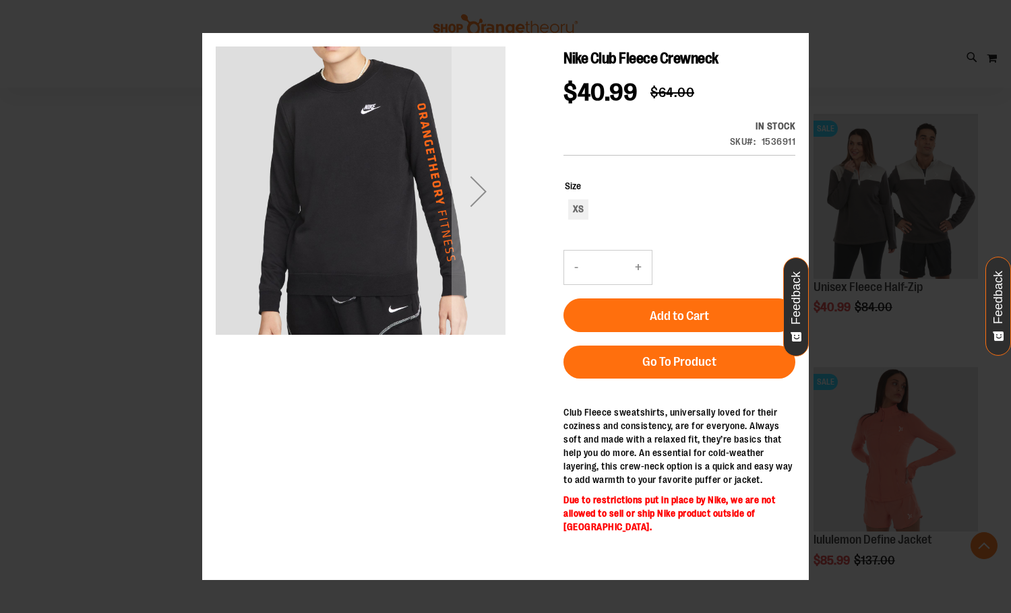
click at [831, 32] on div "×" at bounding box center [505, 306] width 1011 height 613
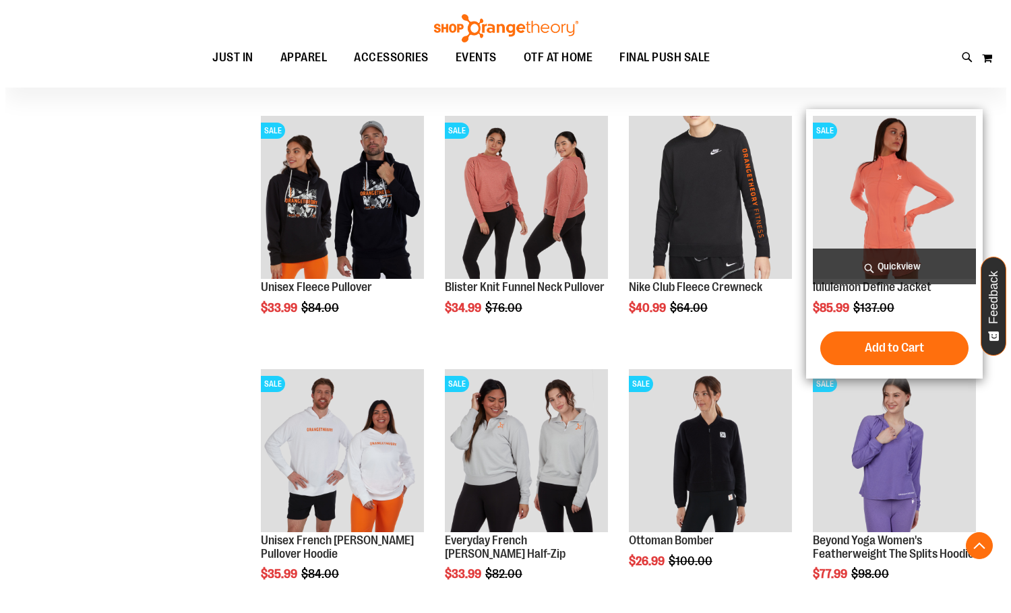
scroll to position [3099, 0]
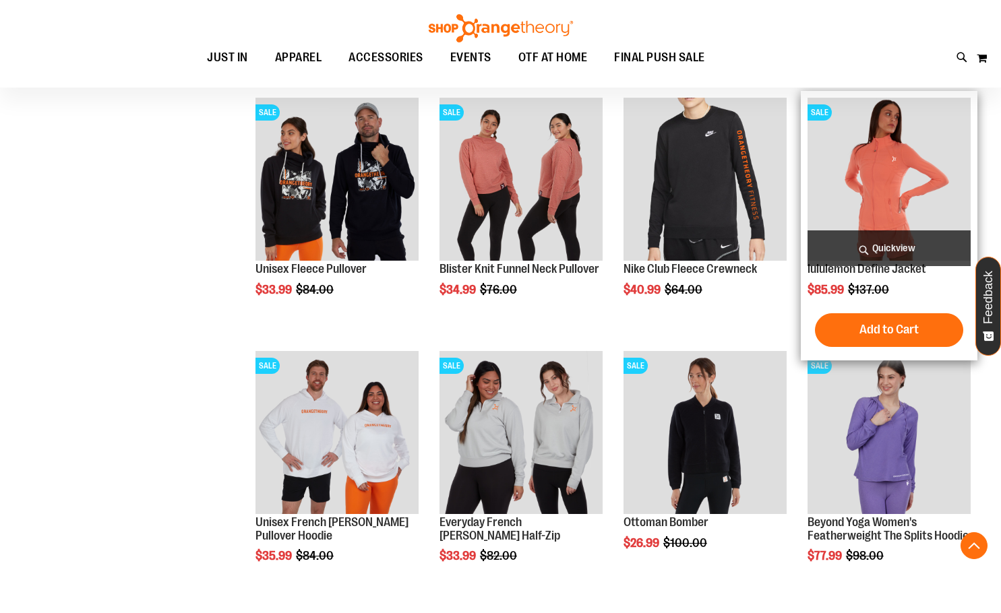
click at [875, 249] on span "Quickview" at bounding box center [888, 248] width 163 height 36
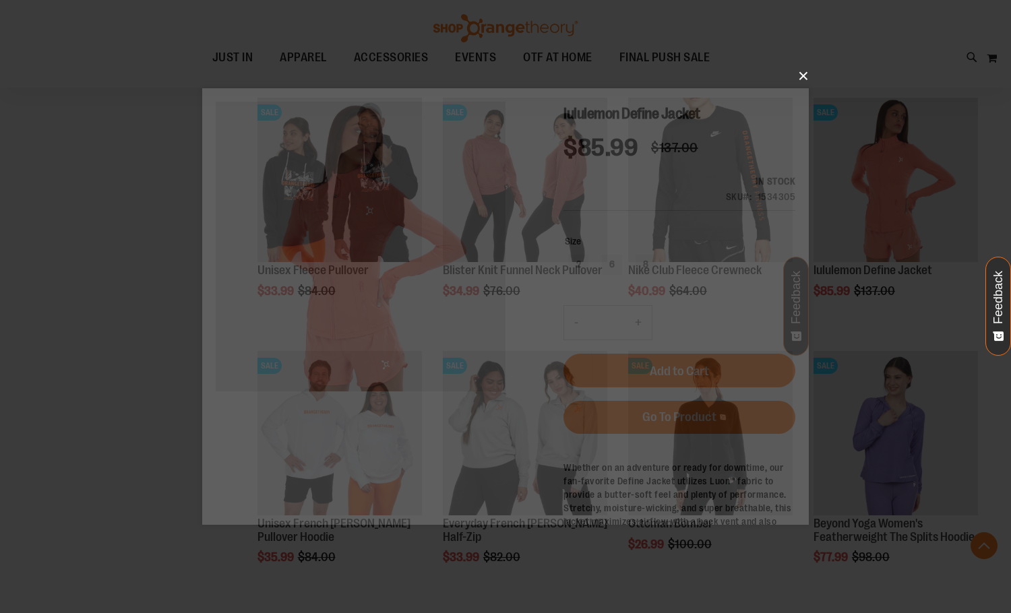
scroll to position [0, 0]
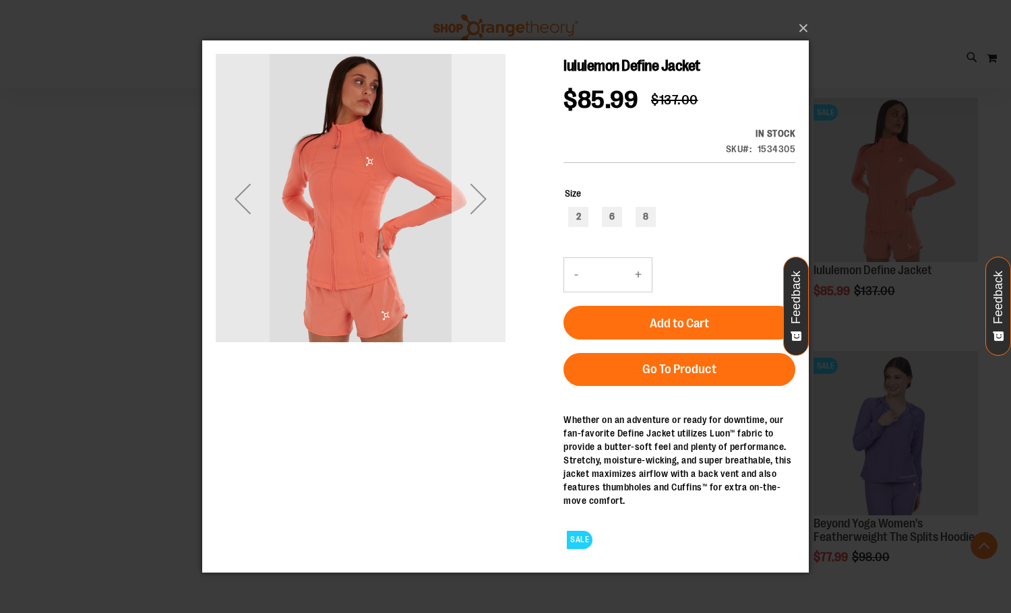
click at [474, 254] on div "Next" at bounding box center [478, 198] width 54 height 290
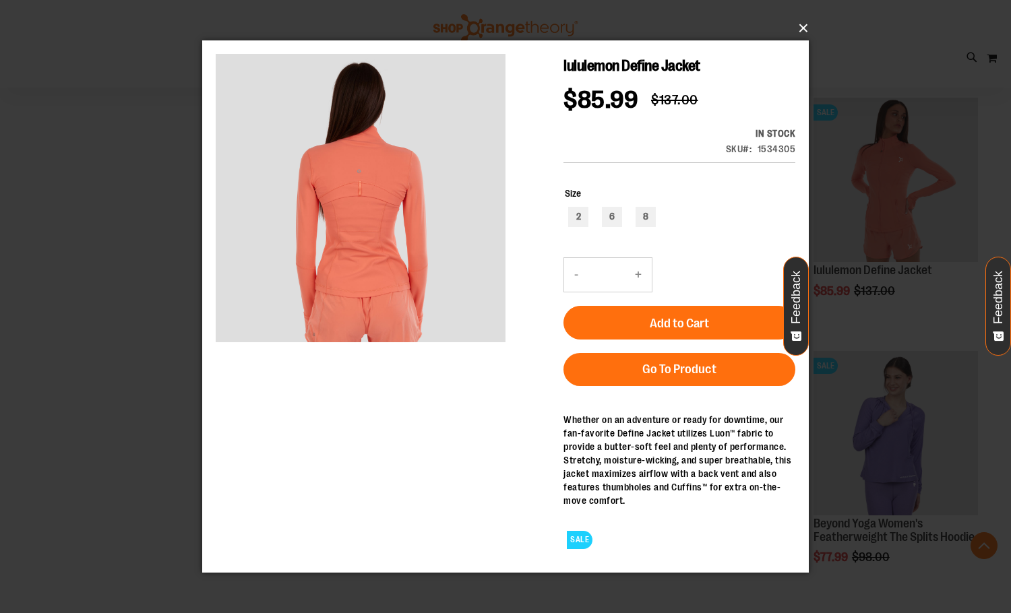
click at [803, 26] on button "×" at bounding box center [509, 28] width 606 height 30
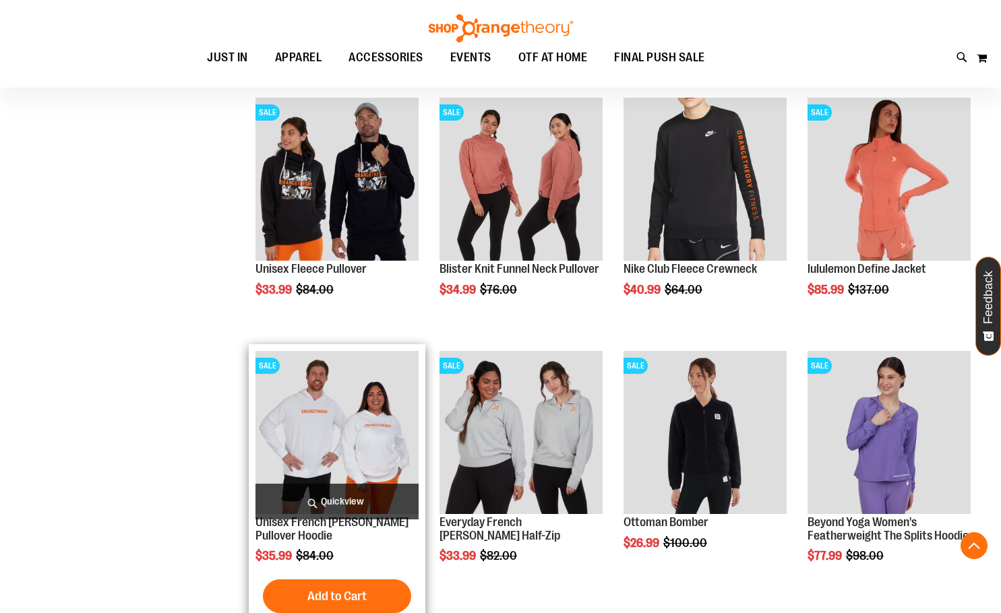
click at [347, 497] on span "Quickview" at bounding box center [336, 502] width 163 height 36
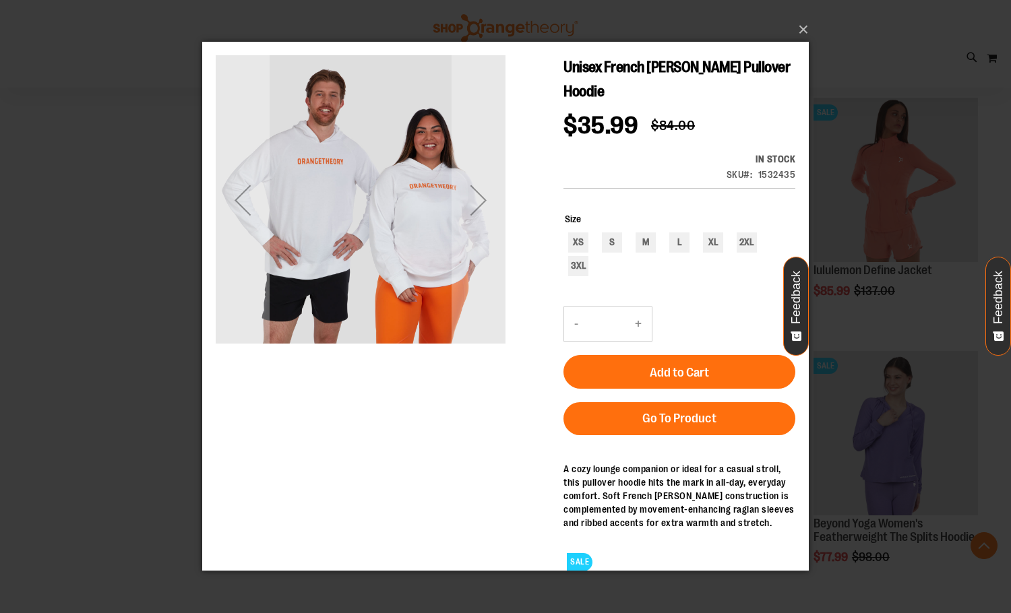
click at [497, 190] on div "Next" at bounding box center [478, 200] width 54 height 54
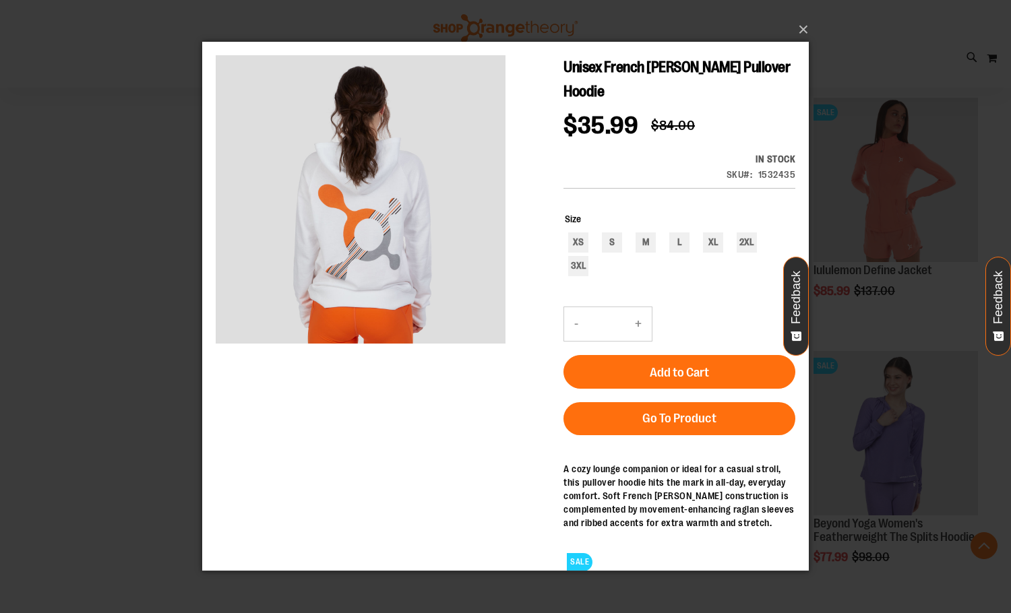
click at [82, 286] on div "×" at bounding box center [505, 306] width 1011 height 613
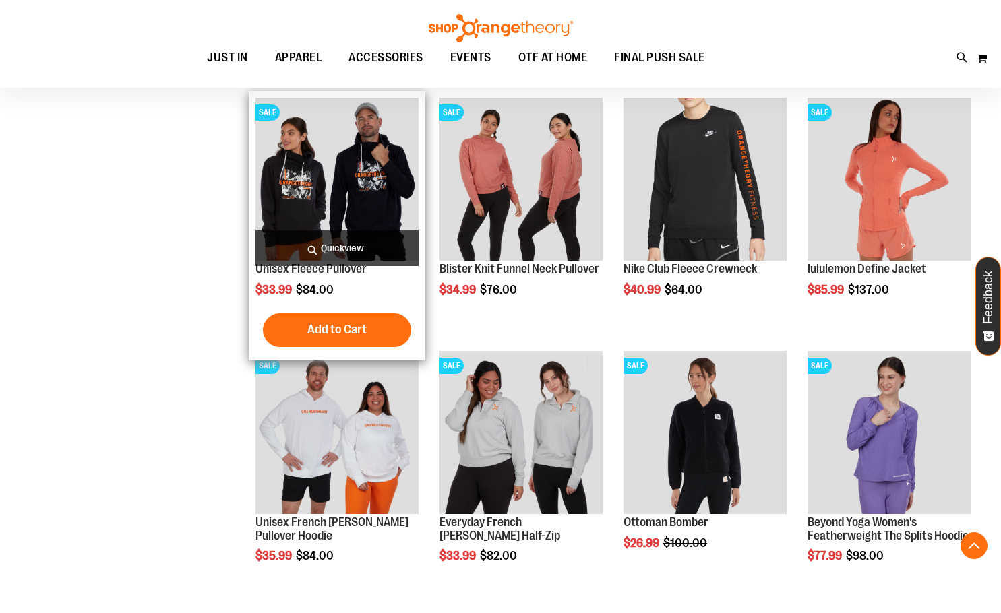
click at [371, 240] on span "Quickview" at bounding box center [336, 248] width 163 height 36
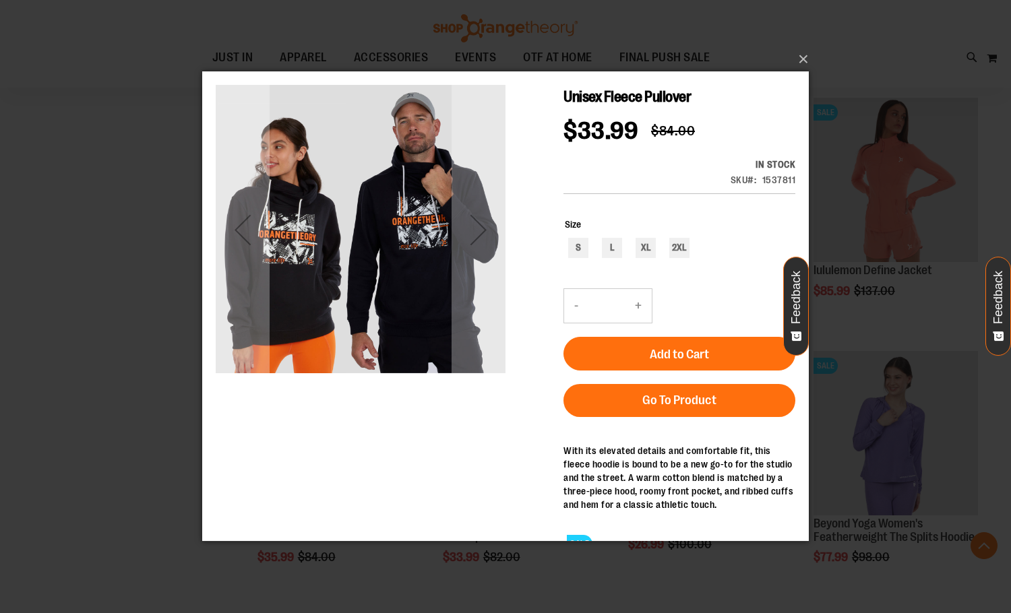
click at [813, 51] on div "×" at bounding box center [505, 306] width 1011 height 613
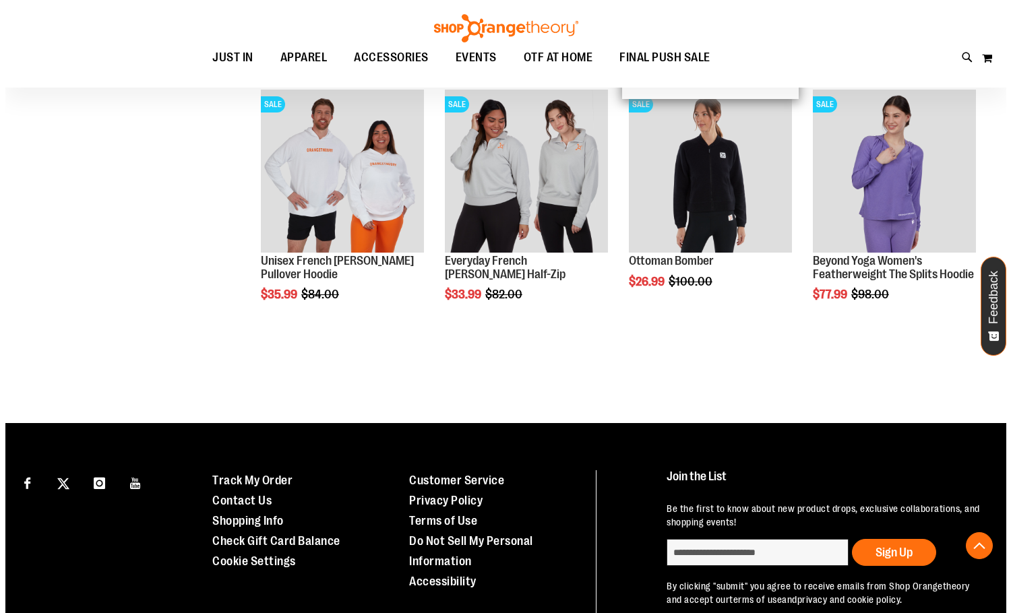
scroll to position [3368, 0]
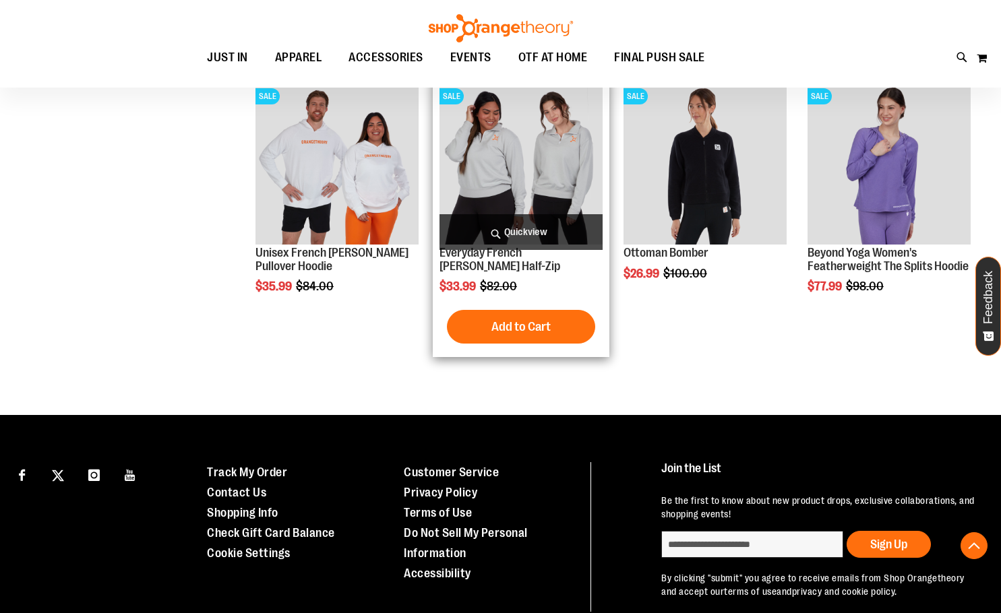
click at [566, 220] on span "Quickview" at bounding box center [520, 232] width 163 height 36
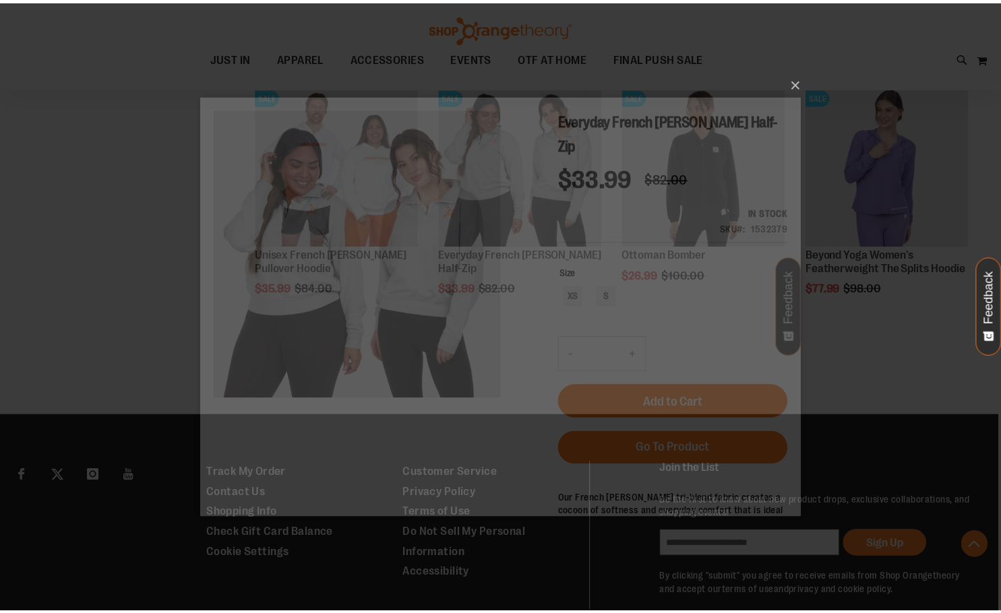
scroll to position [0, 0]
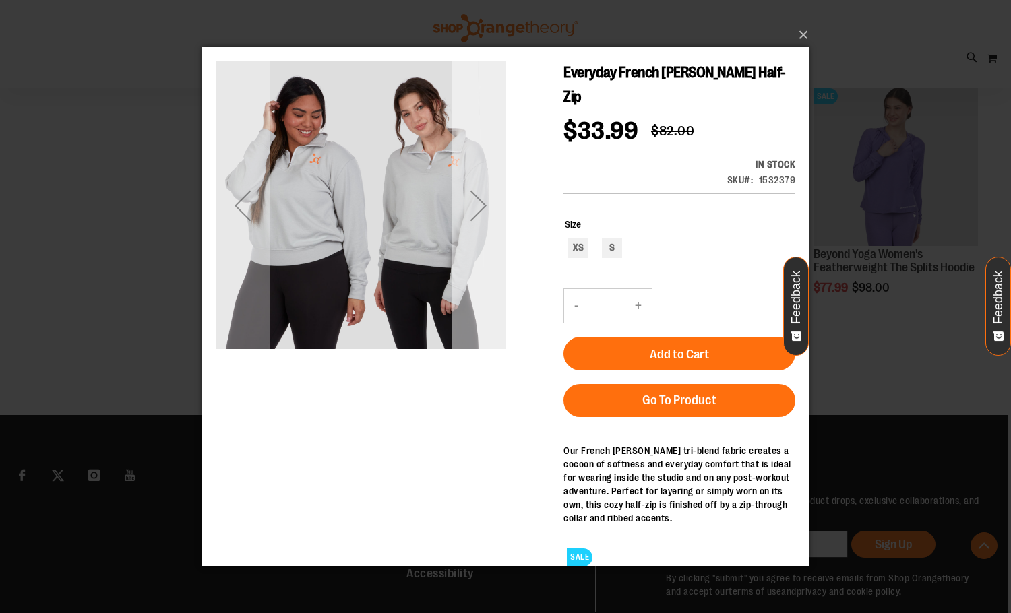
drag, startPoint x: 486, startPoint y: 255, endPoint x: 494, endPoint y: 253, distance: 7.5
click at [491, 254] on div "Next" at bounding box center [478, 205] width 54 height 290
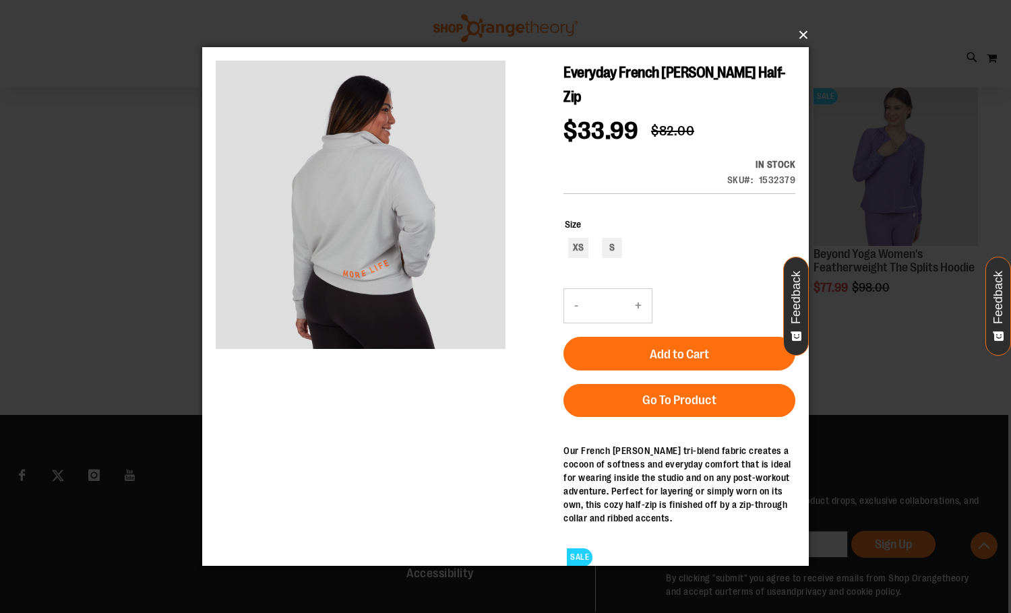
click at [803, 32] on button "×" at bounding box center [509, 35] width 606 height 30
